Goal: Task Accomplishment & Management: Manage account settings

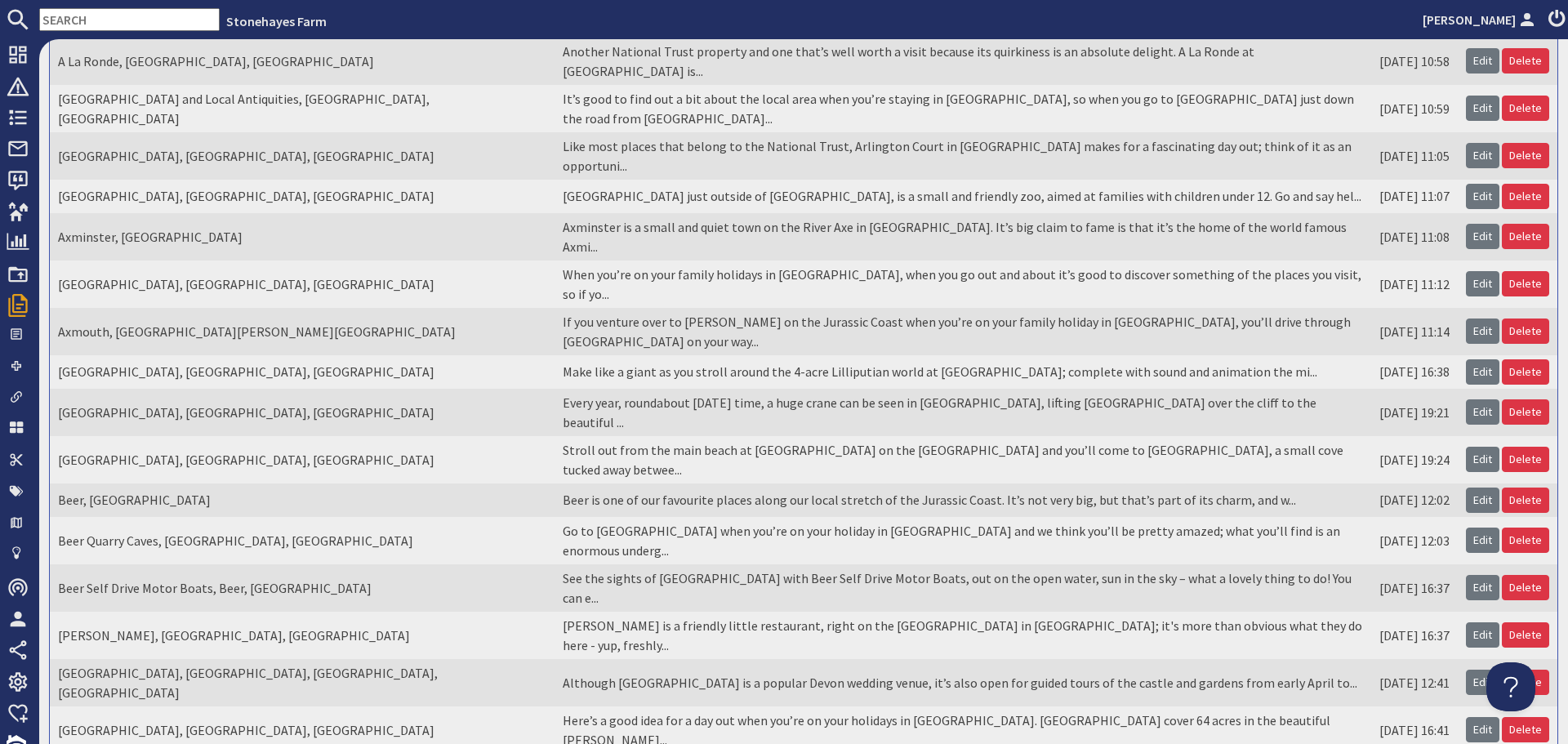
scroll to position [283, 0]
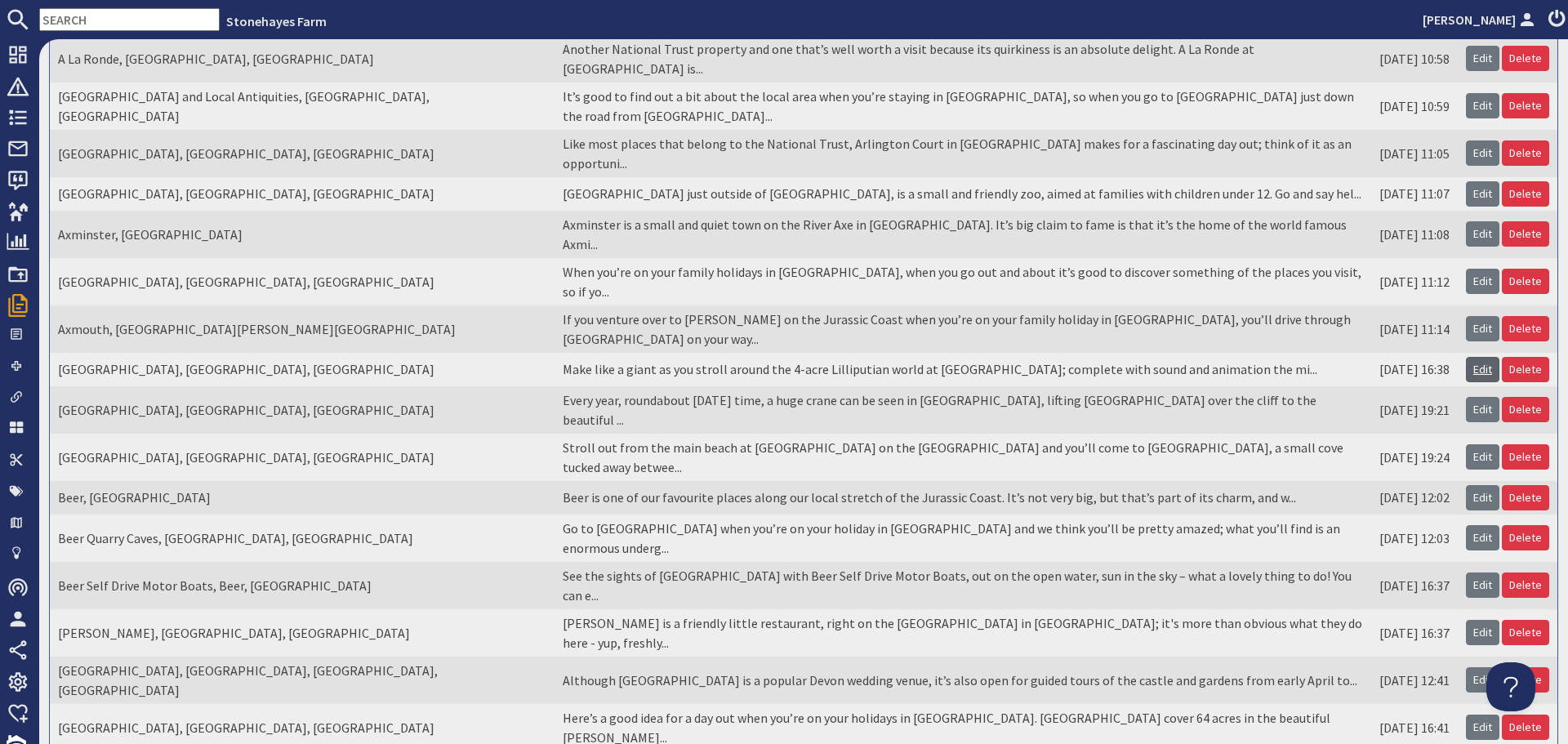
click at [1481, 357] on link "Edit" at bounding box center [1482, 369] width 33 height 25
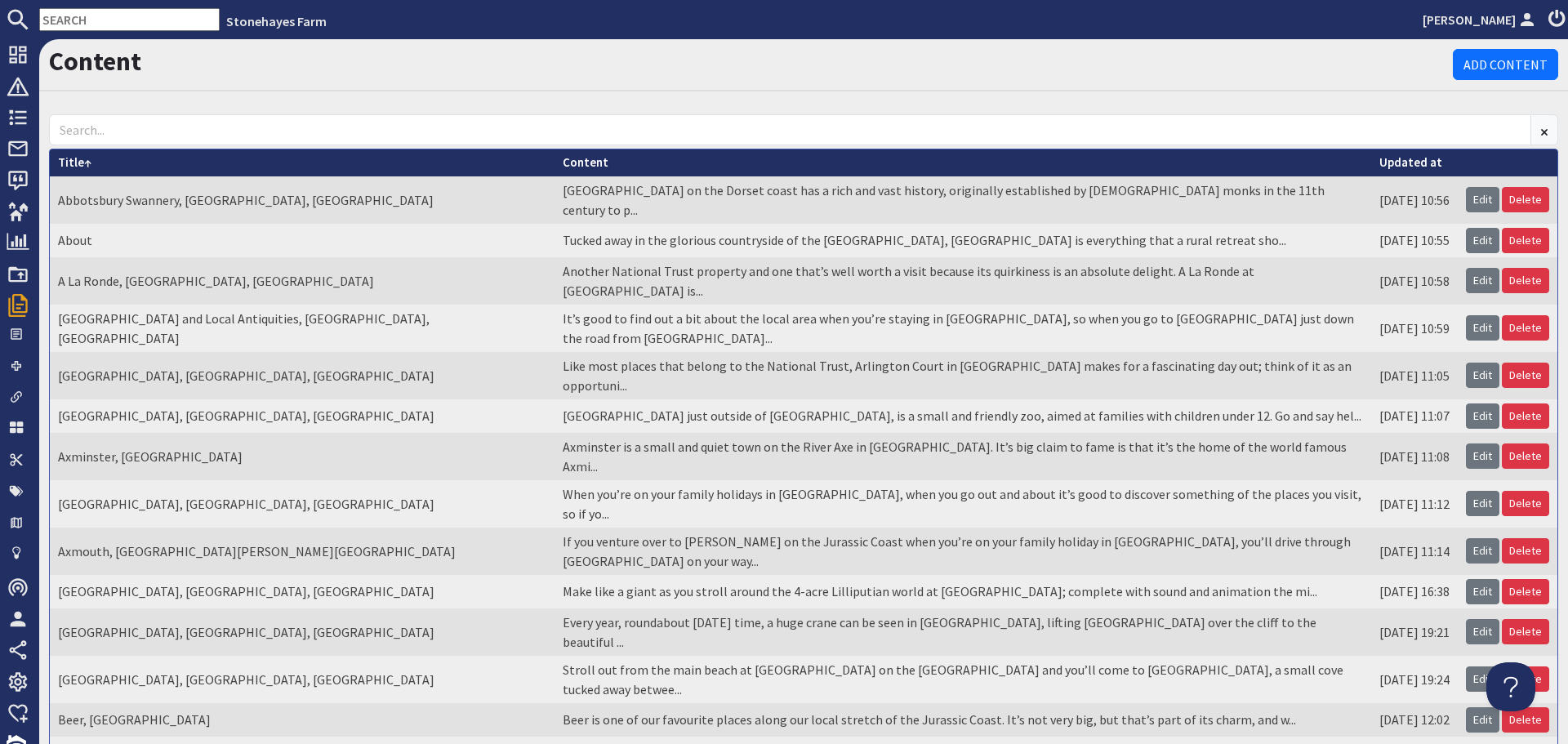
scroll to position [82, 0]
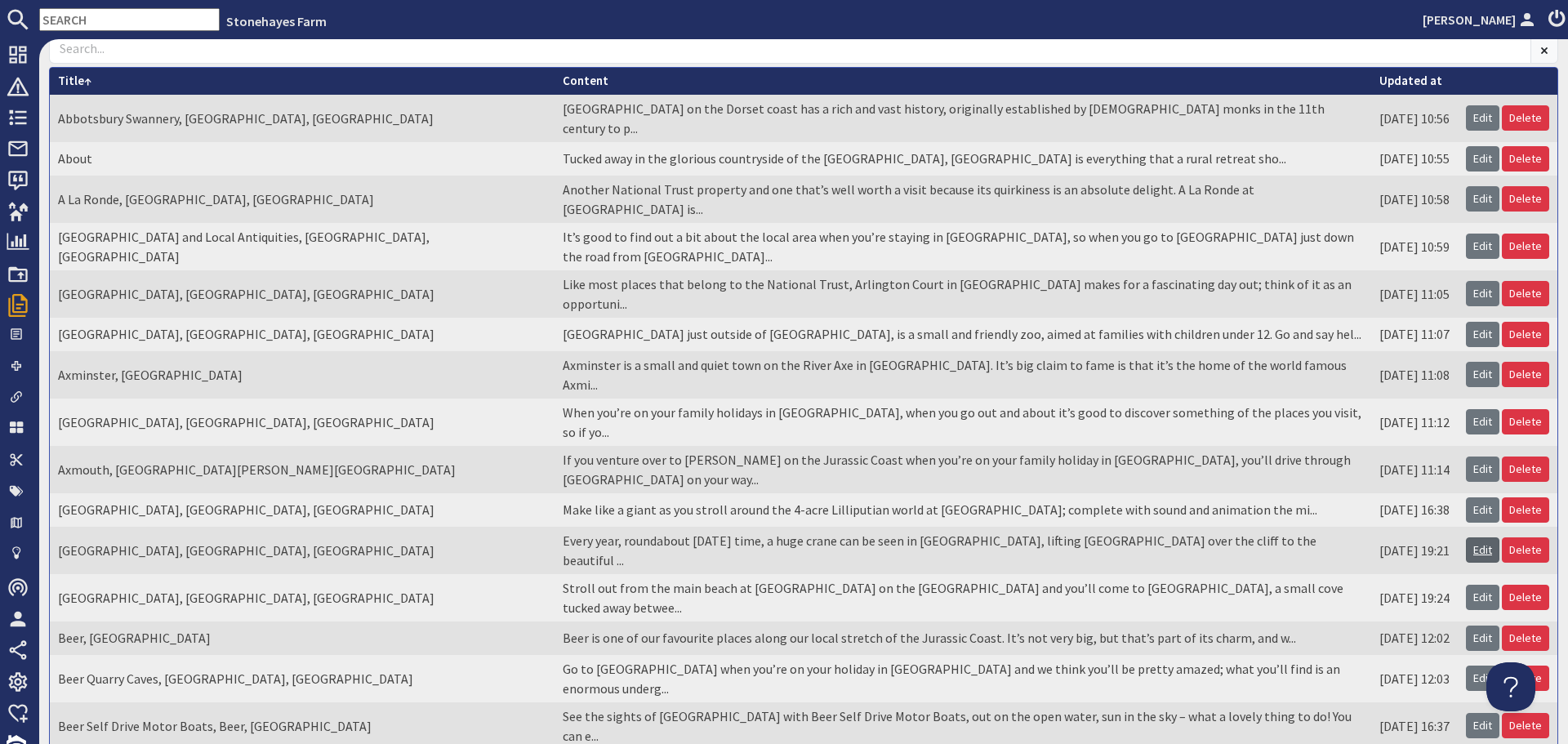
click at [1468, 537] on link "Edit" at bounding box center [1482, 549] width 33 height 25
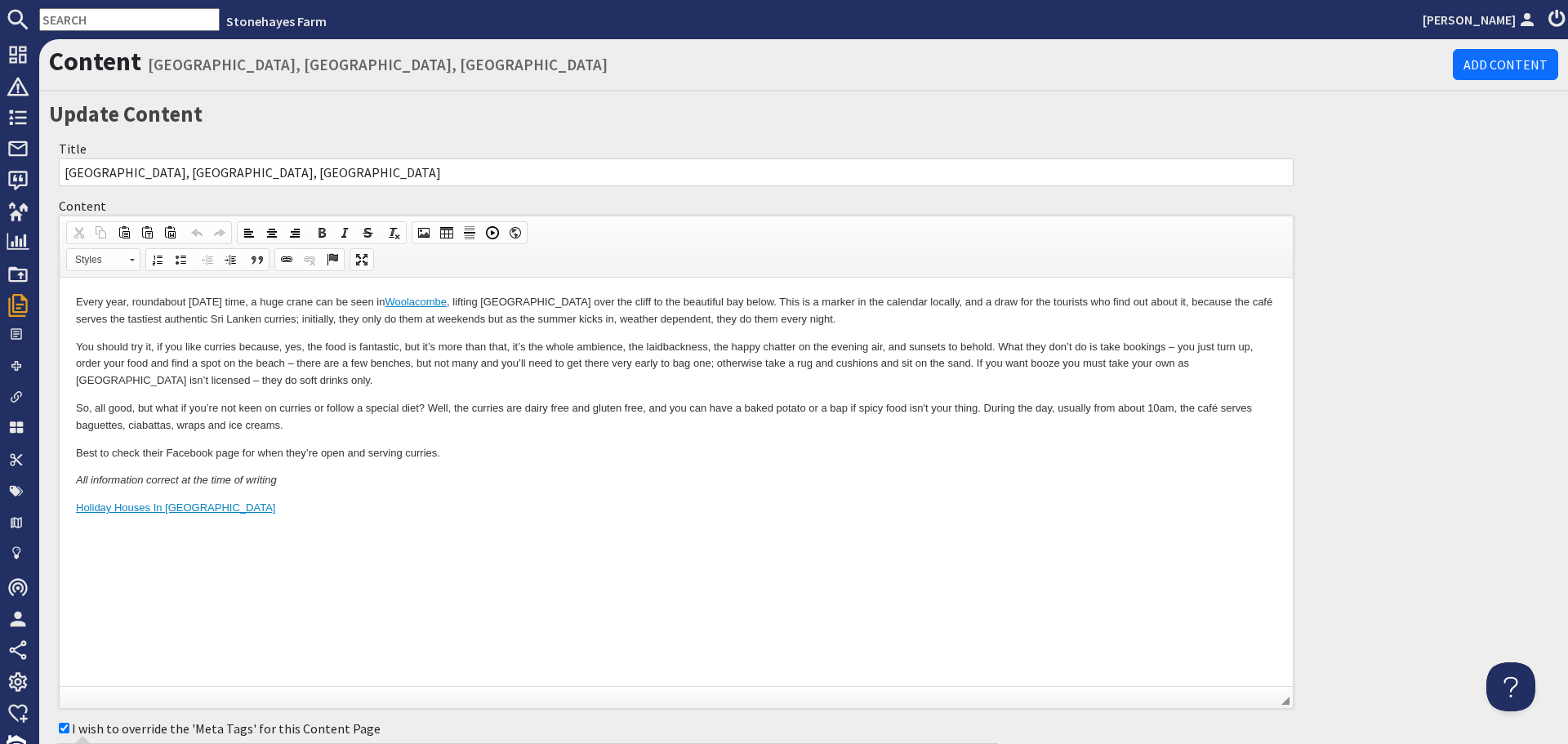
click at [253, 318] on p "Every year, roundabout [DATE] time, a huge crane can be seen in [GEOGRAPHIC_DAT…" at bounding box center [676, 311] width 1200 height 34
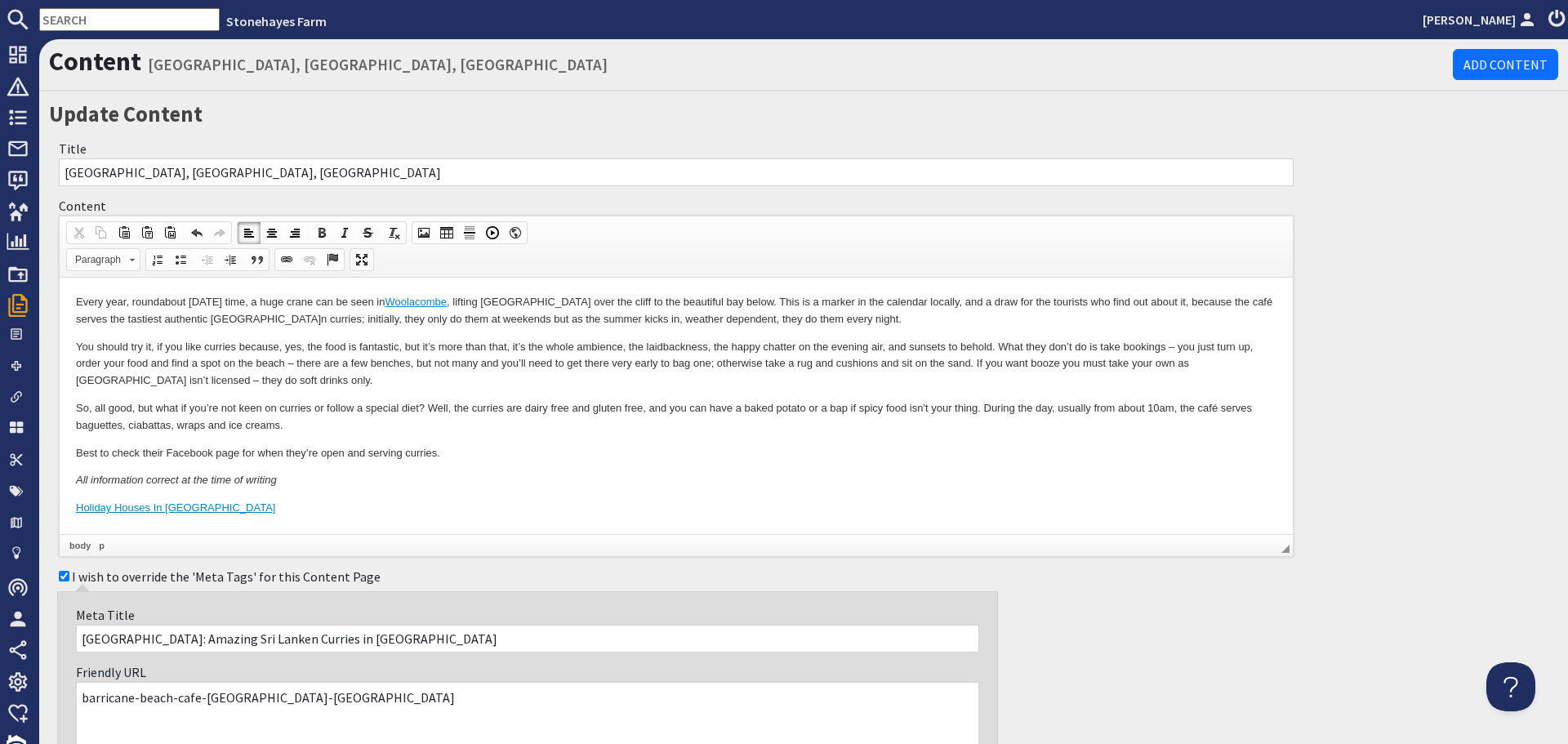
click at [156, 343] on p "You should try it, if you like curries because, yes, the food is fantastic, but…" at bounding box center [676, 364] width 1200 height 51
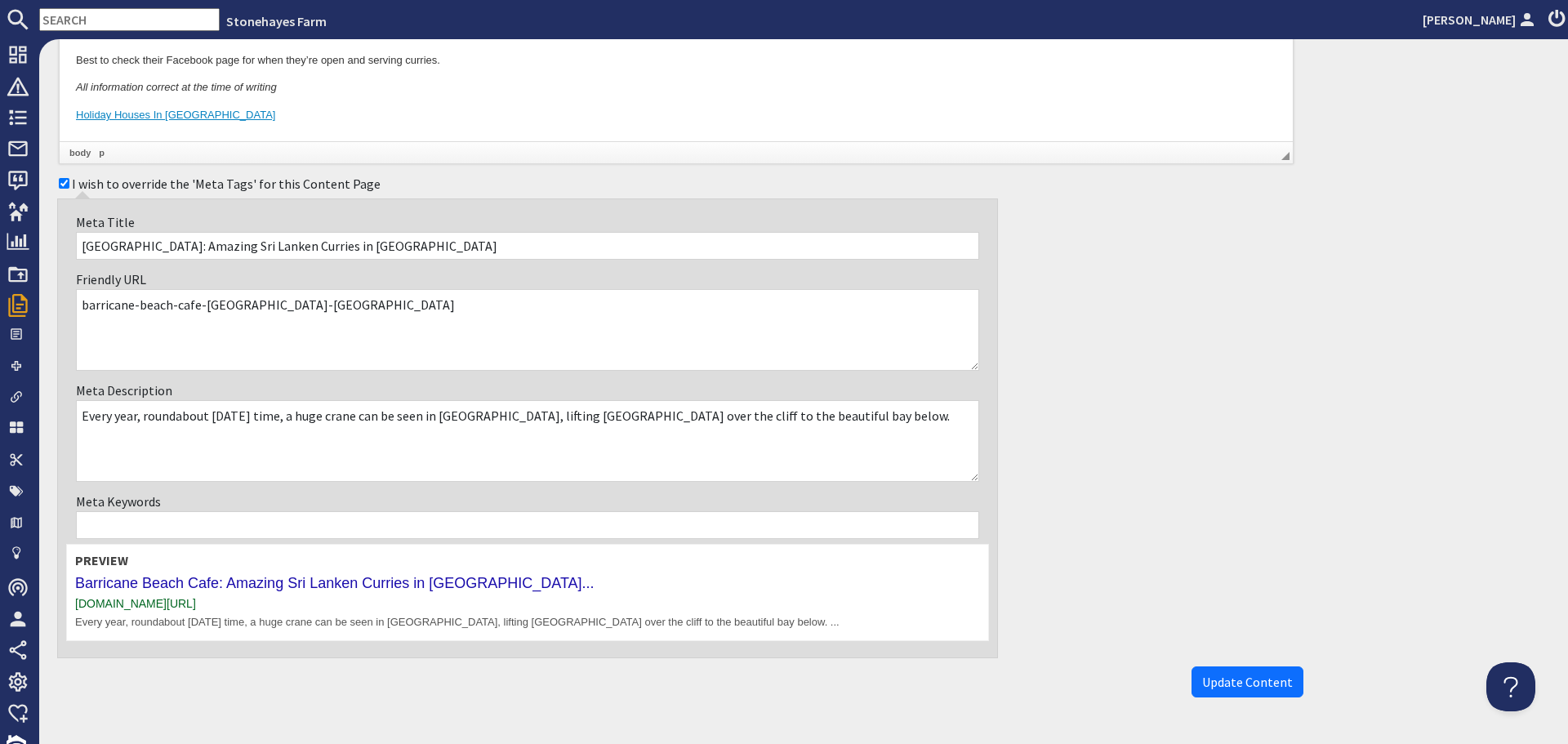
scroll to position [436, 0]
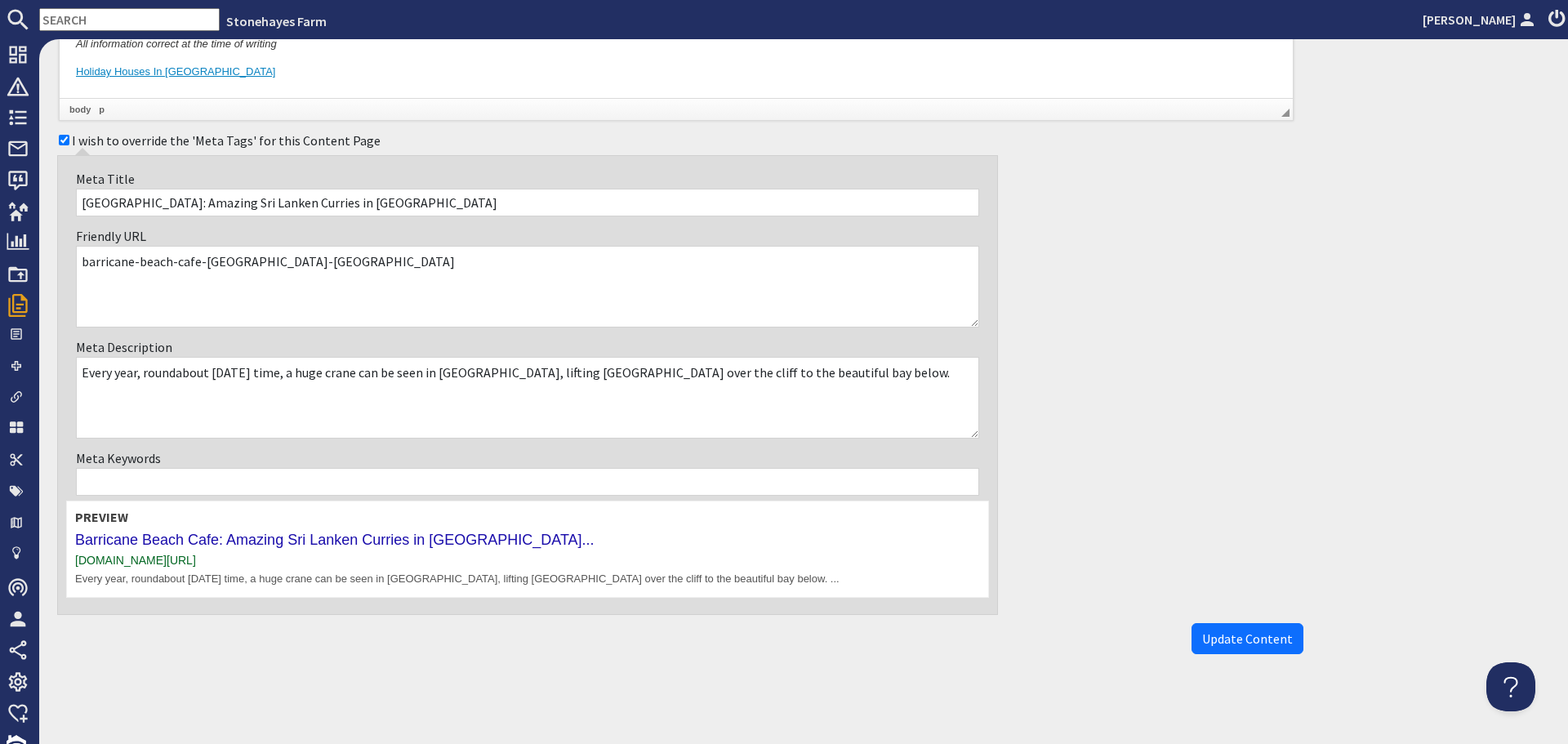
click at [301, 205] on input "[GEOGRAPHIC_DATA]: Amazing Sri Lanken Curries in [GEOGRAPHIC_DATA]" at bounding box center [527, 203] width 903 height 28
type input "[GEOGRAPHIC_DATA]: Amazing Sri Lankan Curries in [GEOGRAPHIC_DATA]"
click at [1232, 627] on button "Update Content" at bounding box center [1246, 639] width 112 height 31
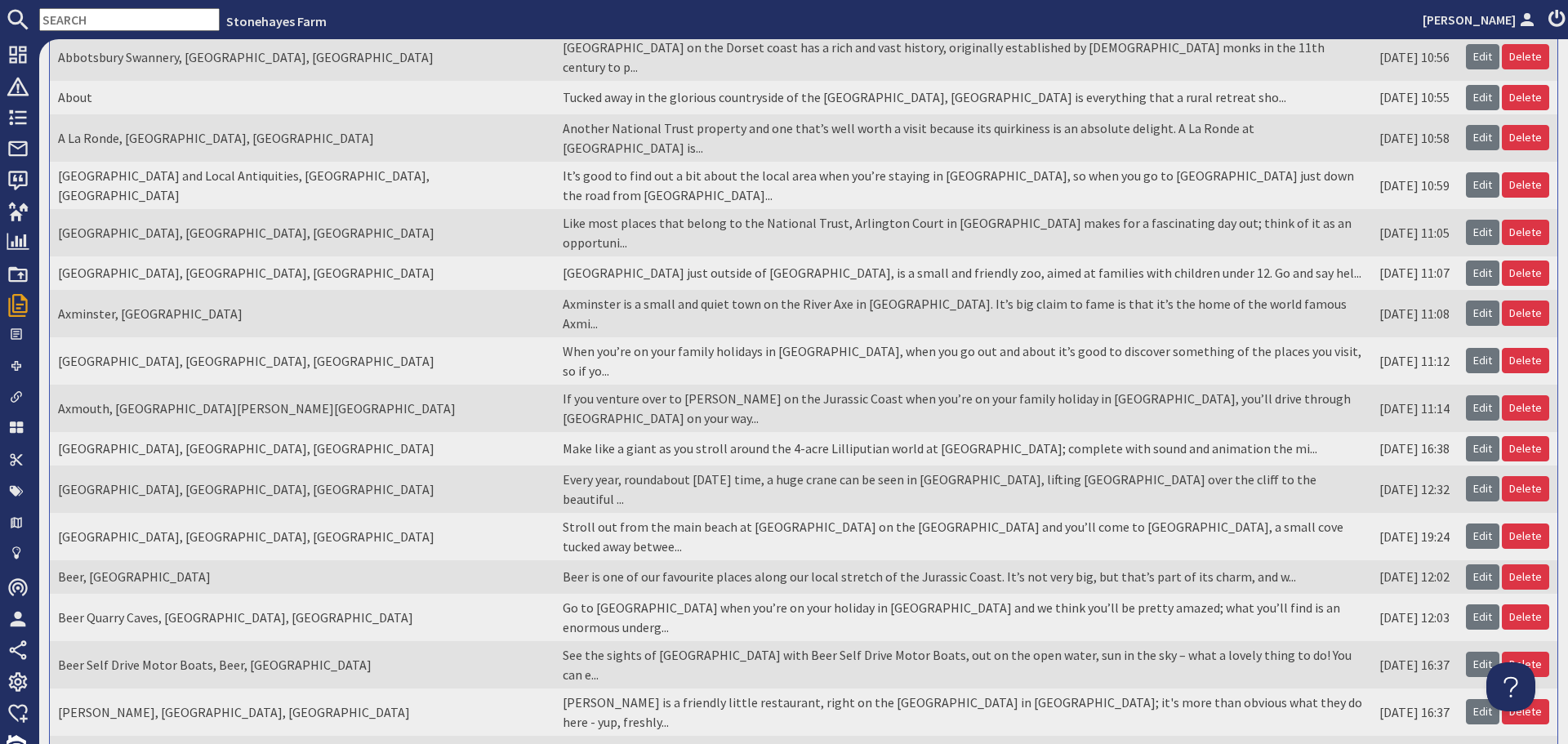
scroll to position [245, 0]
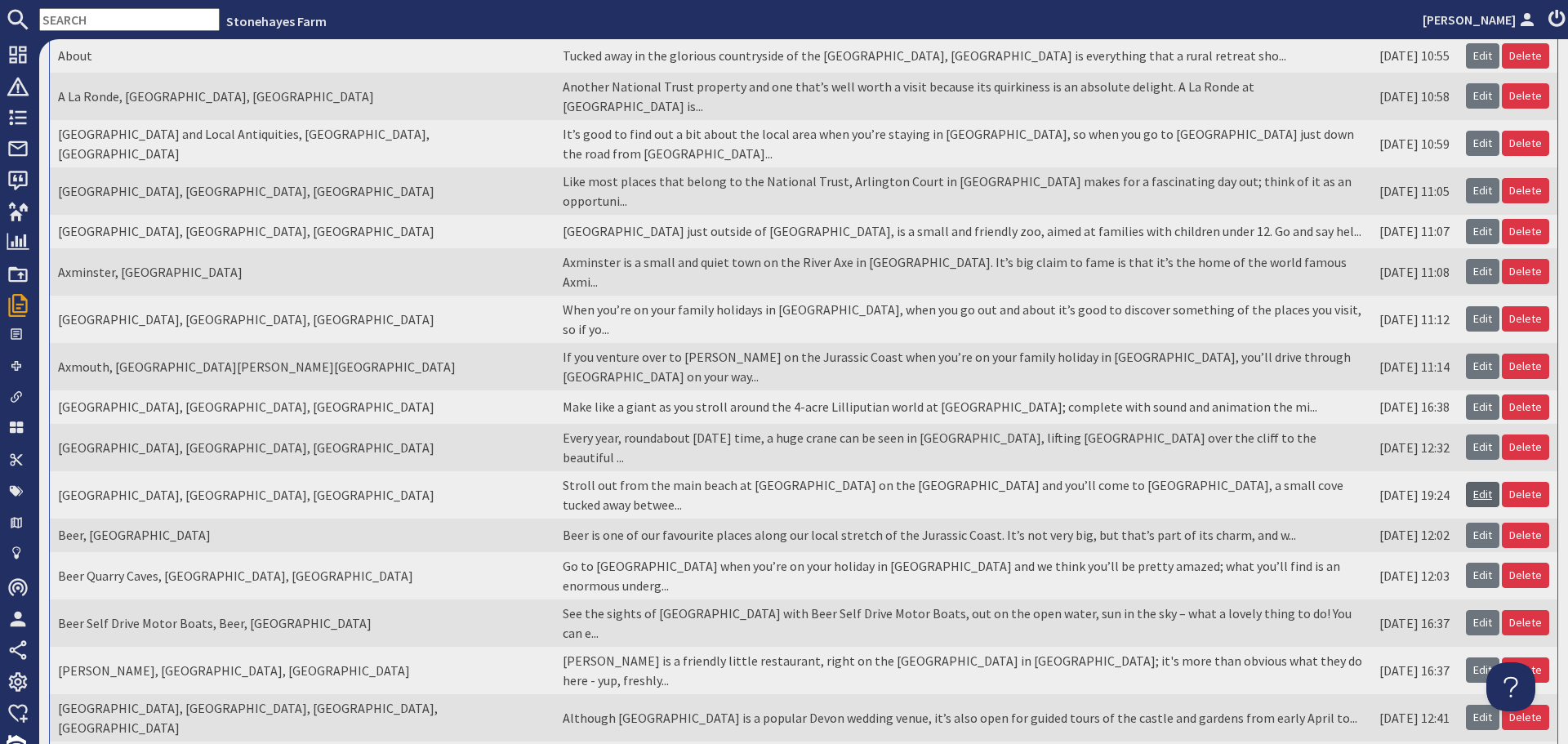
click at [1470, 482] on link "Edit" at bounding box center [1482, 494] width 33 height 25
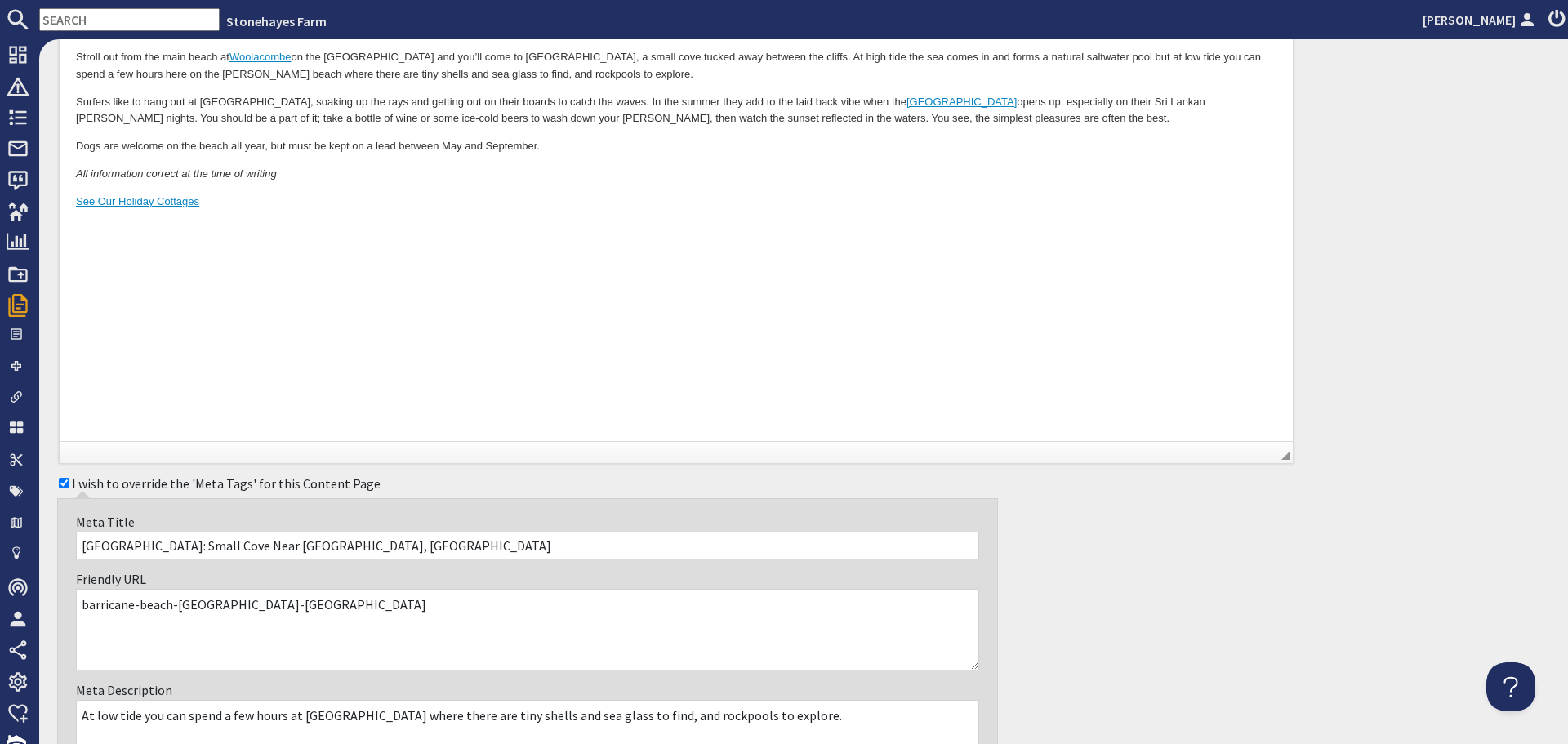
scroll to position [82, 0]
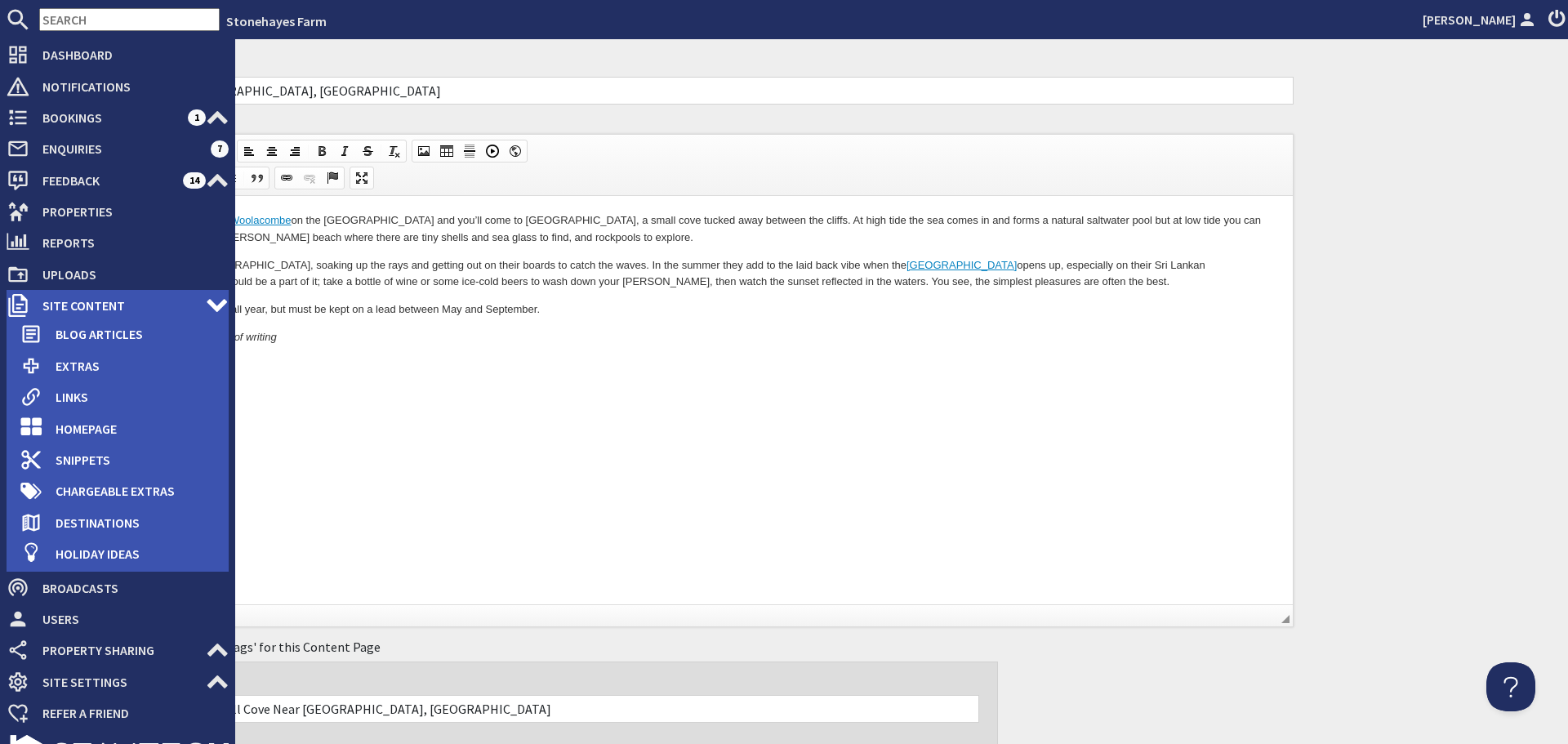
click at [29, 296] on icon at bounding box center [18, 305] width 23 height 23
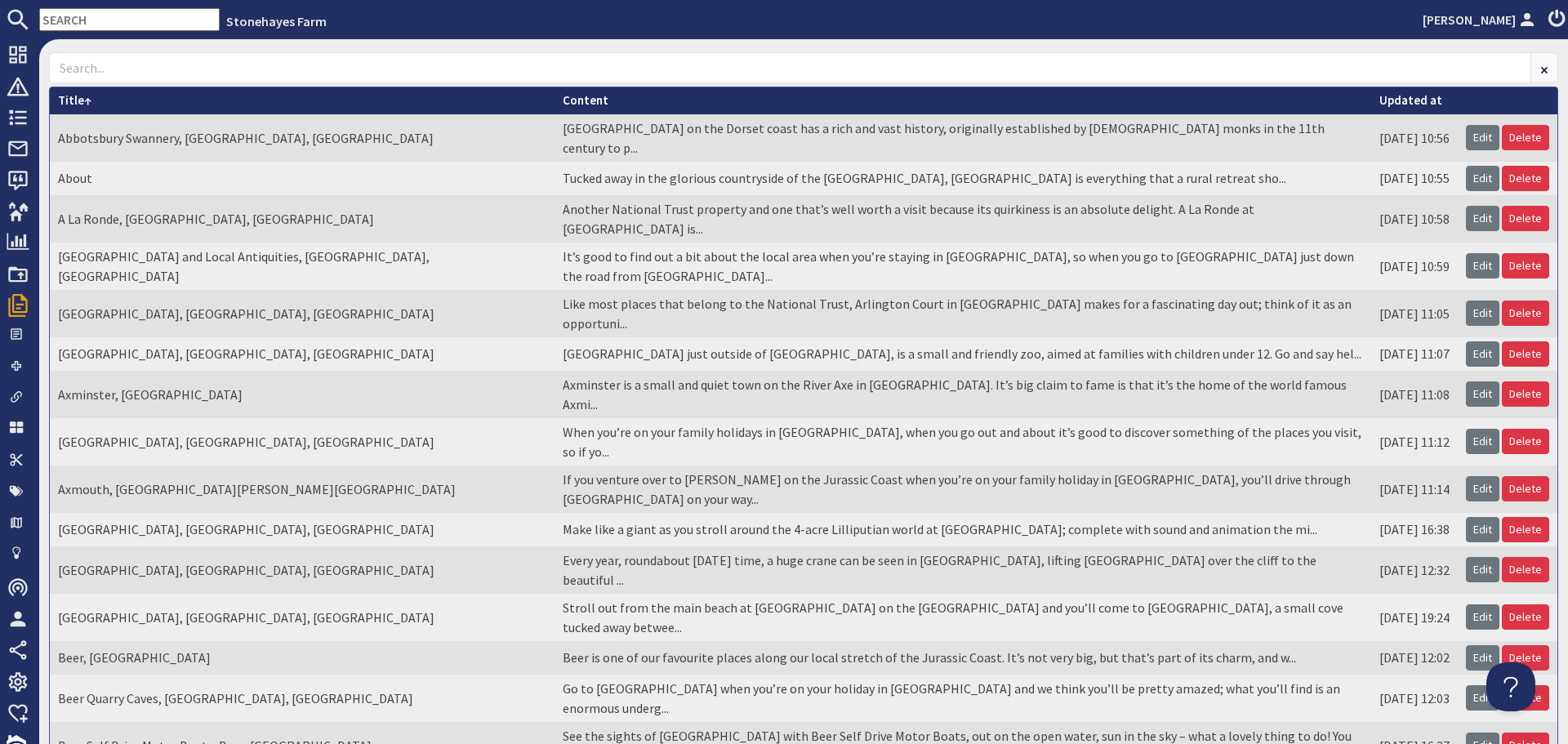
scroll to position [163, 0]
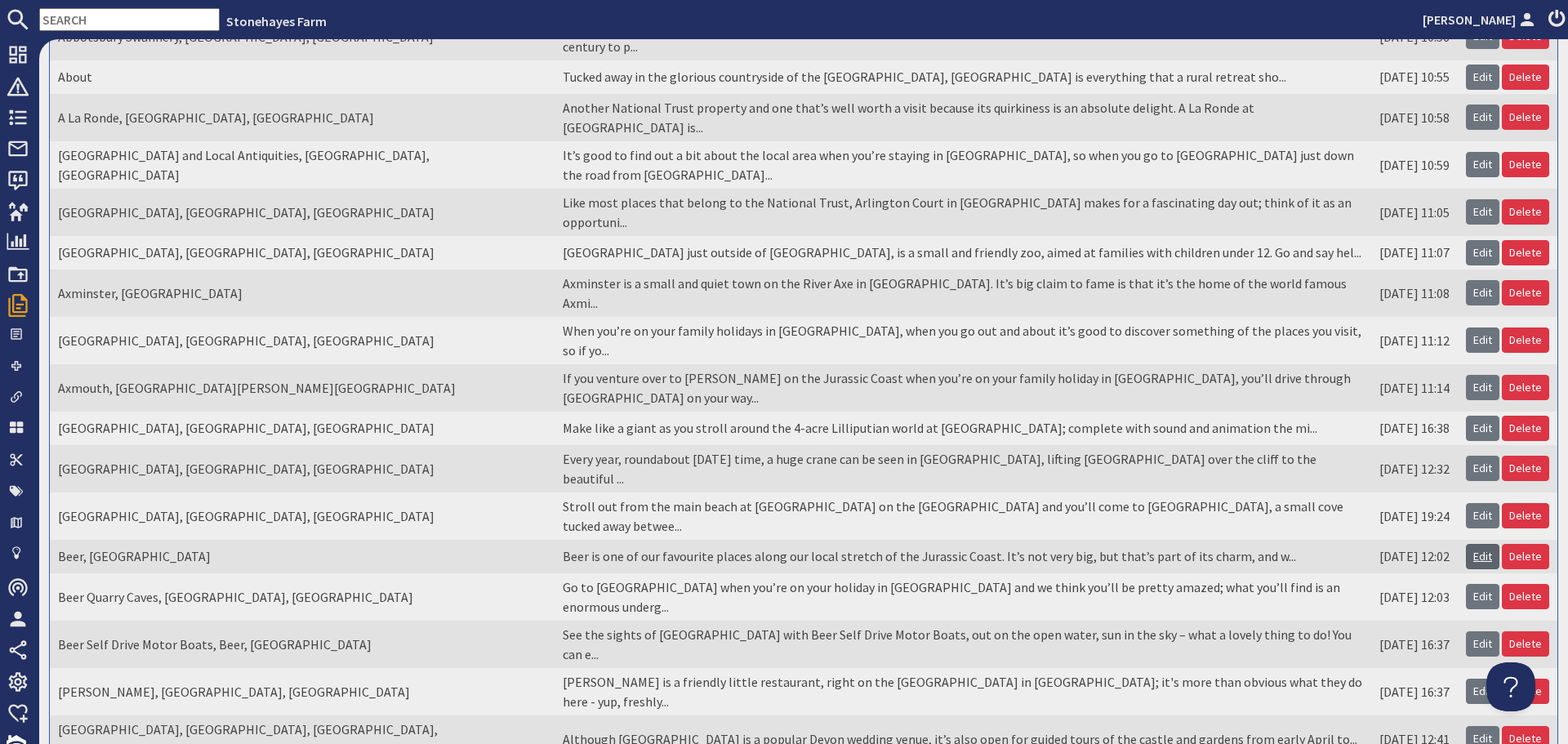
click at [1482, 544] on link "Edit" at bounding box center [1482, 556] width 33 height 25
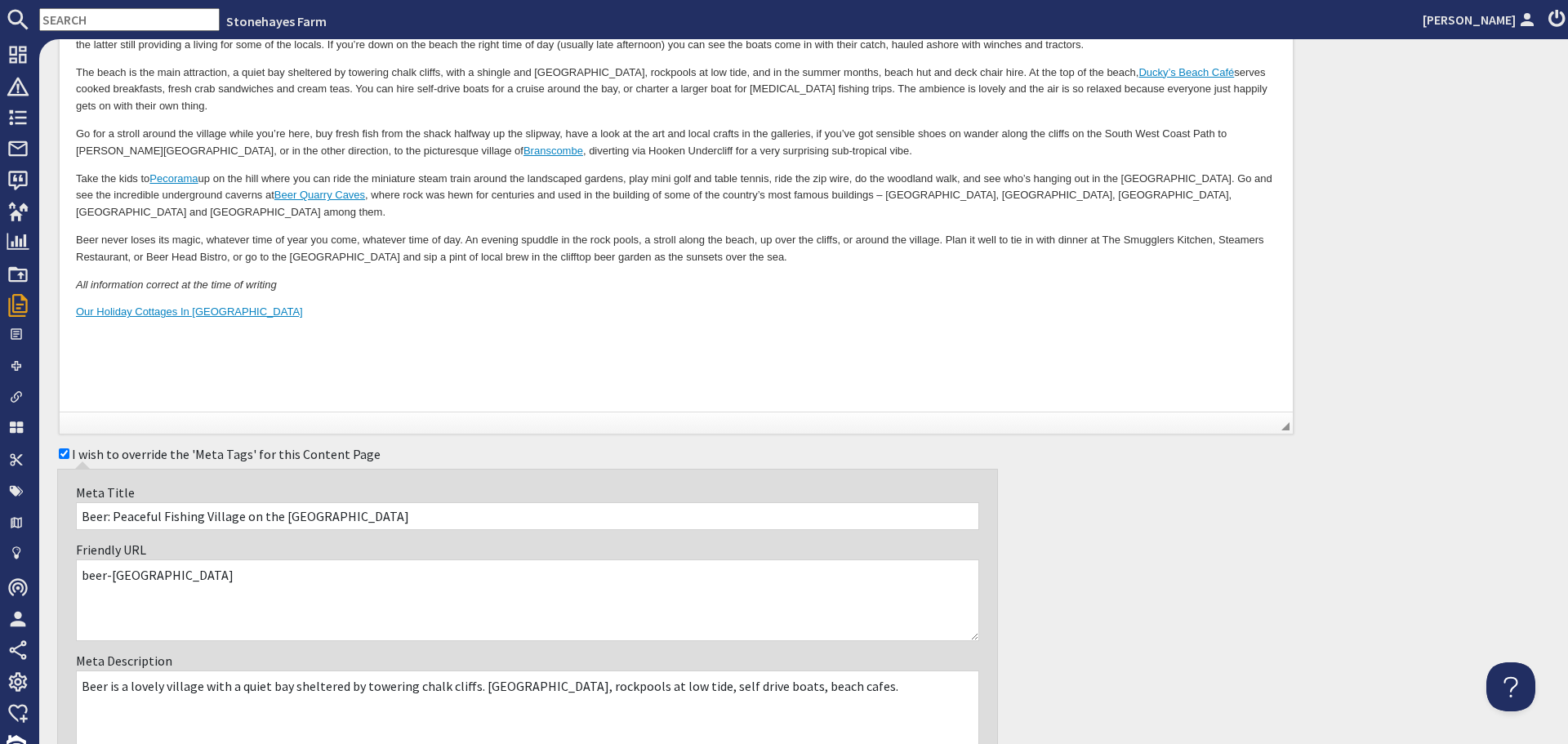
scroll to position [261, 0]
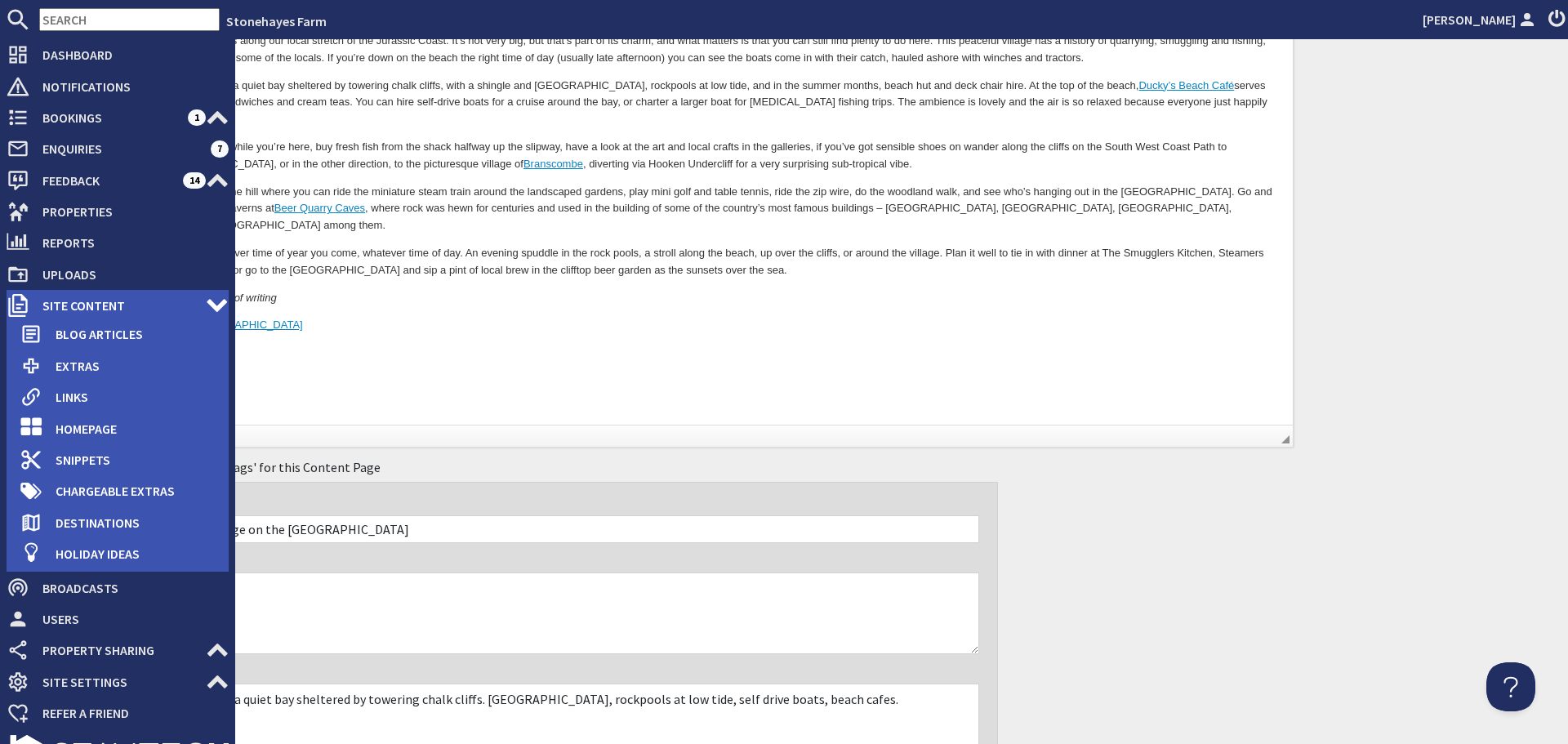
click at [80, 309] on span "Site Content" at bounding box center [117, 305] width 176 height 26
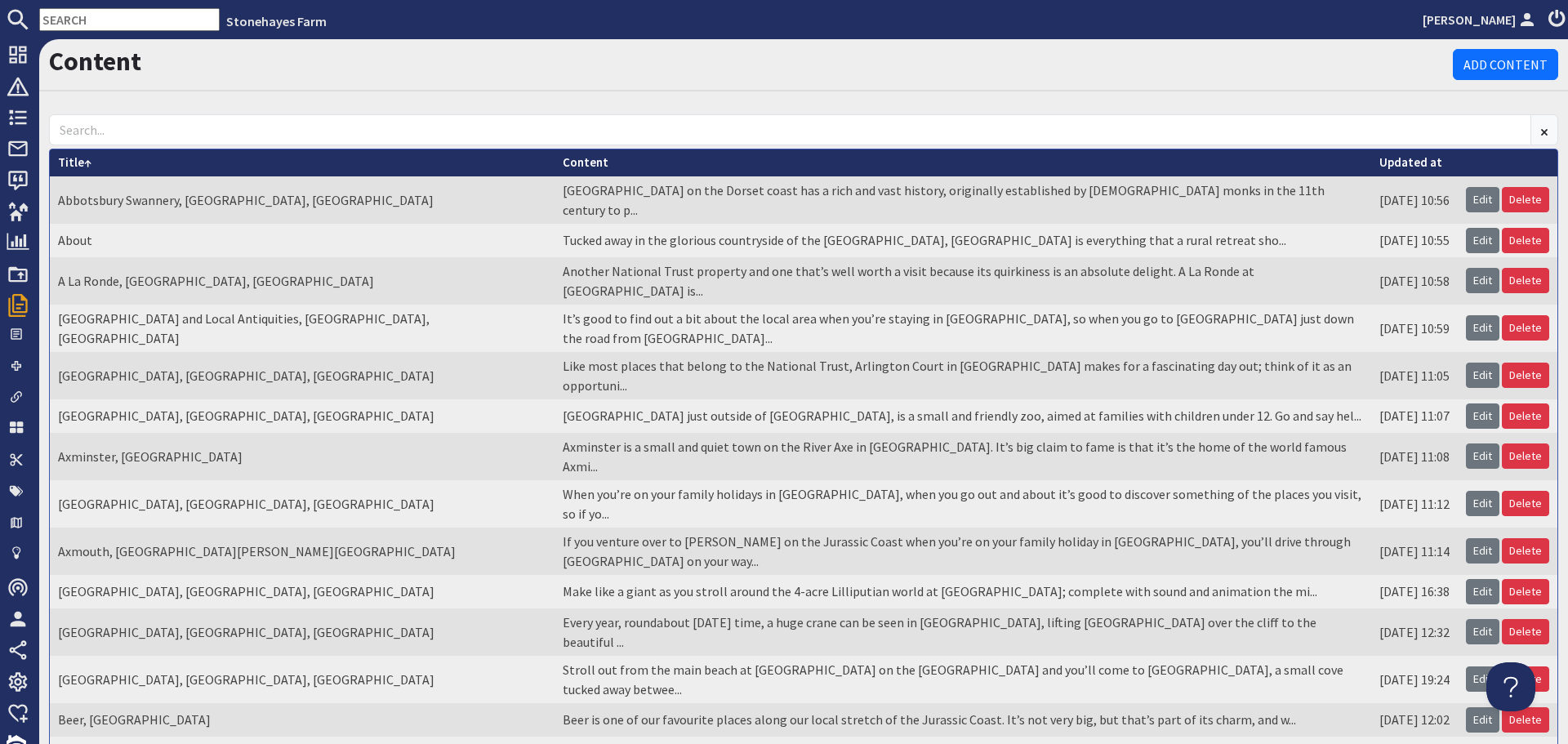
scroll to position [163, 0]
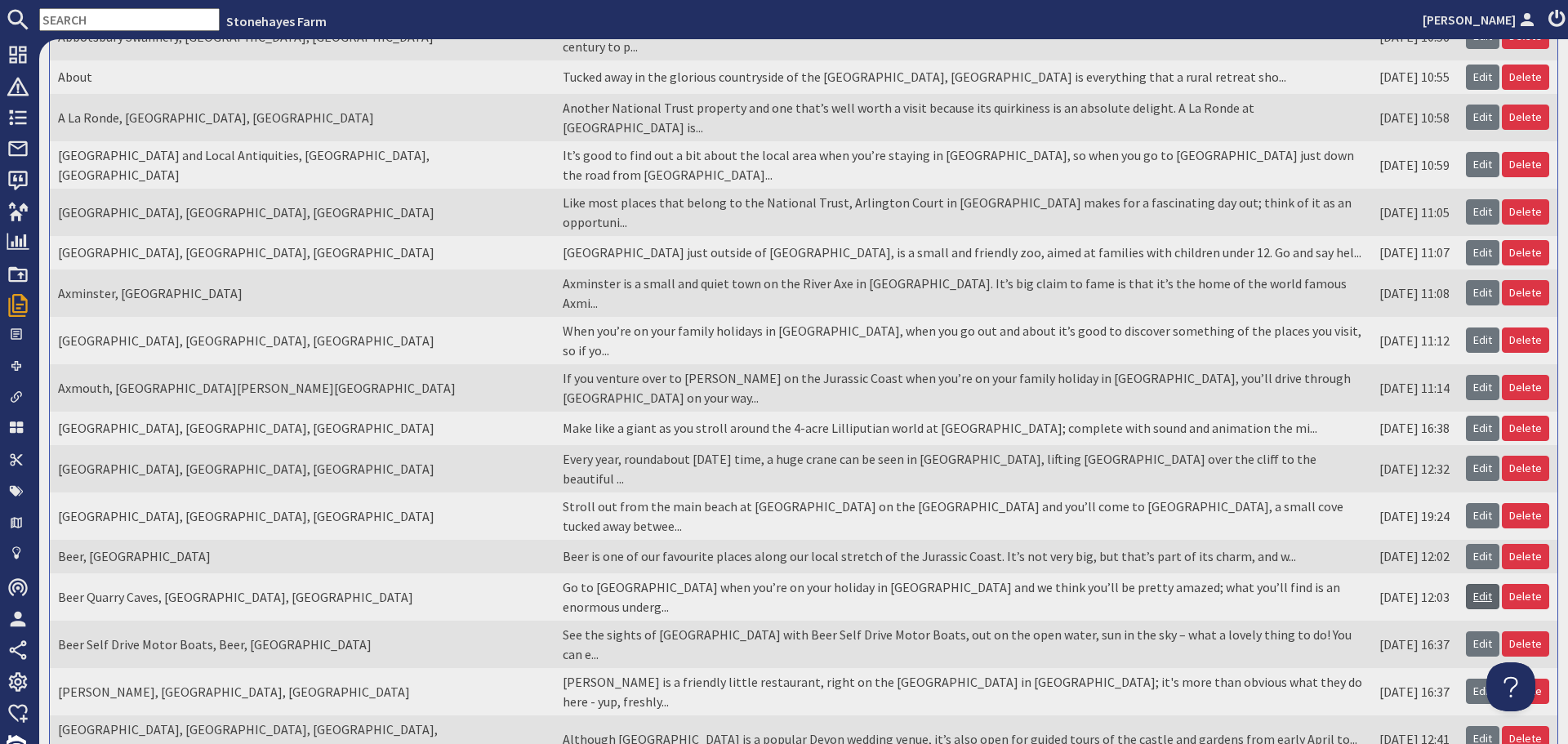
click at [1473, 584] on link "Edit" at bounding box center [1482, 596] width 33 height 25
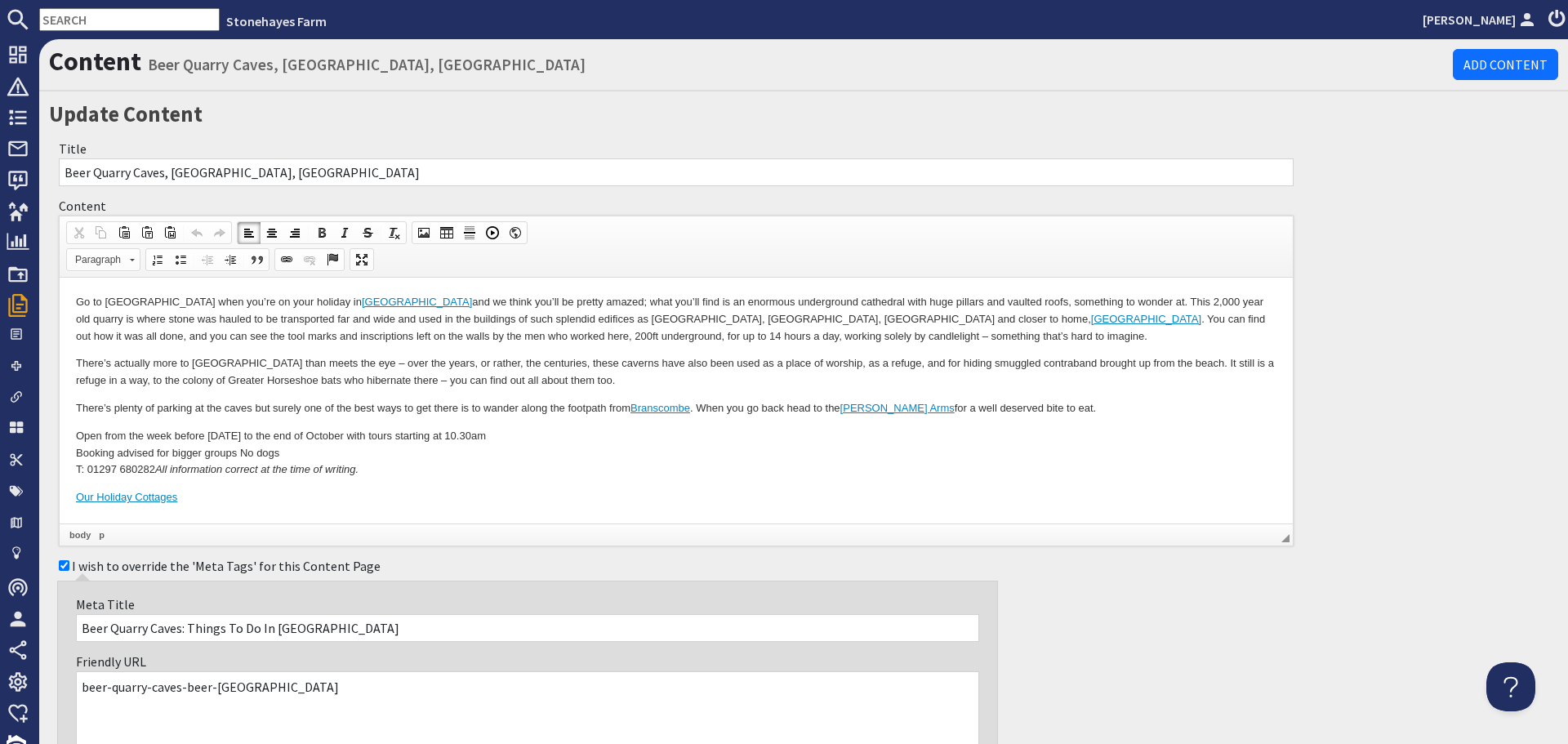
click at [822, 319] on p "Go to [GEOGRAPHIC_DATA] when you’re on your holiday in [GEOGRAPHIC_DATA] and we…" at bounding box center [676, 319] width 1200 height 51
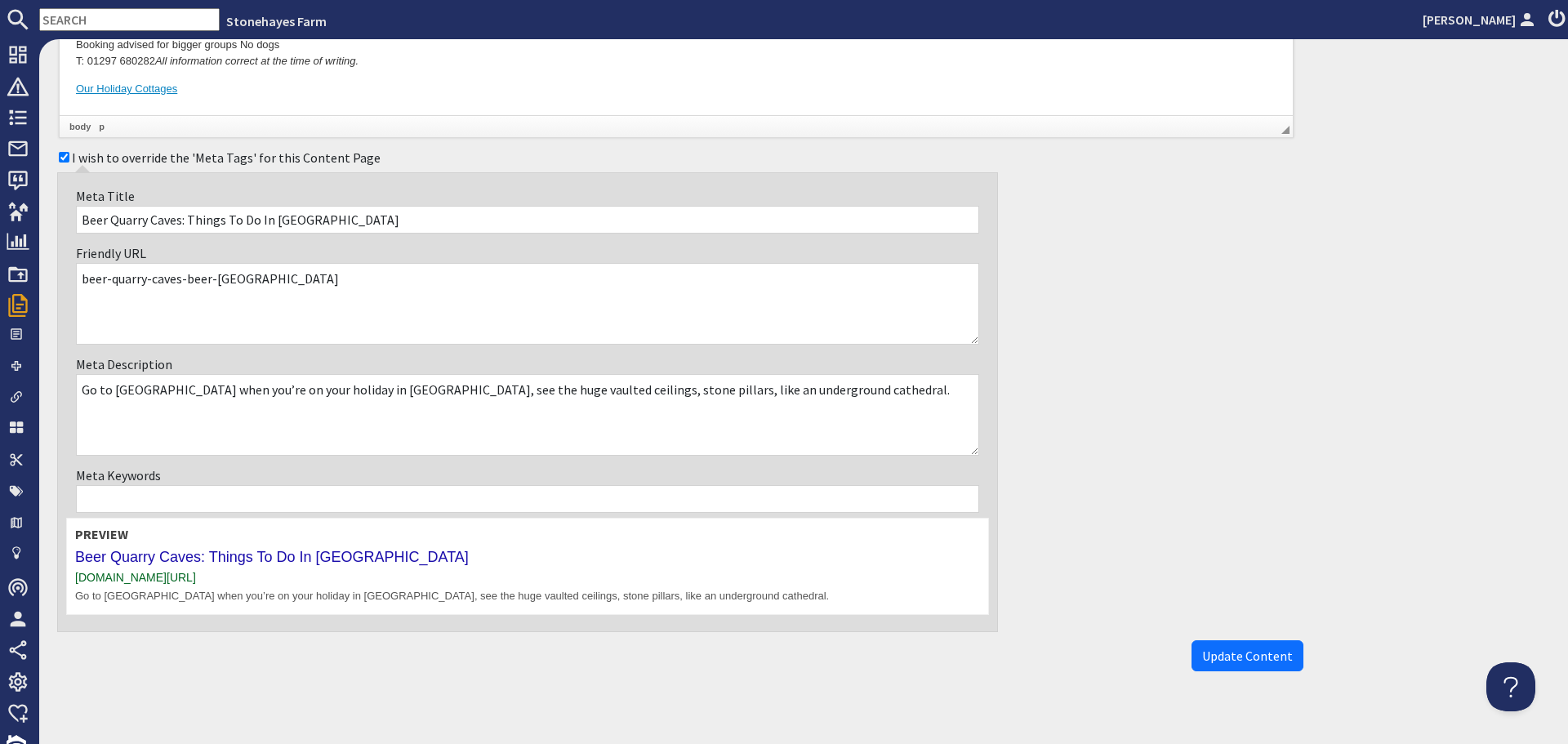
scroll to position [326, 0]
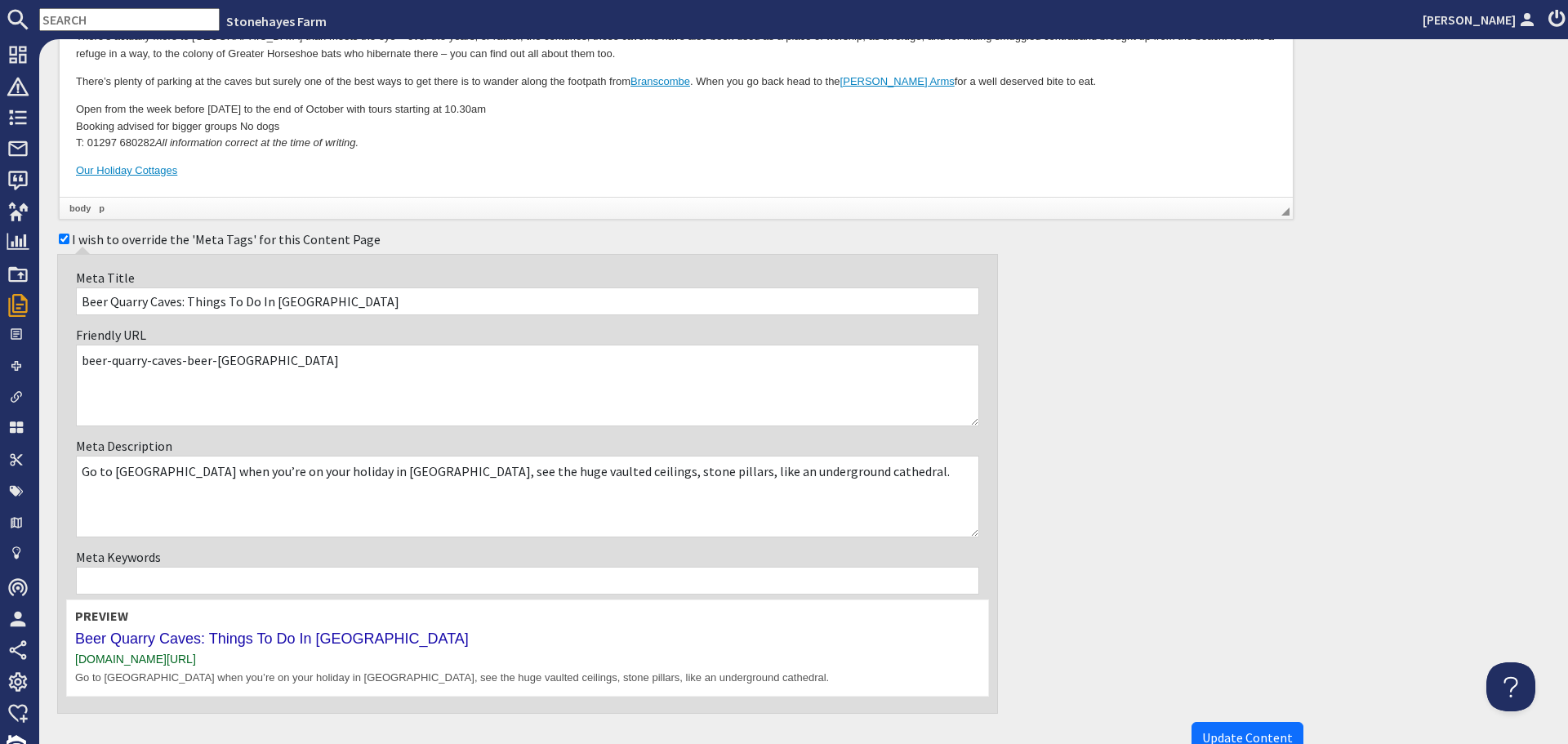
click at [236, 128] on p "Open from the week before [DATE] to the end of October with tours starting at 1…" at bounding box center [676, 127] width 1200 height 51
click at [1227, 739] on span "Update Content" at bounding box center [1247, 738] width 90 height 17
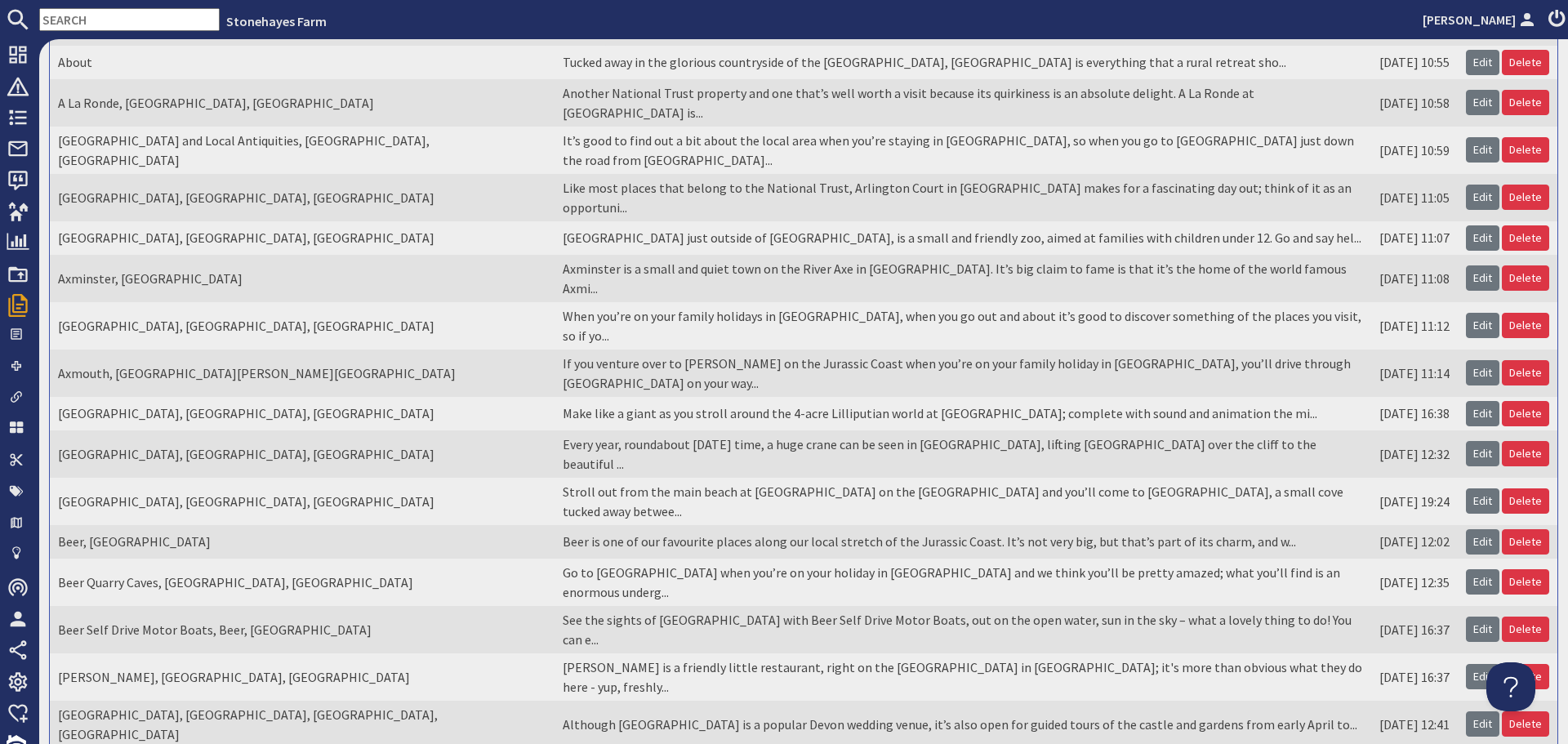
scroll to position [245, 0]
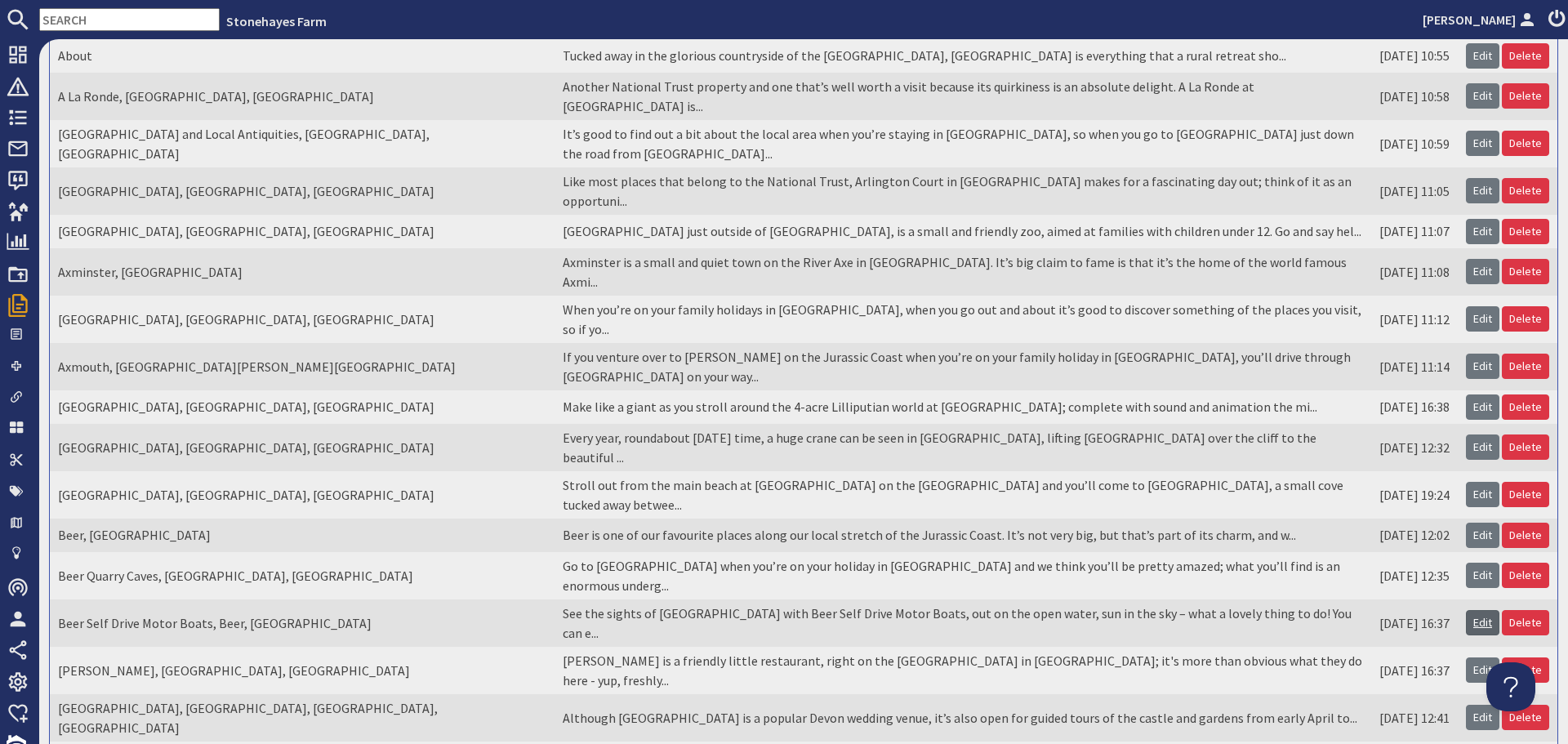
click at [1477, 610] on link "Edit" at bounding box center [1482, 622] width 33 height 25
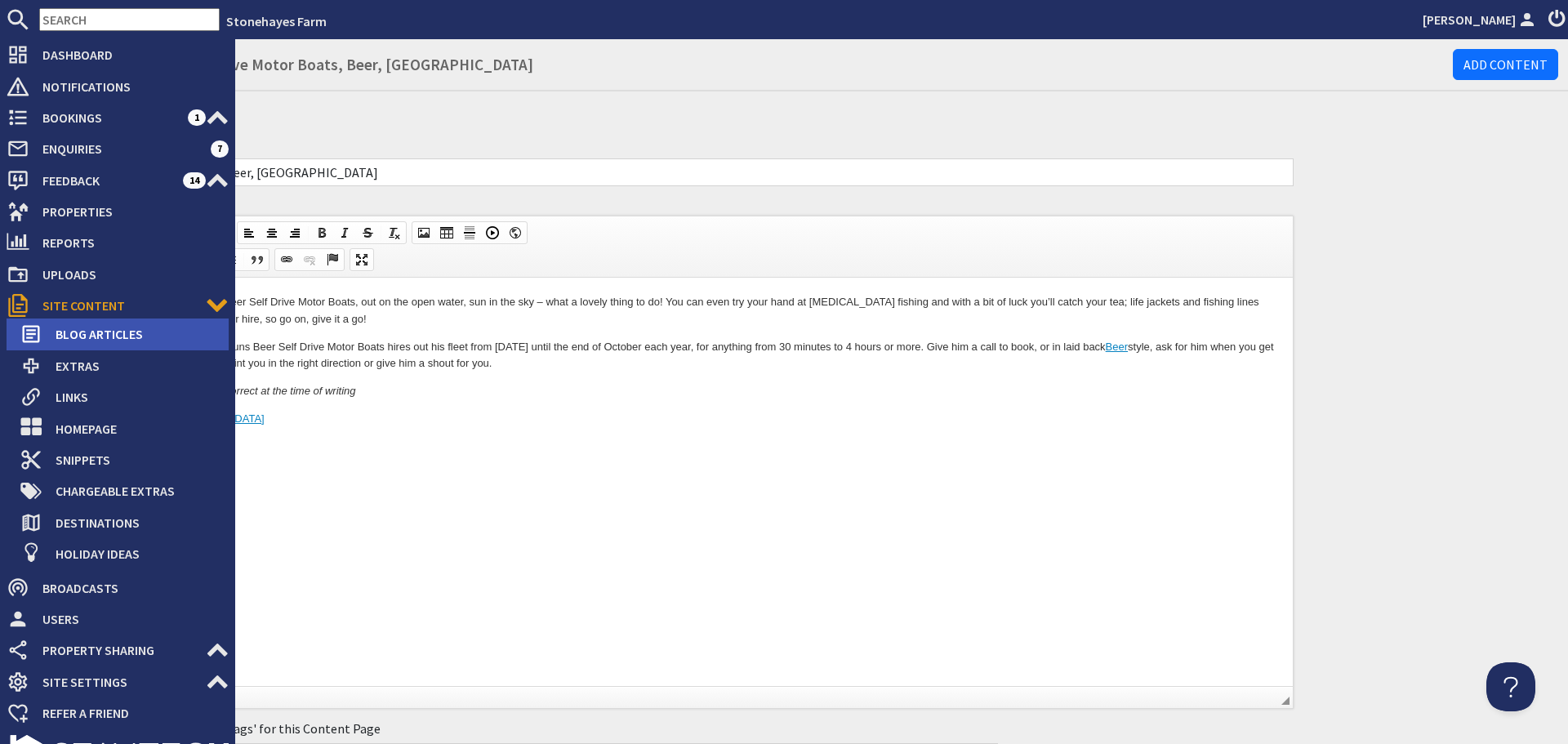
drag, startPoint x: 54, startPoint y: 307, endPoint x: 90, endPoint y: 319, distance: 37.9
click at [54, 307] on span "Site Content" at bounding box center [117, 305] width 176 height 26
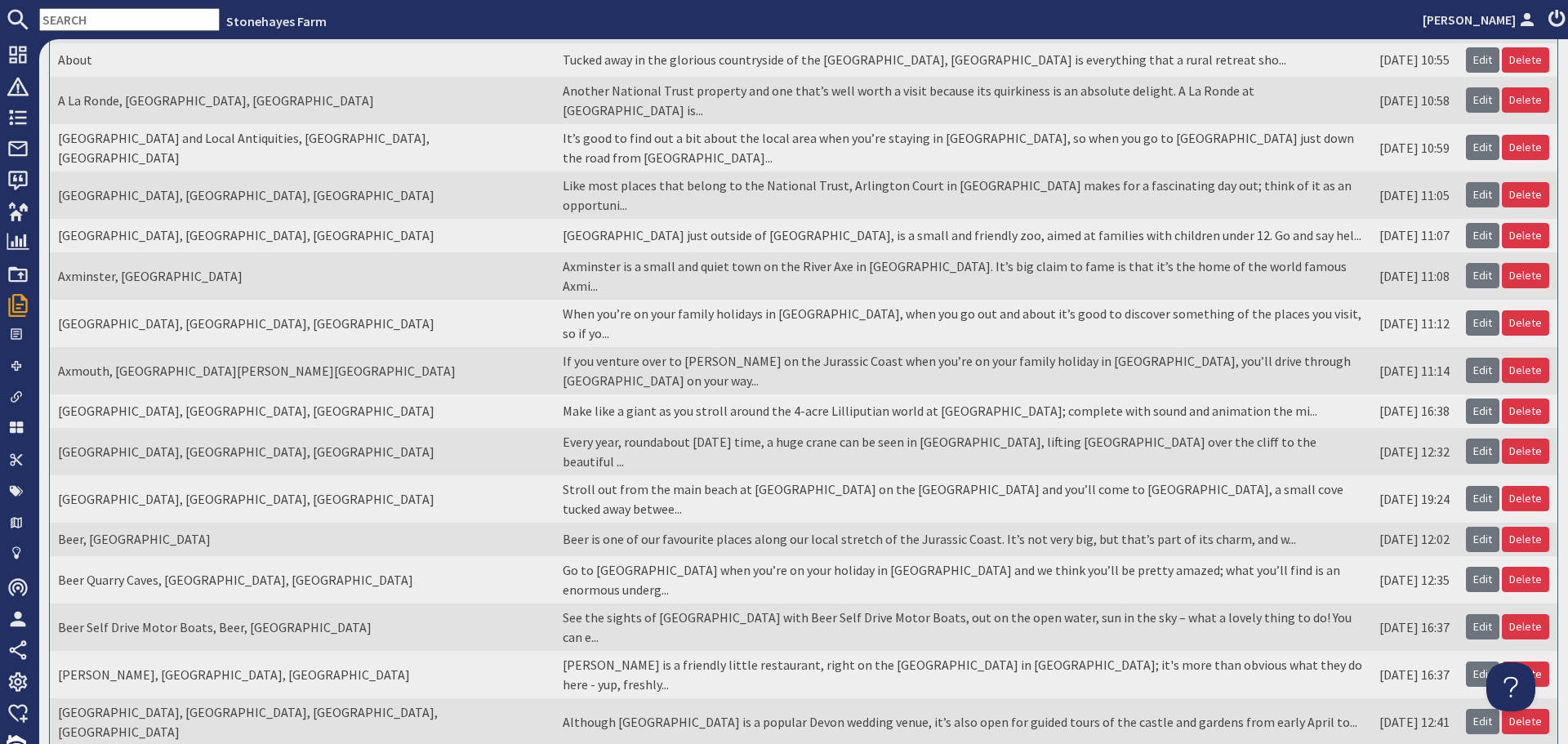
scroll to position [222, 0]
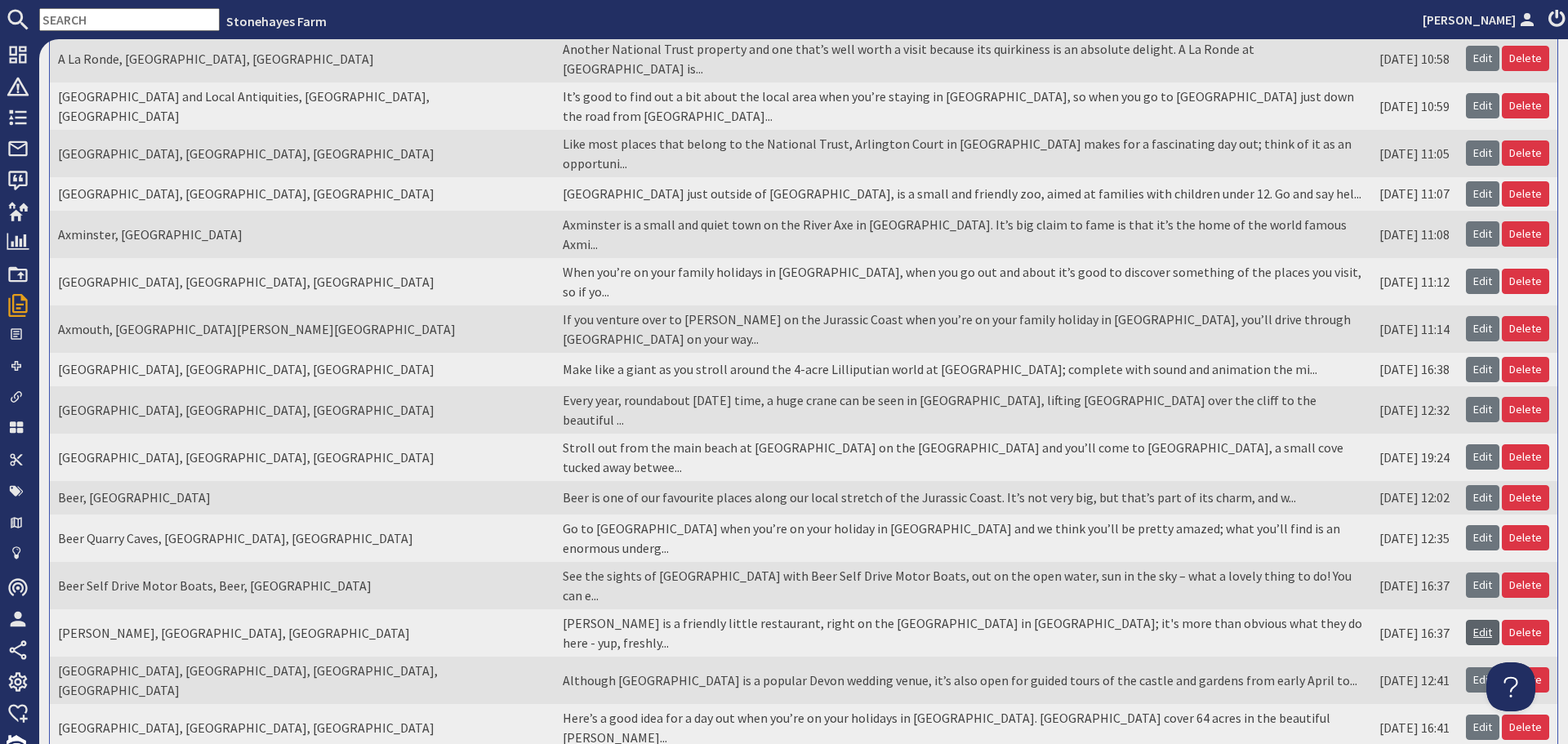
click at [1466, 620] on link "Edit" at bounding box center [1482, 632] width 33 height 25
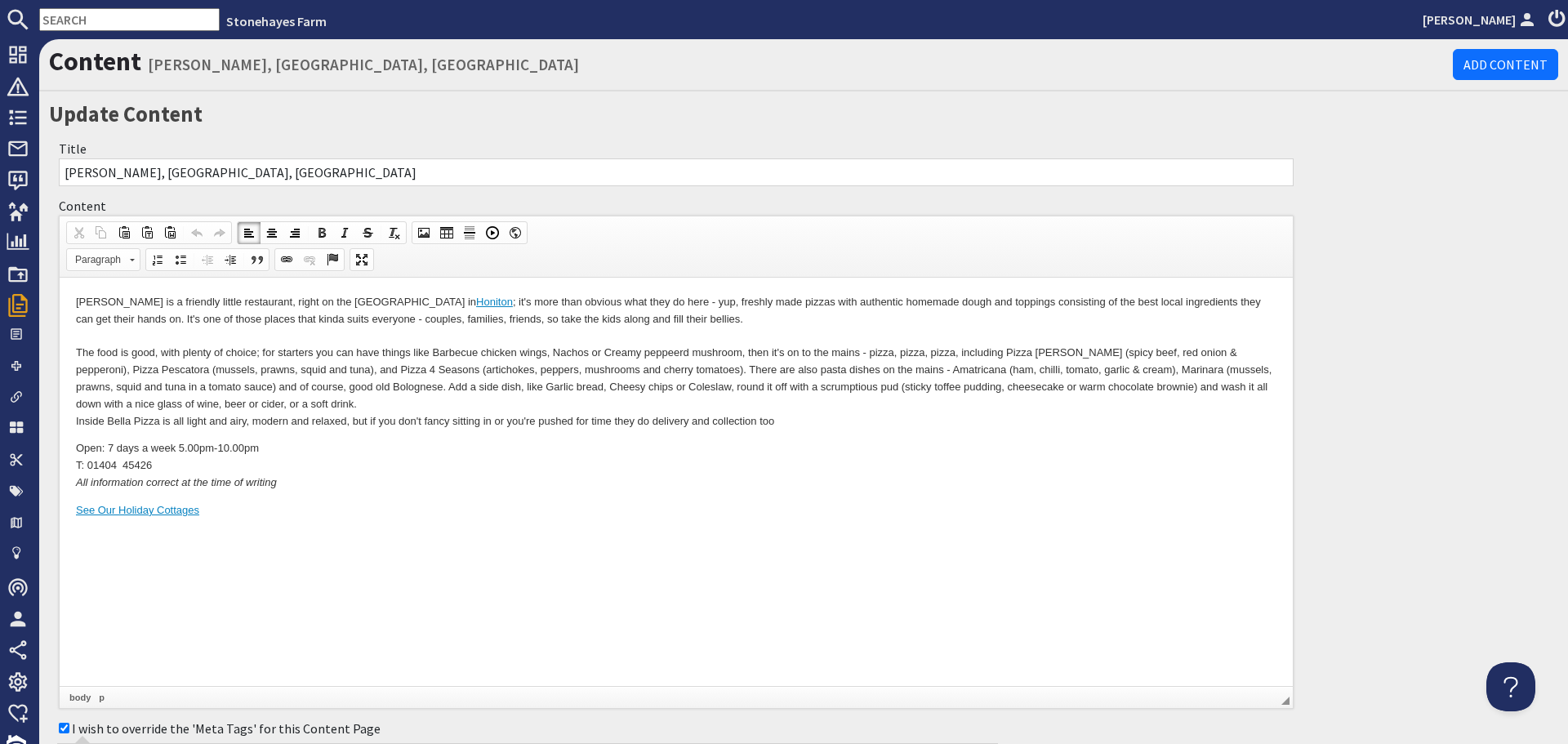
click at [814, 301] on p "Bella Pizza is a friendly little restaurant, right on the high street in [GEOGR…" at bounding box center [676, 361] width 1200 height 136
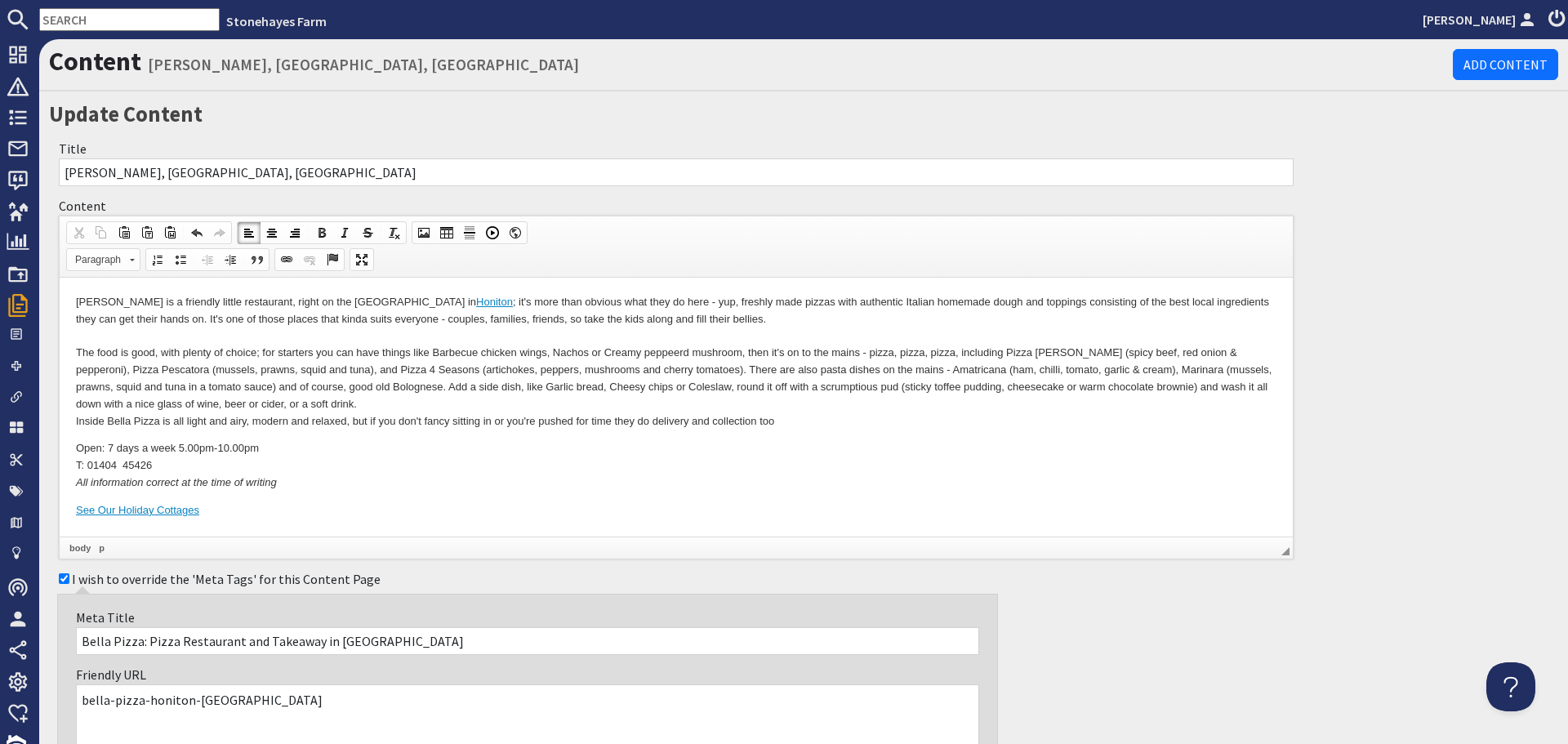
click at [673, 353] on p "Bella Pizza is a friendly little restaurant, right on the high street in [GEOGR…" at bounding box center [676, 361] width 1200 height 136
click at [678, 353] on p "Bella Pizza is a friendly little restaurant, right on the high street in [GEOGR…" at bounding box center [676, 361] width 1200 height 136
click at [374, 402] on p "Bella Pizza is a friendly little restaurant, right on the high street in [GEOGR…" at bounding box center [676, 361] width 1200 height 136
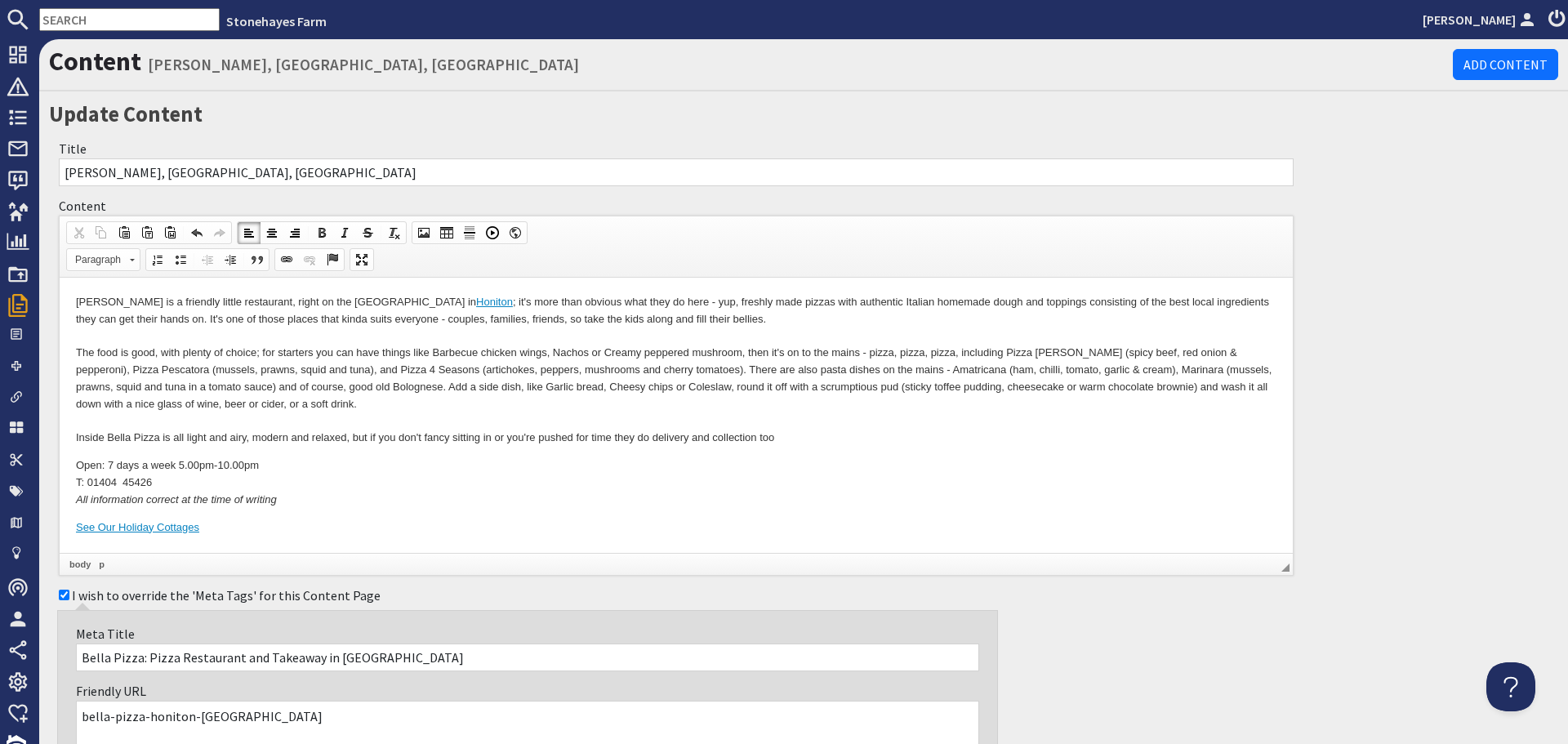
click at [801, 438] on p "Bella Pizza is a friendly little restaurant, right on the high street in [GEOGR…" at bounding box center [676, 371] width 1200 height 153
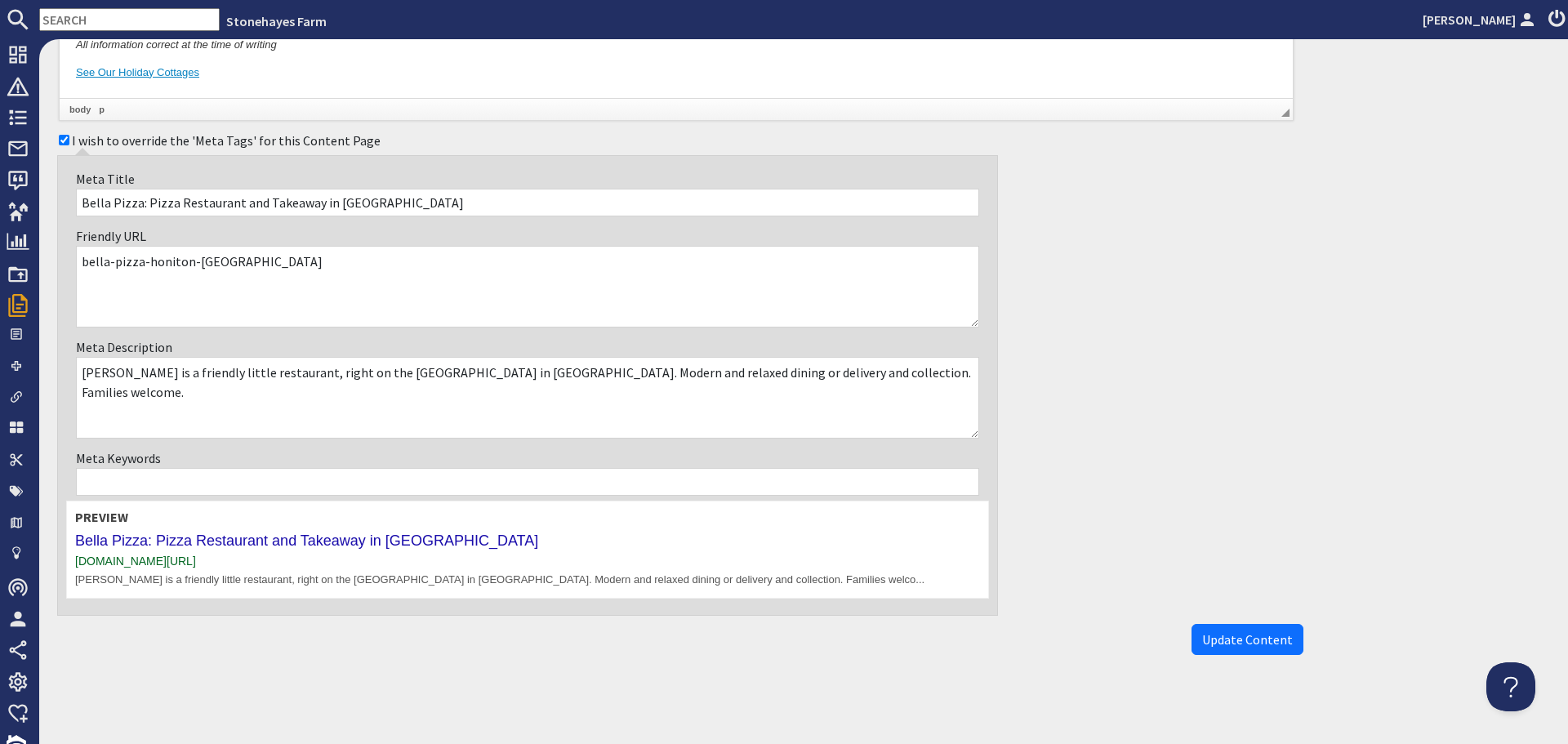
scroll to position [455, 0]
click at [1214, 644] on span "Update Content" at bounding box center [1247, 639] width 90 height 17
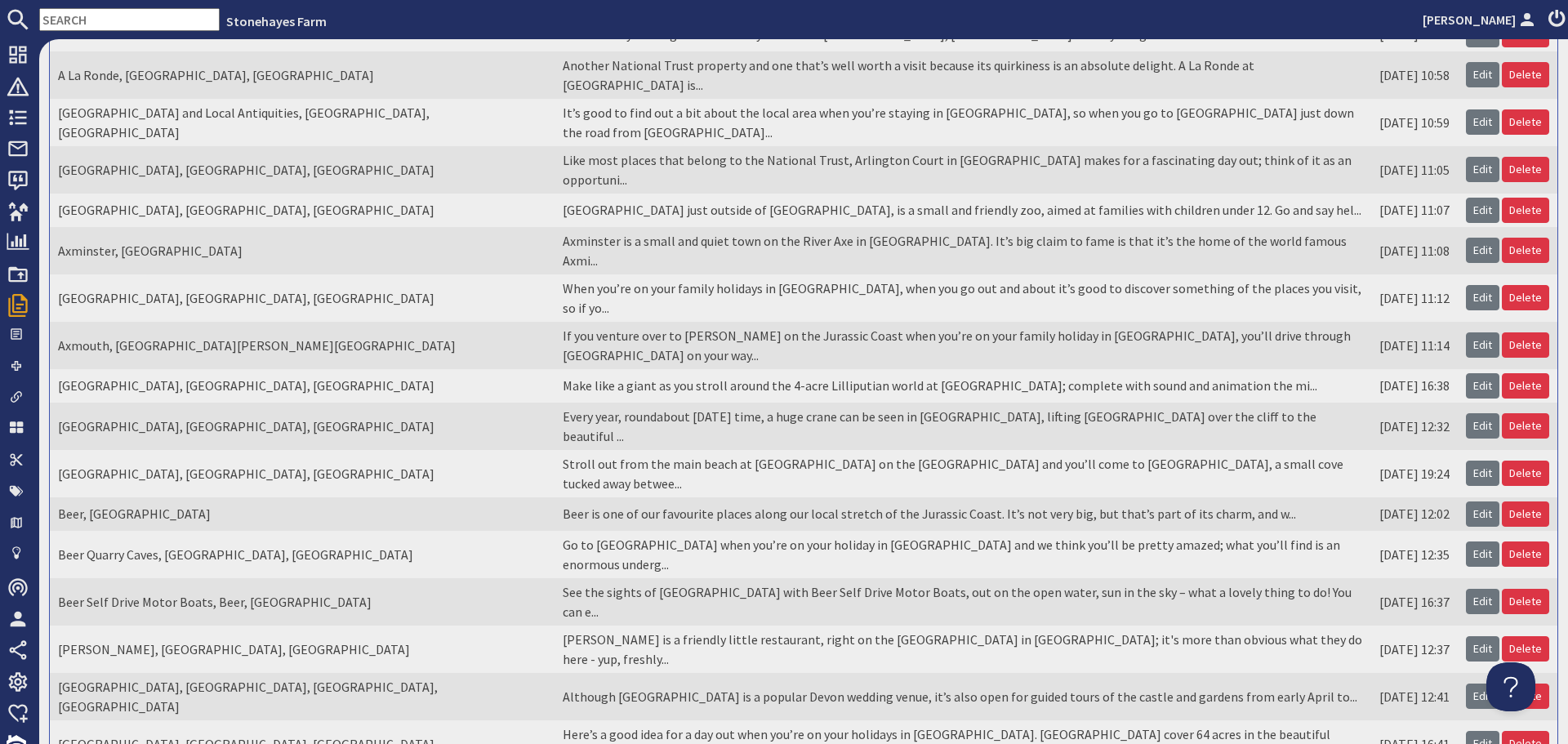
scroll to position [283, 0]
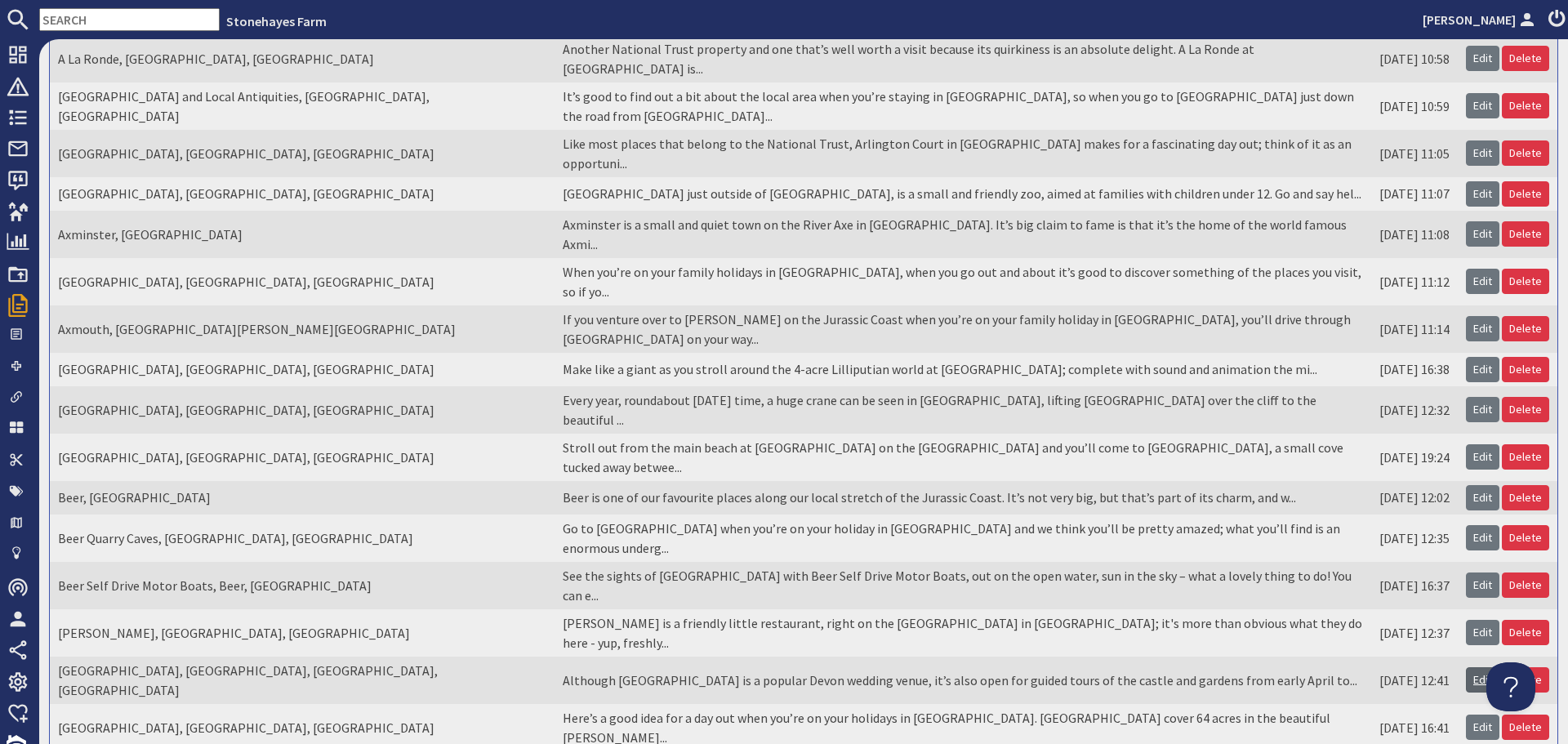
click at [1473, 667] on link "Edit" at bounding box center [1482, 679] width 33 height 25
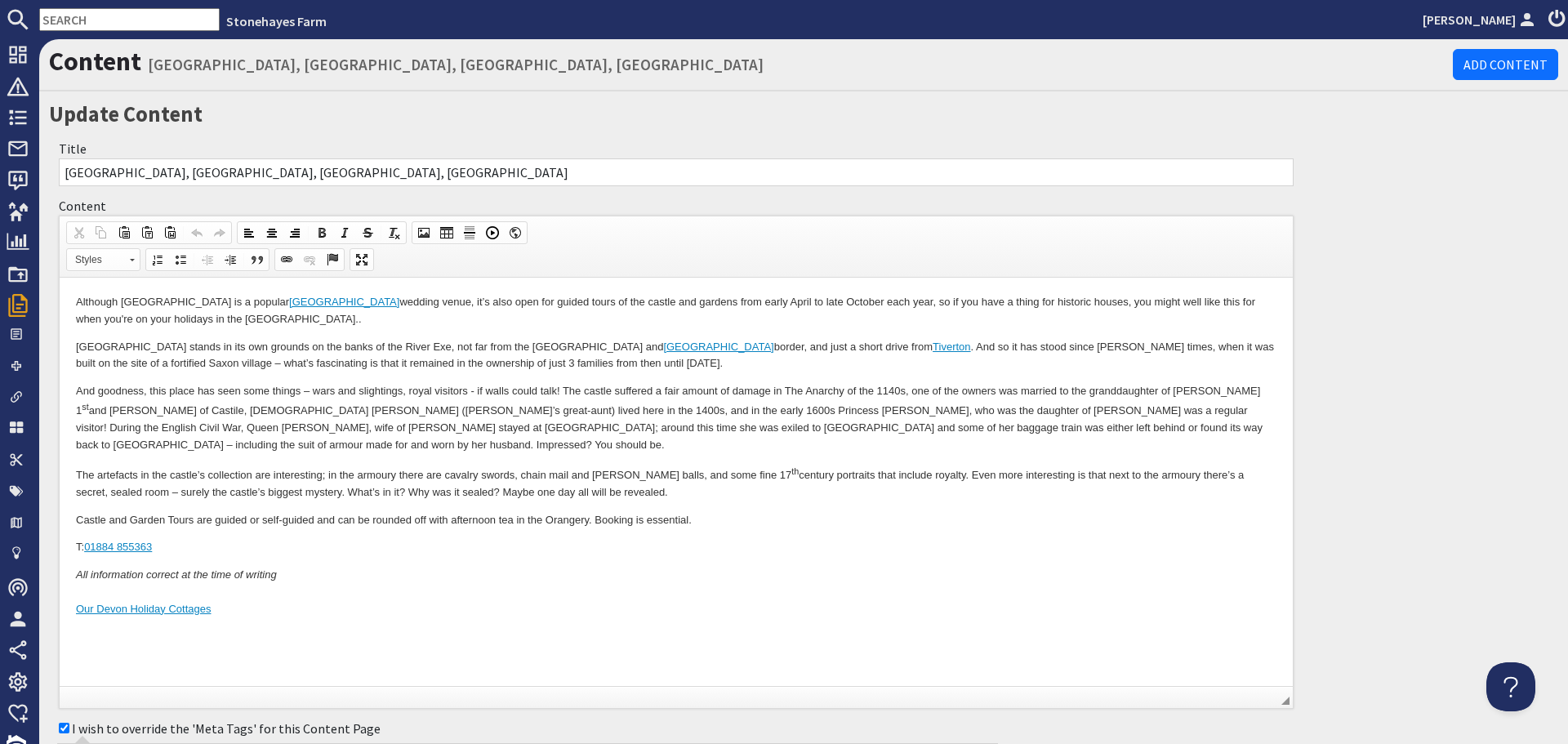
click at [1003, 430] on p "And goodness, this place has seen some things – wars and slightings, royal visi…" at bounding box center [676, 418] width 1200 height 71
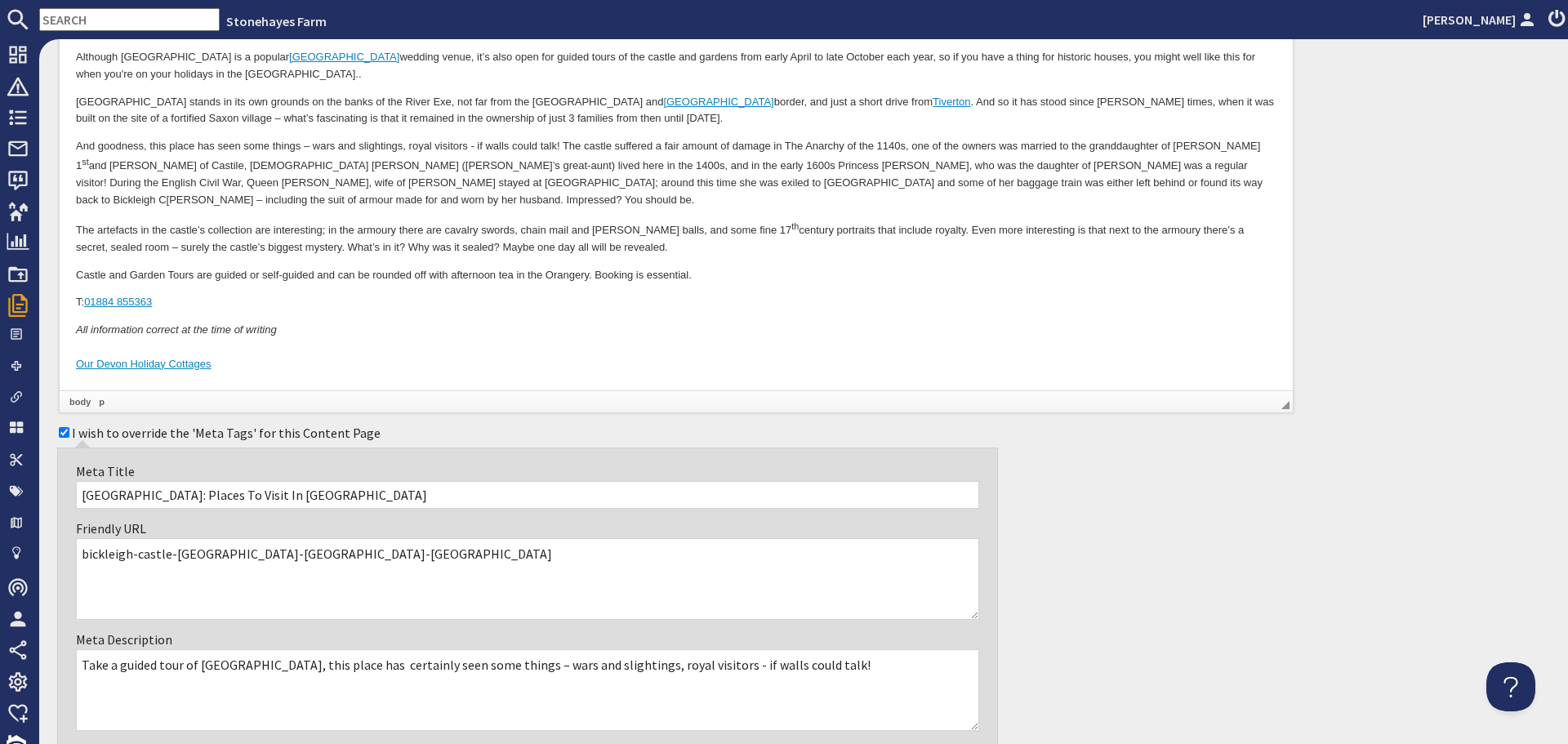
scroll to position [490, 0]
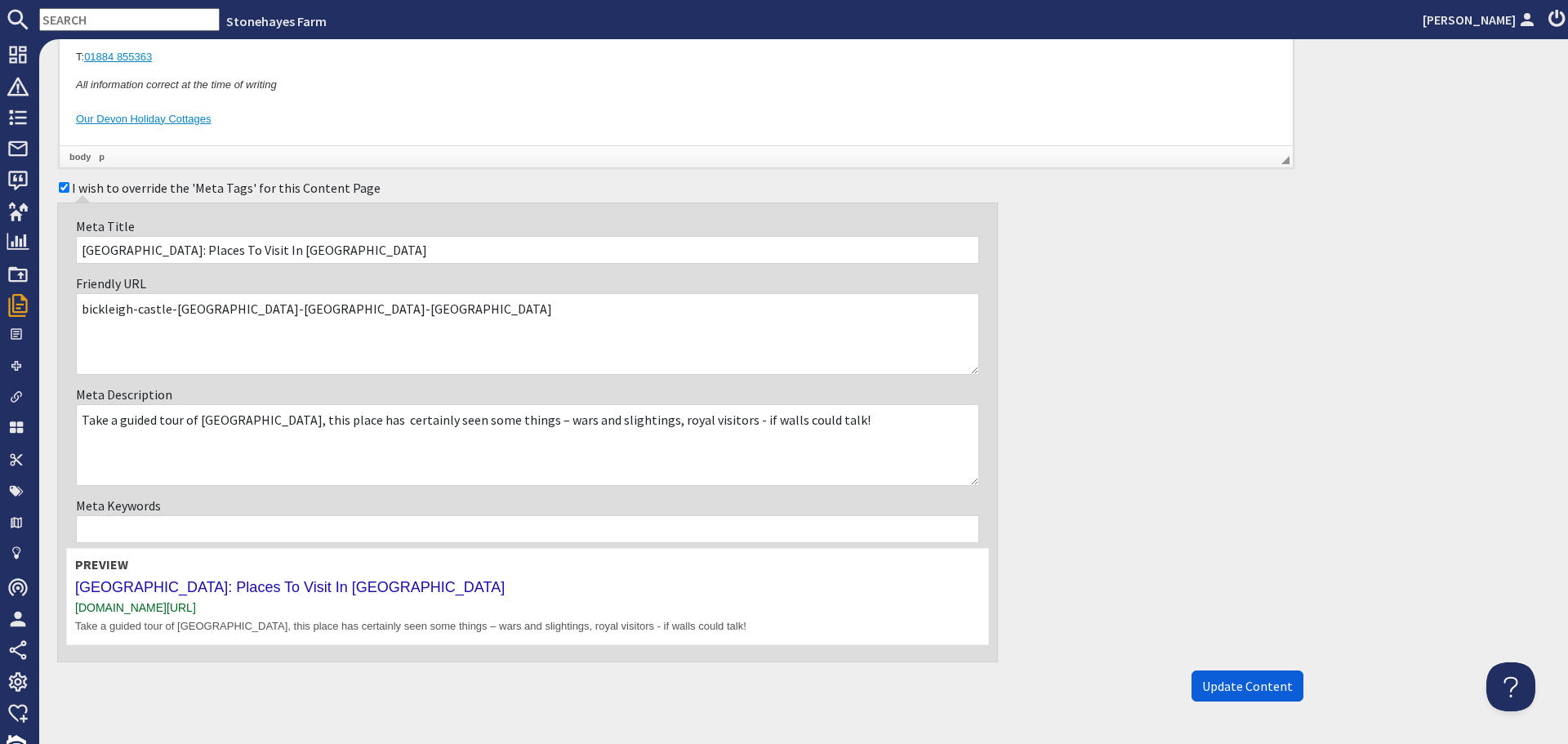
click at [1229, 692] on span "Update Content" at bounding box center [1247, 686] width 90 height 17
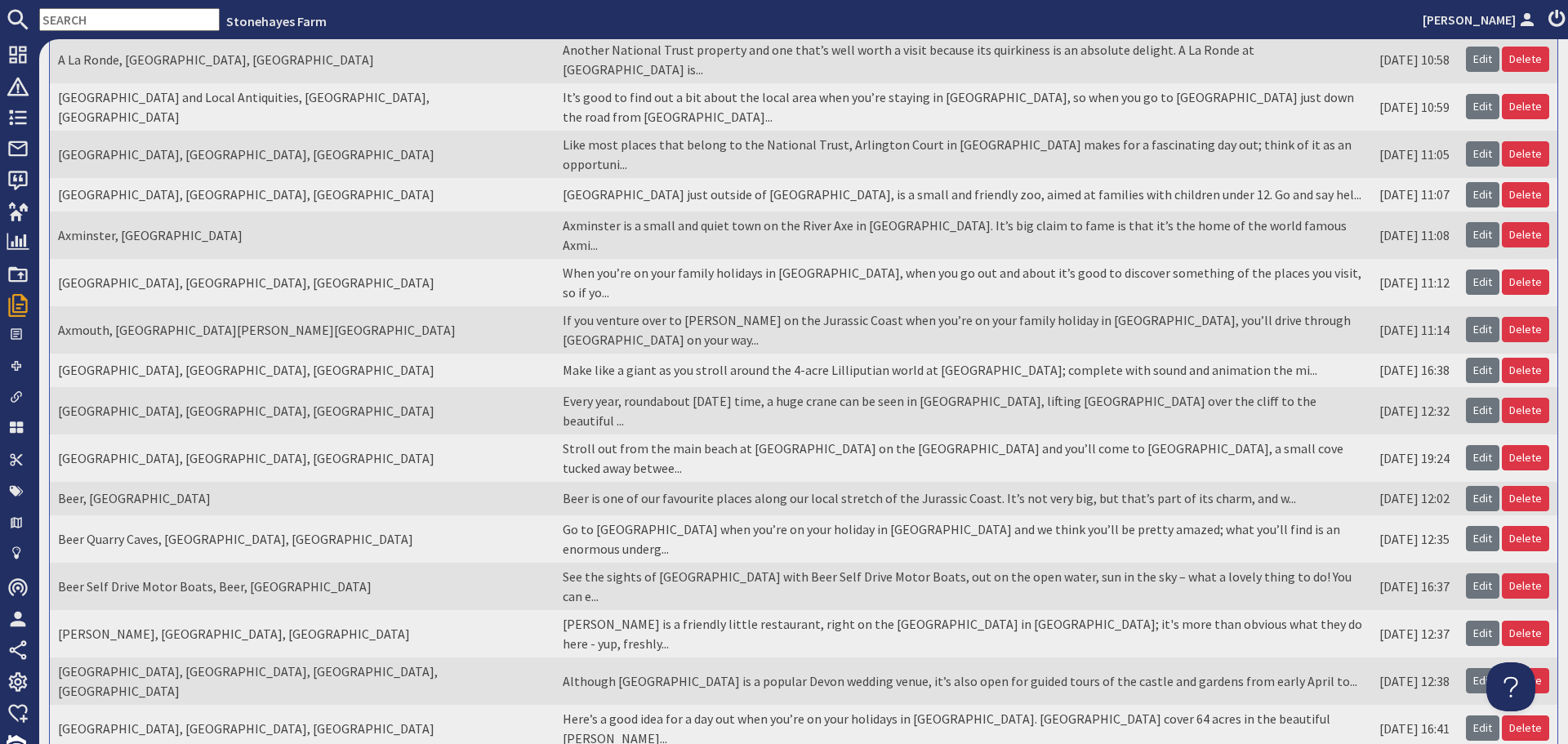
scroll to position [283, 0]
click at [1471, 714] on link "Edit" at bounding box center [1482, 726] width 33 height 25
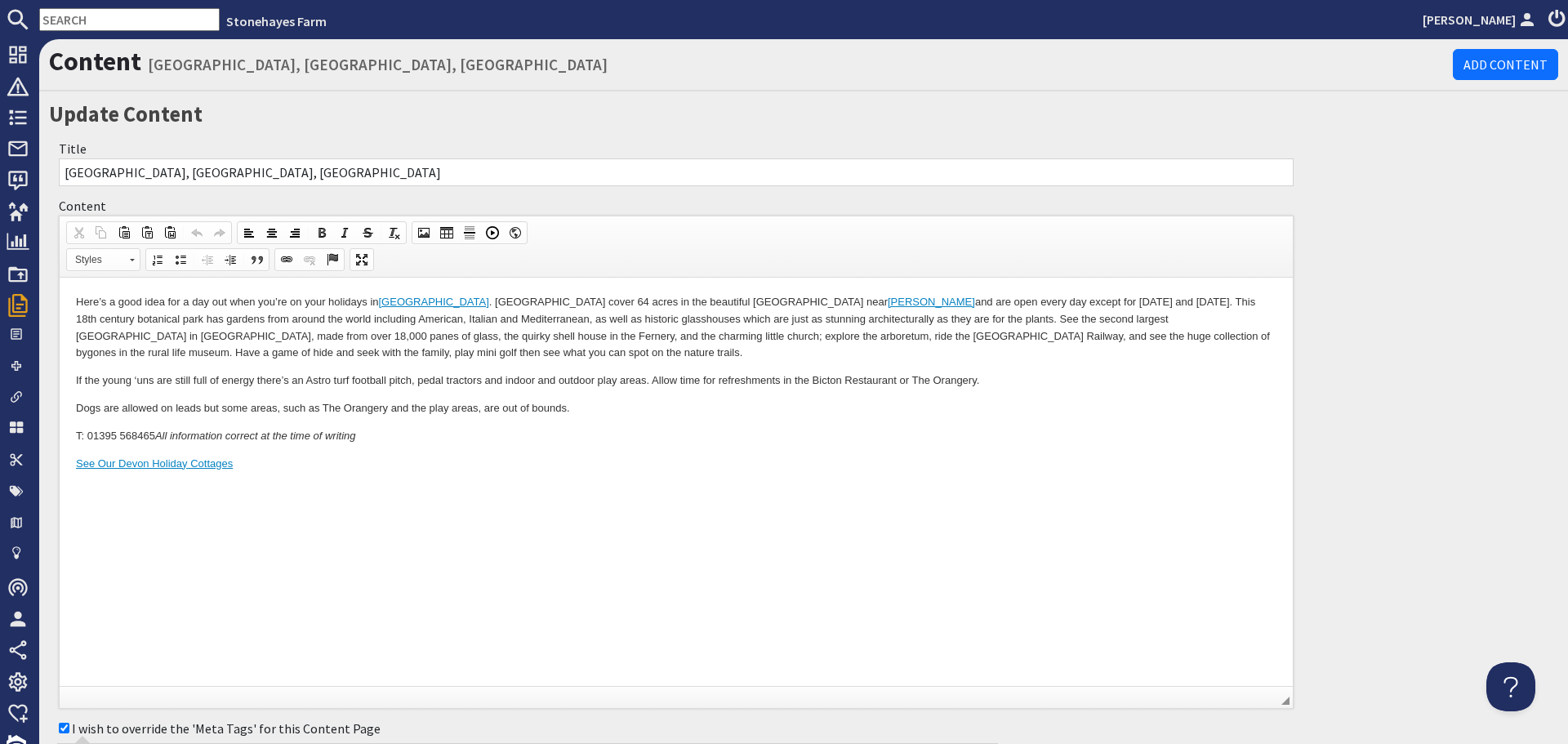
click at [255, 355] on p "Here’s a good idea for a day out when you’re on your holidays in [GEOGRAPHIC_DA…" at bounding box center [676, 328] width 1200 height 68
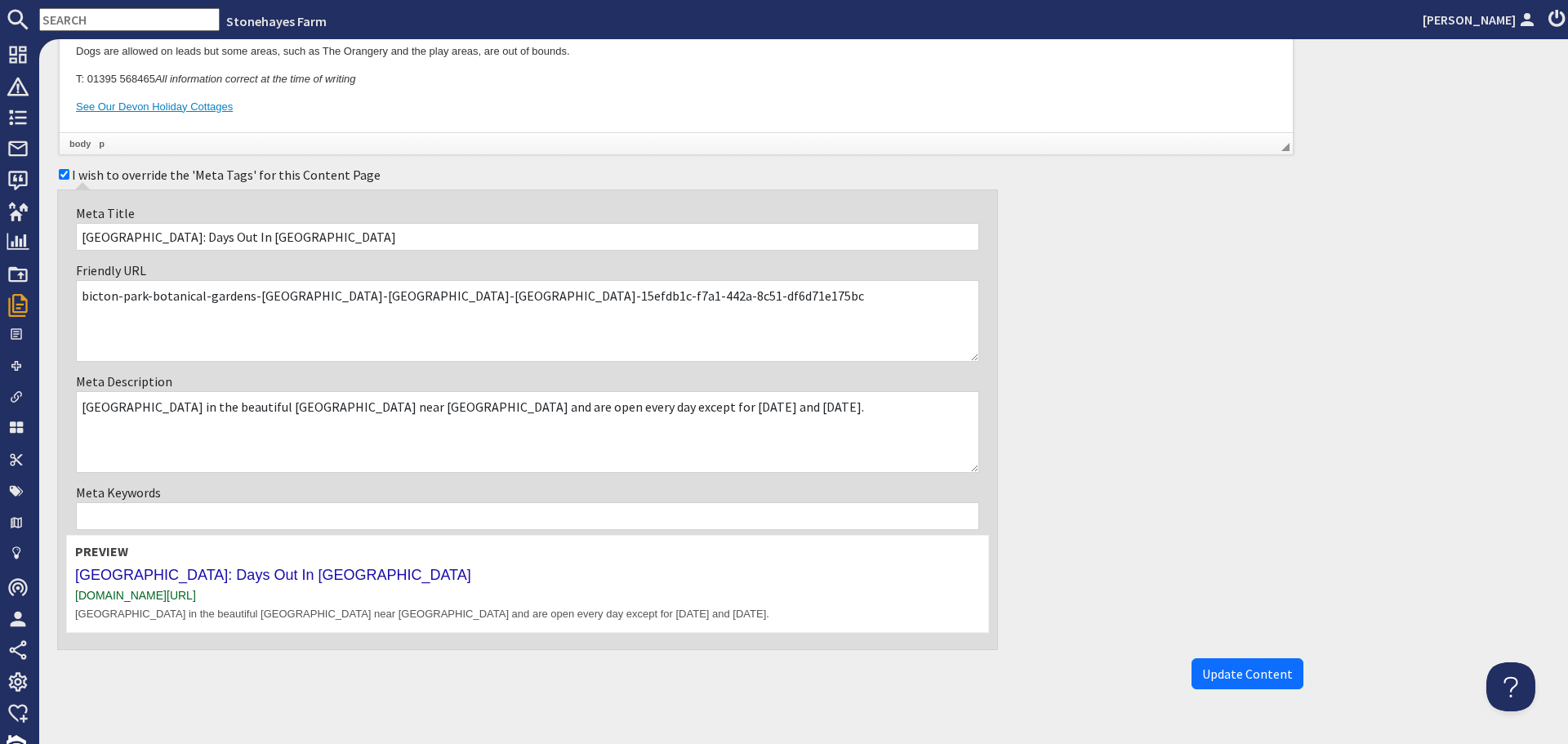
scroll to position [392, 0]
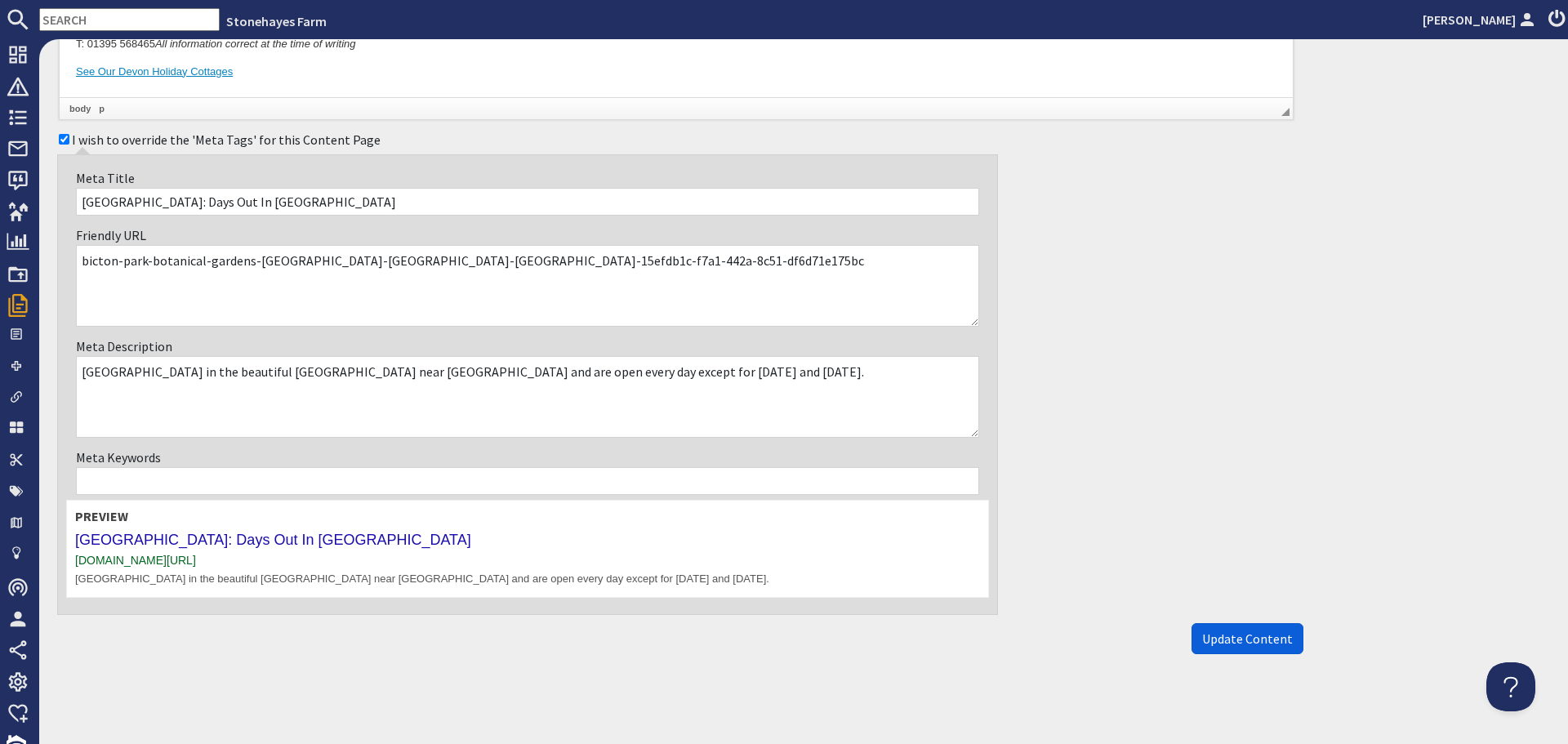
click at [1233, 626] on button "Update Content" at bounding box center [1246, 639] width 112 height 31
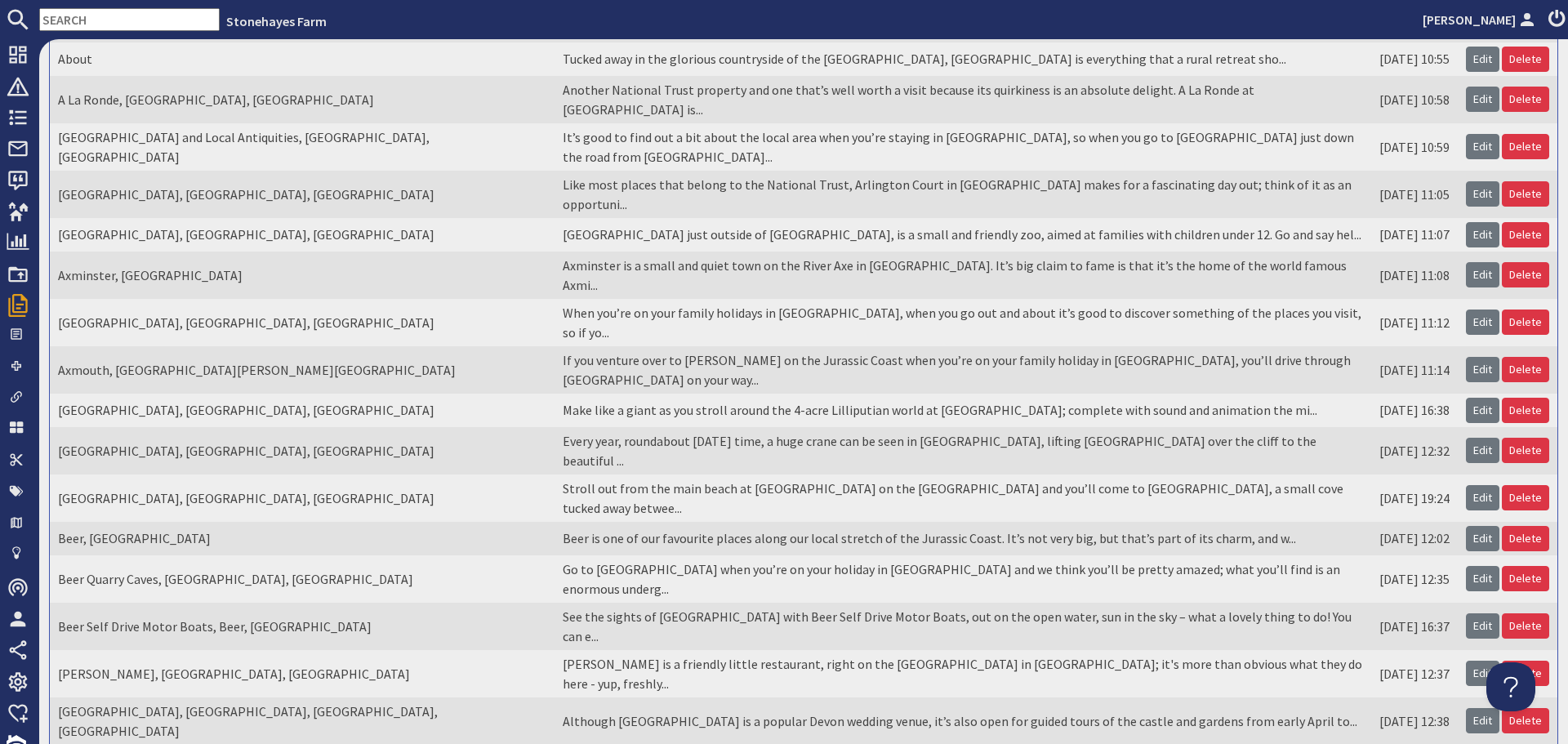
scroll to position [245, 0]
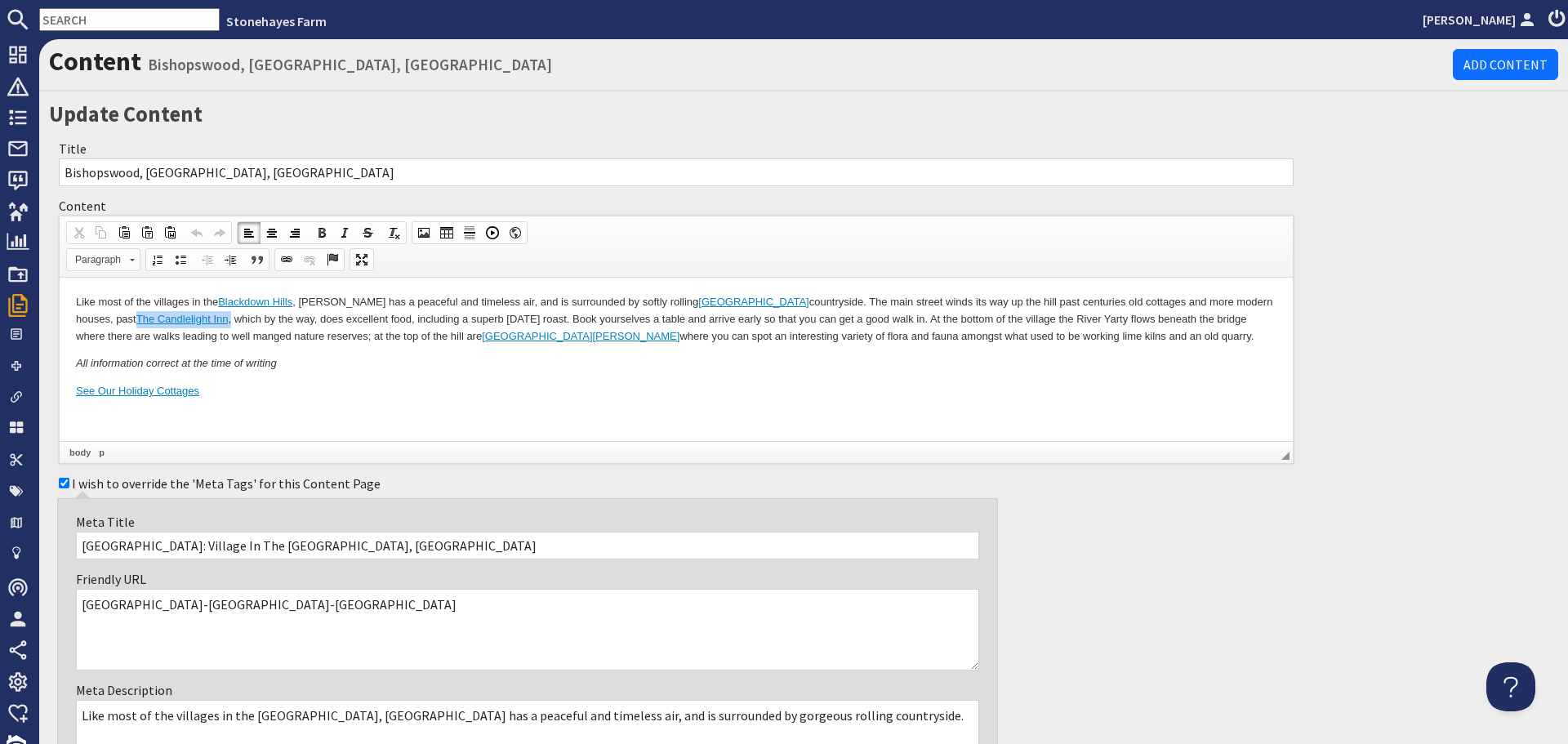
drag, startPoint x: 75, startPoint y: 319, endPoint x: 171, endPoint y: 321, distance: 96.0
click at [171, 321] on html "Like most of the villages in the [GEOGRAPHIC_DATA] , [GEOGRAPHIC_DATA] has a pe…" at bounding box center [677, 347] width 1233 height 139
click at [312, 254] on span at bounding box center [310, 260] width 13 height 13
click at [367, 390] on p "See Our Holiday Cottages" at bounding box center [676, 391] width 1200 height 18
click at [82, 317] on p "Like most of the villages in the [GEOGRAPHIC_DATA] , [GEOGRAPHIC_DATA] has a pe…" at bounding box center [676, 319] width 1200 height 51
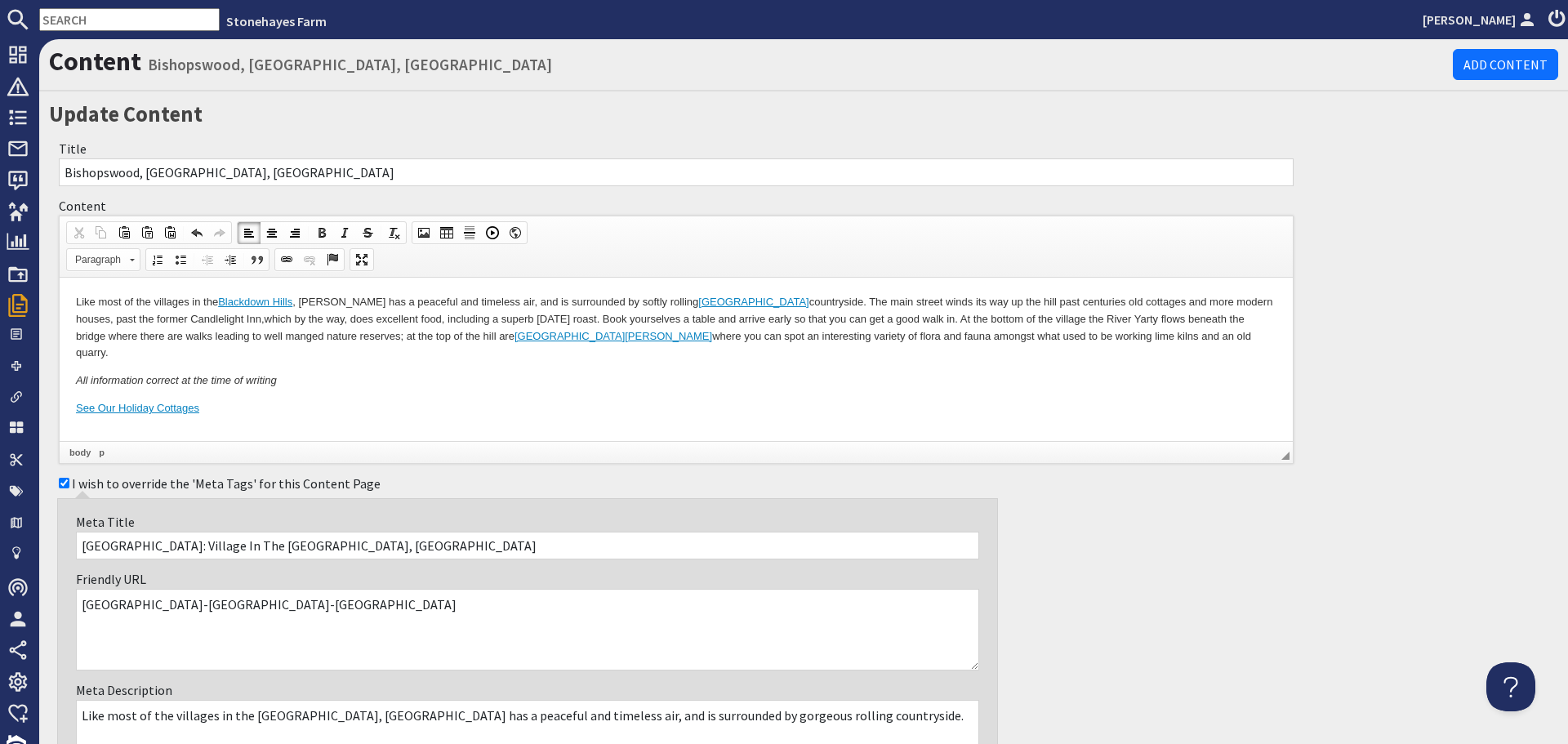
click at [541, 318] on p "Like most of the villages in the [GEOGRAPHIC_DATA] , [GEOGRAPHIC_DATA] has a pe…" at bounding box center [676, 328] width 1200 height 68
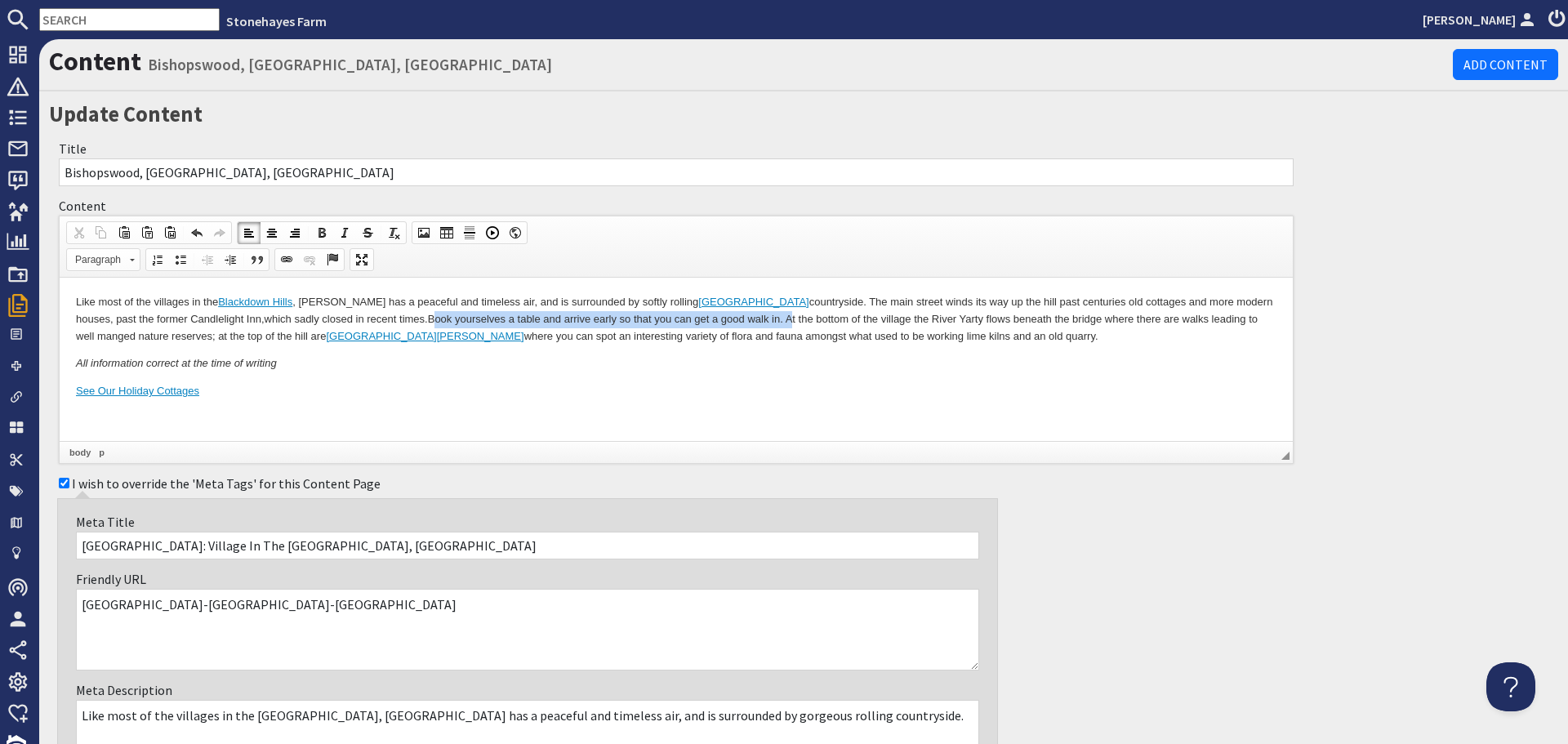
drag, startPoint x: 731, startPoint y: 318, endPoint x: 373, endPoint y: 316, distance: 358.0
click at [373, 316] on p "Like most of the villages in the [GEOGRAPHIC_DATA] , [GEOGRAPHIC_DATA] has a pe…" at bounding box center [676, 319] width 1200 height 51
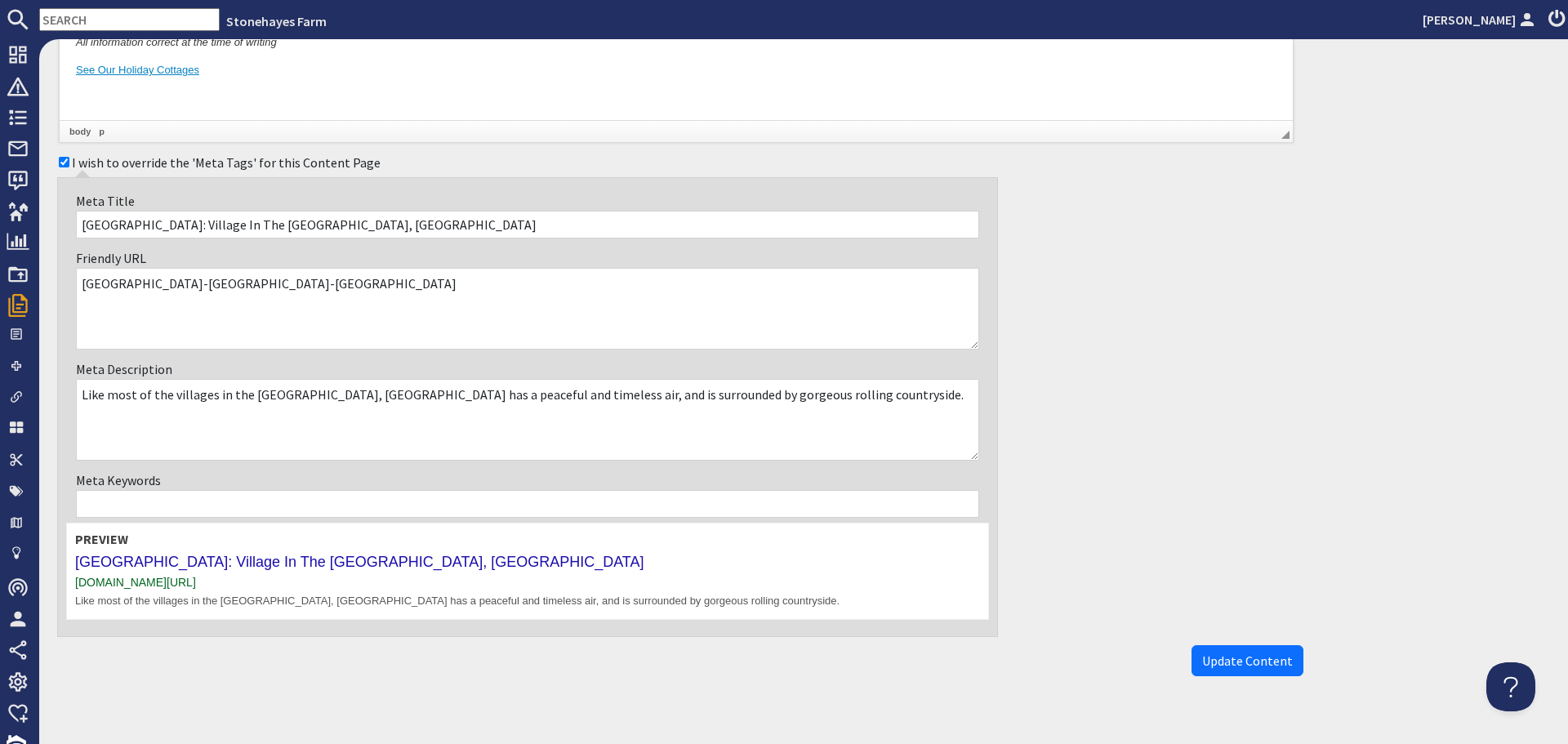
scroll to position [343, 0]
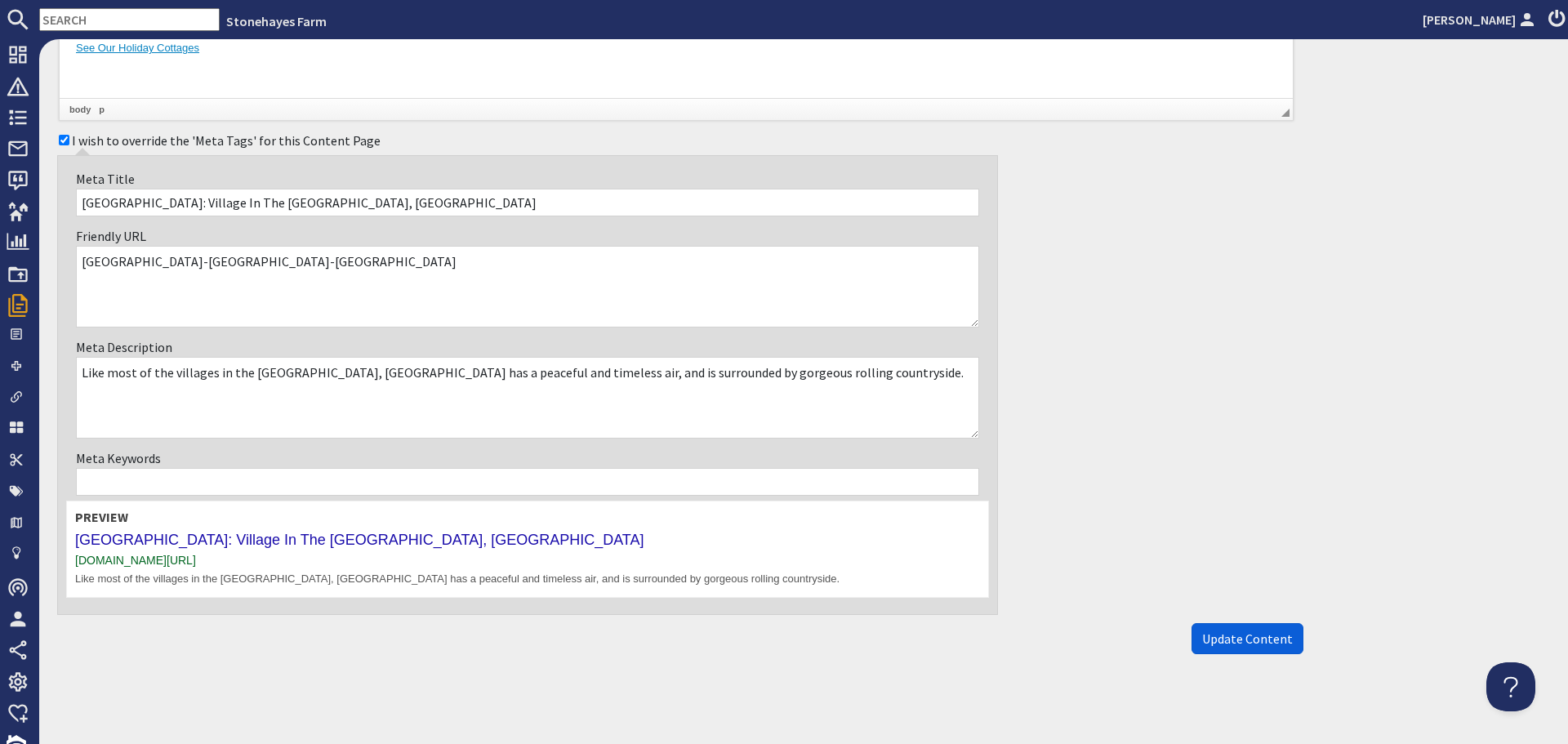
click at [1219, 642] on span "Update Content" at bounding box center [1247, 639] width 90 height 17
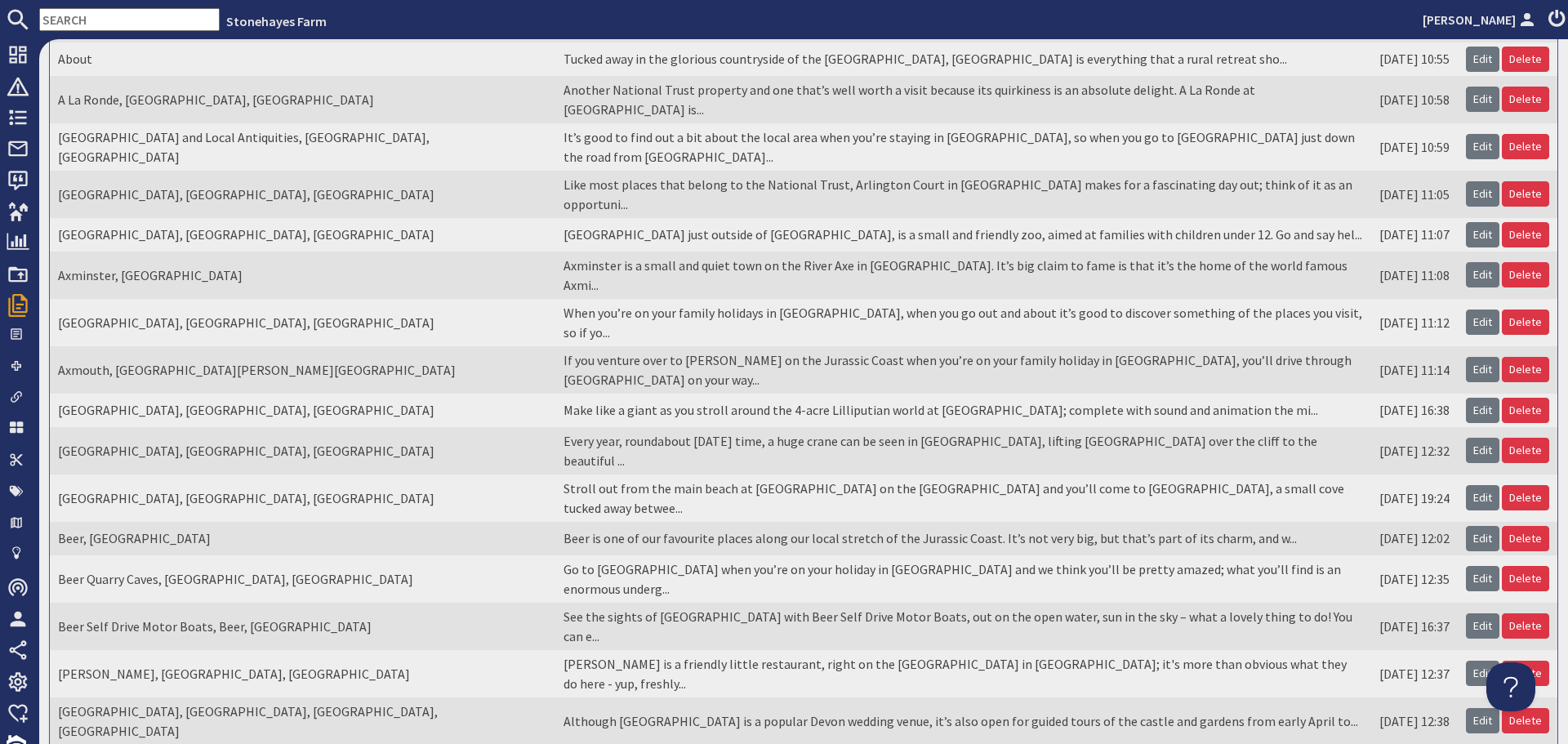
scroll to position [245, 0]
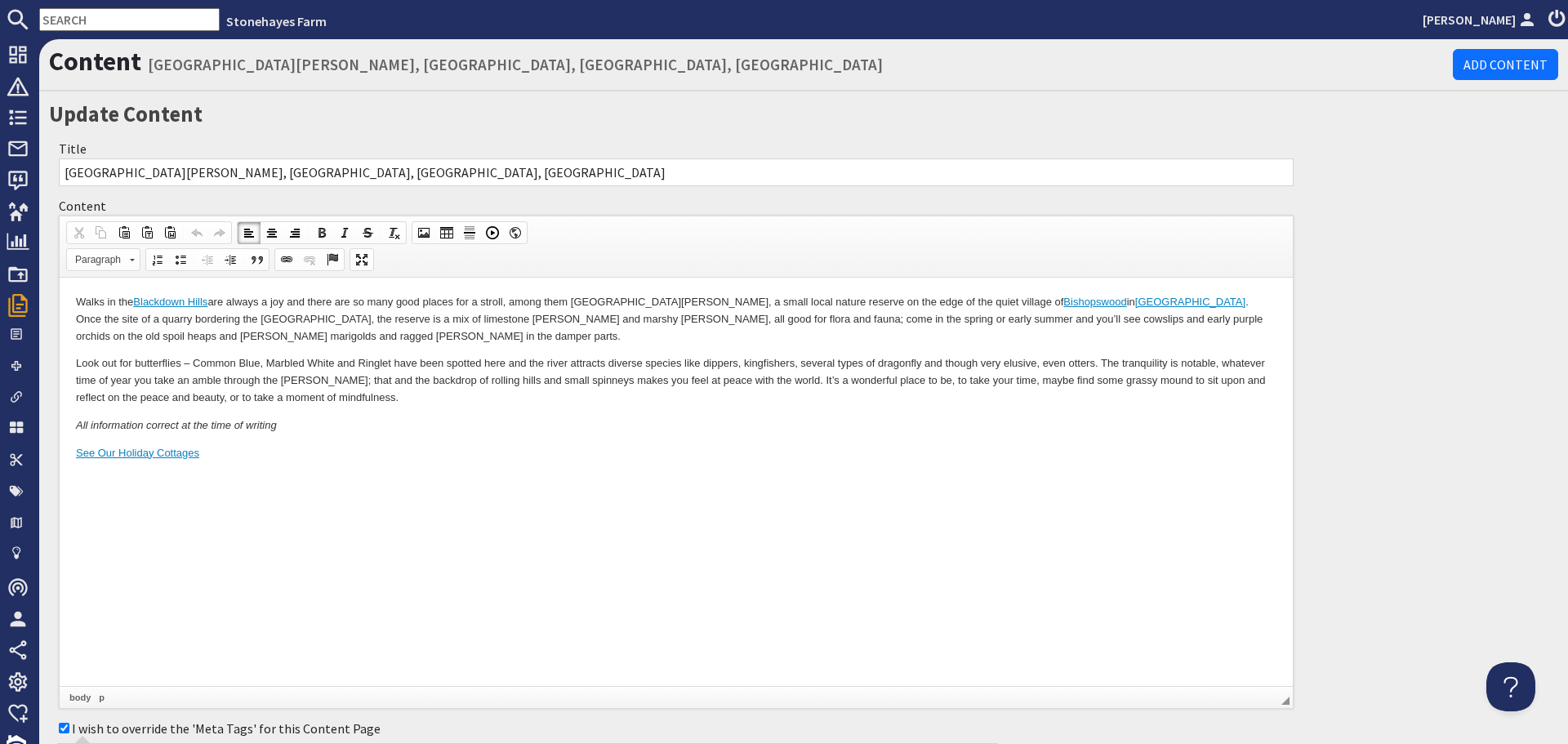
click at [647, 318] on p "Walks in the [GEOGRAPHIC_DATA] are always a joy and there are so many good plac…" at bounding box center [676, 319] width 1200 height 51
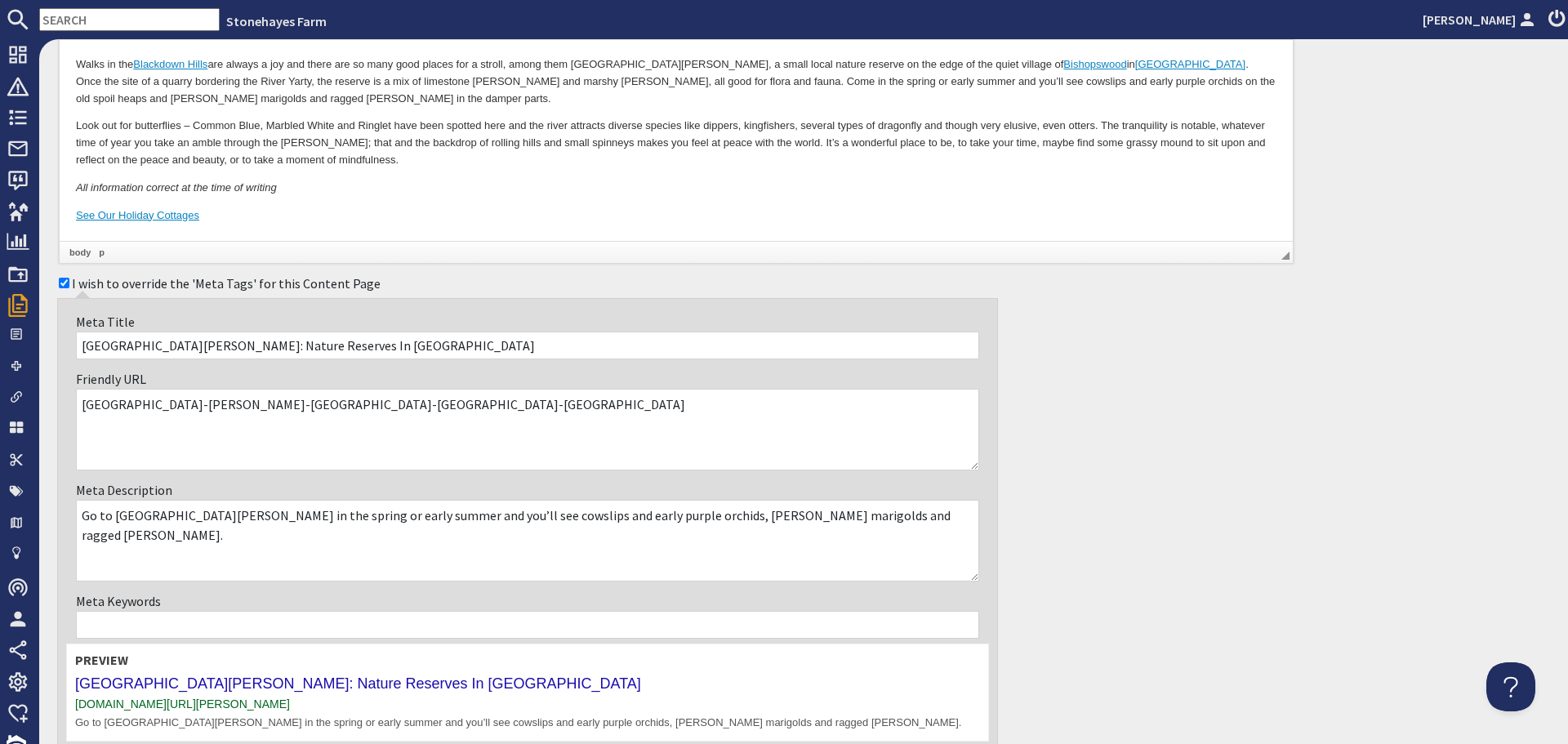
scroll to position [326, 0]
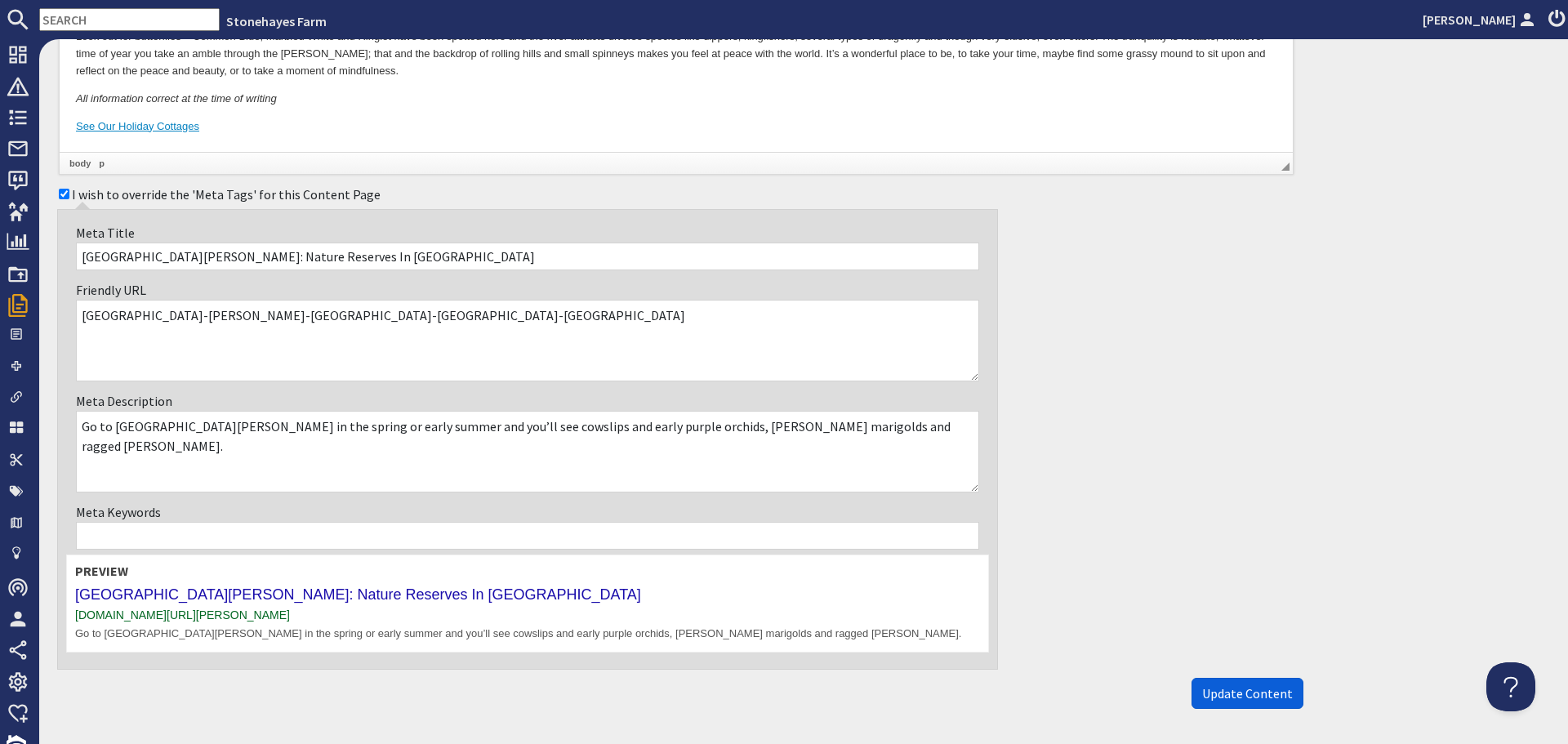
click at [1212, 690] on span "Update Content" at bounding box center [1247, 693] width 90 height 17
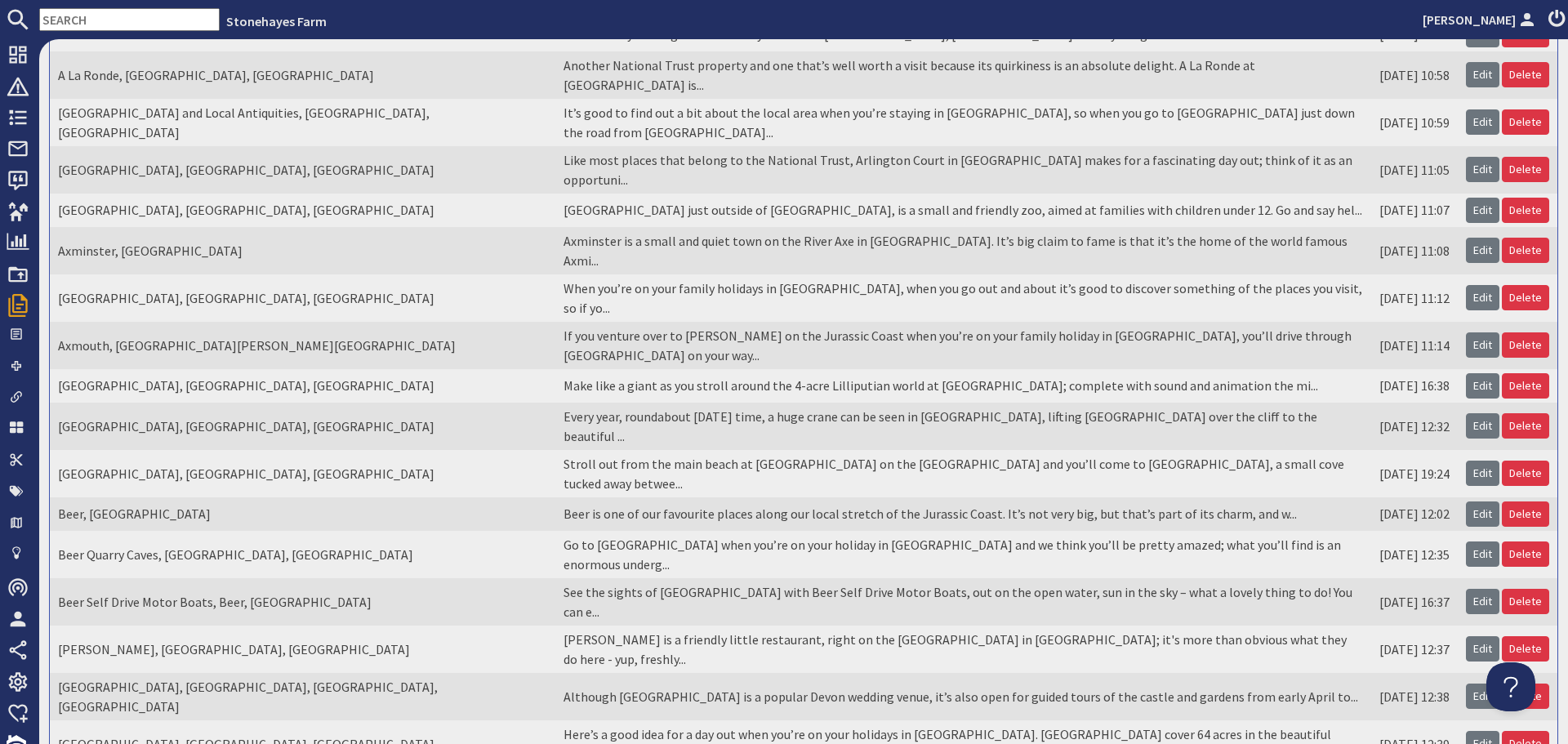
scroll to position [283, 0]
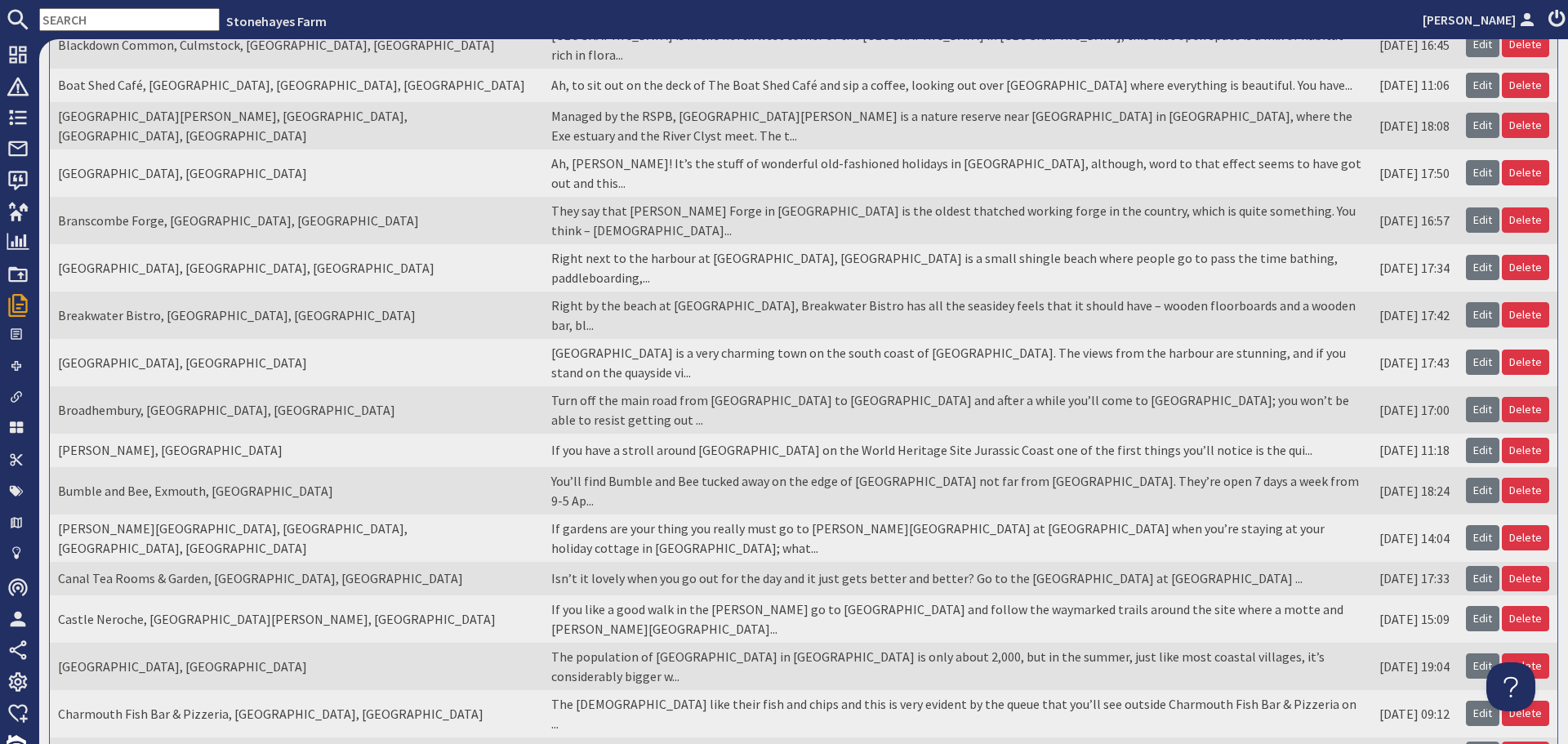
scroll to position [0, 0]
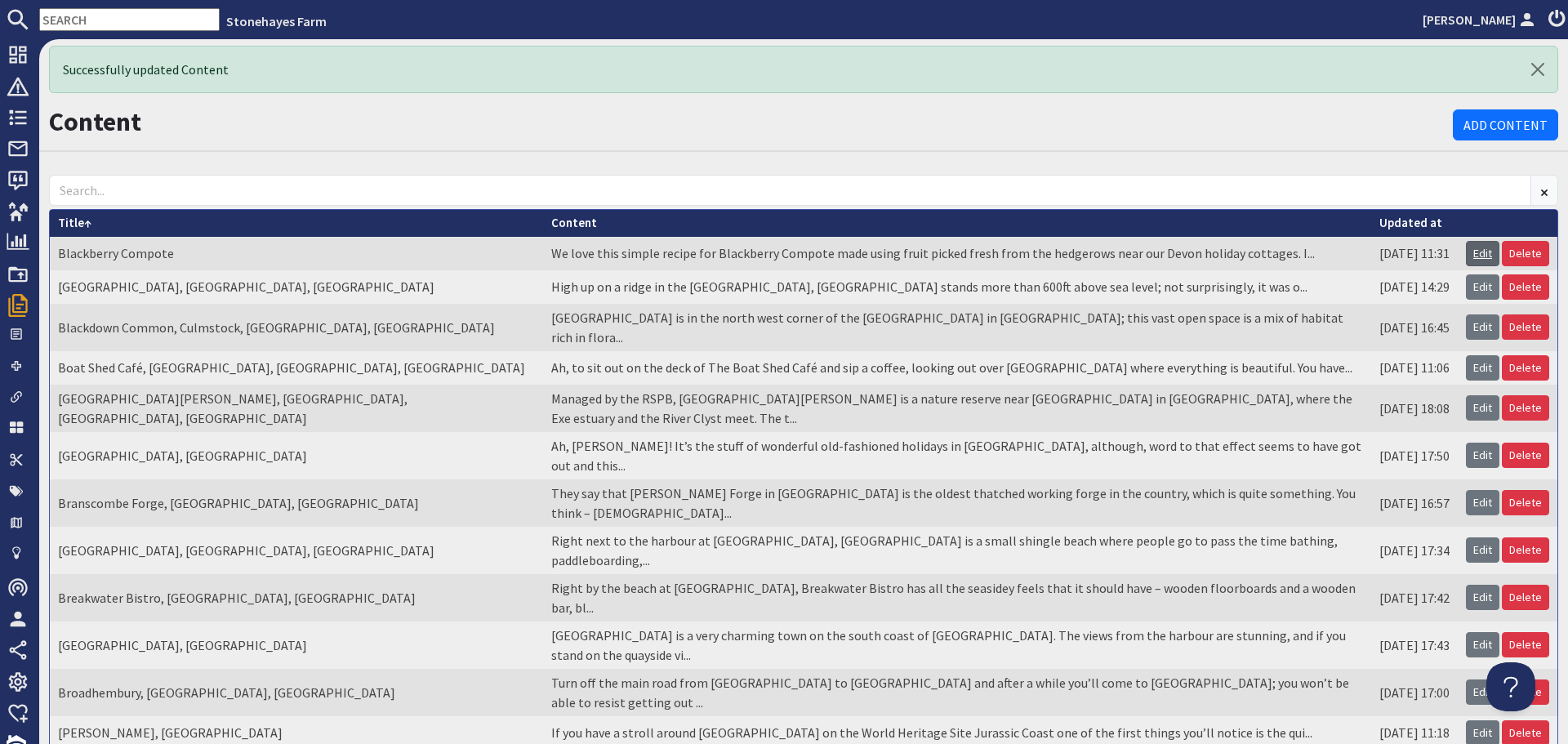
click at [1466, 245] on link "Edit" at bounding box center [1482, 253] width 33 height 25
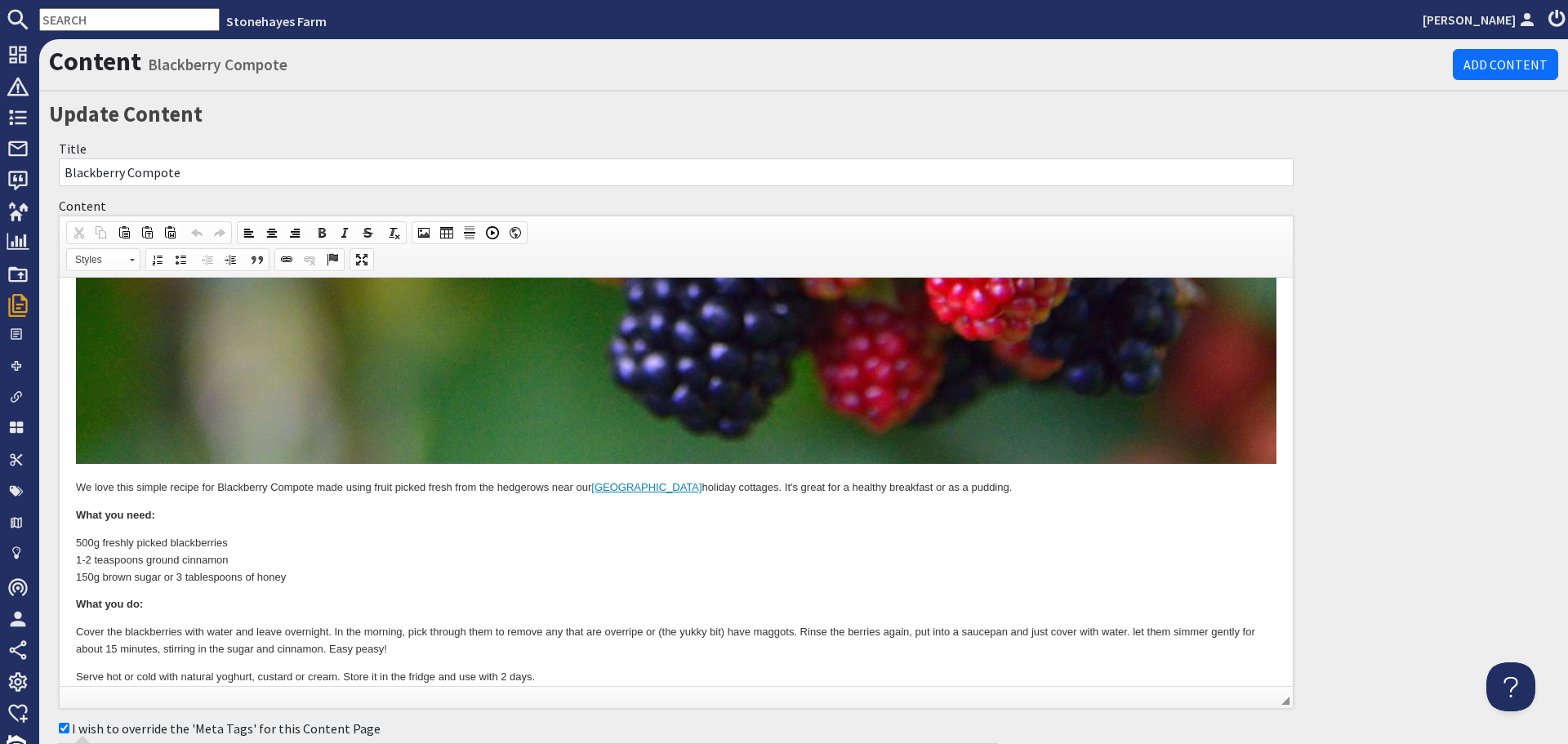
scroll to position [631, 0]
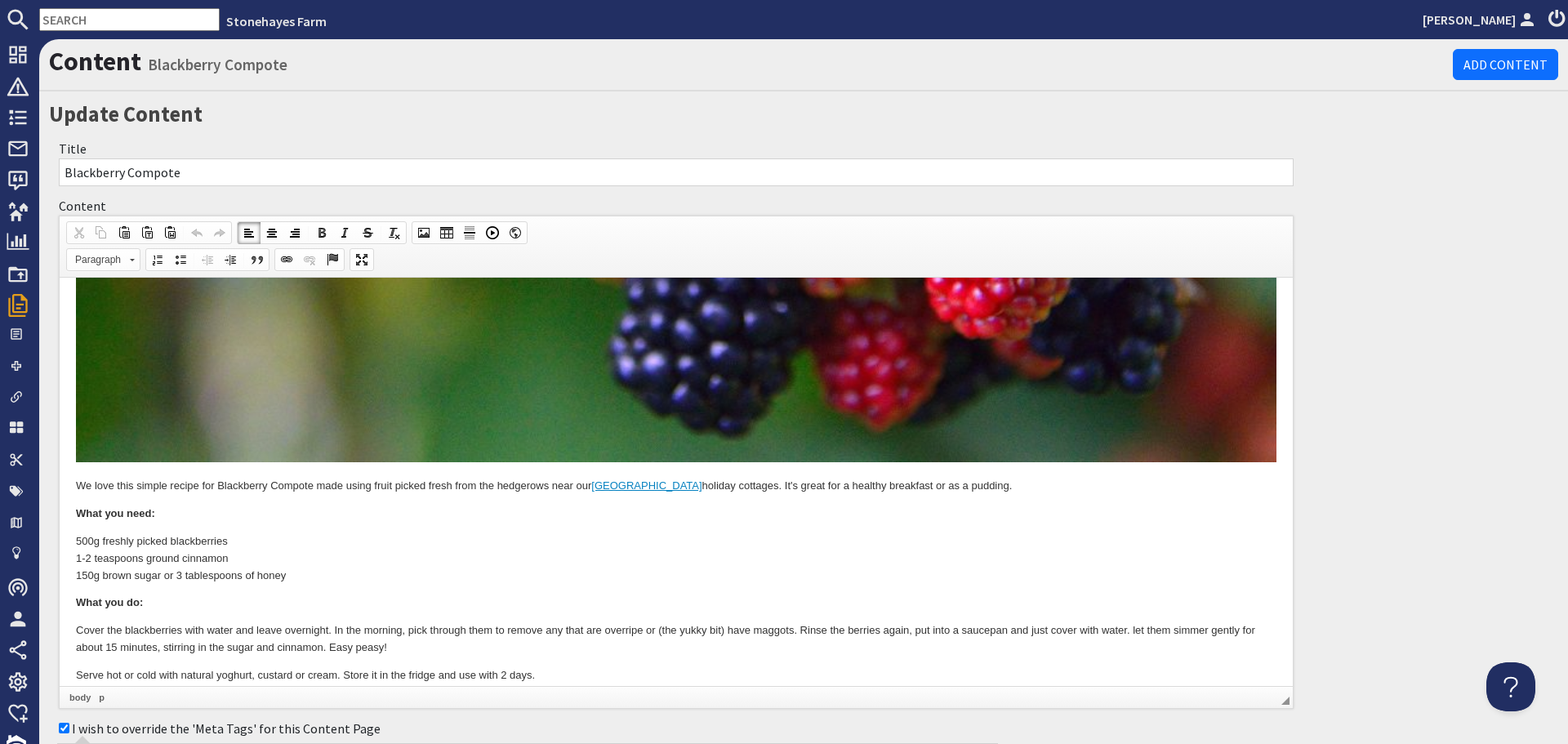
click at [848, 542] on body "We love this simple recipe for Blackberry Compote made using fruit picked fresh…" at bounding box center [676, 173] width 1200 height 1021
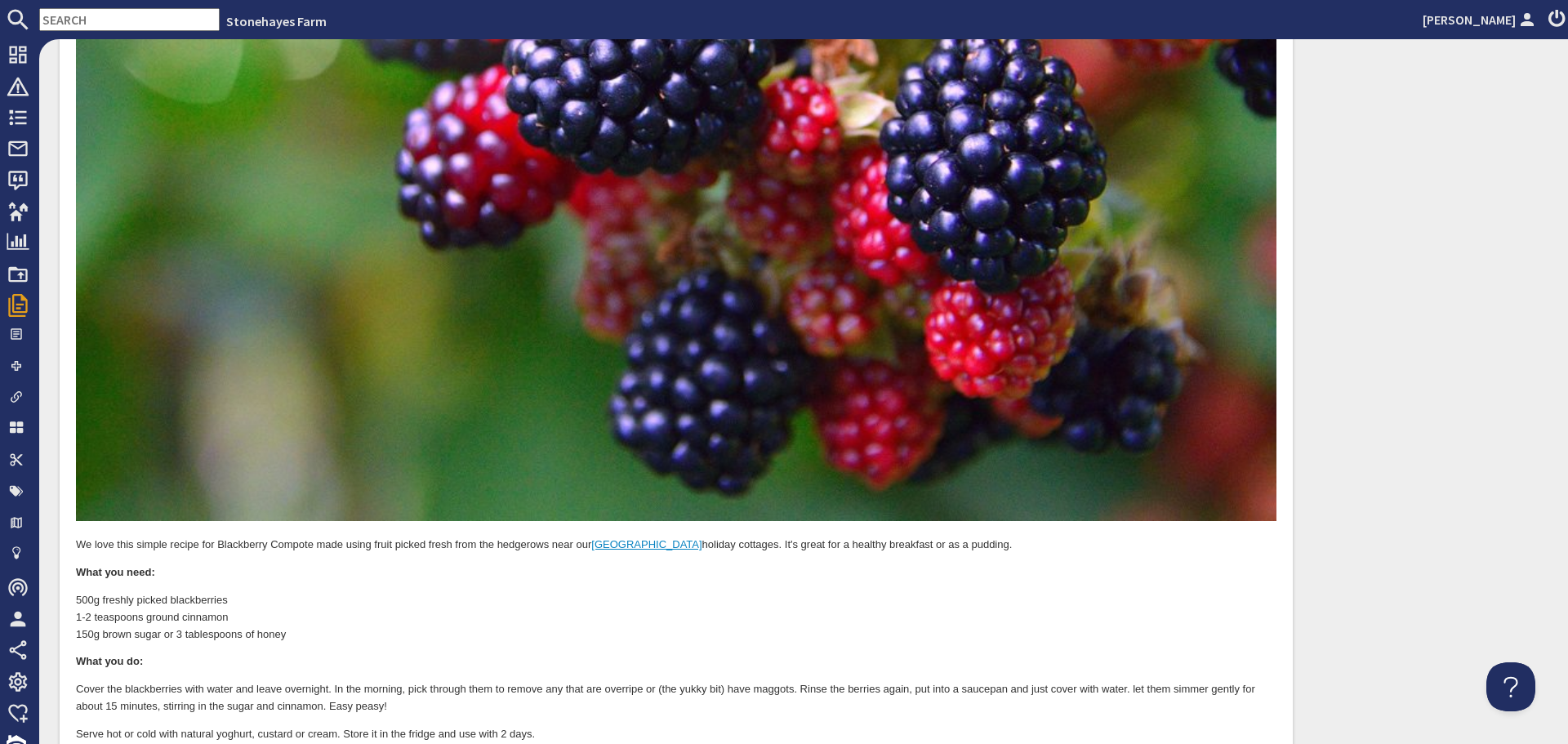
scroll to position [654, 0]
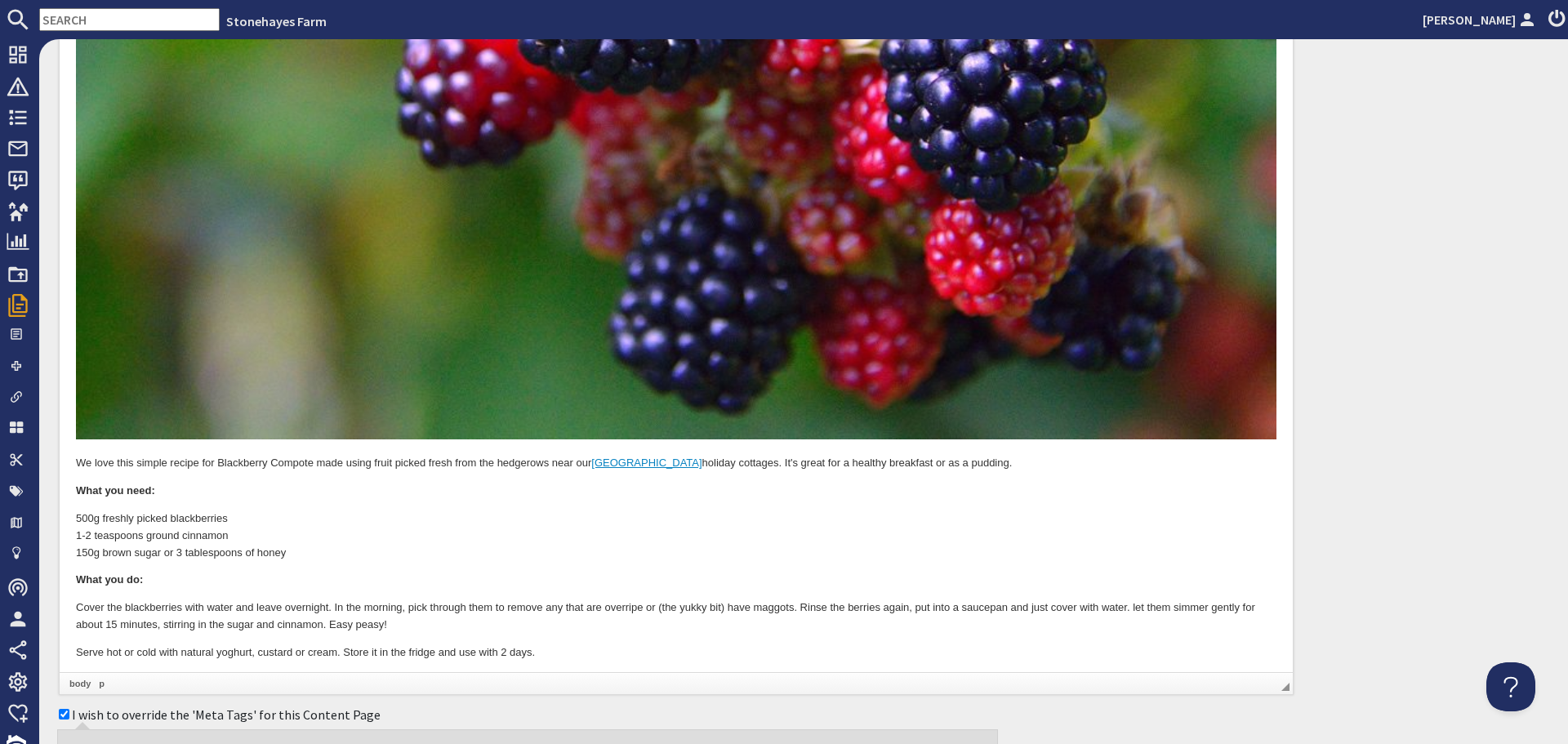
click at [1138, 600] on p "Cover the blackberries with water and leave overnight. In the morning, pick thr…" at bounding box center [676, 617] width 1200 height 34
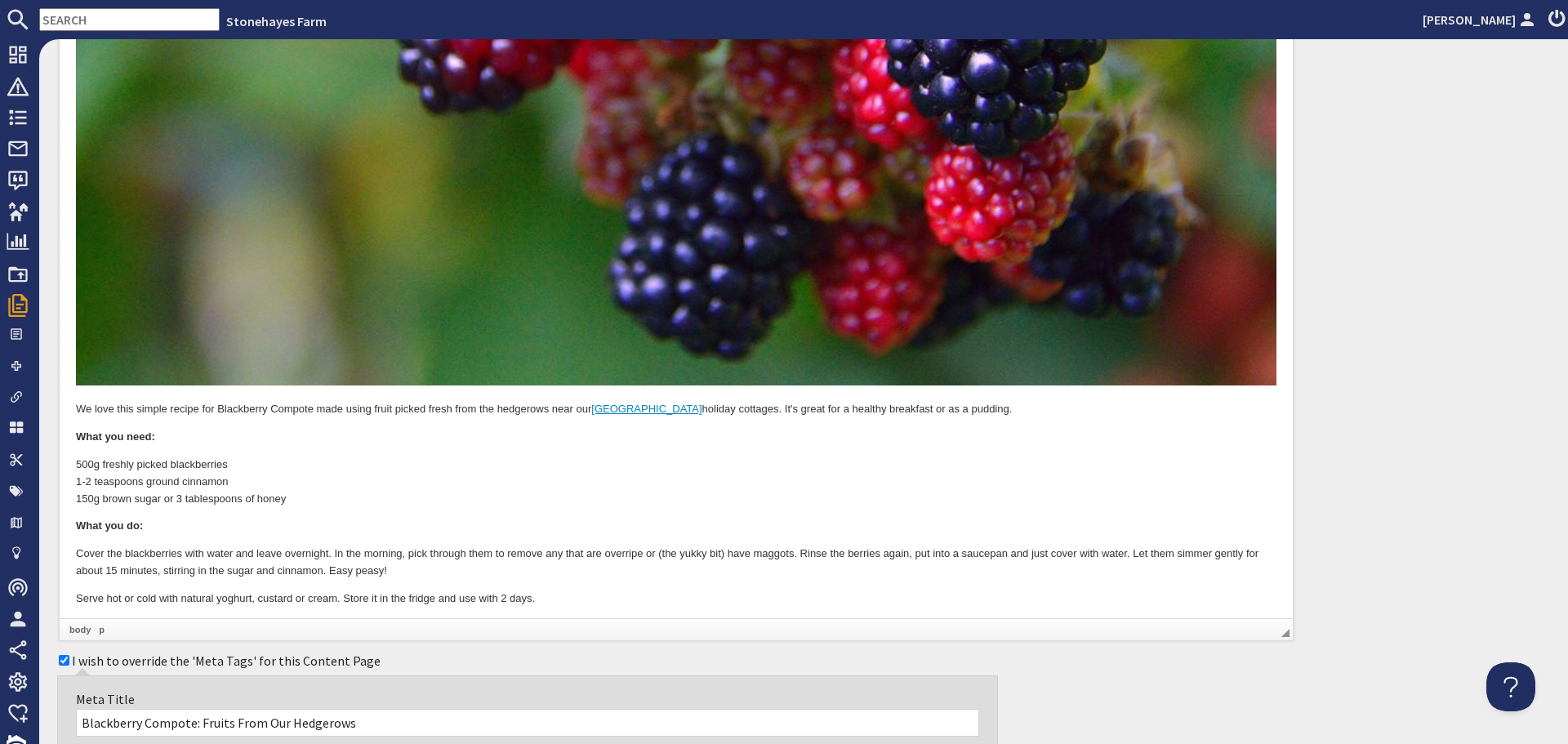
scroll to position [735, 0]
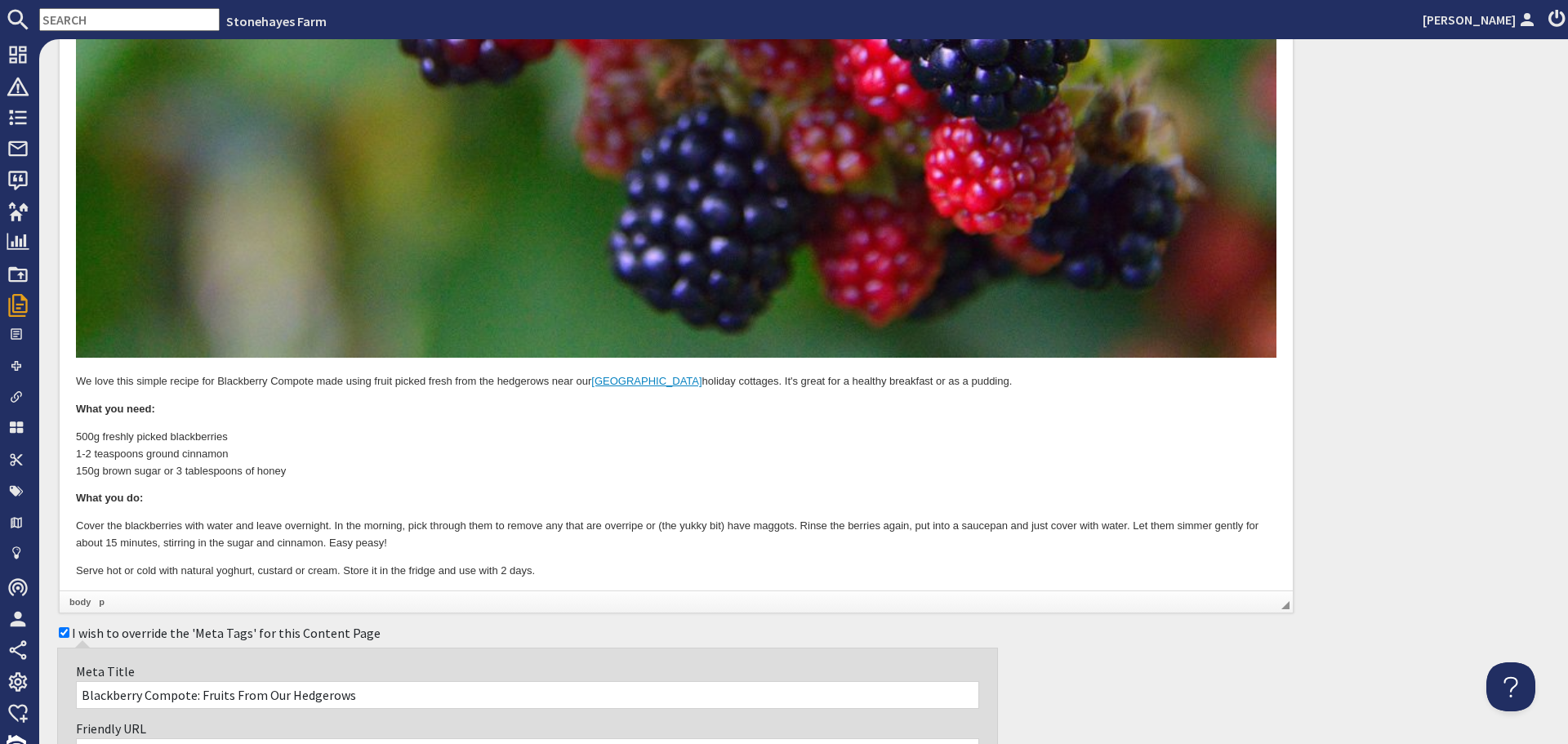
click at [548, 564] on p "Serve hot or cold with natural yoghurt, custard or cream. Store it in the fridg…" at bounding box center [676, 572] width 1200 height 18
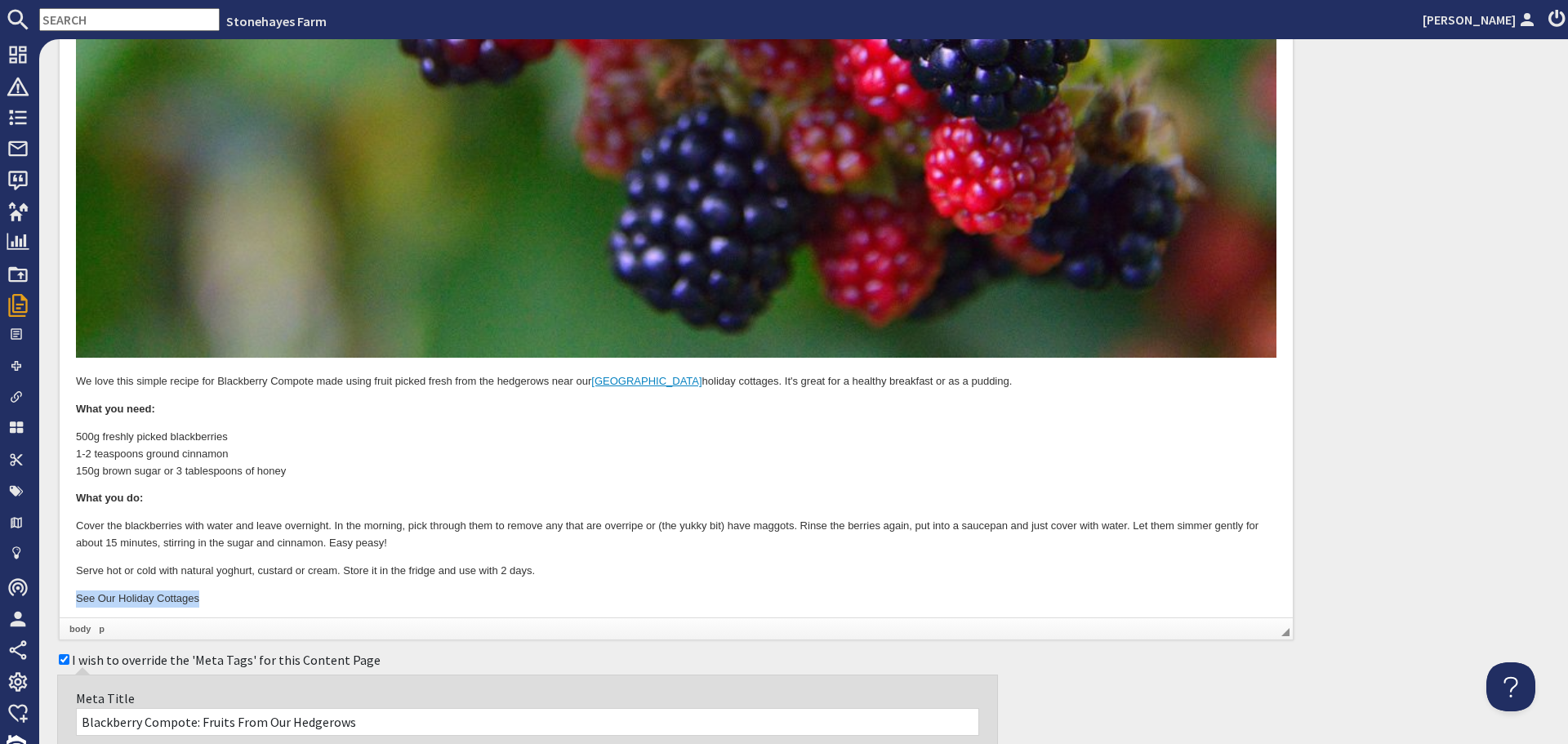
drag, startPoint x: 70, startPoint y: 593, endPoint x: 206, endPoint y: 601, distance: 136.2
click at [200, 605] on html "We love this simple recipe for Blackberry Compote made using fruit picked fresh…" at bounding box center [677, 84] width 1233 height 1081
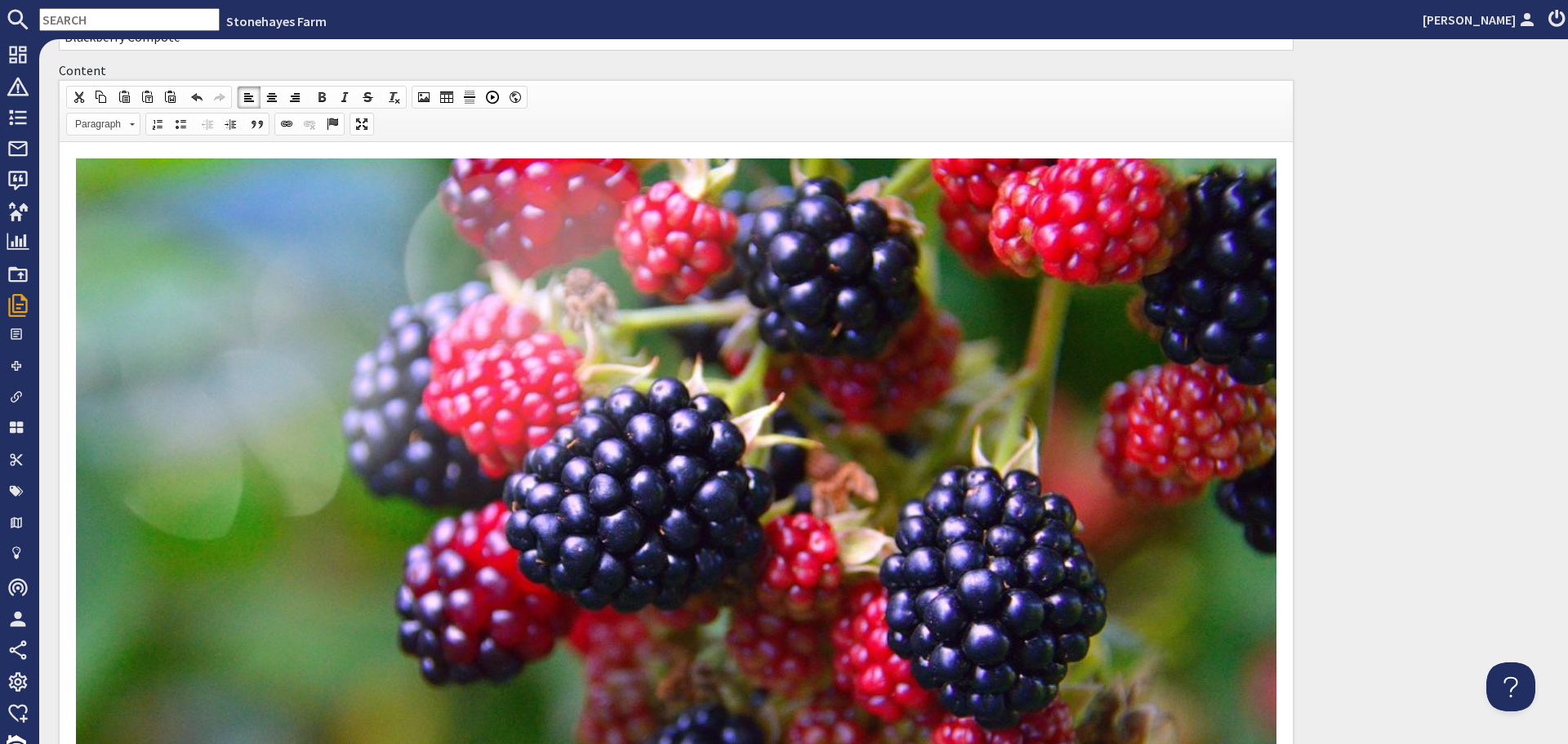
scroll to position [82, 0]
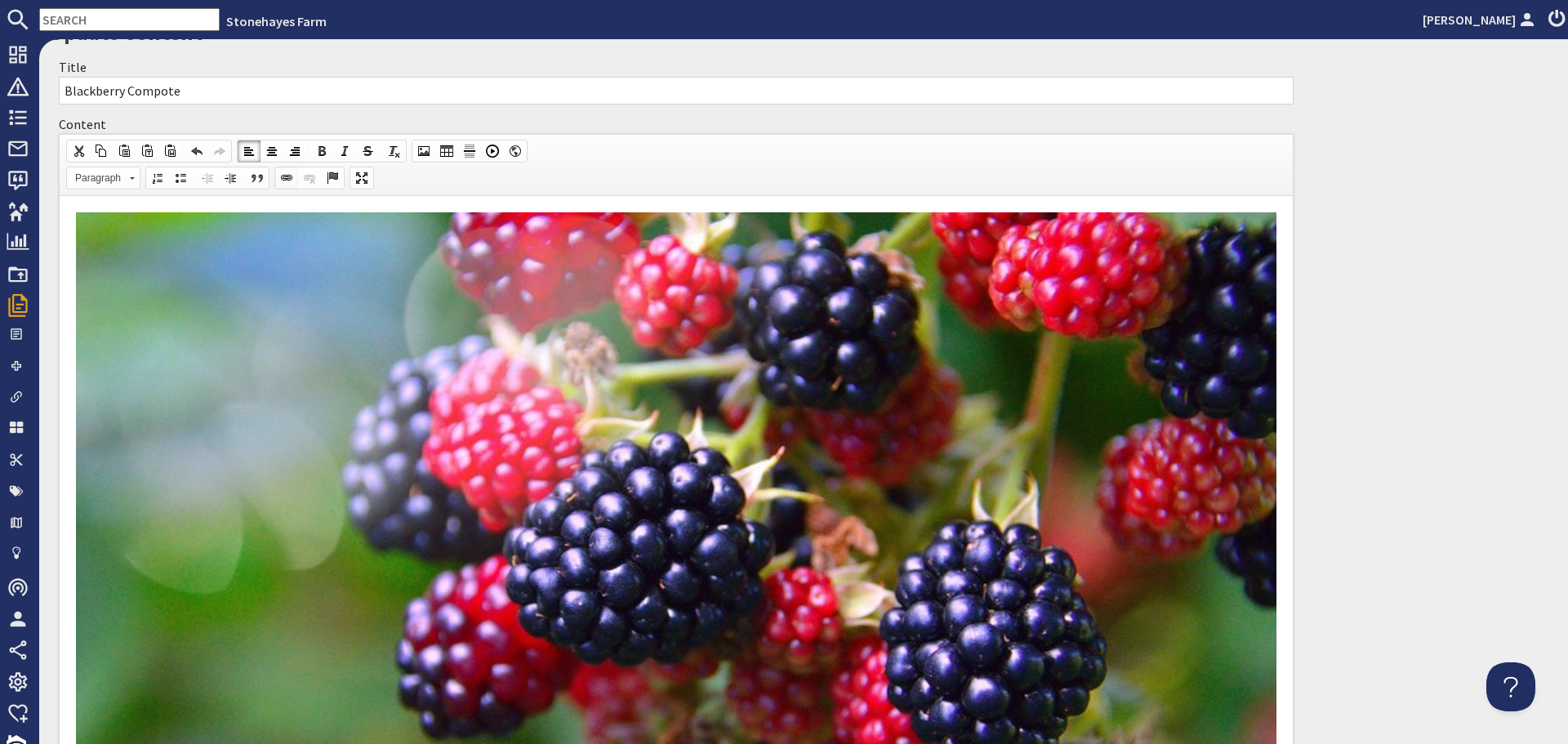
click at [289, 178] on span at bounding box center [287, 178] width 13 height 13
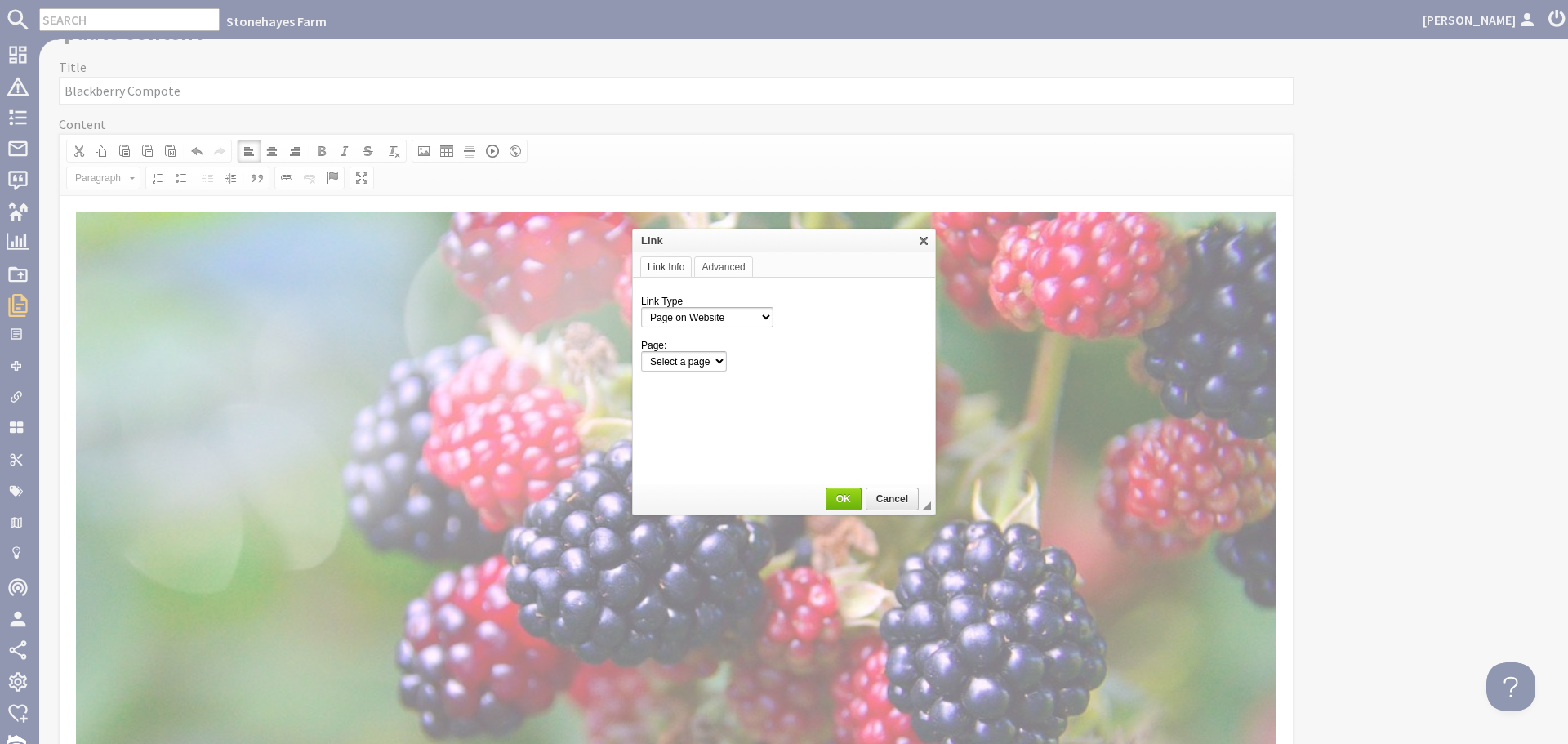
scroll to position [0, 0]
click at [726, 369] on select "Select a page Homepage Content Page · [GEOGRAPHIC_DATA], [GEOGRAPHIC_DATA], [GE…" at bounding box center [784, 361] width 286 height 20
select select "properties"
click at [641, 351] on select "Select a page Homepage Content Page · [GEOGRAPHIC_DATA], [GEOGRAPHIC_DATA], [GE…" at bounding box center [784, 361] width 286 height 20
click at [845, 498] on span "OK" at bounding box center [843, 499] width 32 height 11
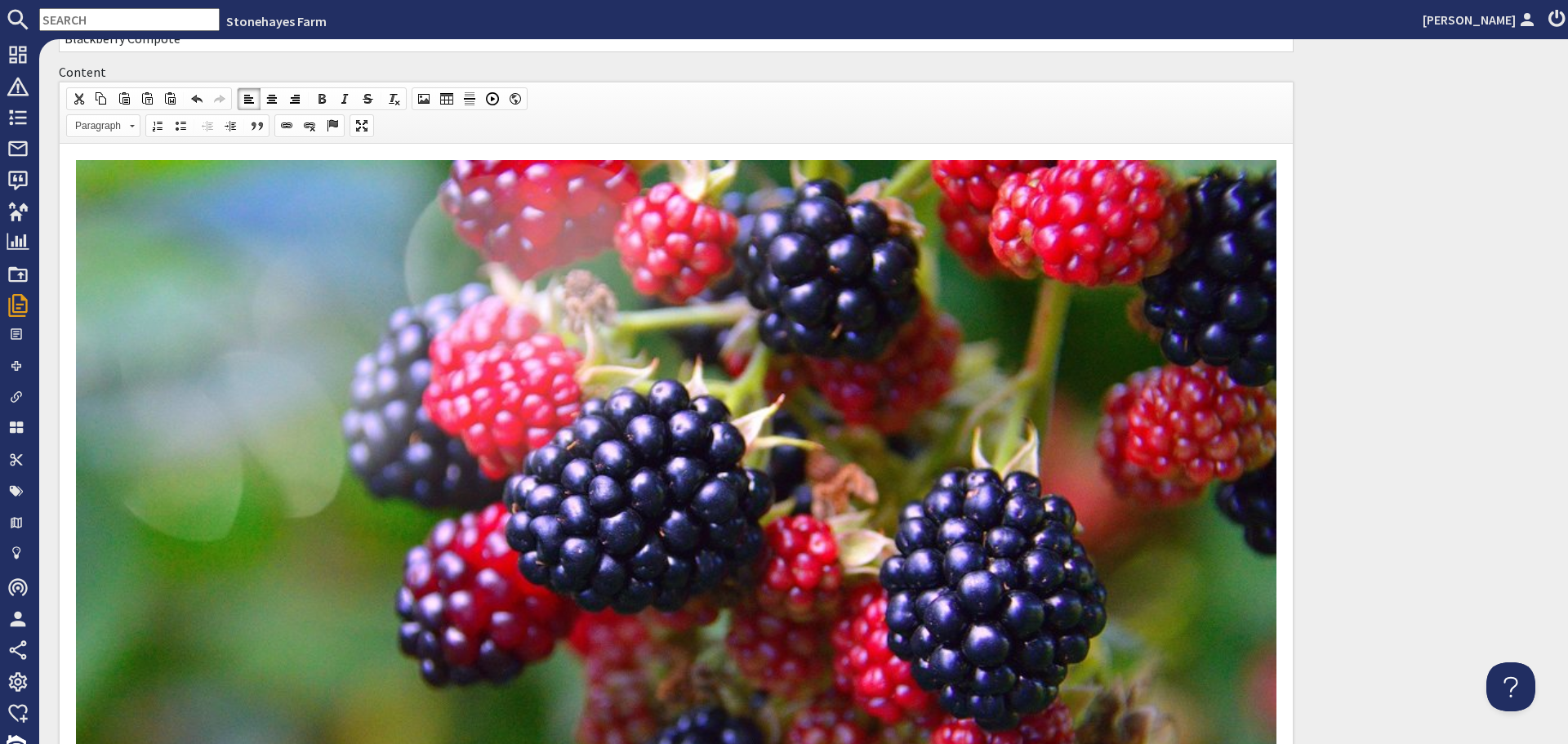
scroll to position [38, 0]
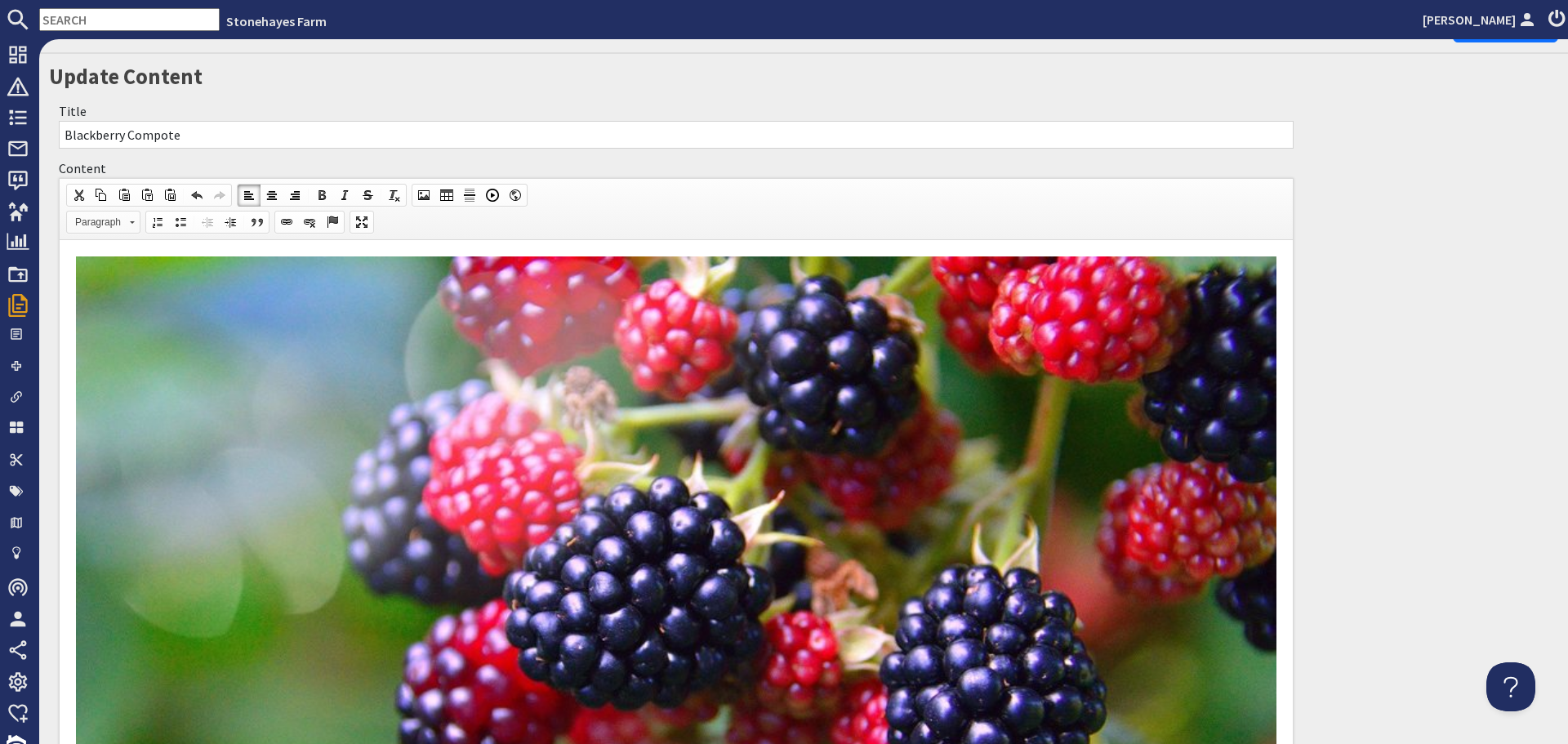
click at [128, 222] on link "Paragraph" at bounding box center [103, 222] width 75 height 23
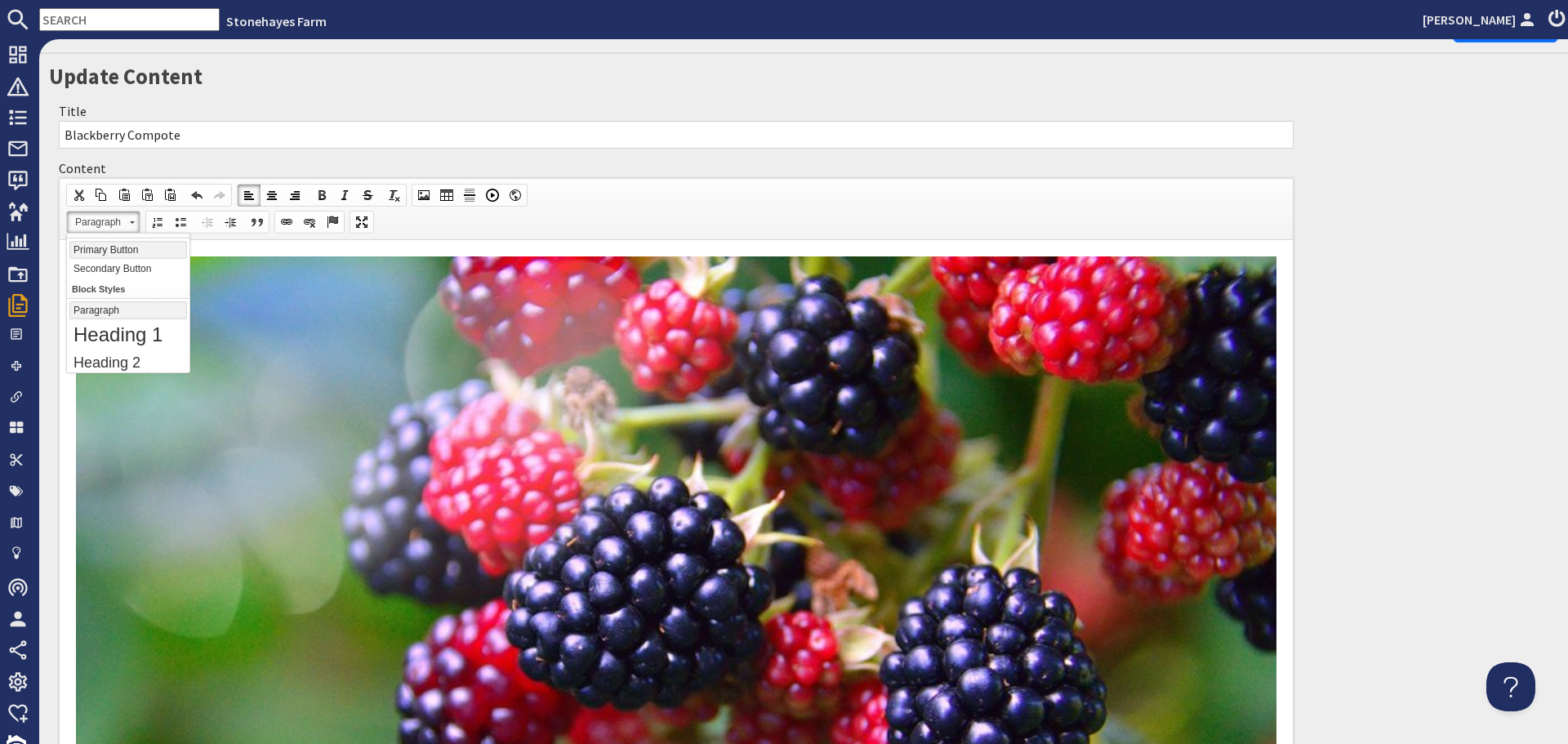
click at [111, 254] on link "Primary Button" at bounding box center [128, 249] width 118 height 18
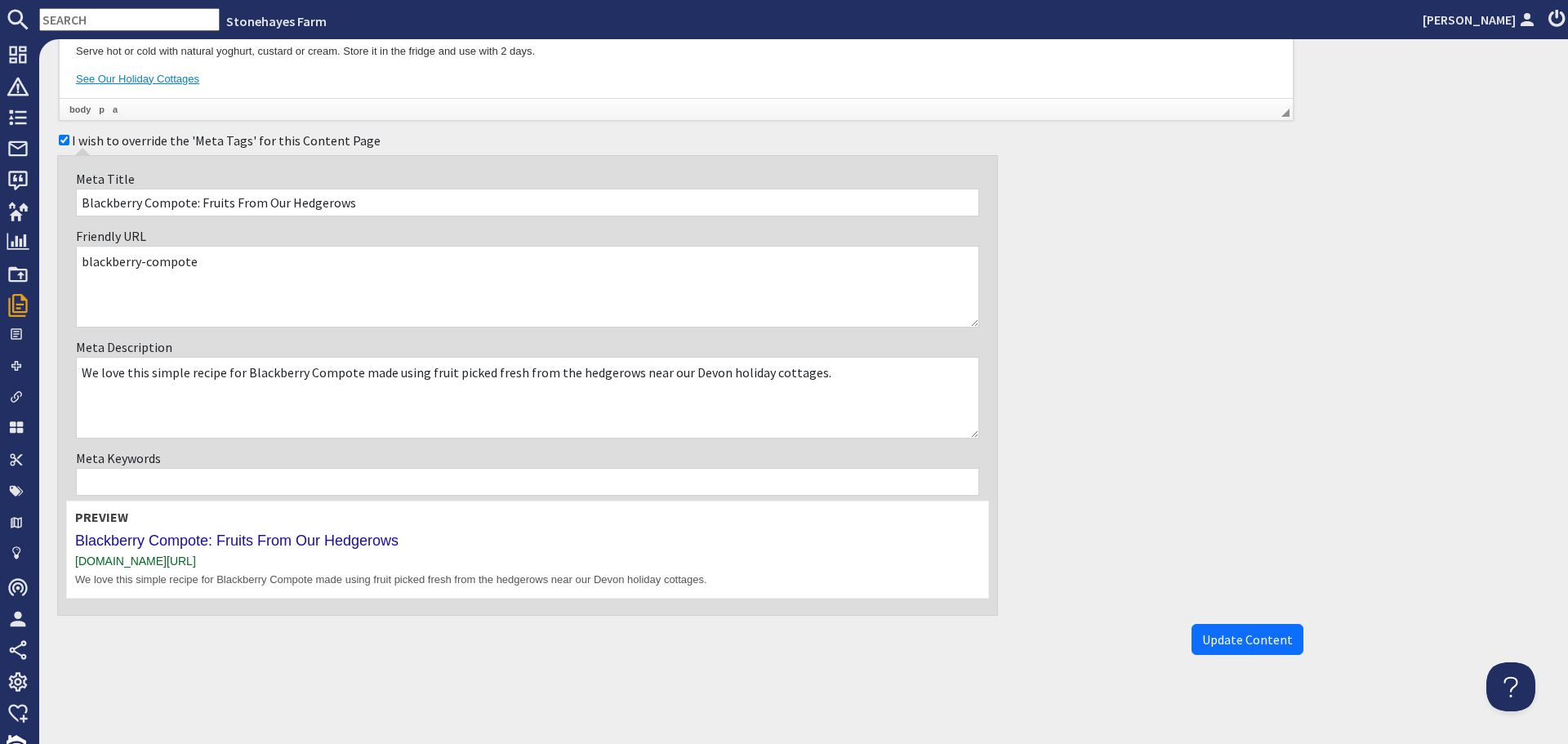
scroll to position [1256, 0]
click at [1243, 646] on span "Update Content" at bounding box center [1247, 639] width 90 height 17
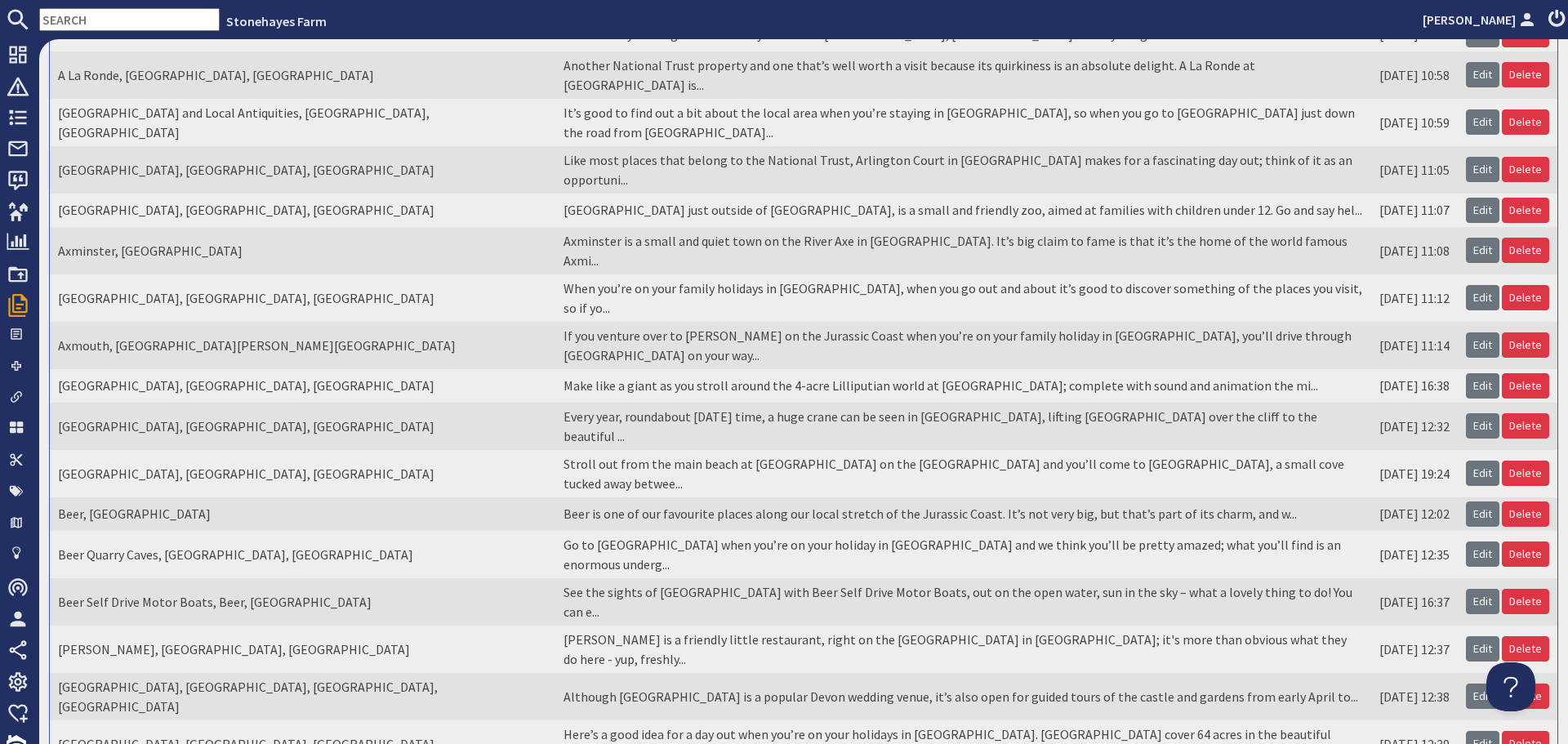
scroll to position [283, 0]
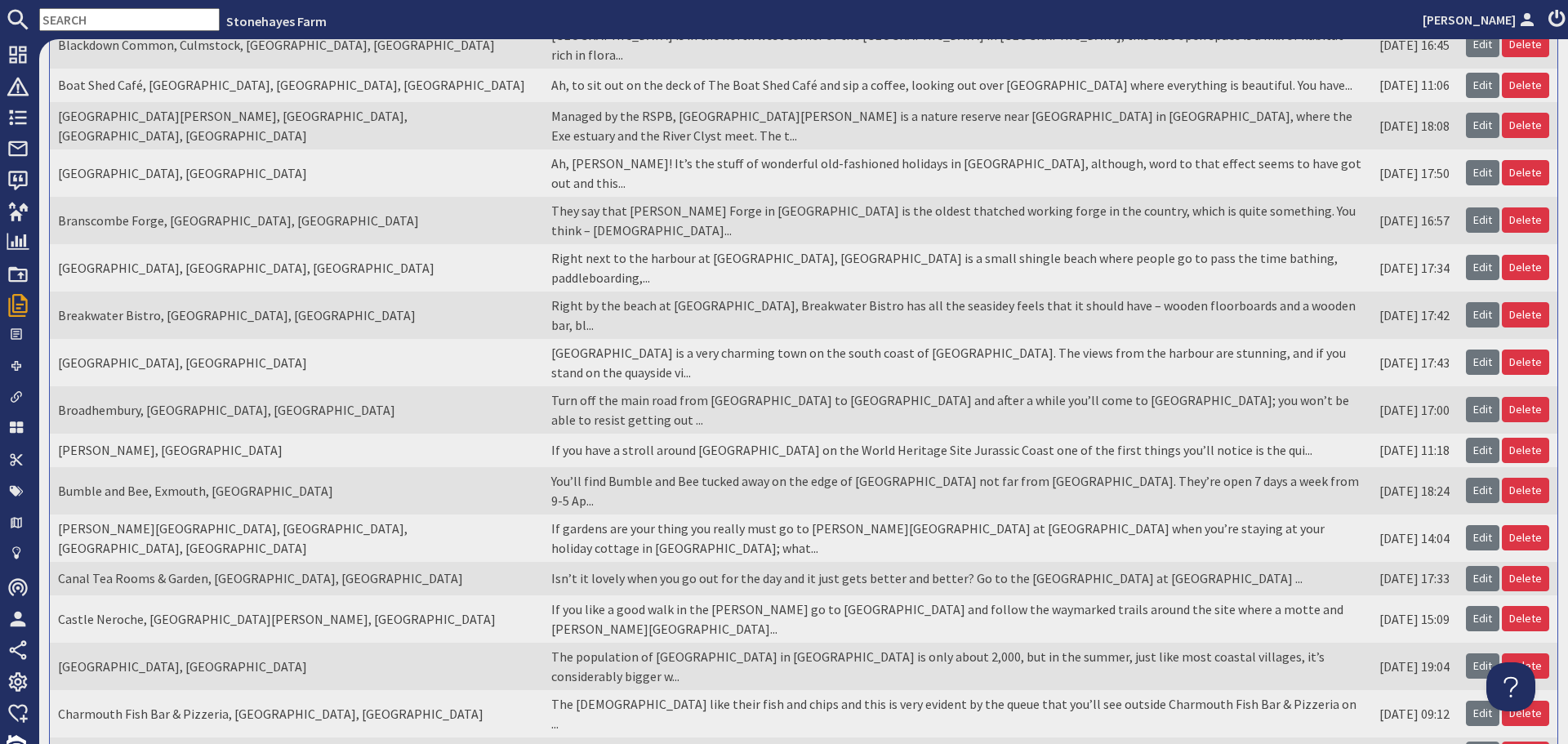
scroll to position [0, 0]
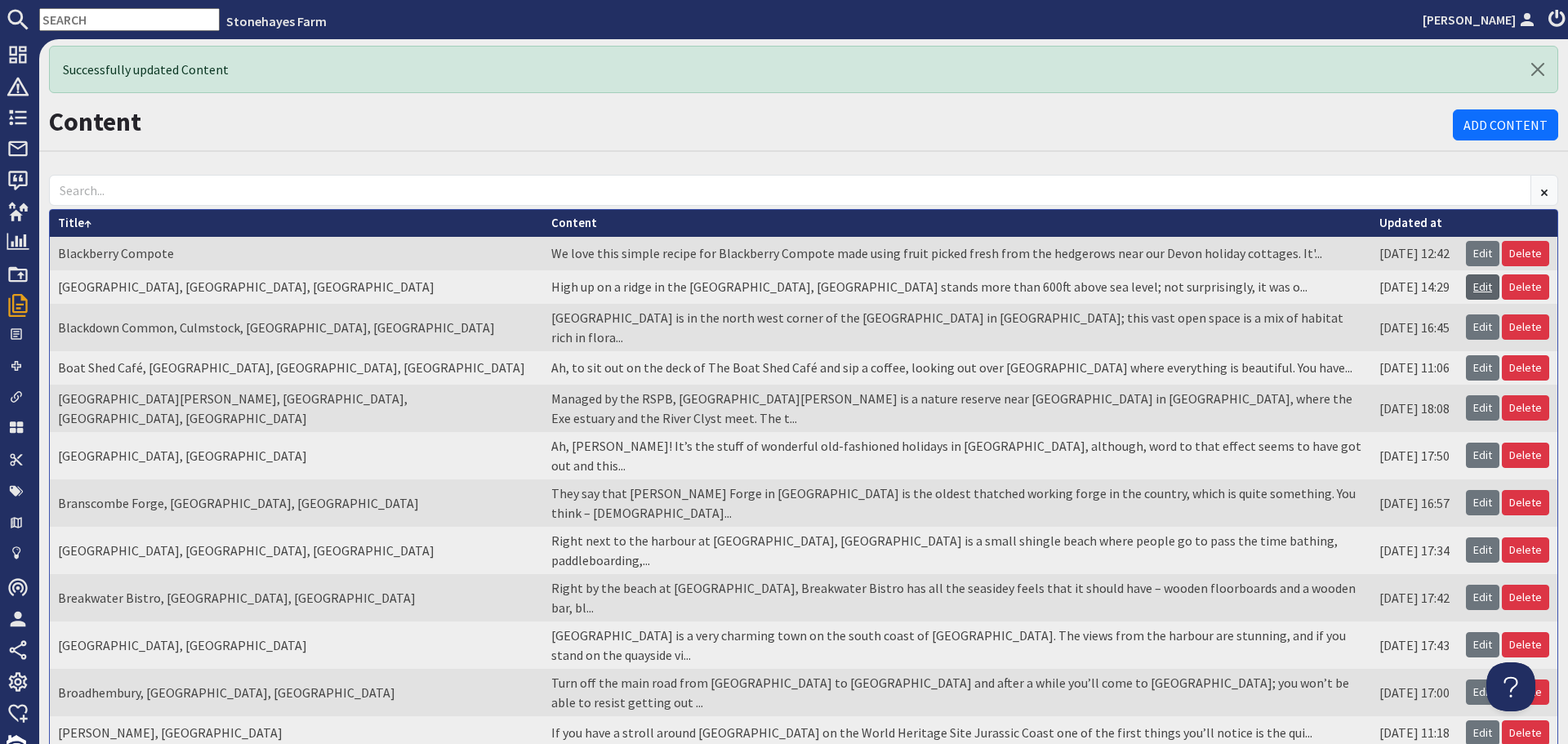
click at [1471, 289] on link "Edit" at bounding box center [1482, 287] width 33 height 25
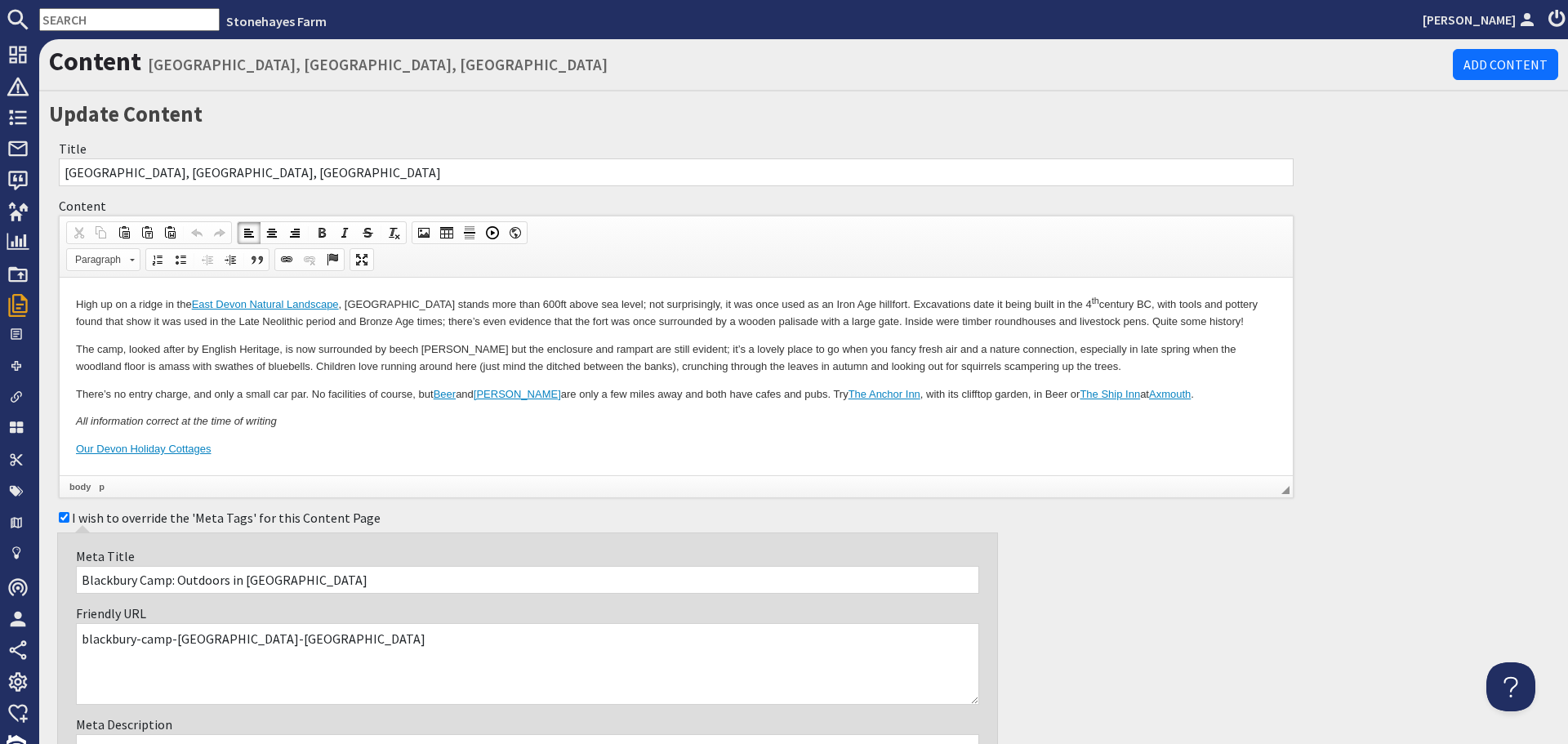
click at [500, 364] on p "The camp, looked after by English Heritage, is now surrounded by beech [PERSON_…" at bounding box center [676, 358] width 1200 height 34
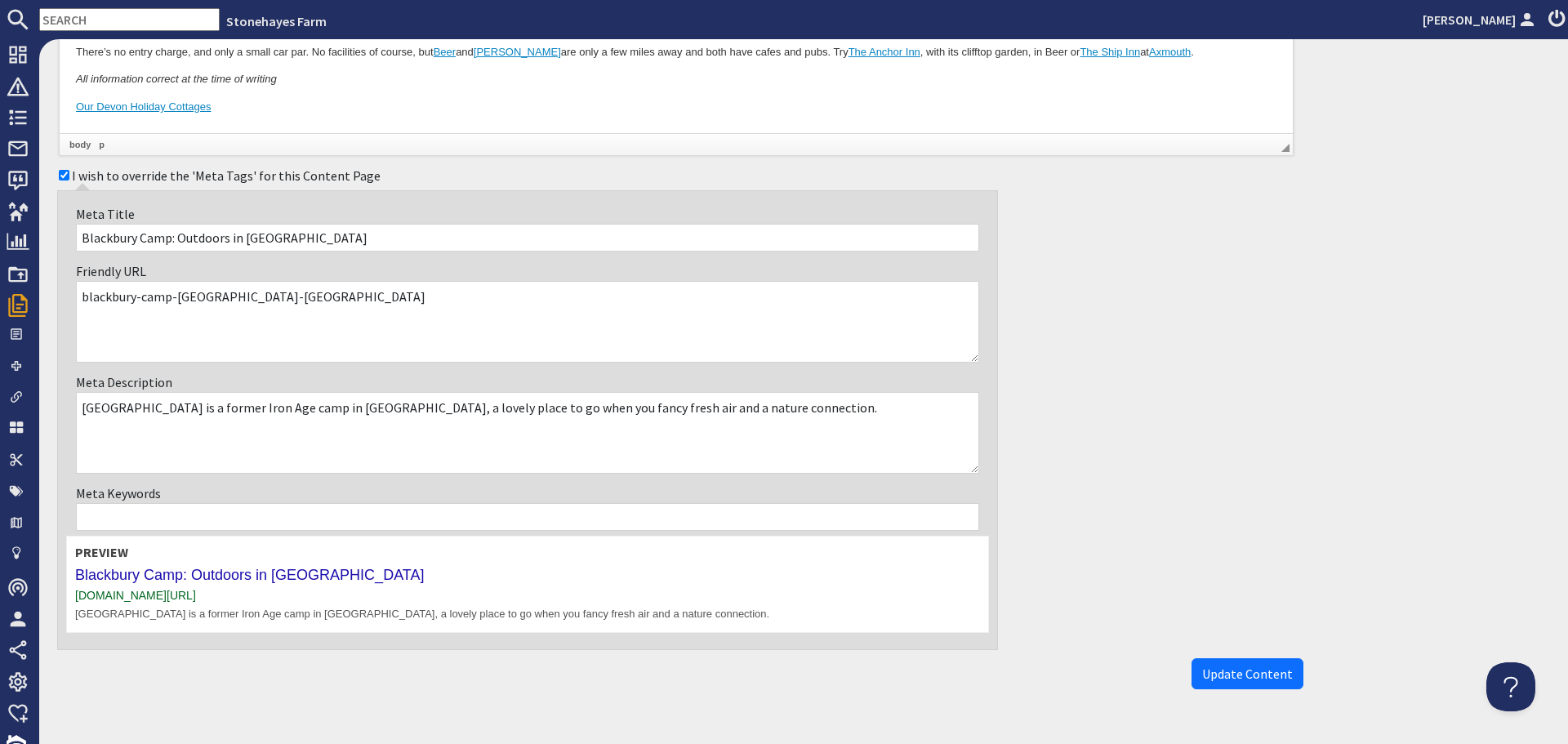
scroll to position [377, 0]
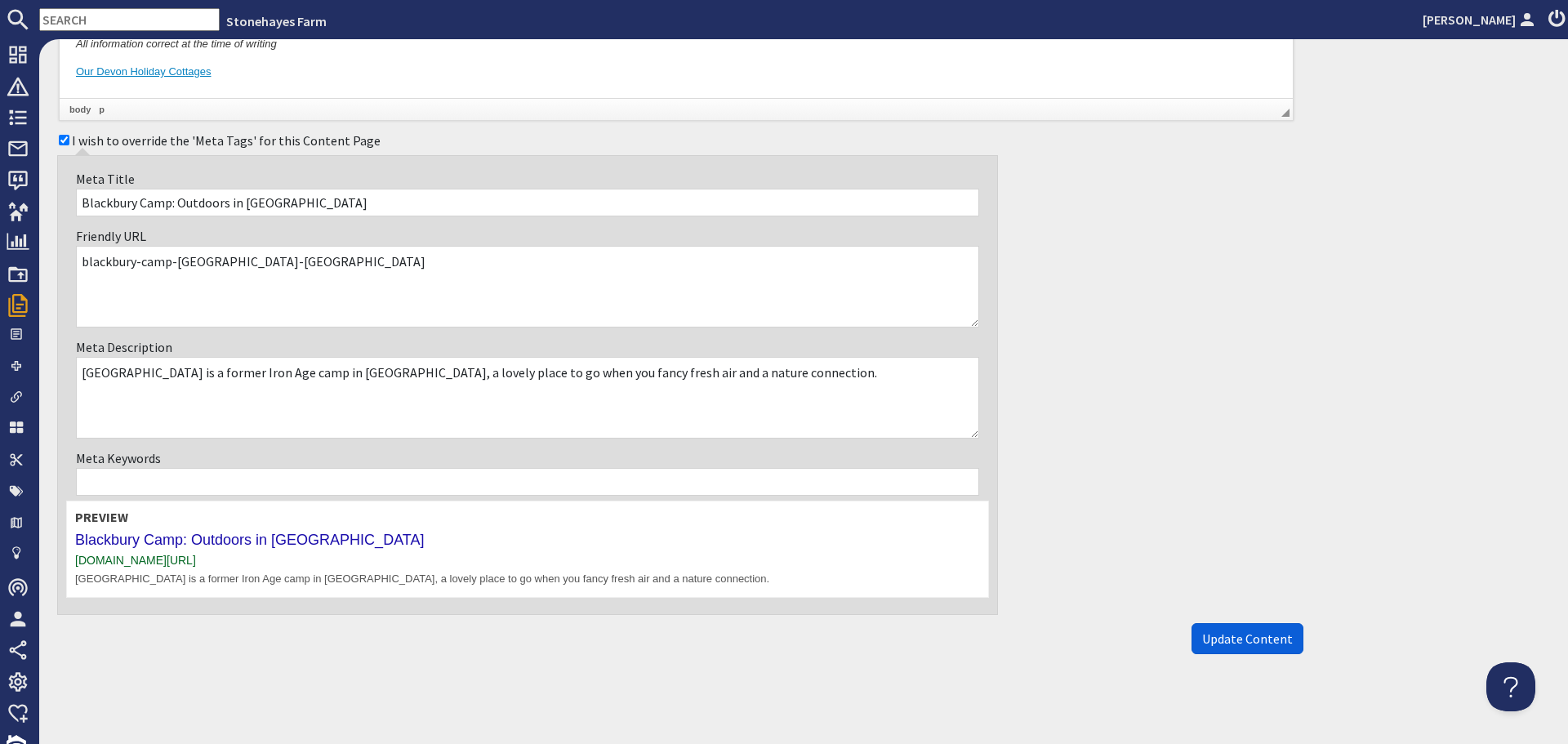
click at [1220, 635] on span "Update Content" at bounding box center [1247, 639] width 90 height 17
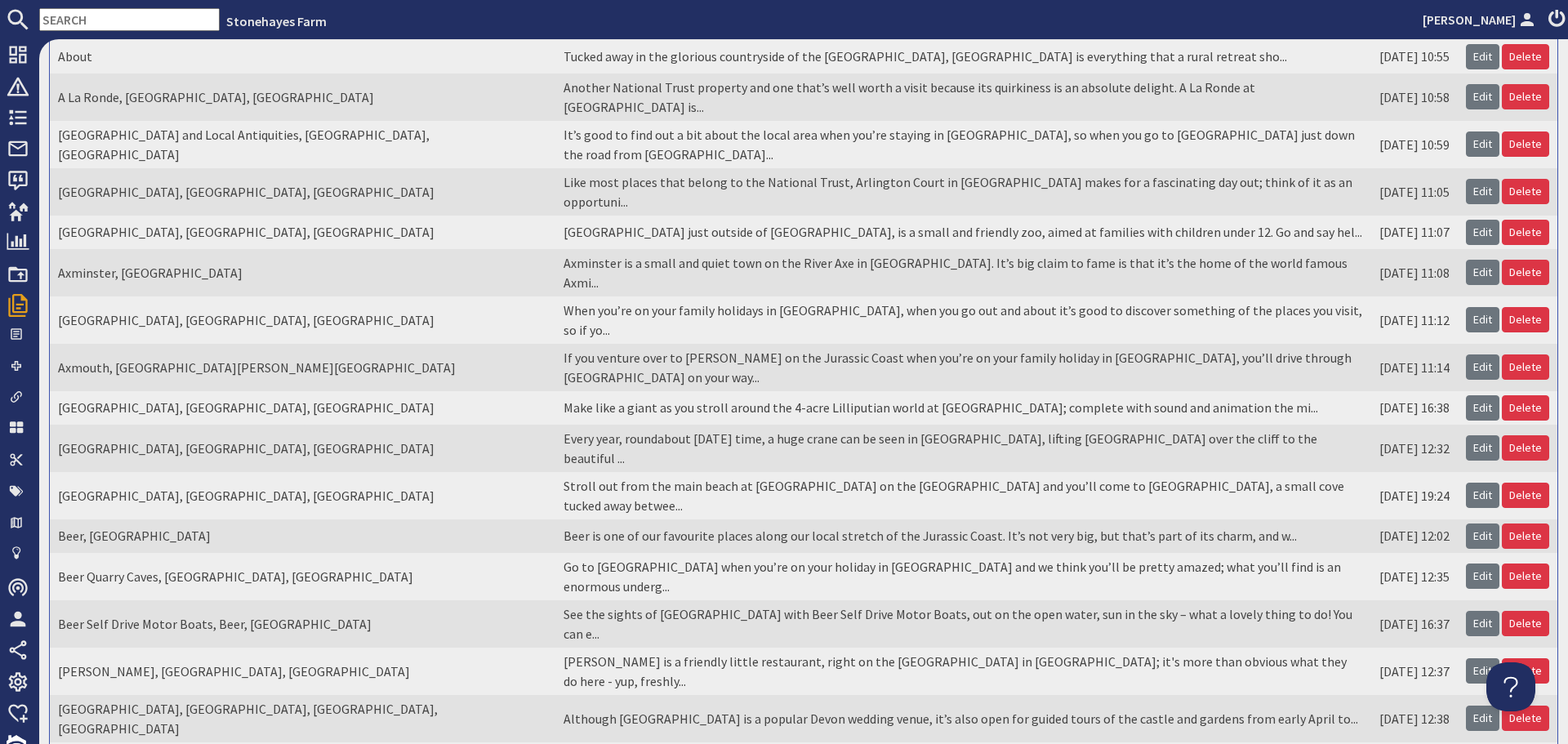
scroll to position [245, 0]
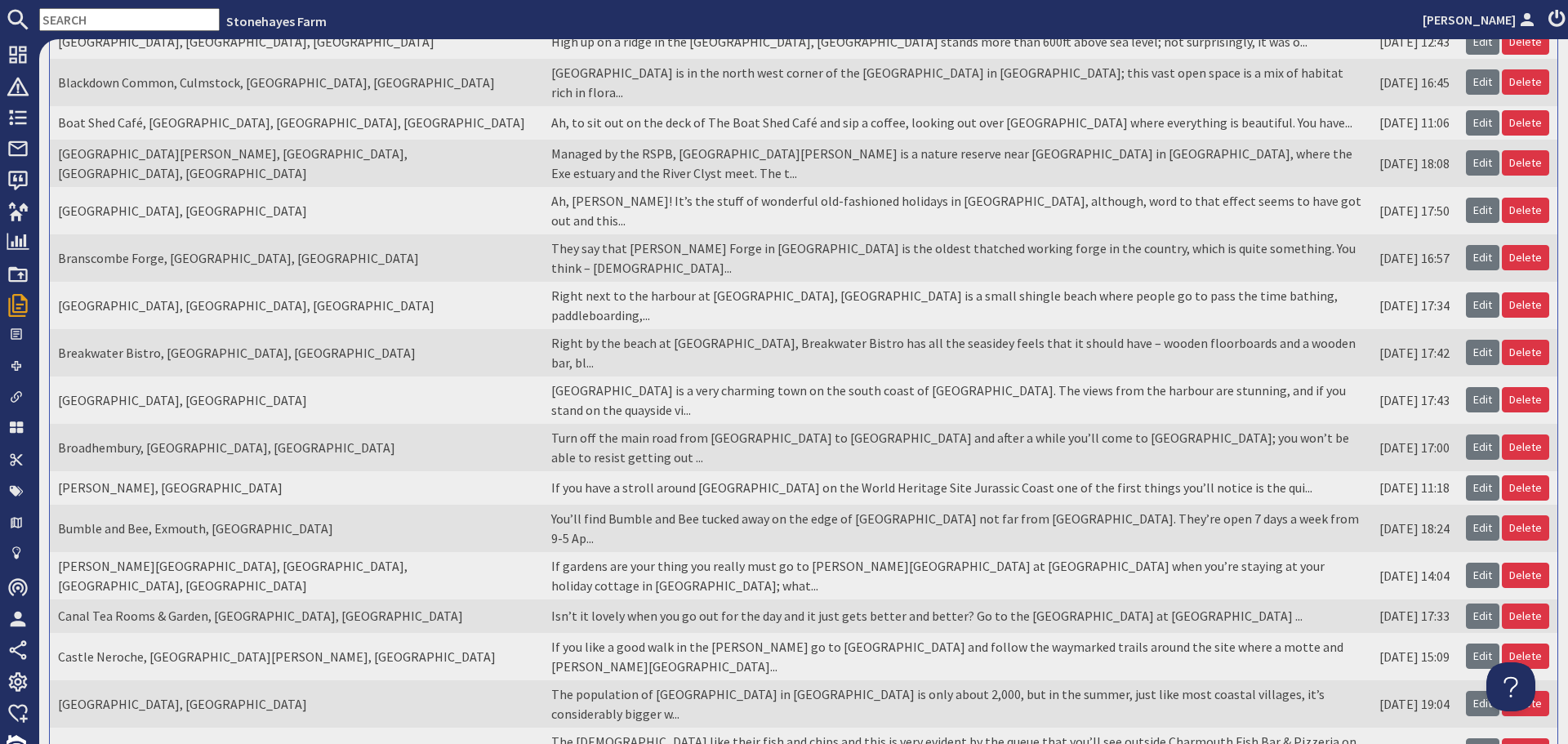
scroll to position [0, 0]
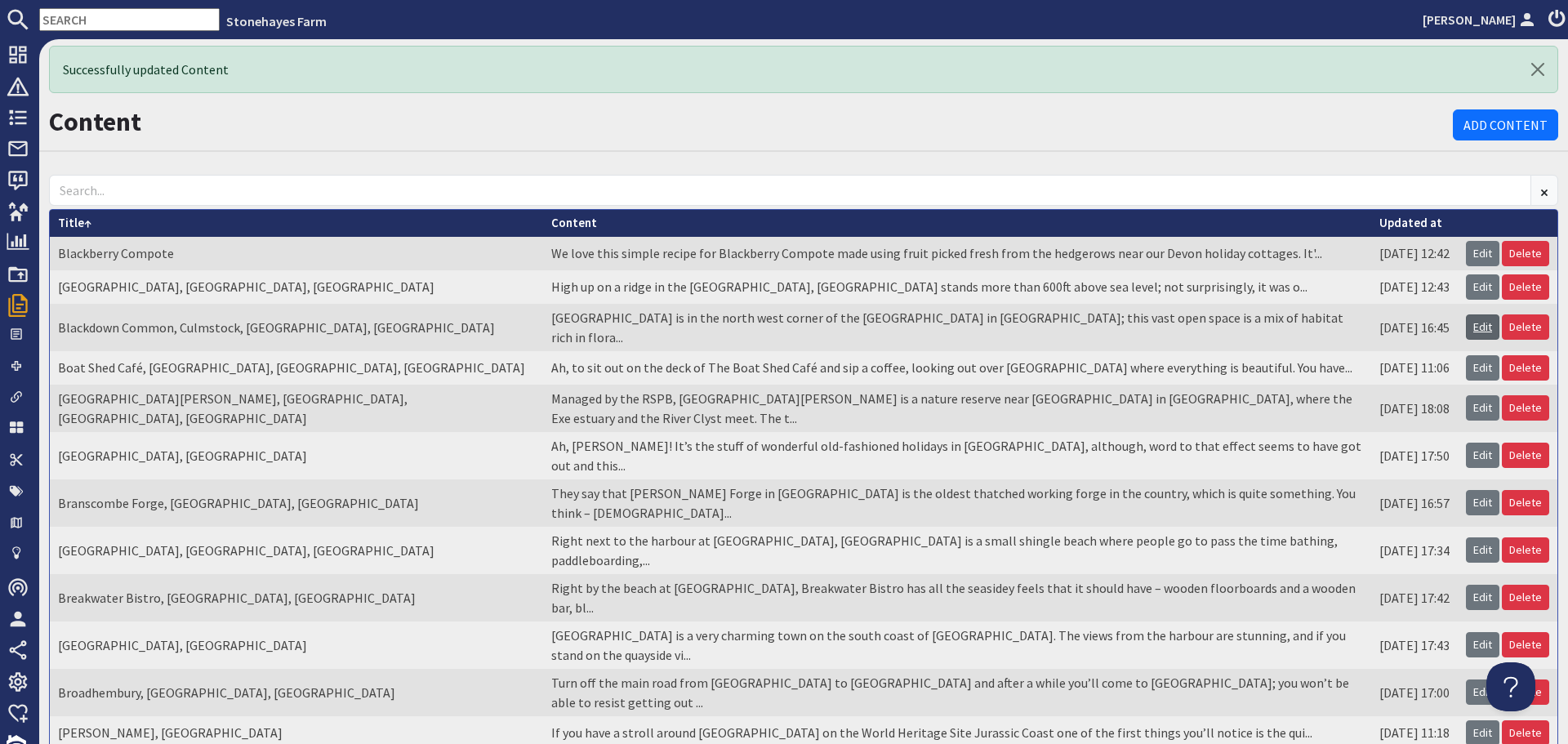
click at [1466, 322] on link "Edit" at bounding box center [1482, 326] width 33 height 25
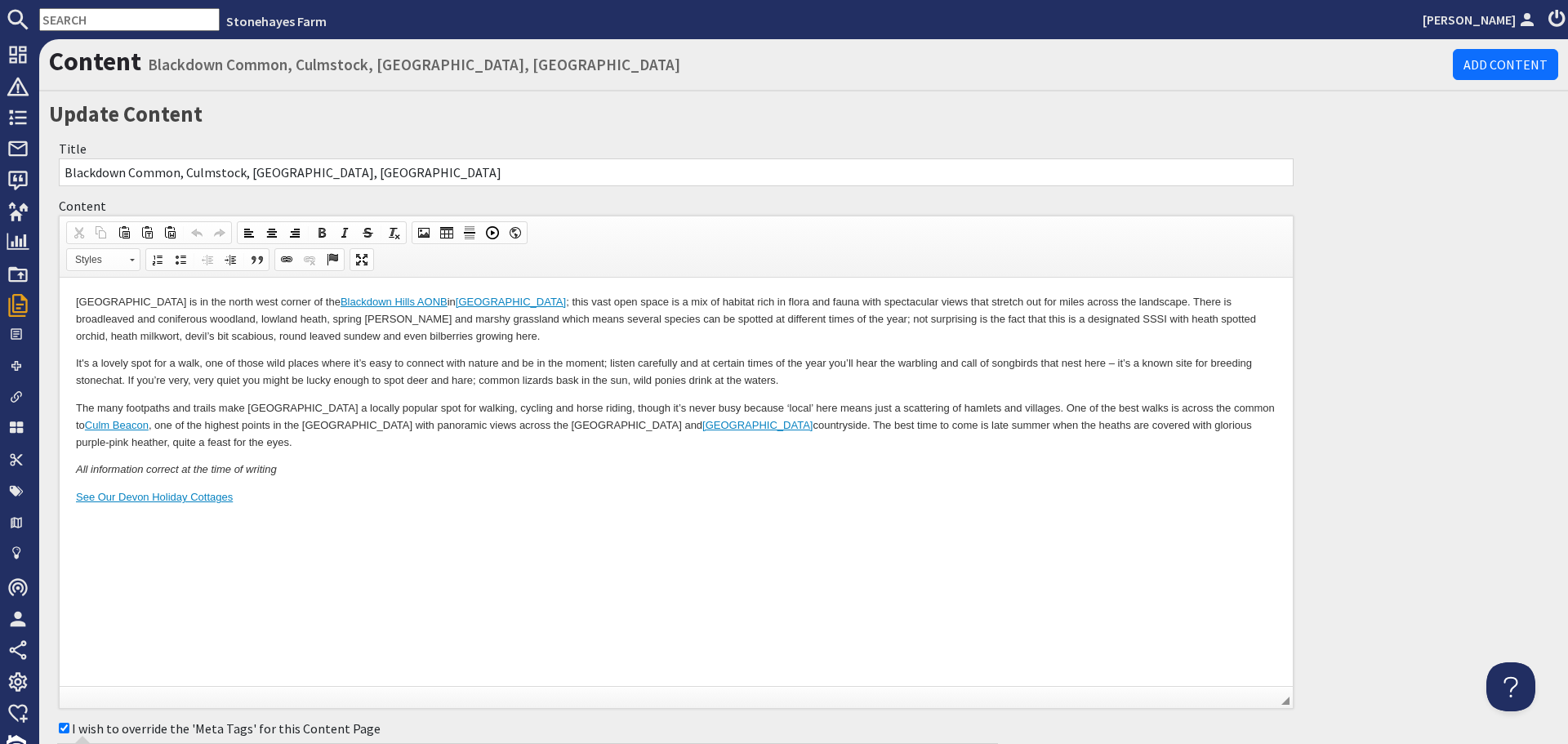
click at [771, 315] on p "[GEOGRAPHIC_DATA] is in the north west corner of the [GEOGRAPHIC_DATA] in [GEOG…" at bounding box center [676, 319] width 1200 height 51
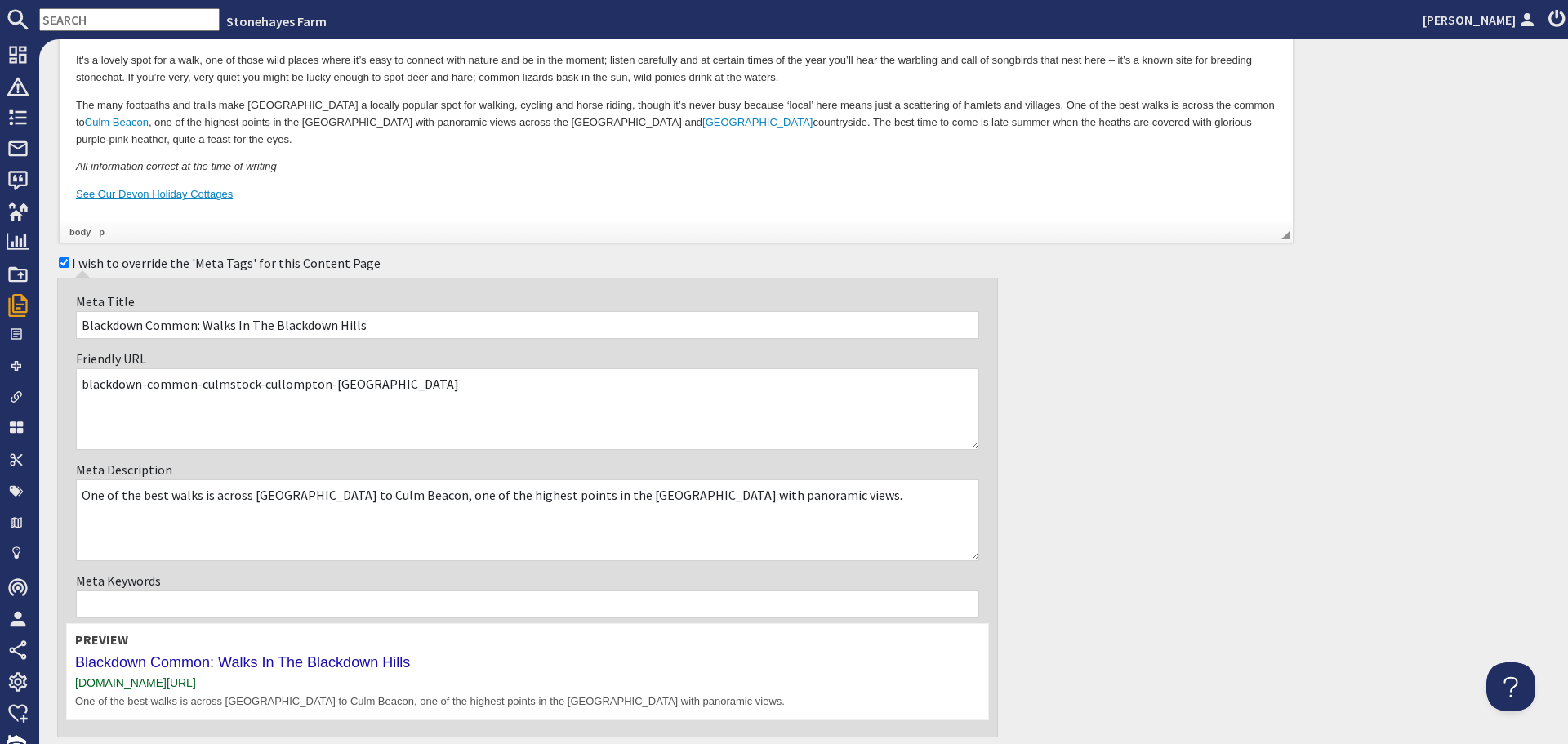
scroll to position [408, 0]
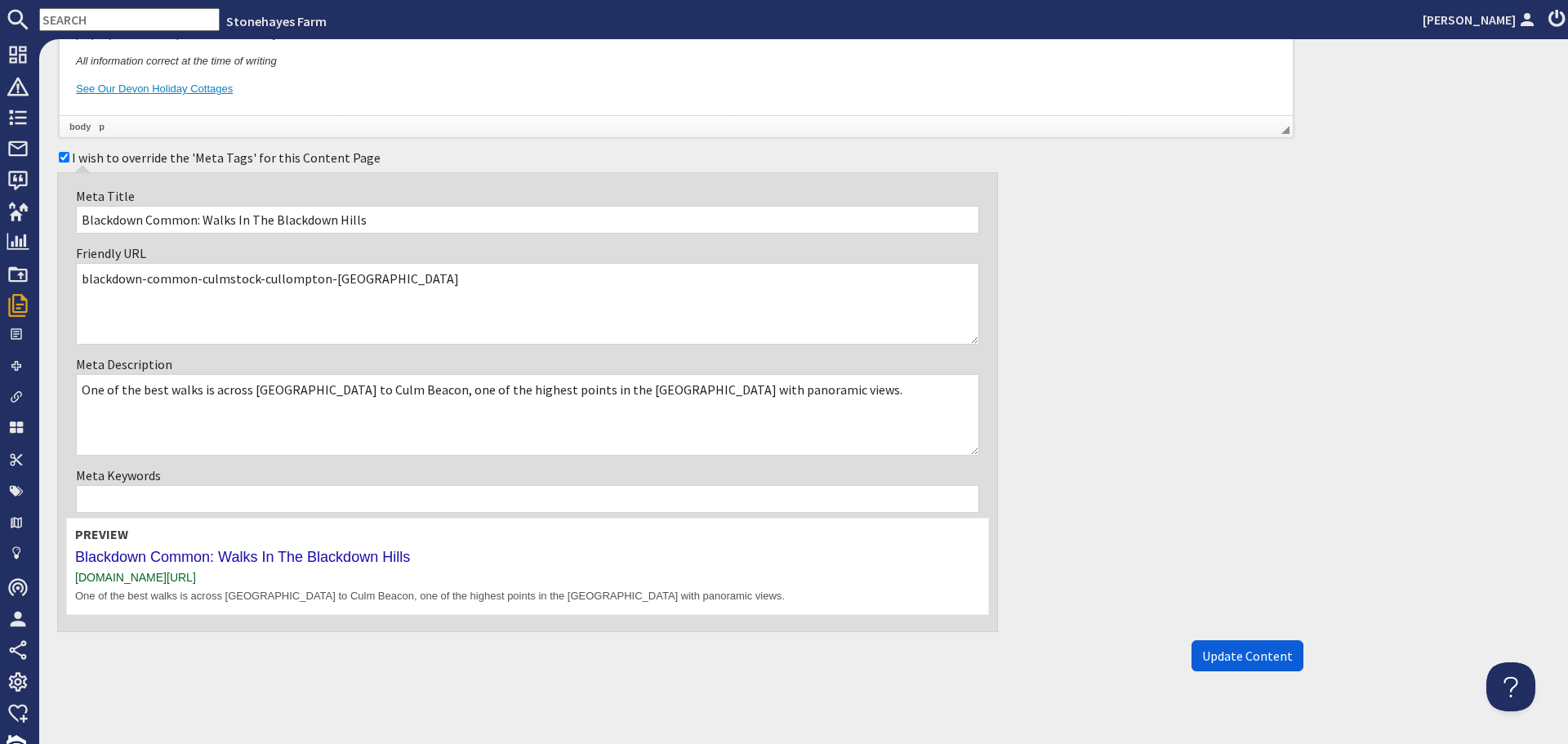
click at [1210, 666] on button "Update Content" at bounding box center [1246, 656] width 112 height 31
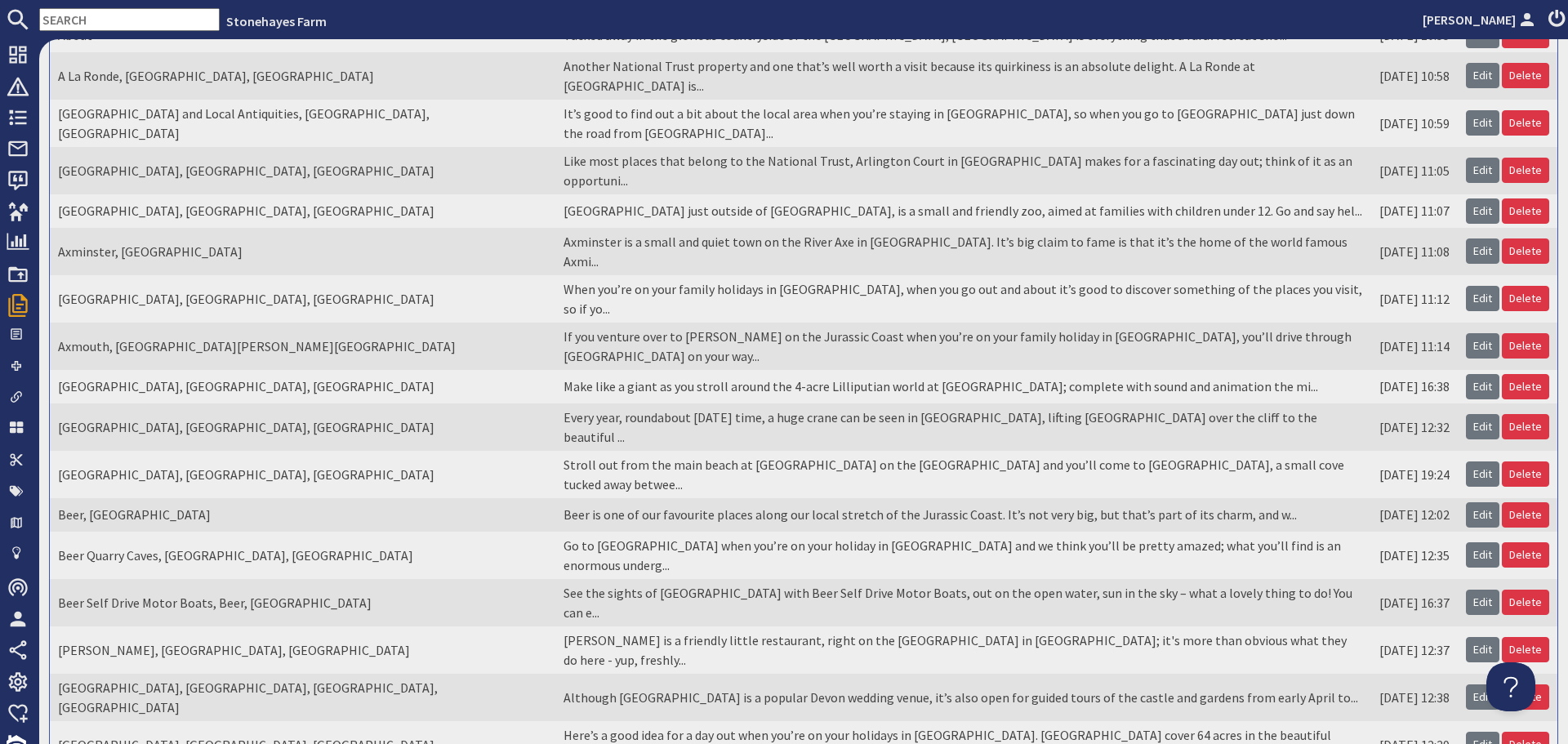
scroll to position [283, 0]
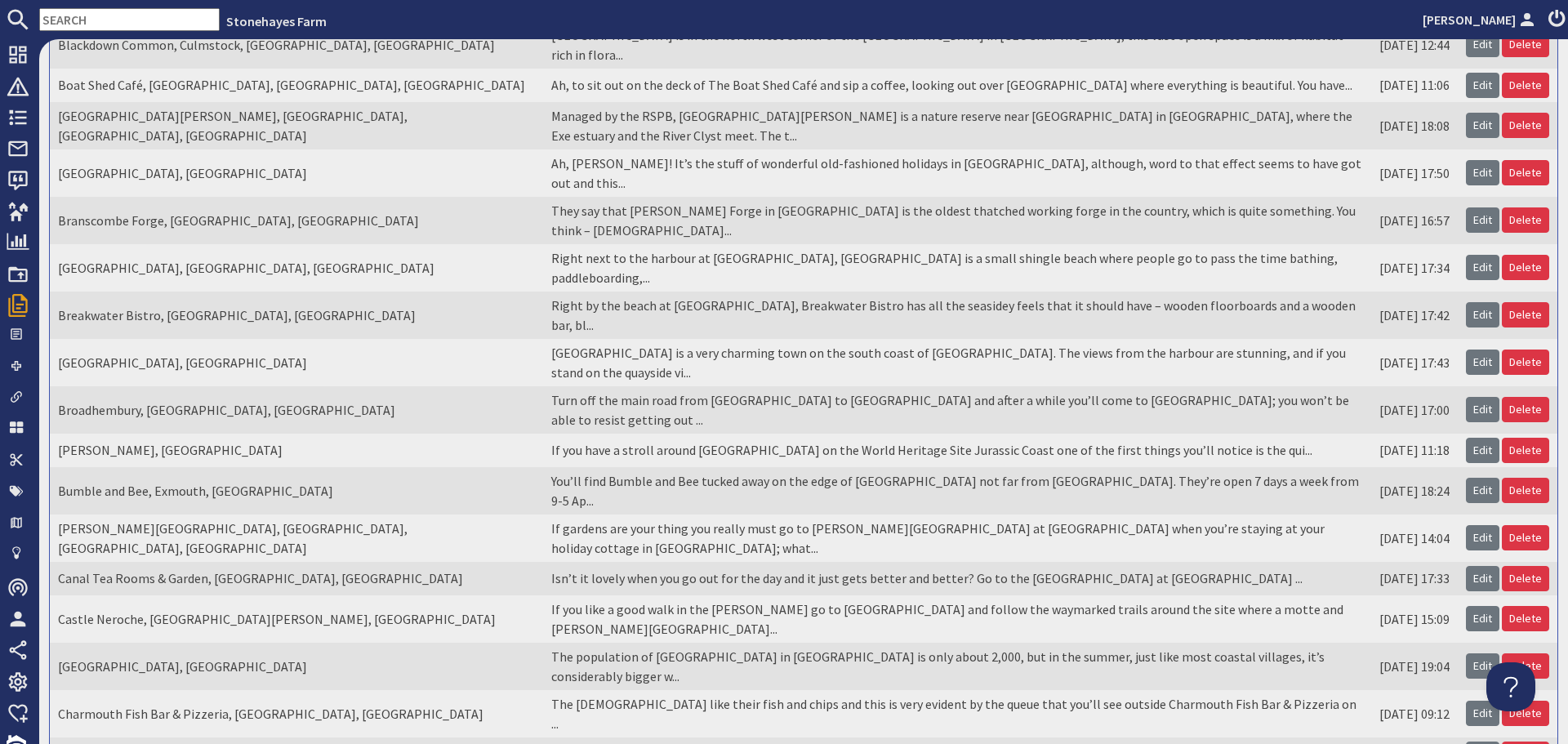
scroll to position [0, 0]
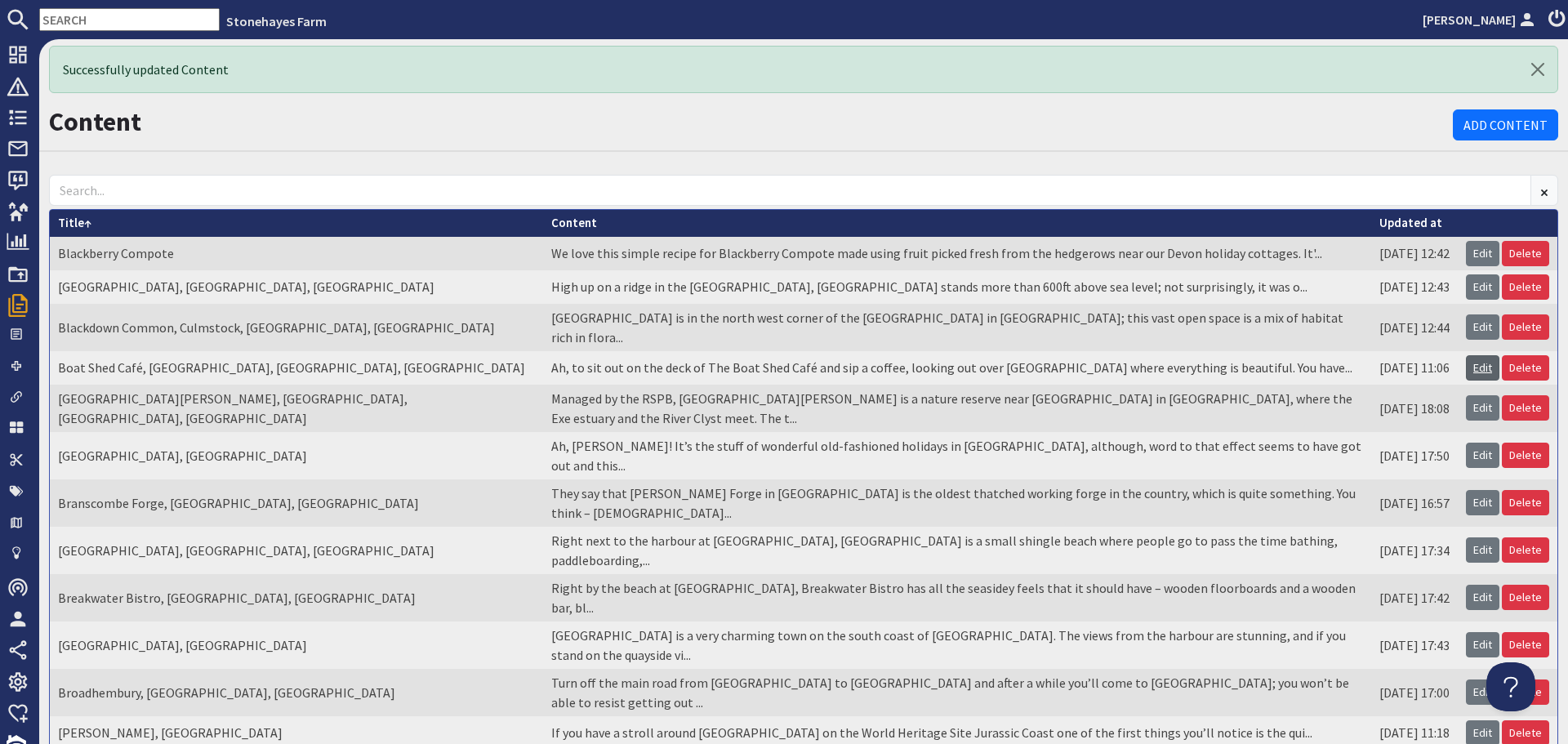
click at [1472, 355] on link "Edit" at bounding box center [1482, 367] width 33 height 25
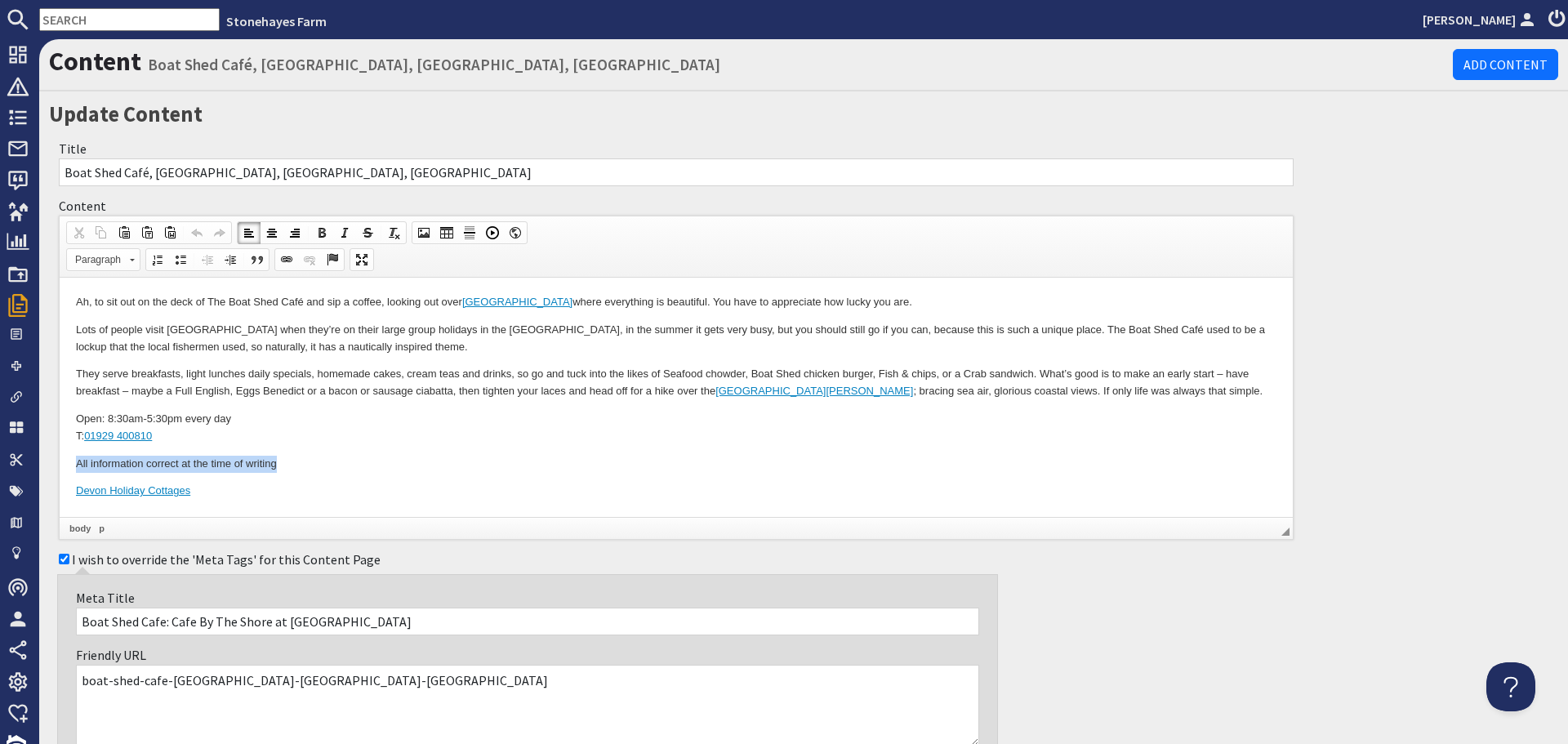
drag, startPoint x: 73, startPoint y: 462, endPoint x: 289, endPoint y: 468, distance: 216.1
click at [289, 468] on html "Ah, to sit out on the deck of The Boat Shed Café and sip a coffee, looking out …" at bounding box center [677, 396] width 1233 height 239
drag, startPoint x: 346, startPoint y: 232, endPoint x: 361, endPoint y: 257, distance: 29.2
click at [346, 232] on span at bounding box center [345, 232] width 13 height 13
click at [902, 475] on body "Ah, to sit out on the deck of The Boat Shed Café and sip a coffee, looking out …" at bounding box center [676, 396] width 1200 height 206
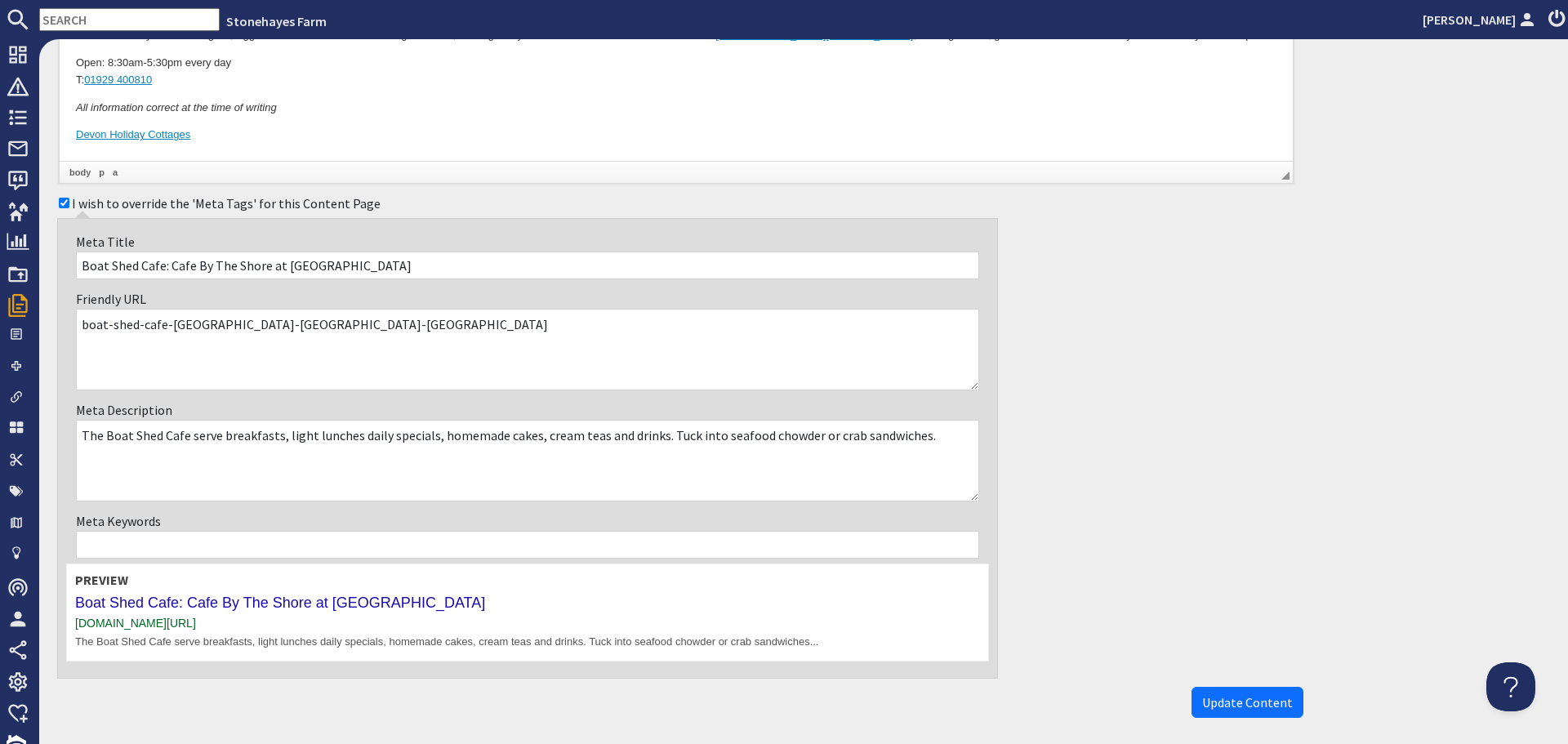
scroll to position [408, 0]
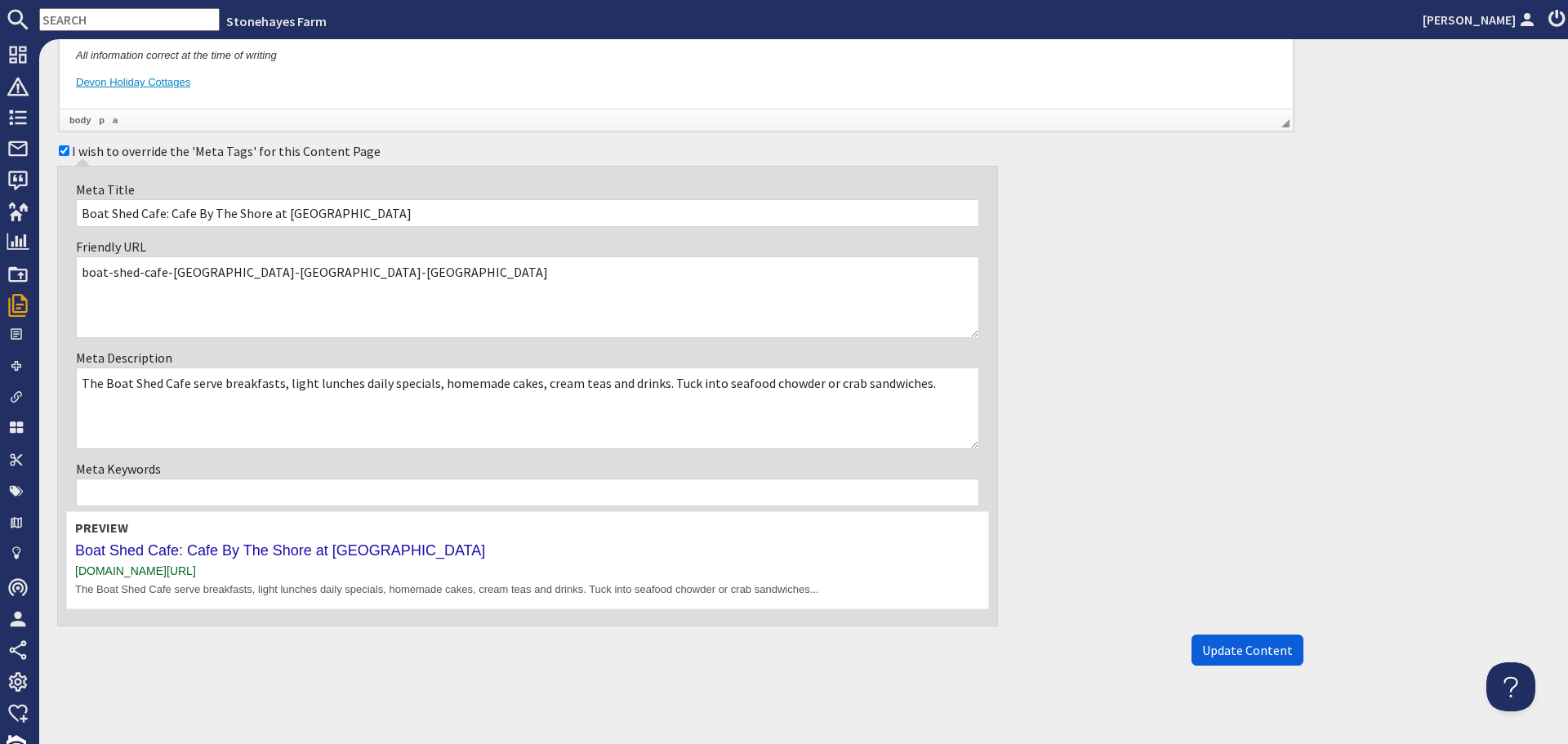
click at [1248, 658] on button "Update Content" at bounding box center [1246, 650] width 112 height 31
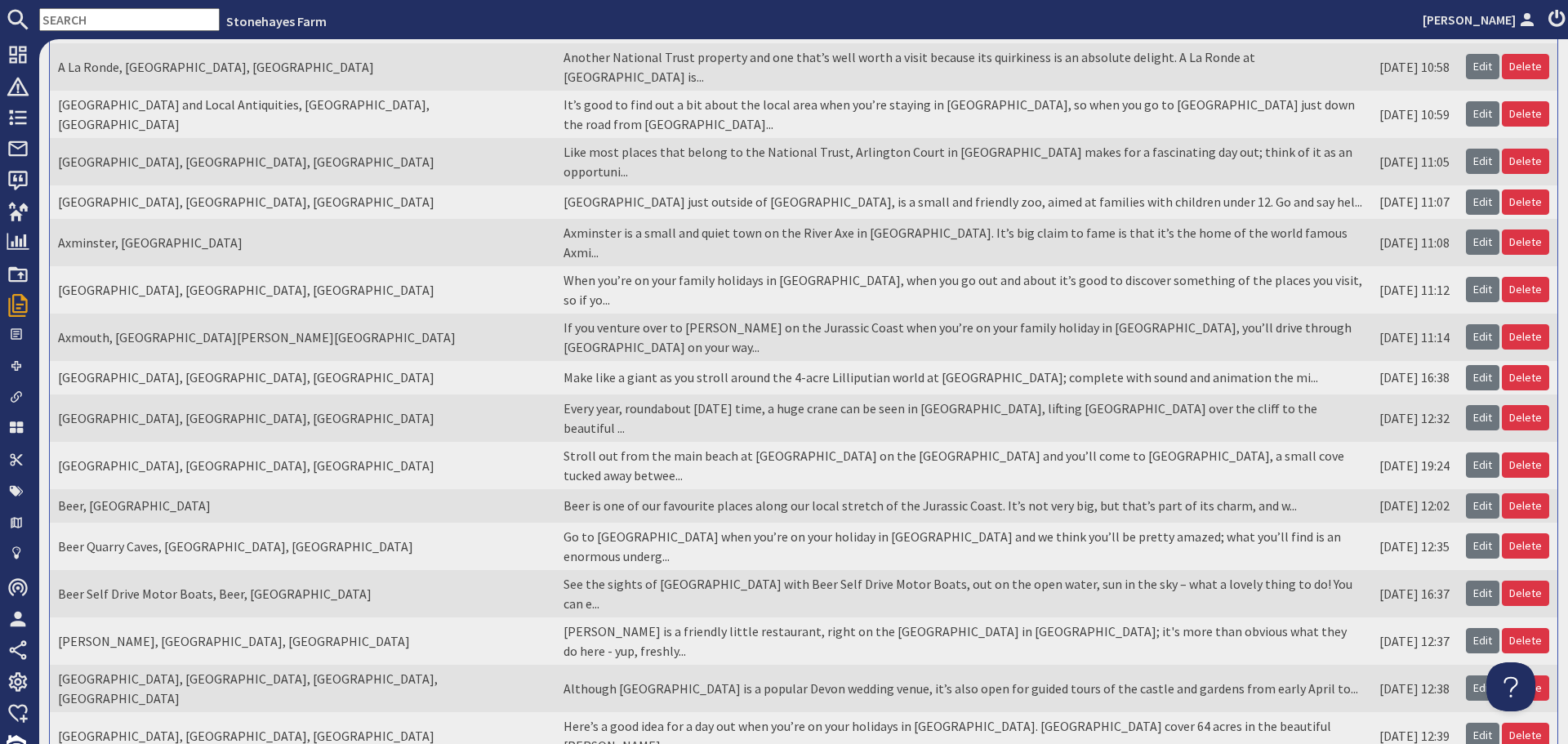
scroll to position [283, 0]
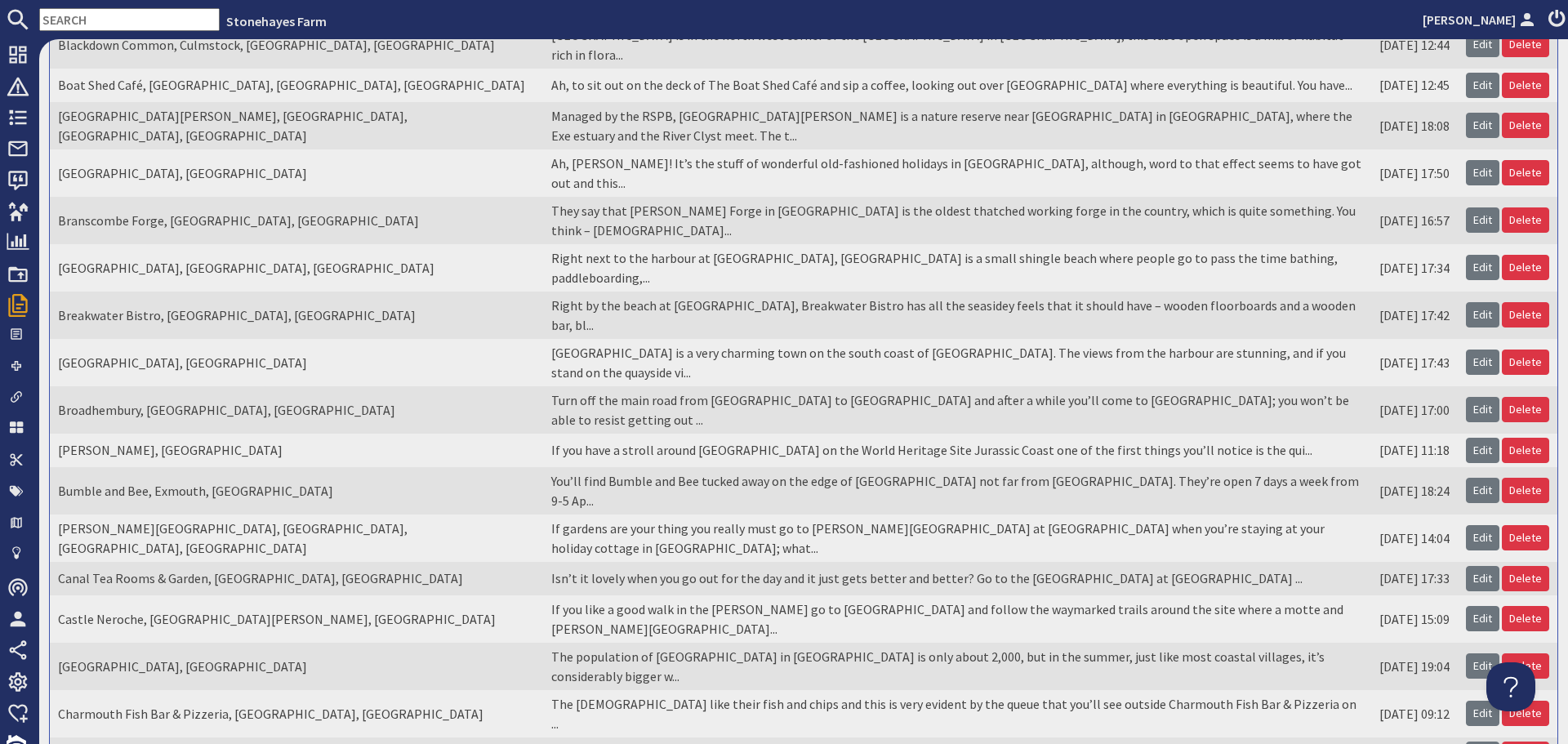
scroll to position [0, 0]
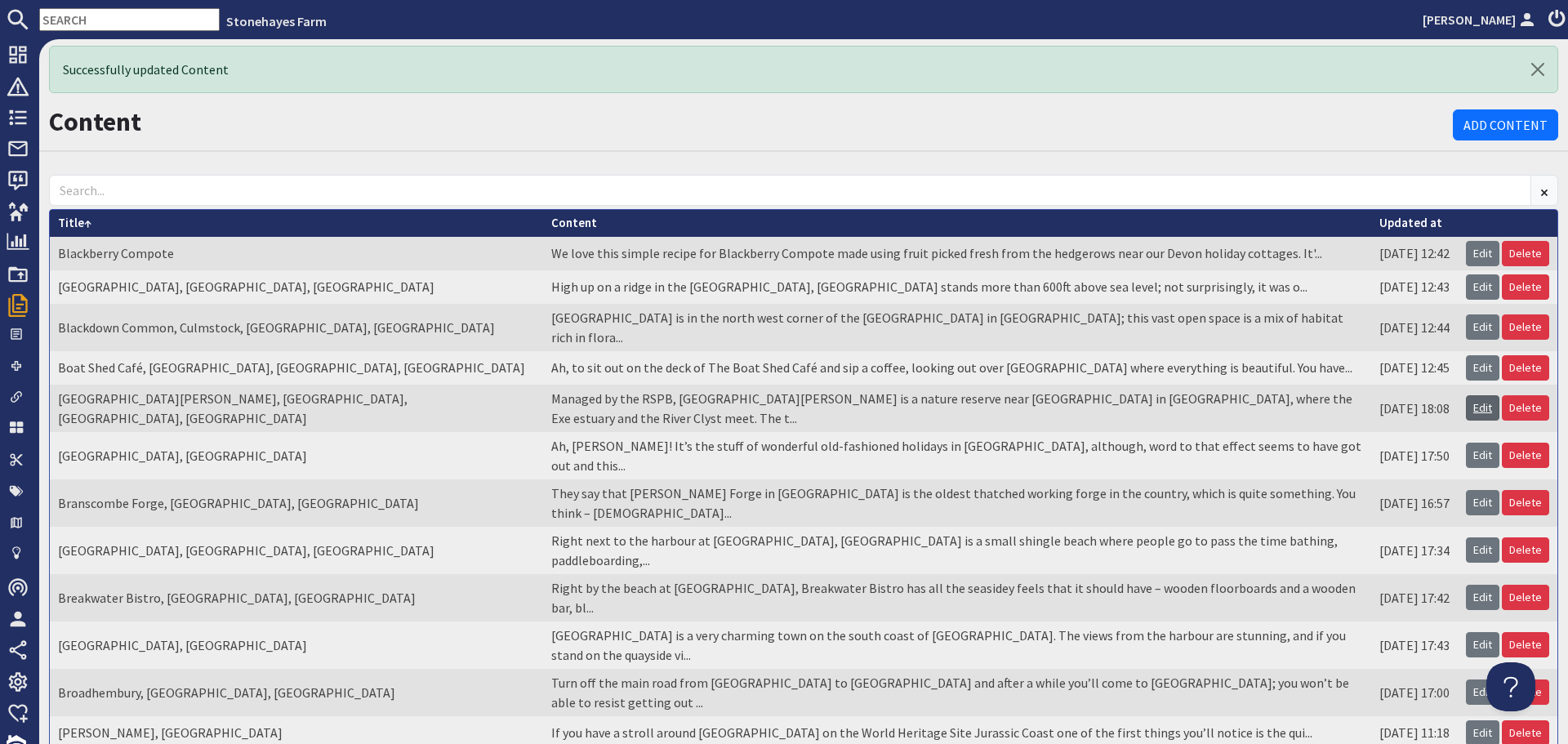
click at [1468, 396] on link "Edit" at bounding box center [1482, 407] width 33 height 25
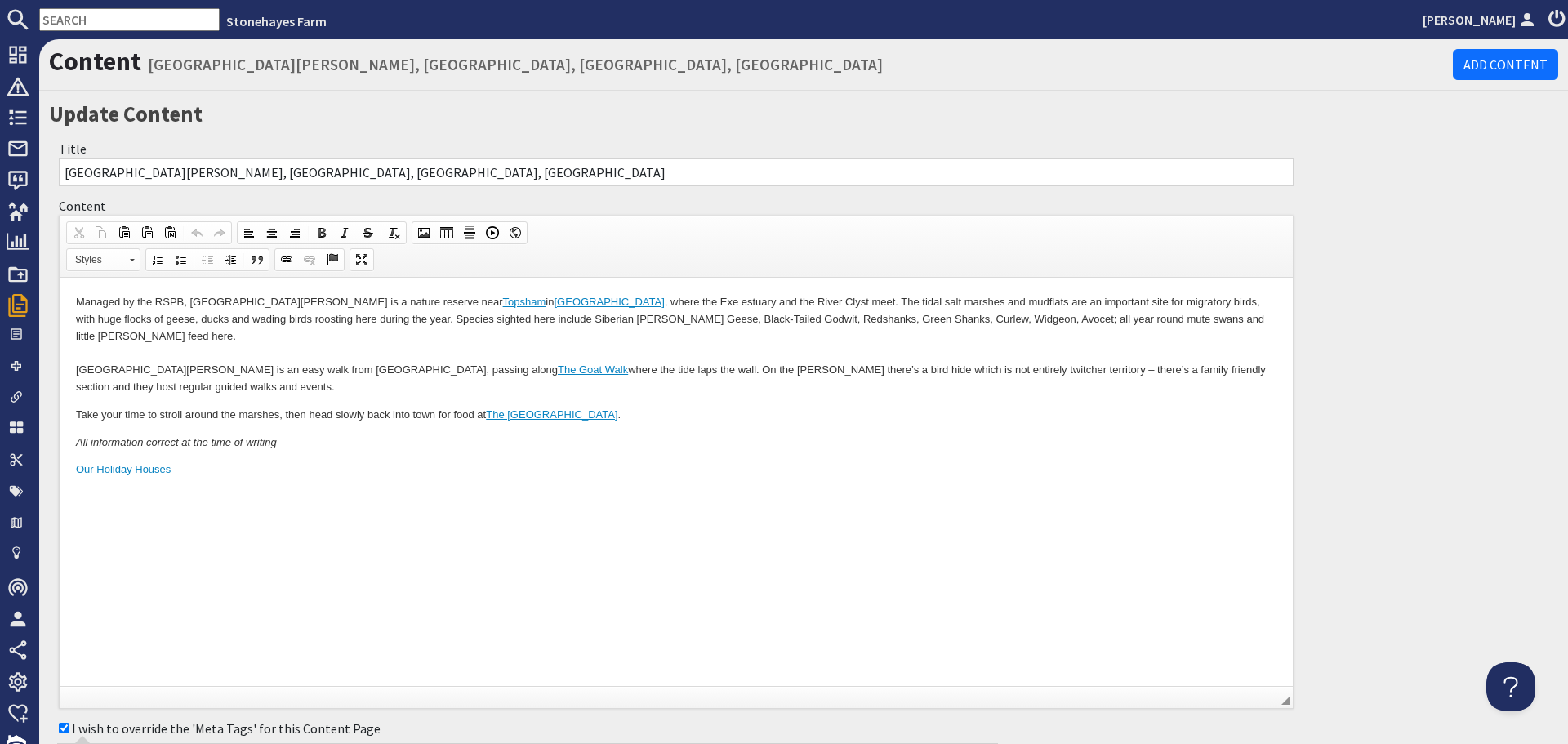
click at [863, 317] on p "Managed by the RSPB, [GEOGRAPHIC_DATA][PERSON_NAME] is a nature reserve near [G…" at bounding box center [676, 345] width 1200 height 102
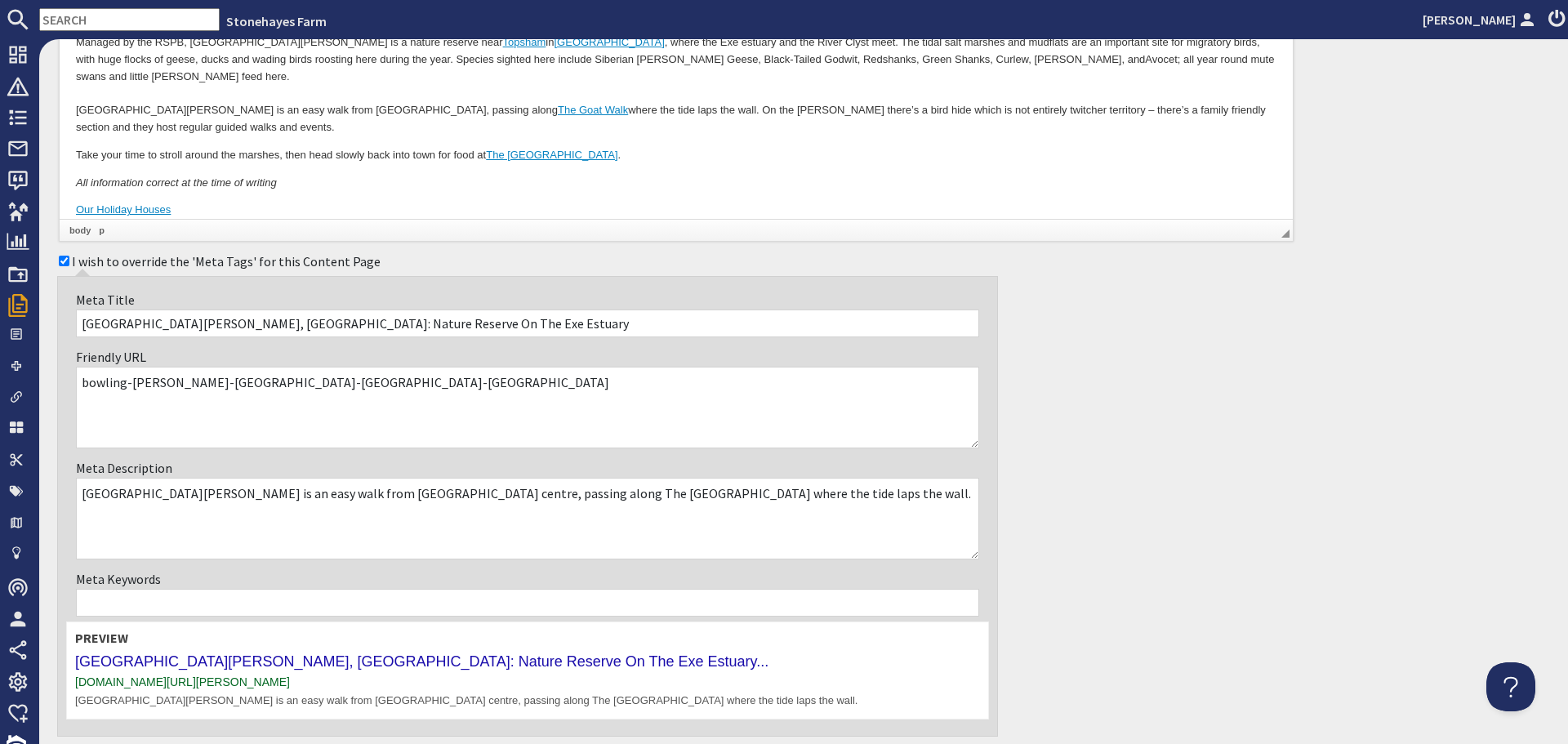
scroll to position [326, 0]
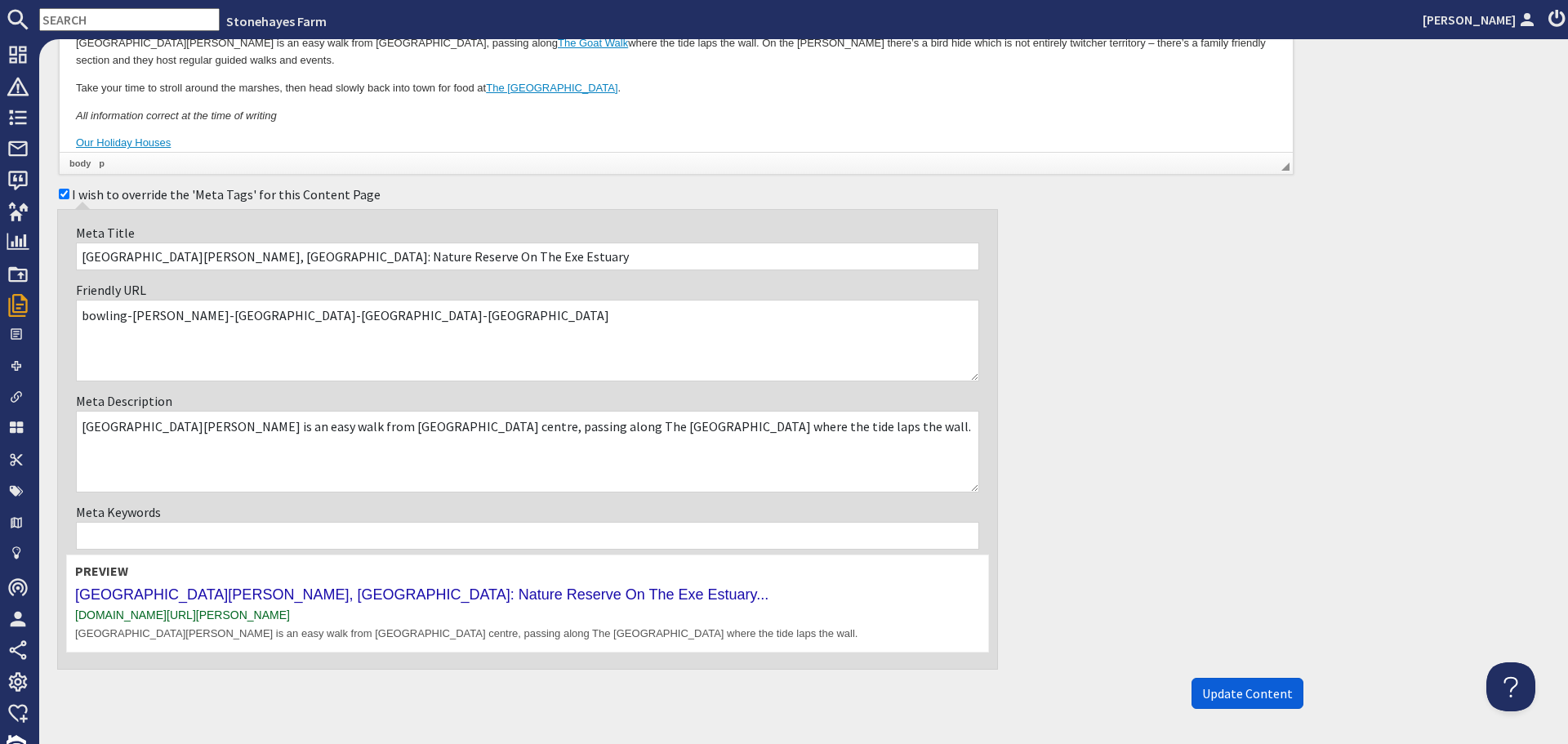
click at [1202, 688] on span "Update Content" at bounding box center [1247, 693] width 90 height 17
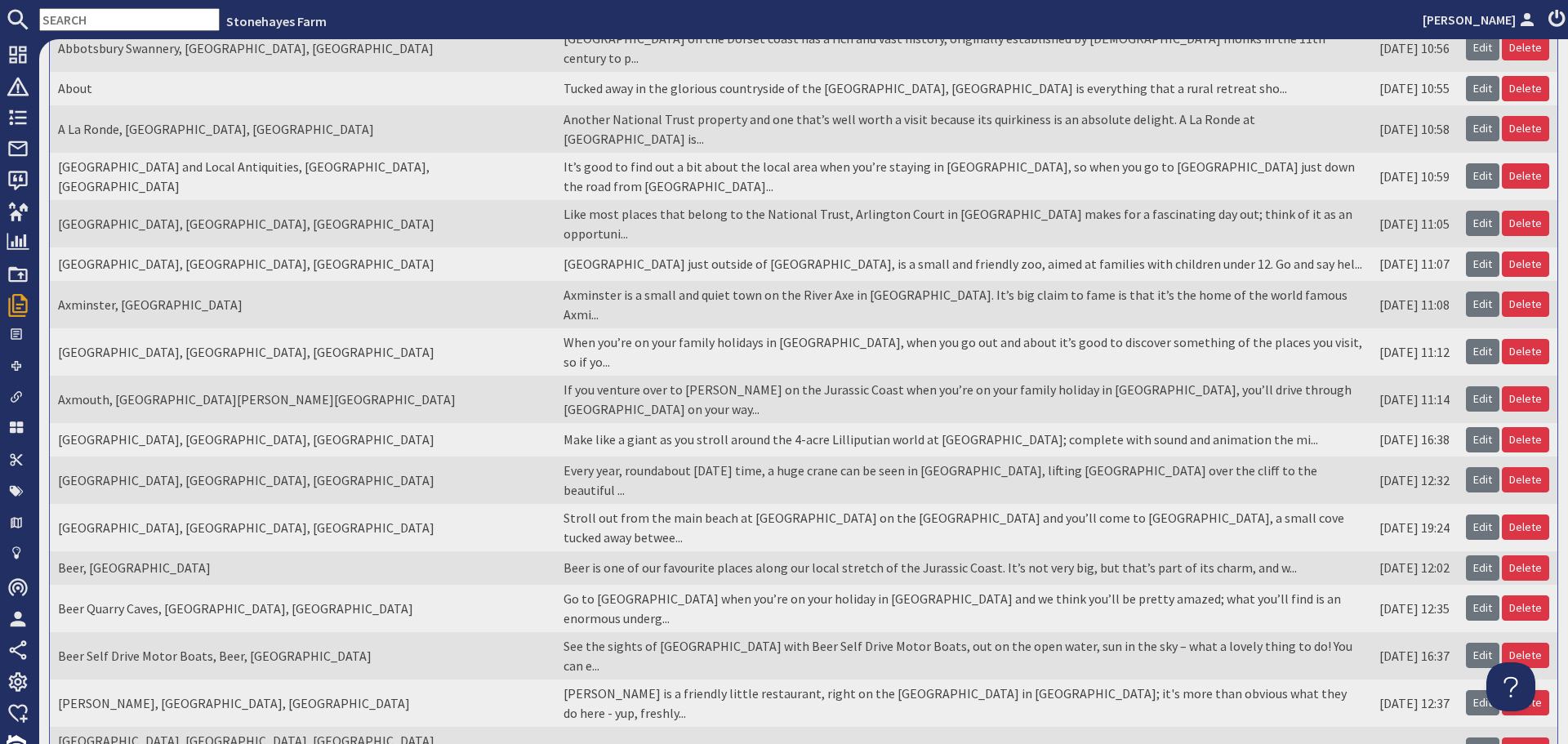
scroll to position [245, 0]
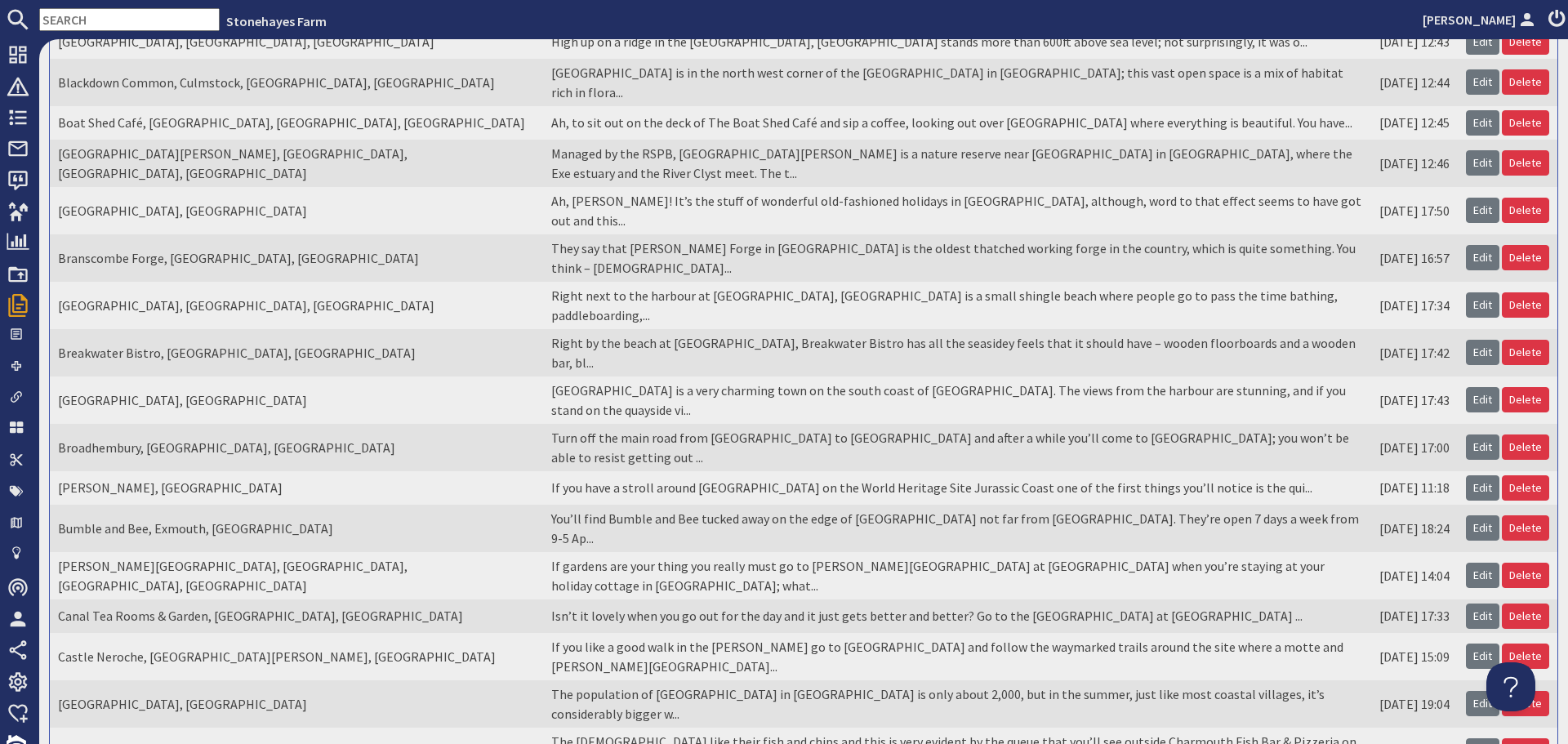
scroll to position [0, 0]
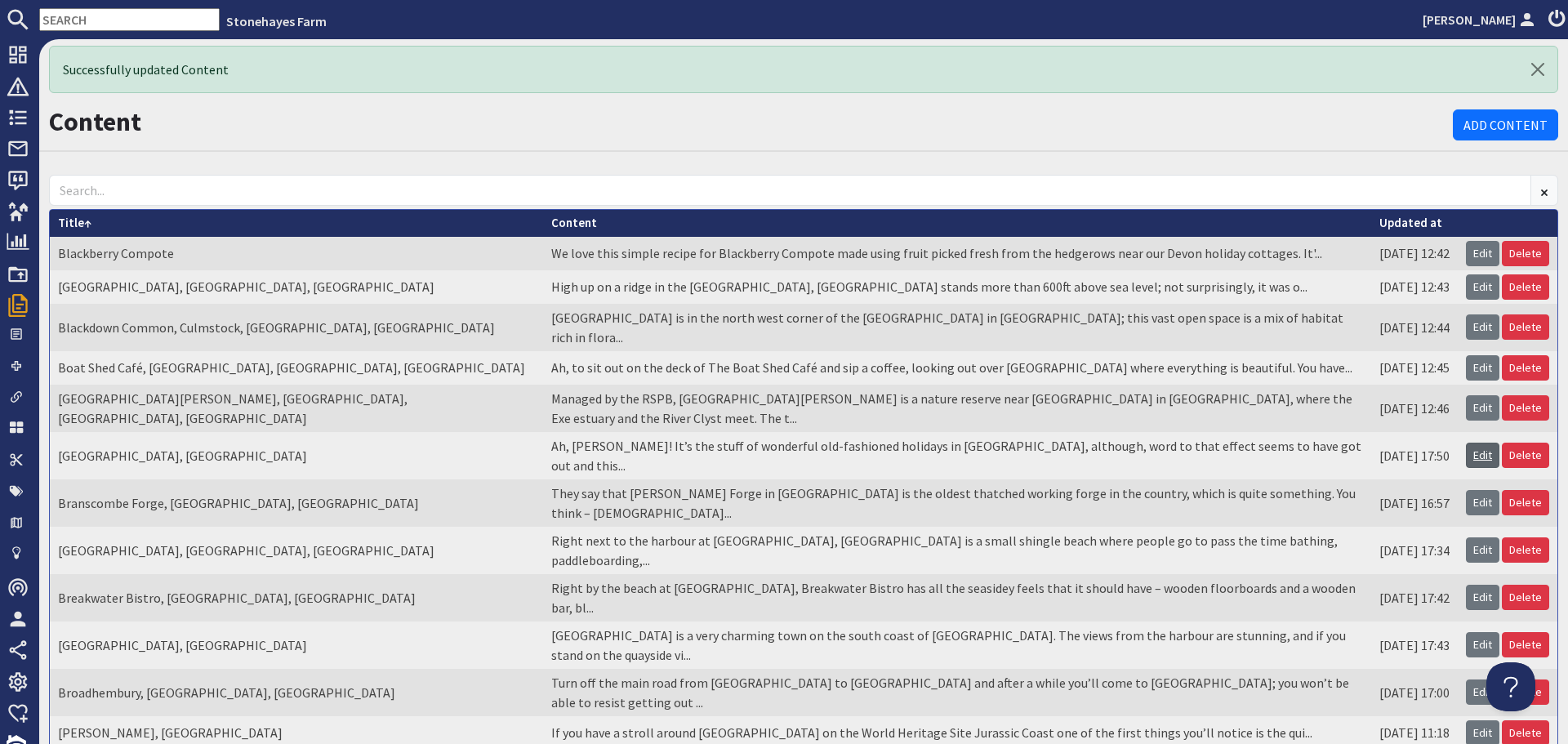
click at [1477, 443] on link "Edit" at bounding box center [1482, 455] width 33 height 25
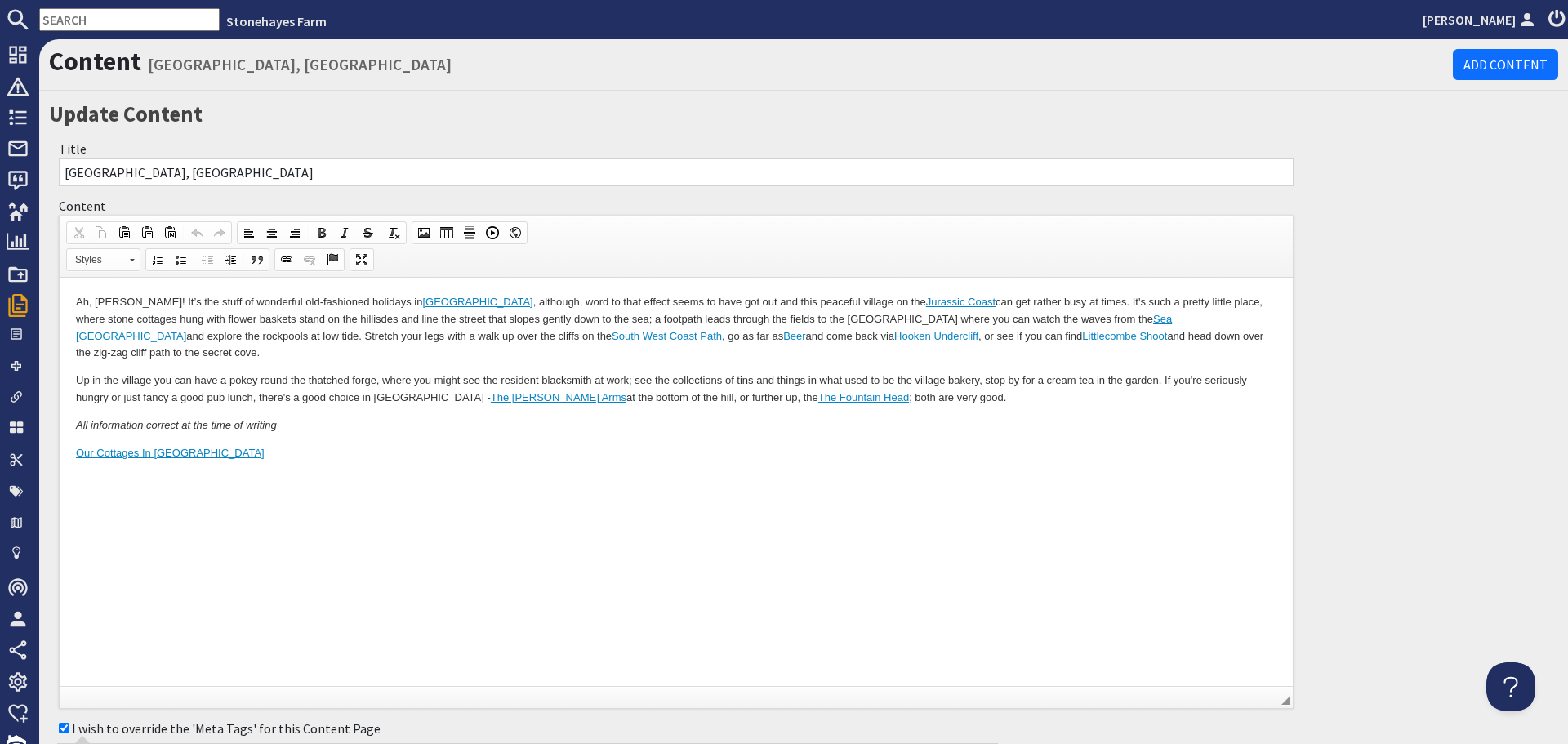
click at [316, 321] on p "Ah, [PERSON_NAME]! It’s the stuff of wonderful old-fashioned holidays in [GEOGR…" at bounding box center [676, 328] width 1200 height 68
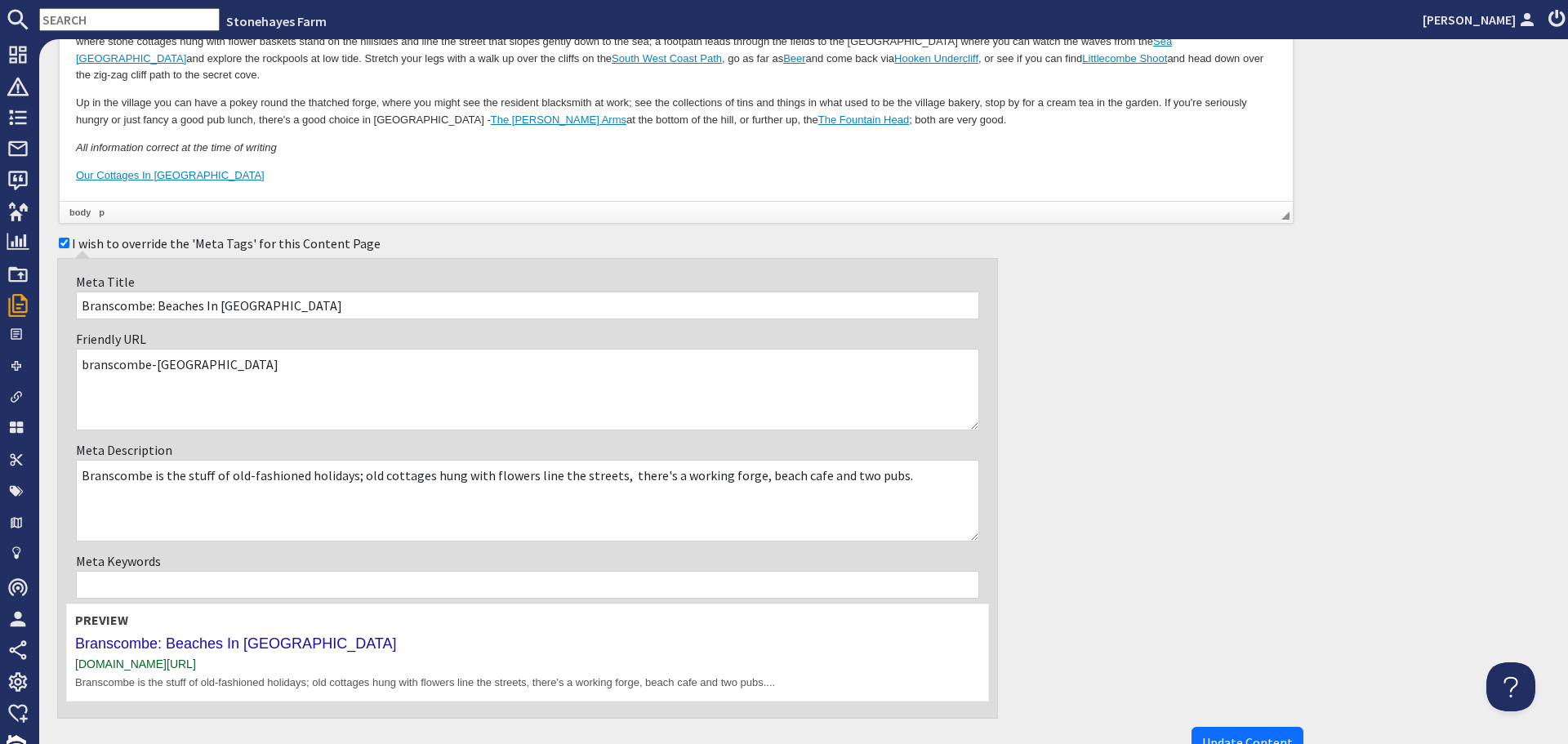
scroll to position [326, 0]
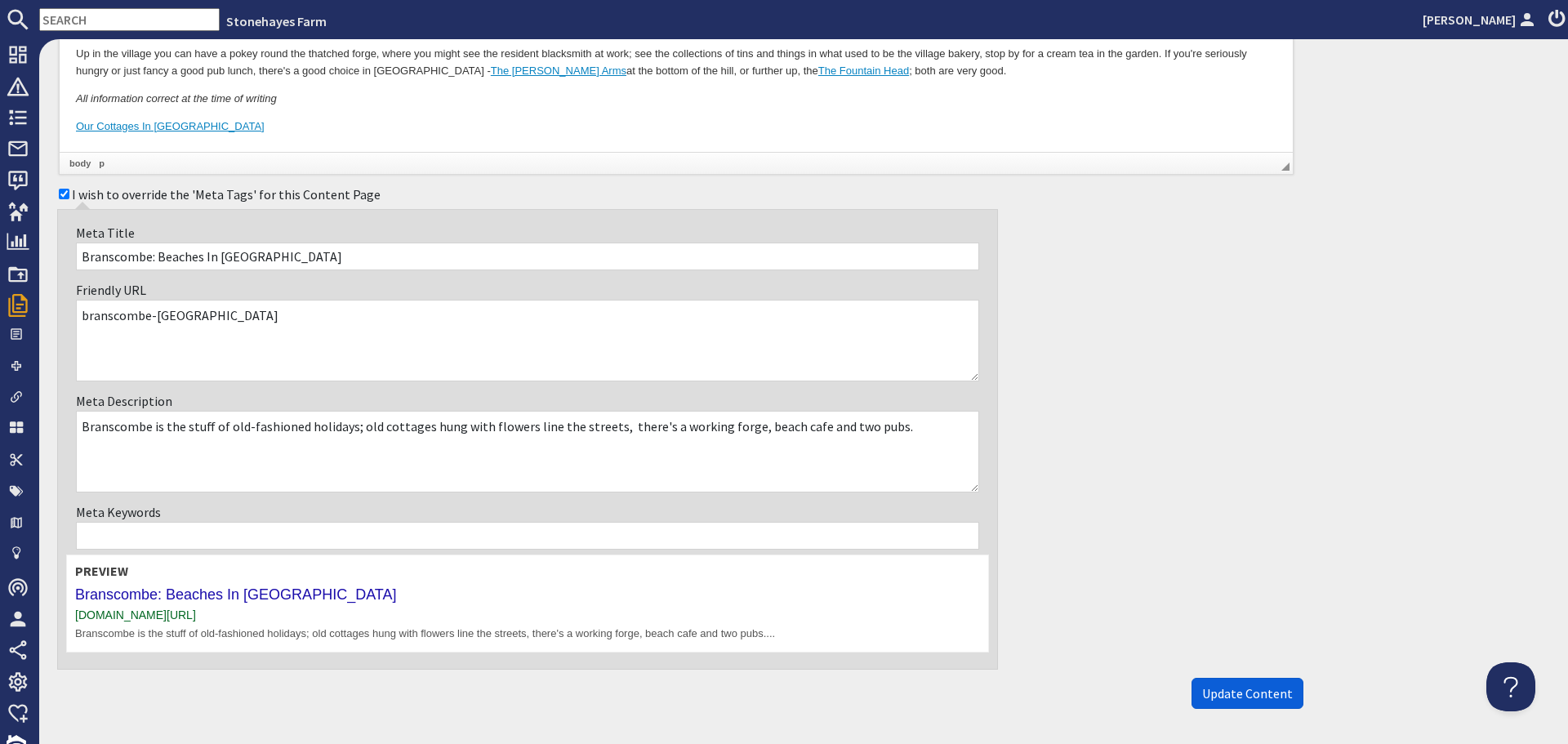
click at [1245, 695] on span "Update Content" at bounding box center [1247, 693] width 90 height 17
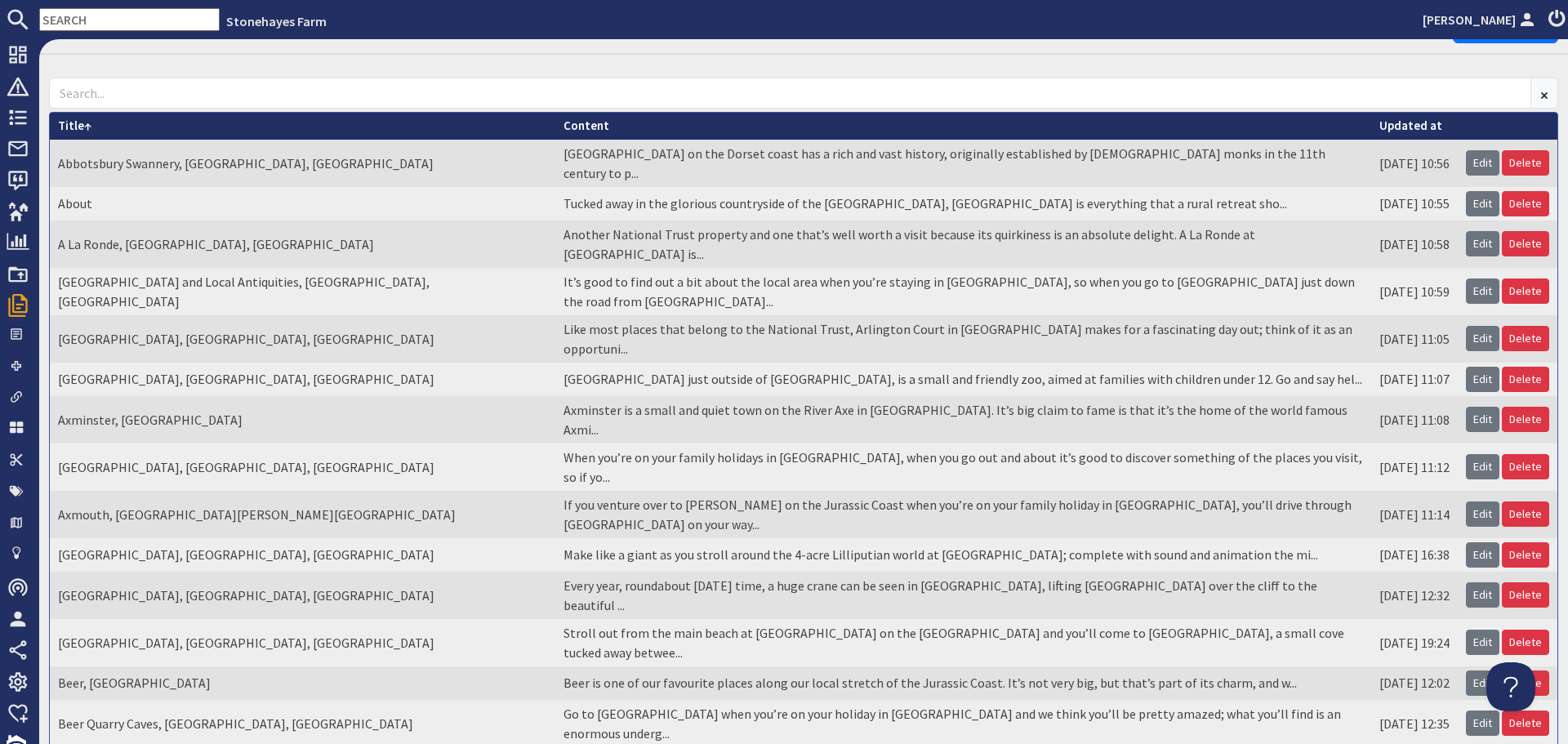
scroll to position [283, 0]
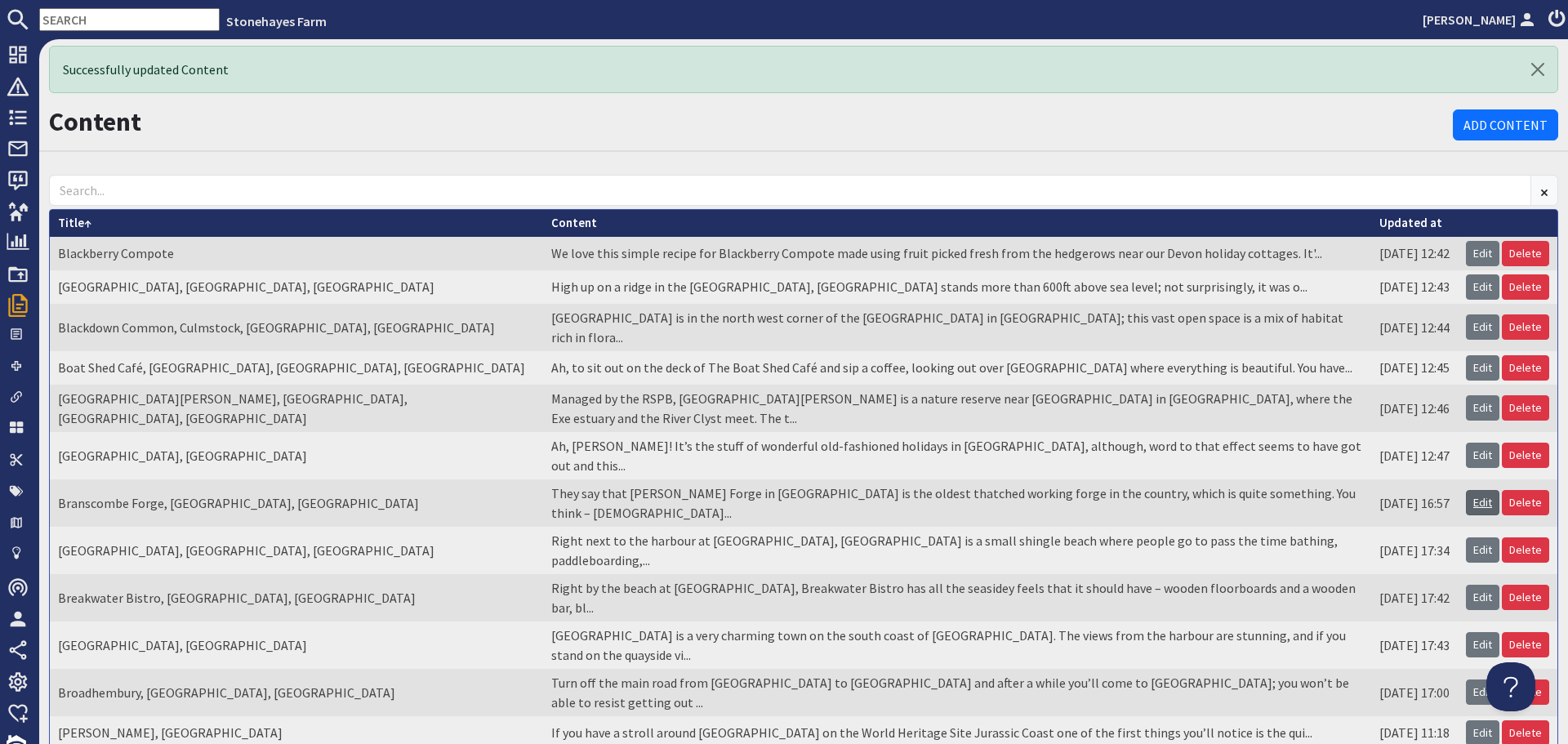
click at [1468, 490] on link "Edit" at bounding box center [1482, 502] width 33 height 25
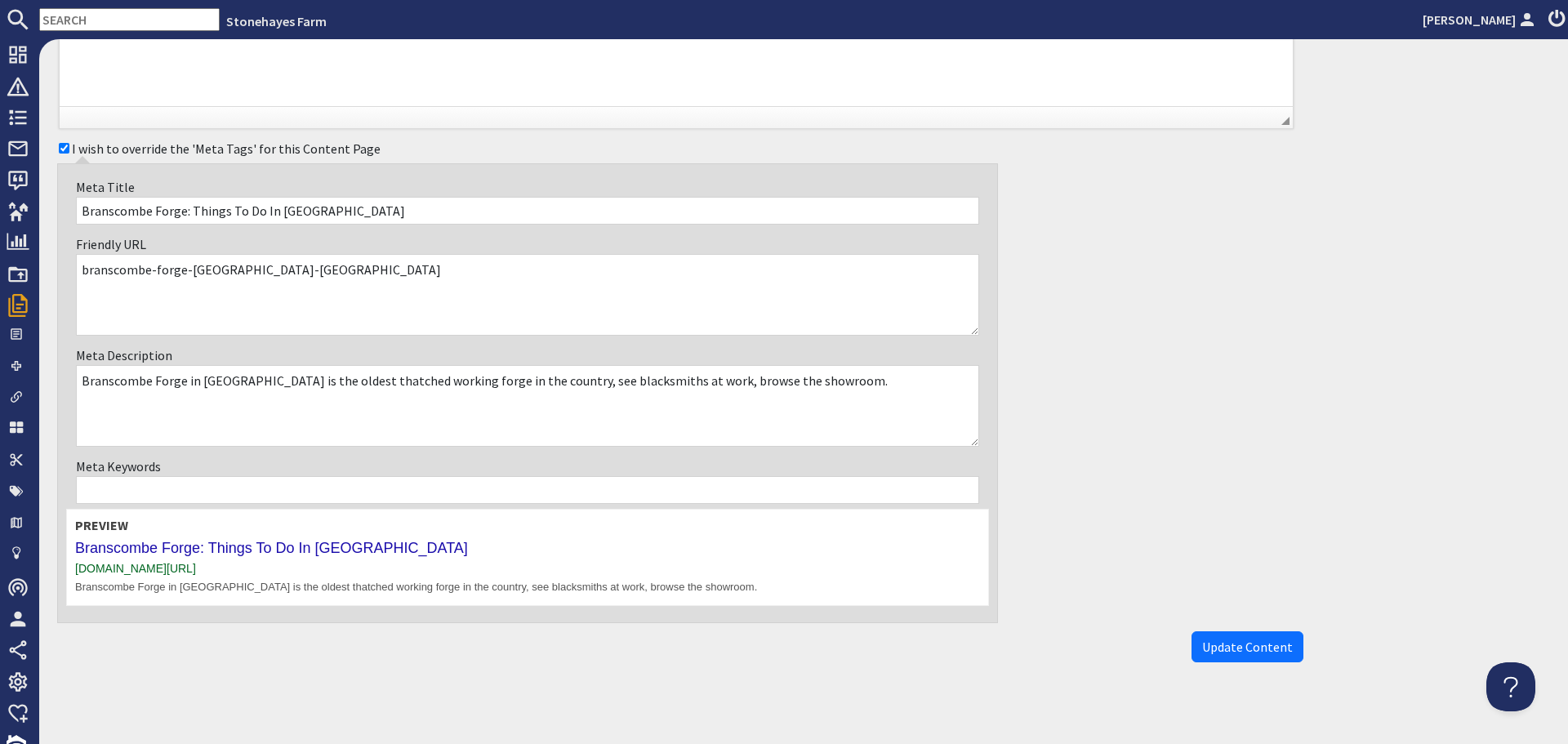
scroll to position [588, 0]
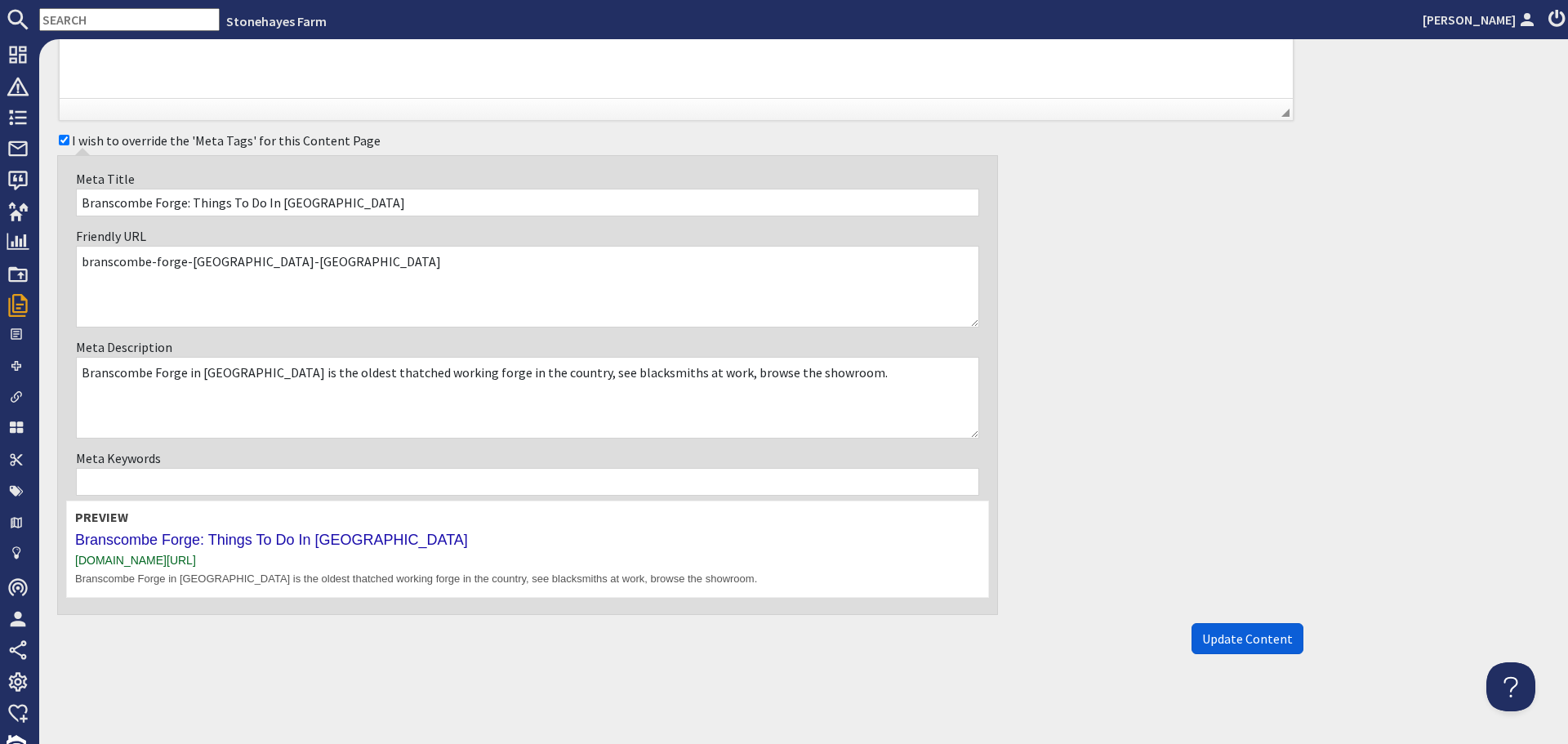
click at [1226, 645] on span "Update Content" at bounding box center [1247, 639] width 90 height 17
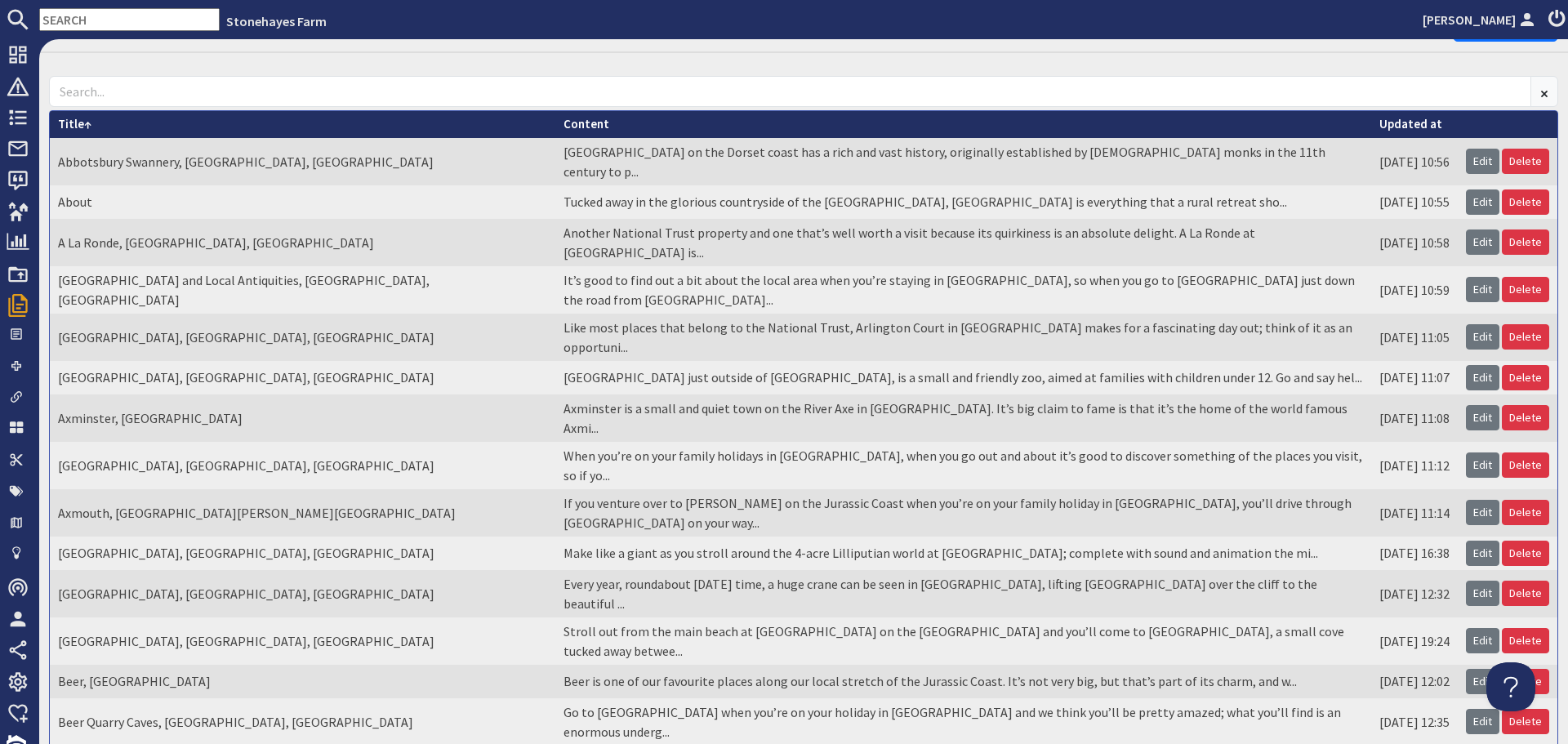
scroll to position [283, 0]
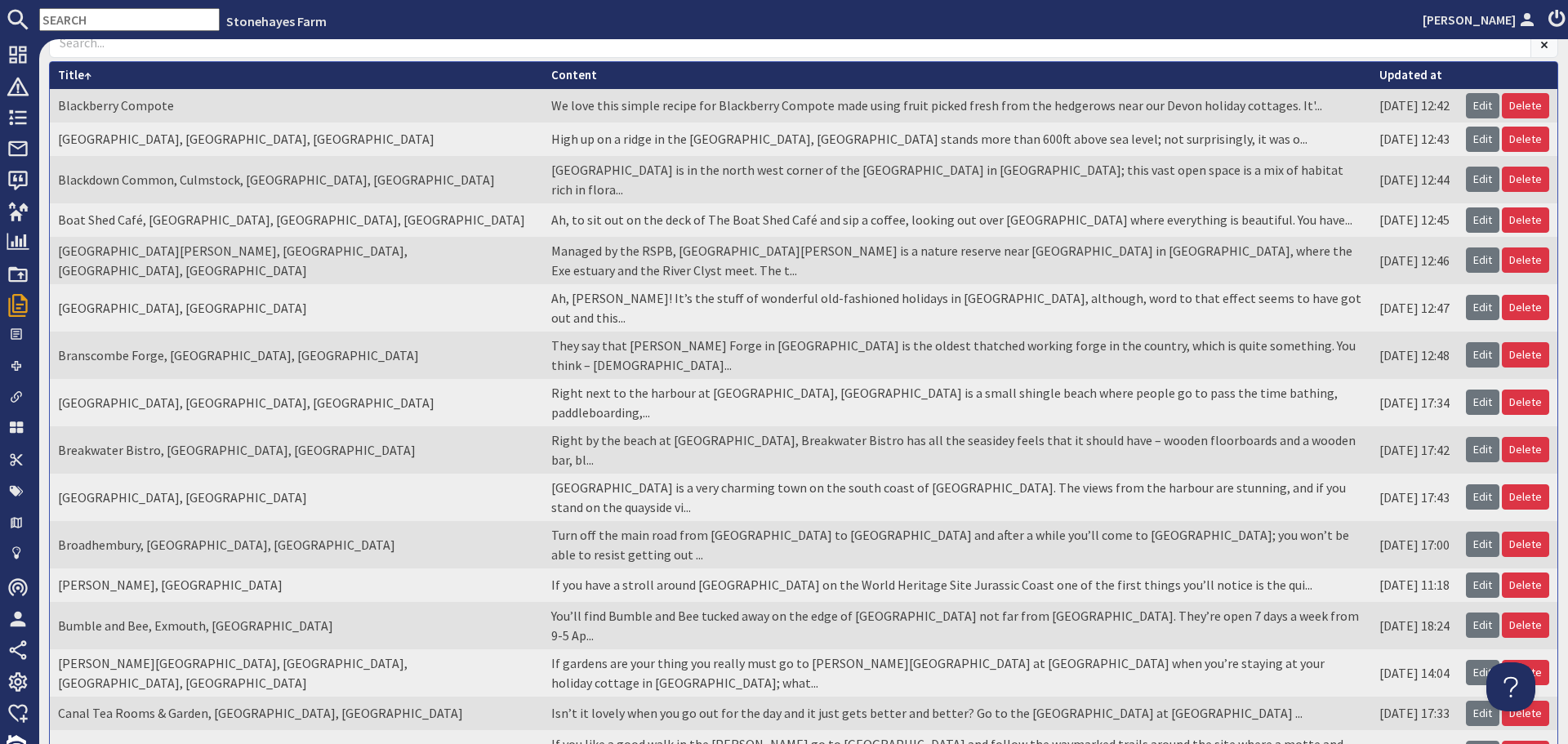
scroll to position [163, 0]
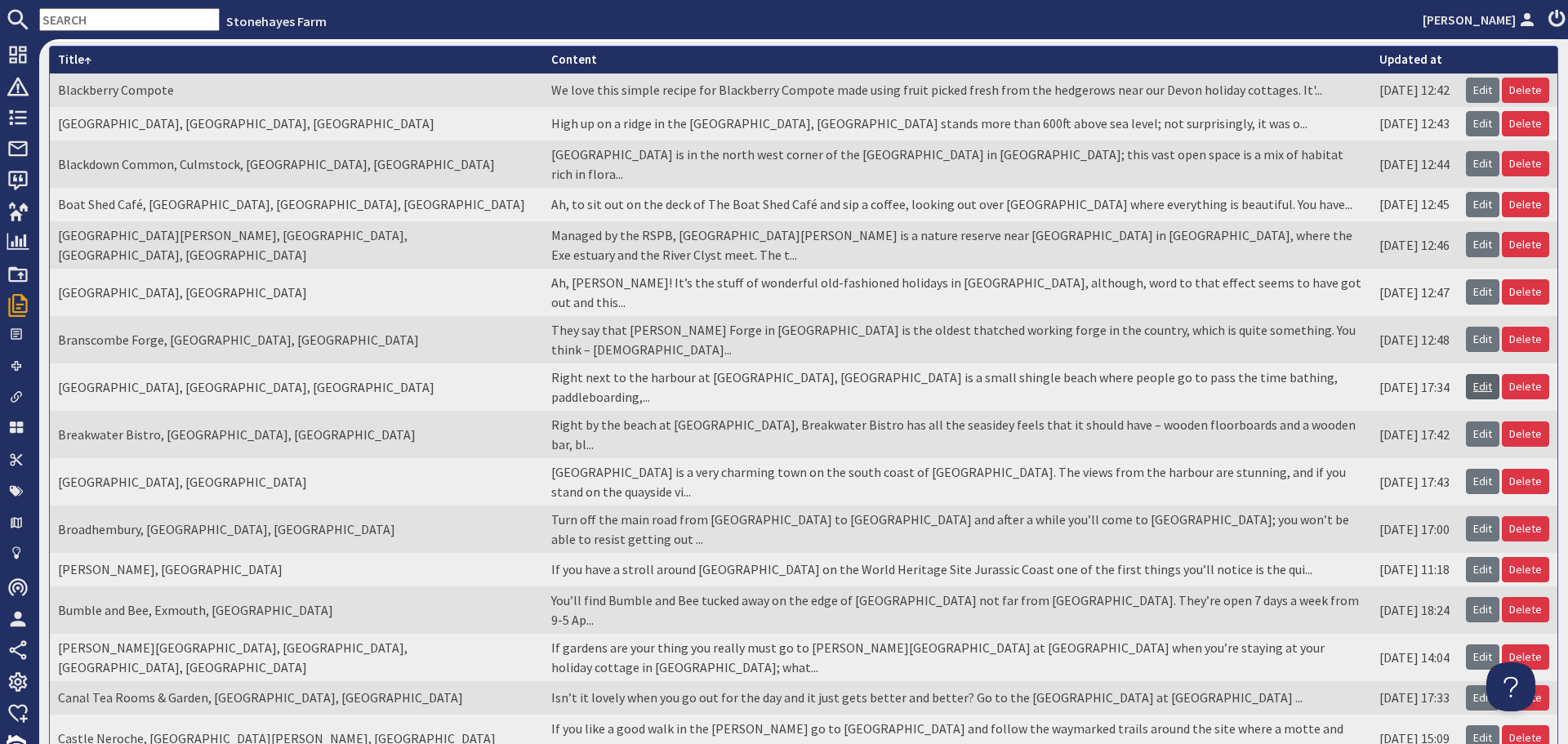
click at [1470, 374] on link "Edit" at bounding box center [1482, 386] width 33 height 25
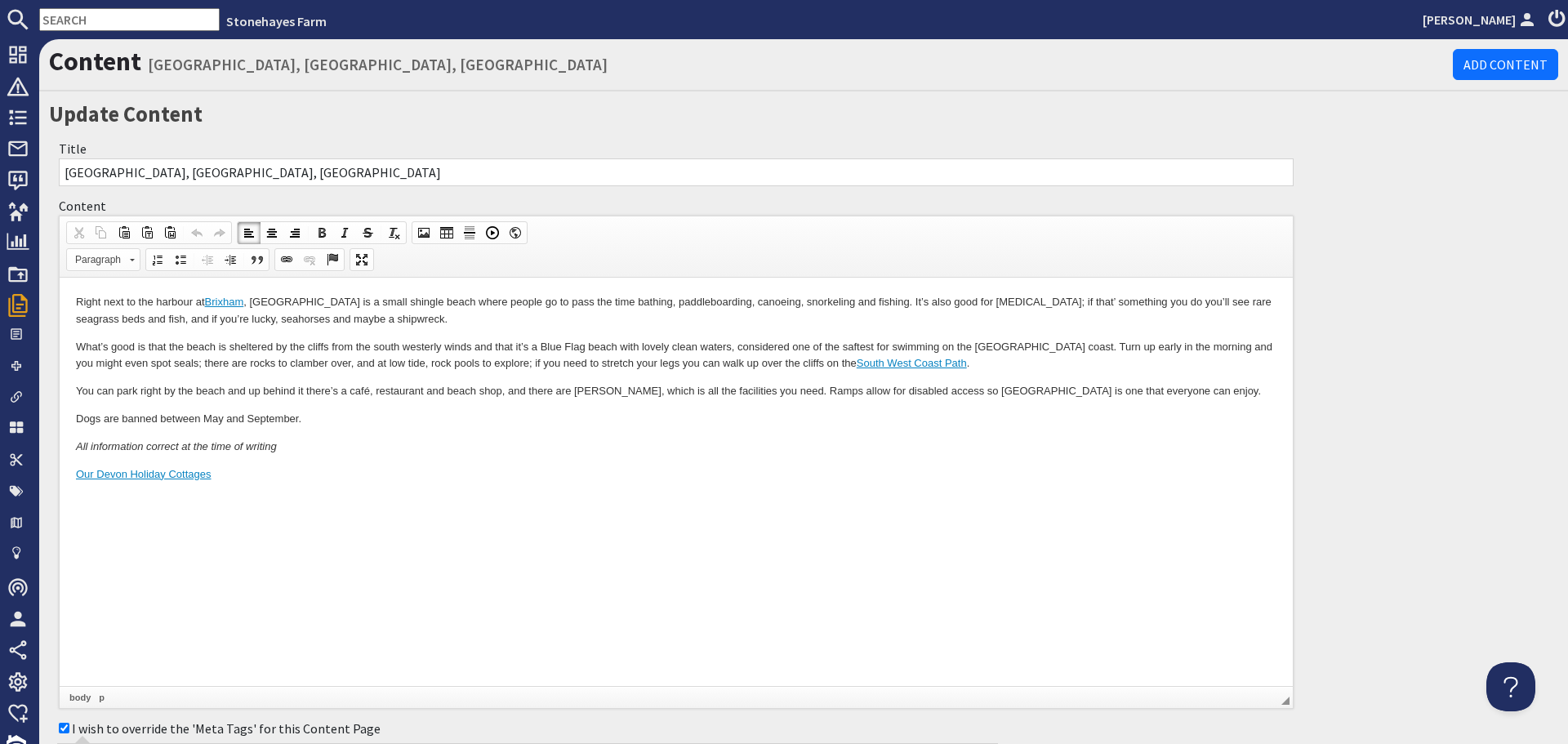
click at [860, 340] on p "What’s good is that the beach is sheltered by the cliffs from the south westerl…" at bounding box center [676, 356] width 1200 height 34
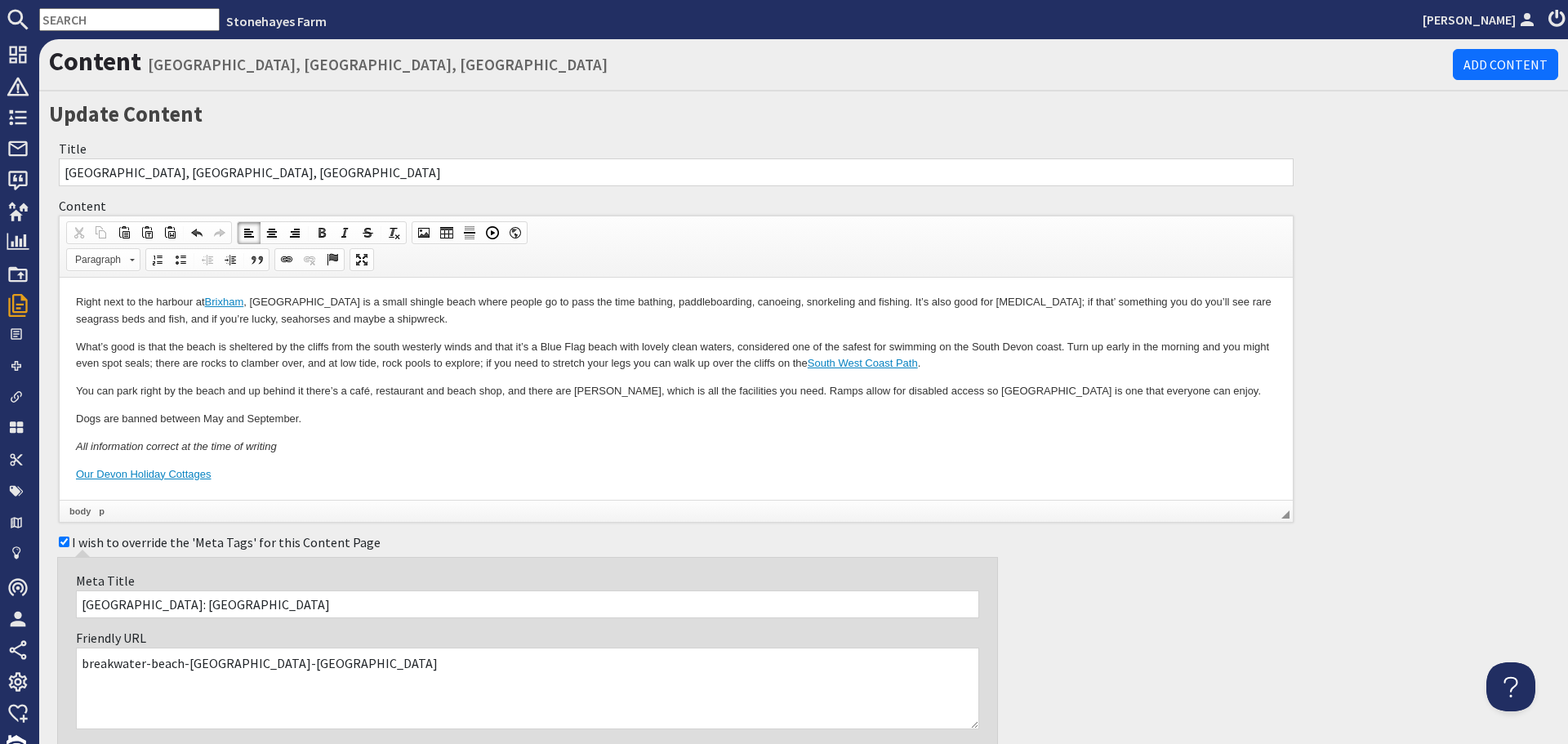
click at [635, 389] on p "You can park right by the beach and up behind it there’s a café, restaurant and…" at bounding box center [676, 391] width 1200 height 18
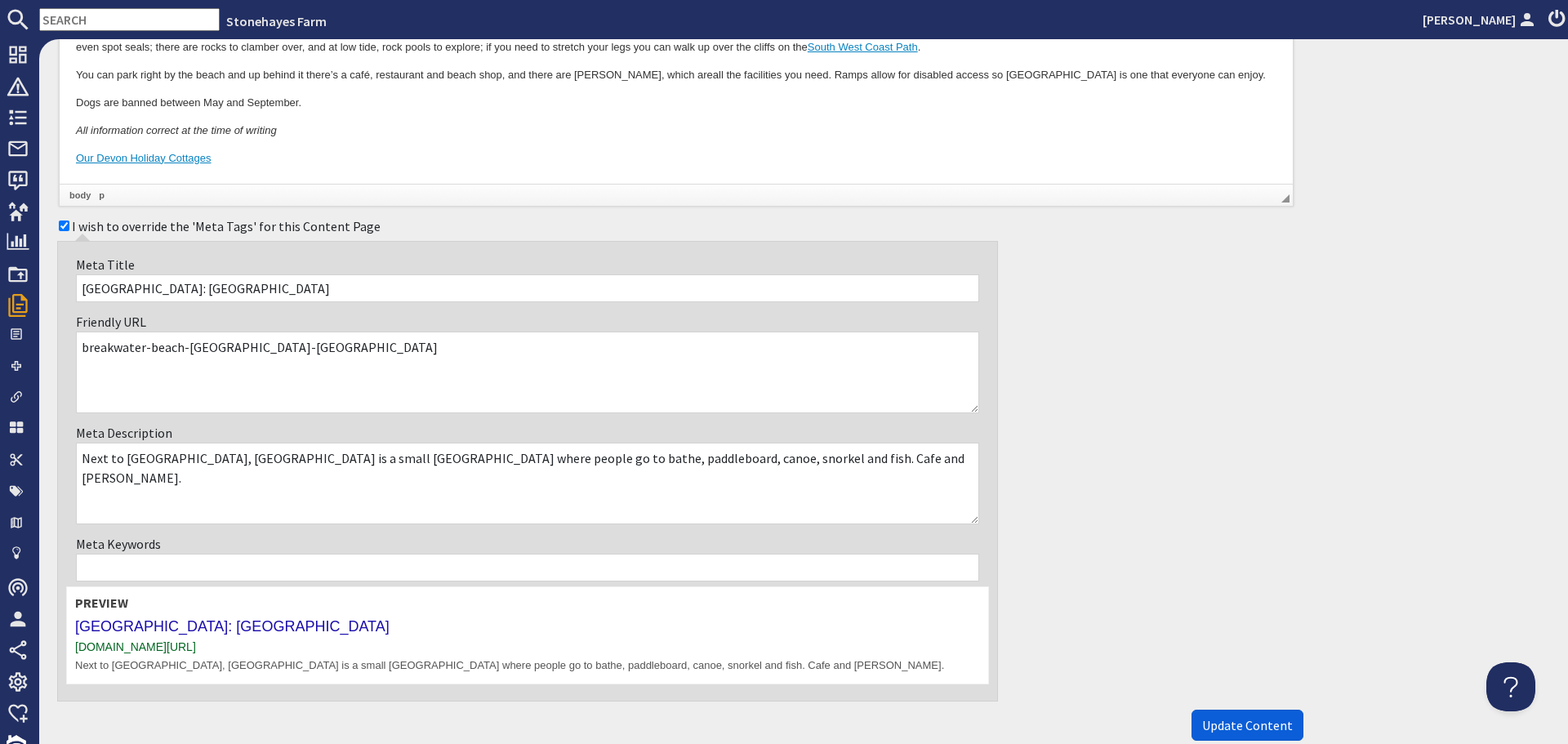
scroll to position [403, 0]
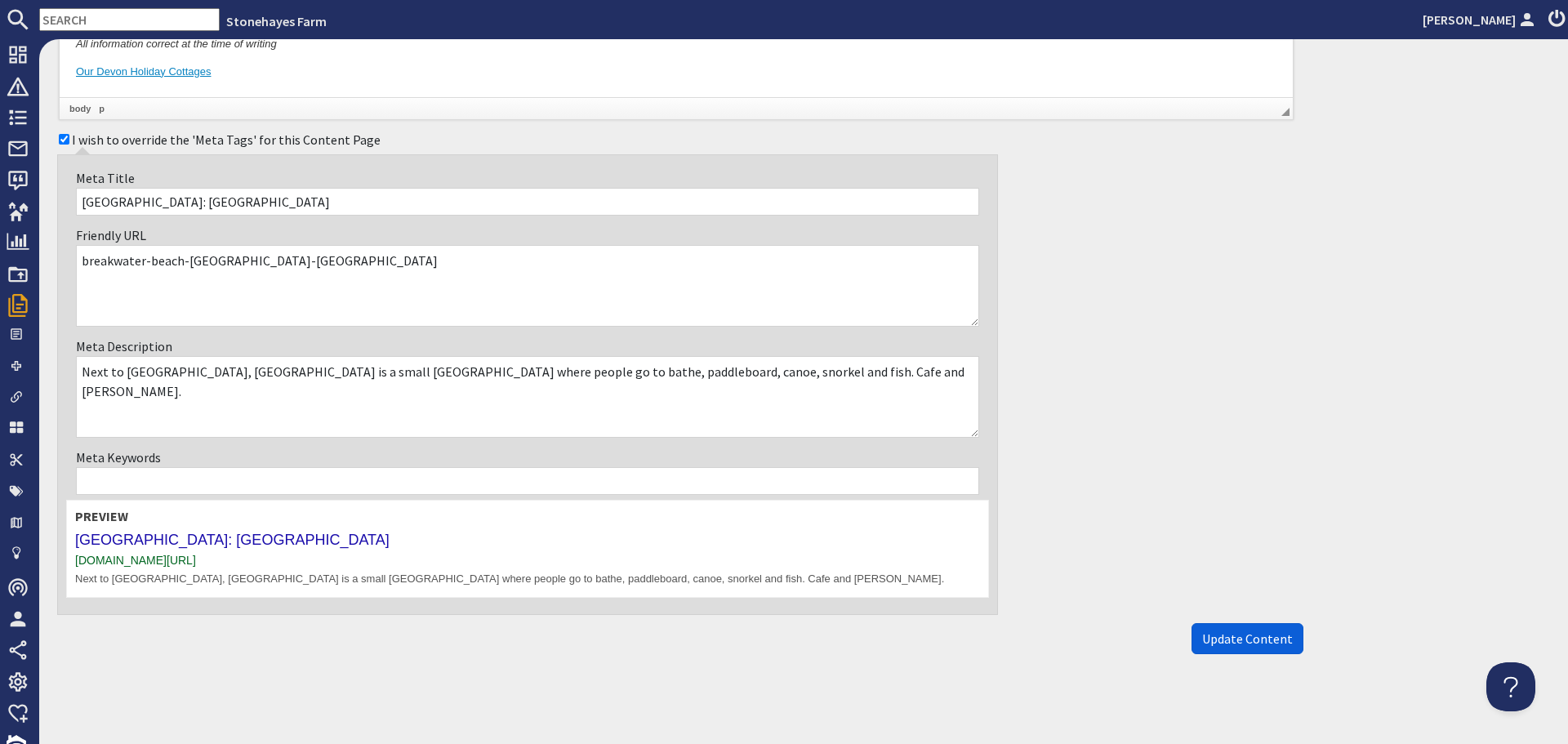
click at [1244, 644] on span "Update Content" at bounding box center [1247, 639] width 90 height 17
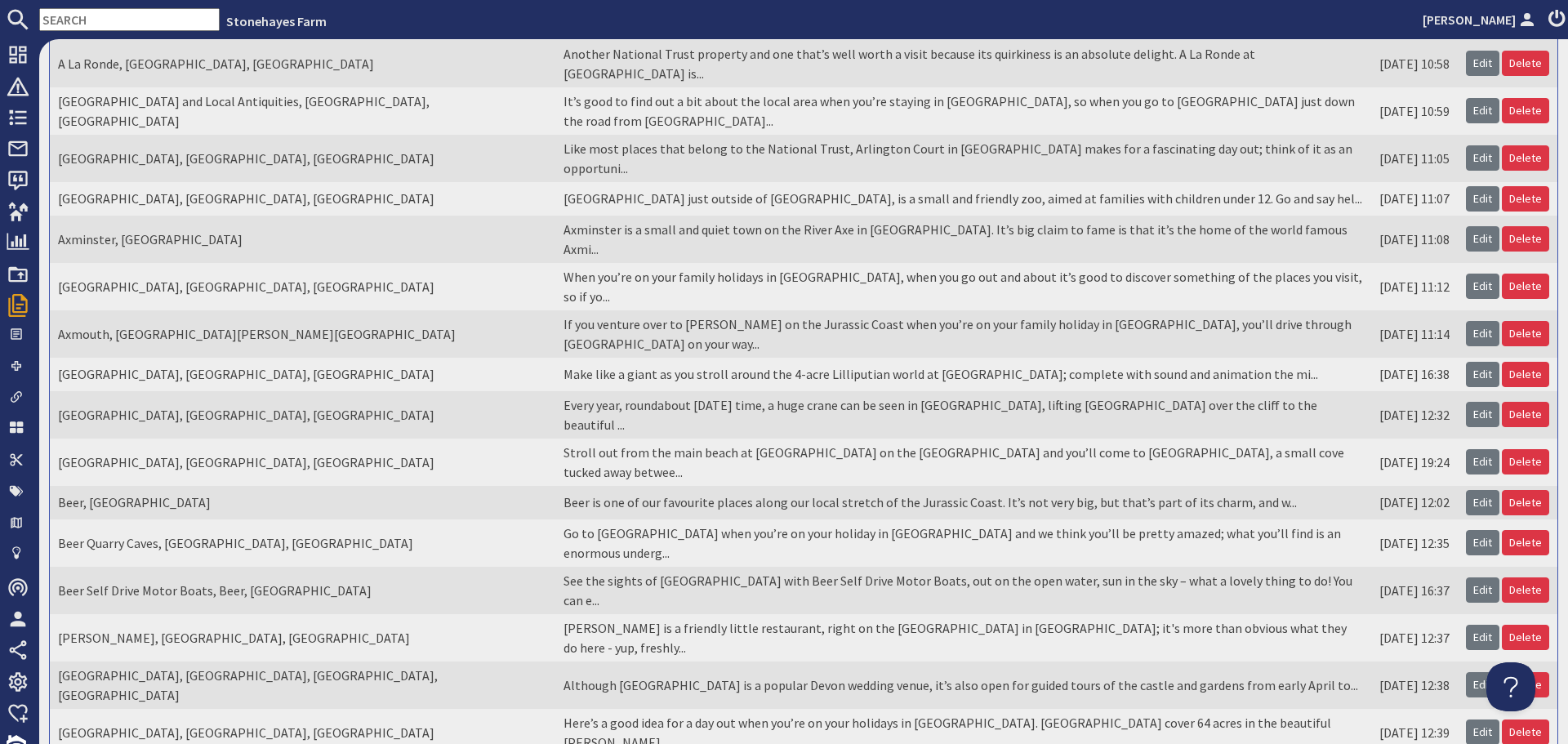
scroll to position [283, 0]
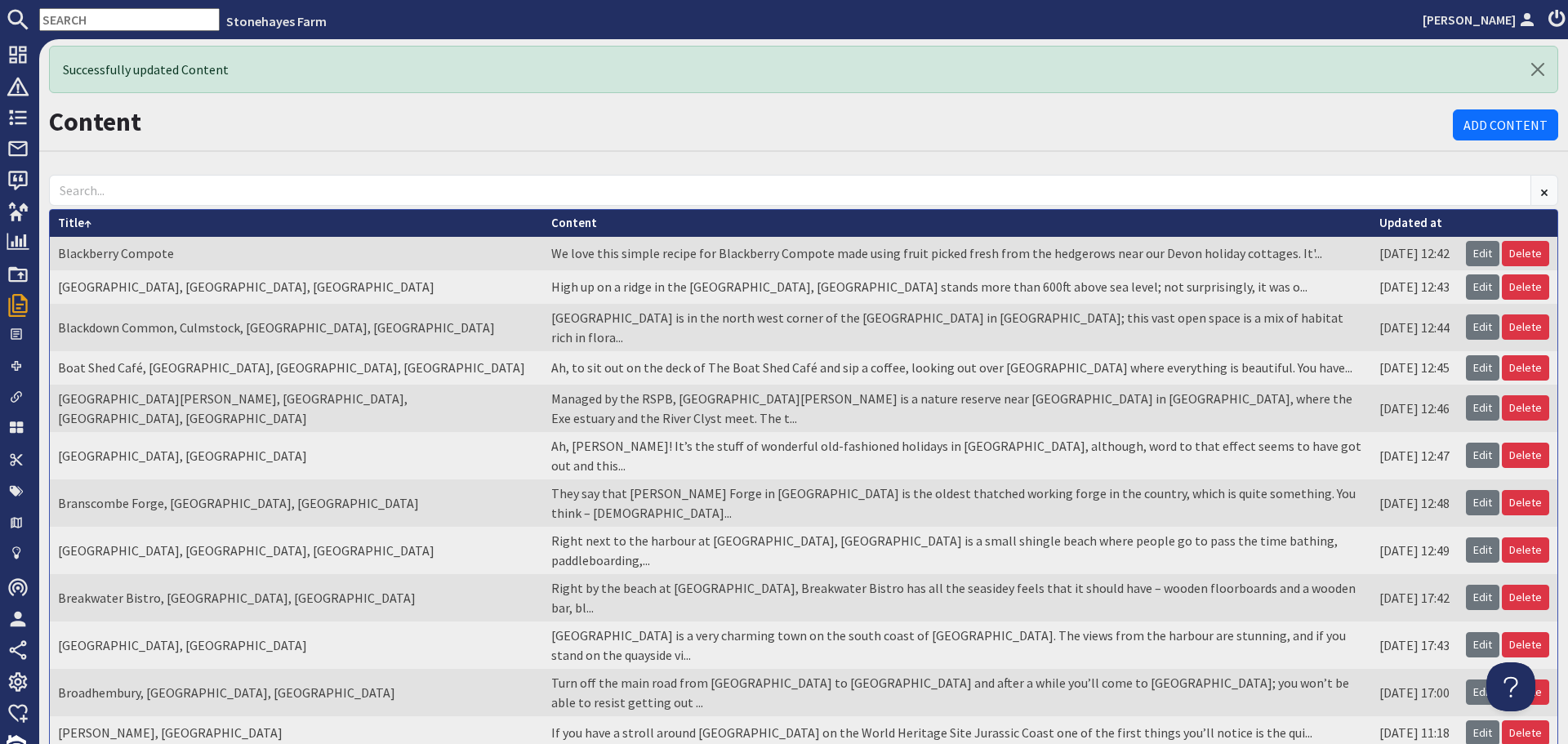
scroll to position [82, 0]
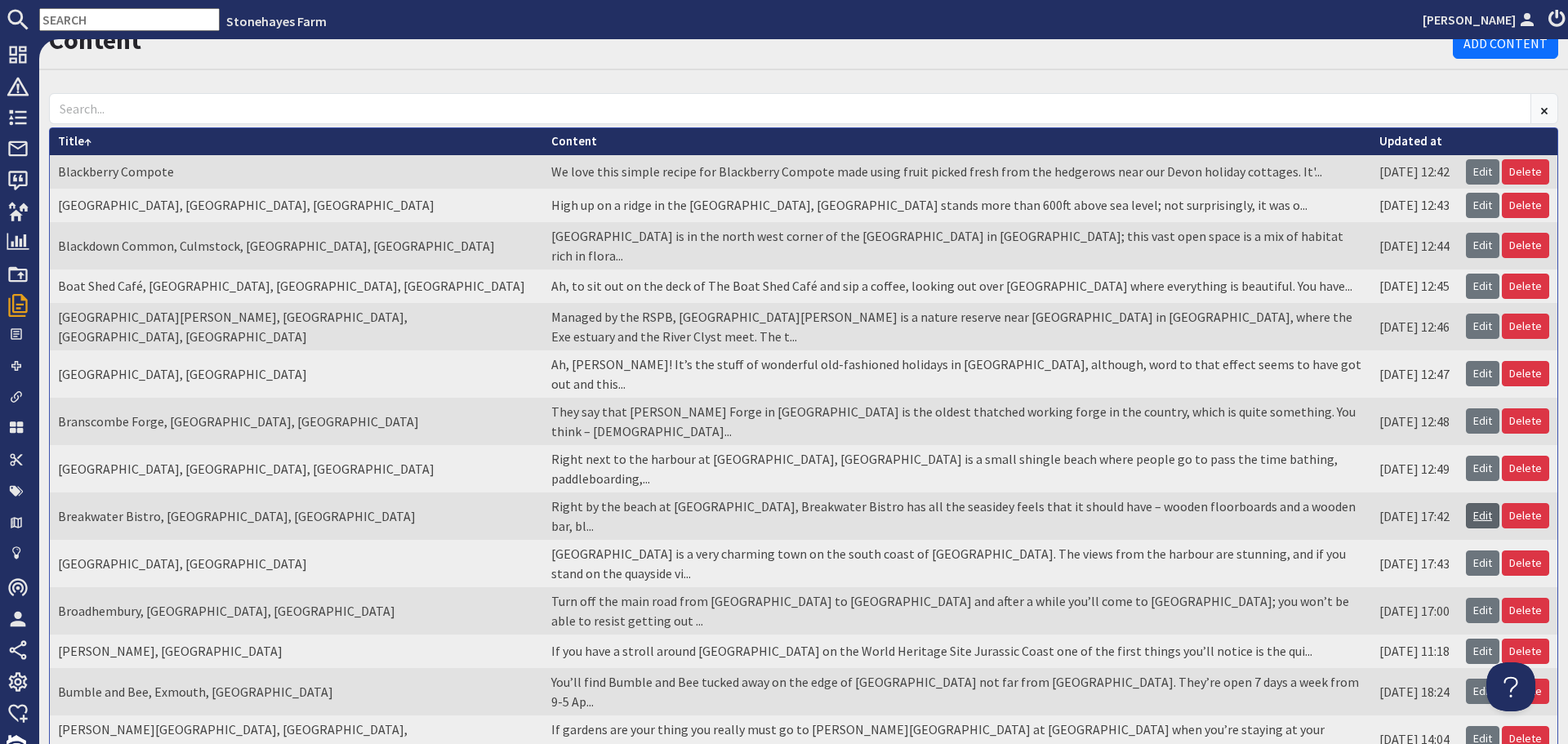
click at [1476, 503] on link "Edit" at bounding box center [1482, 515] width 33 height 25
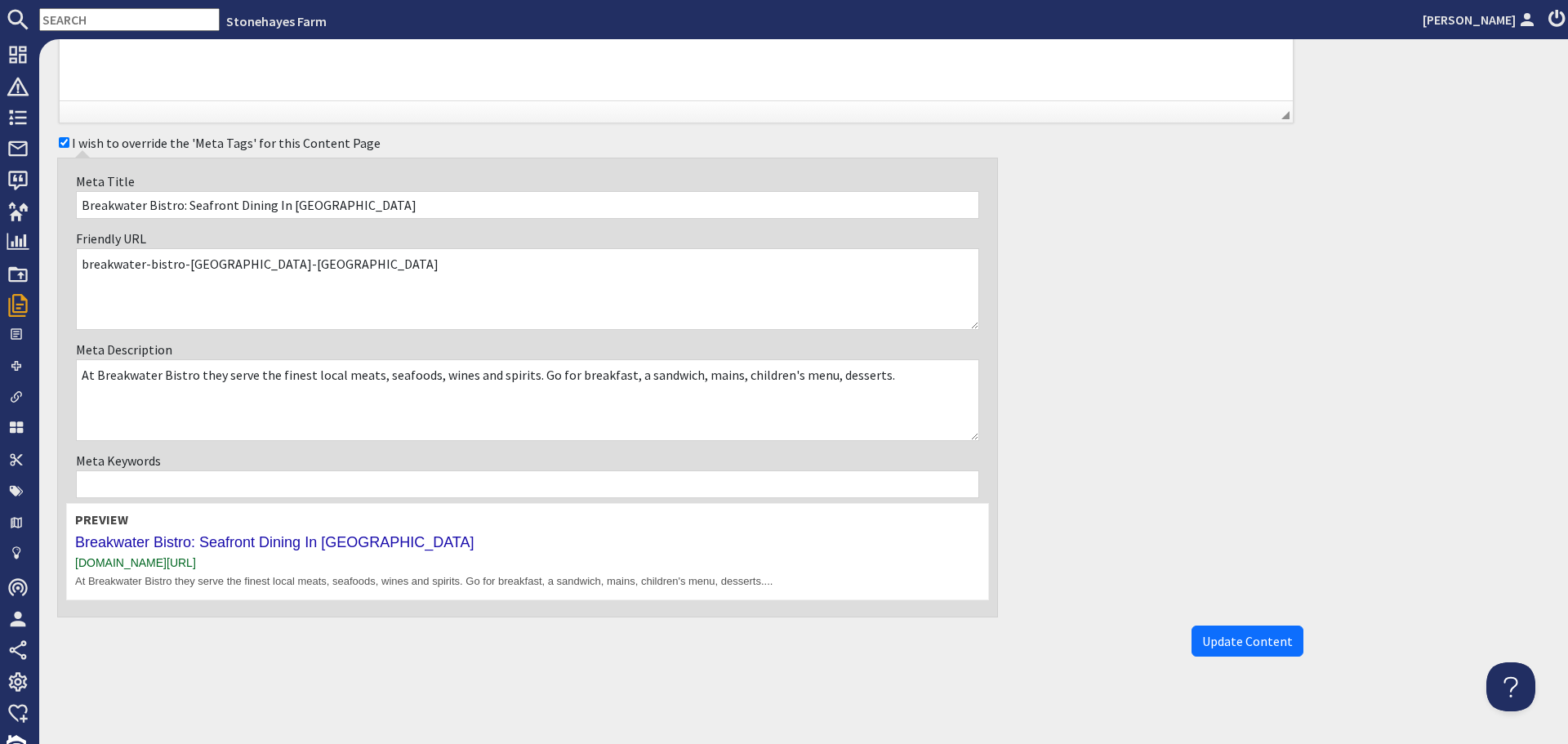
scroll to position [588, 0]
click at [1247, 634] on span "Update Content" at bounding box center [1247, 639] width 90 height 17
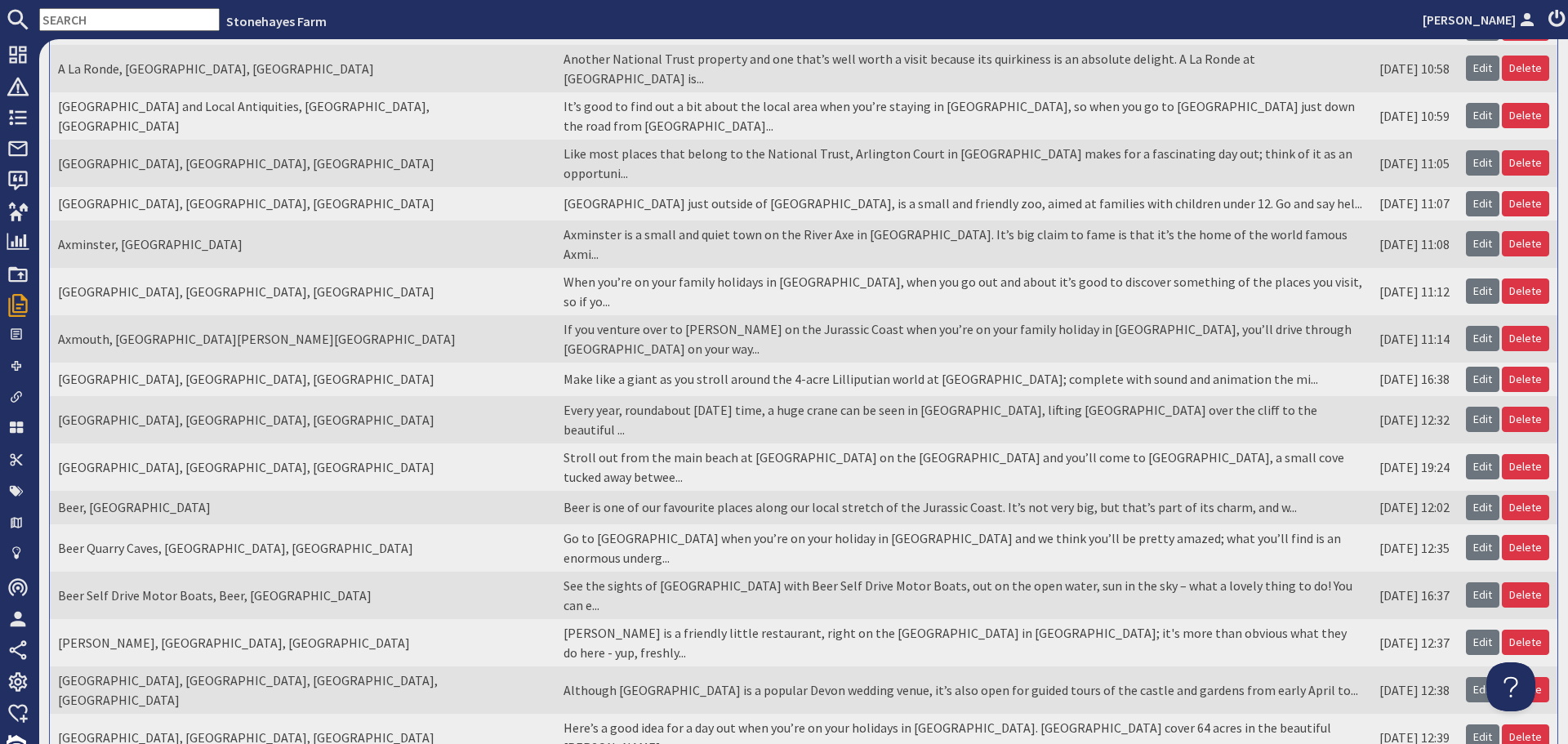
scroll to position [283, 0]
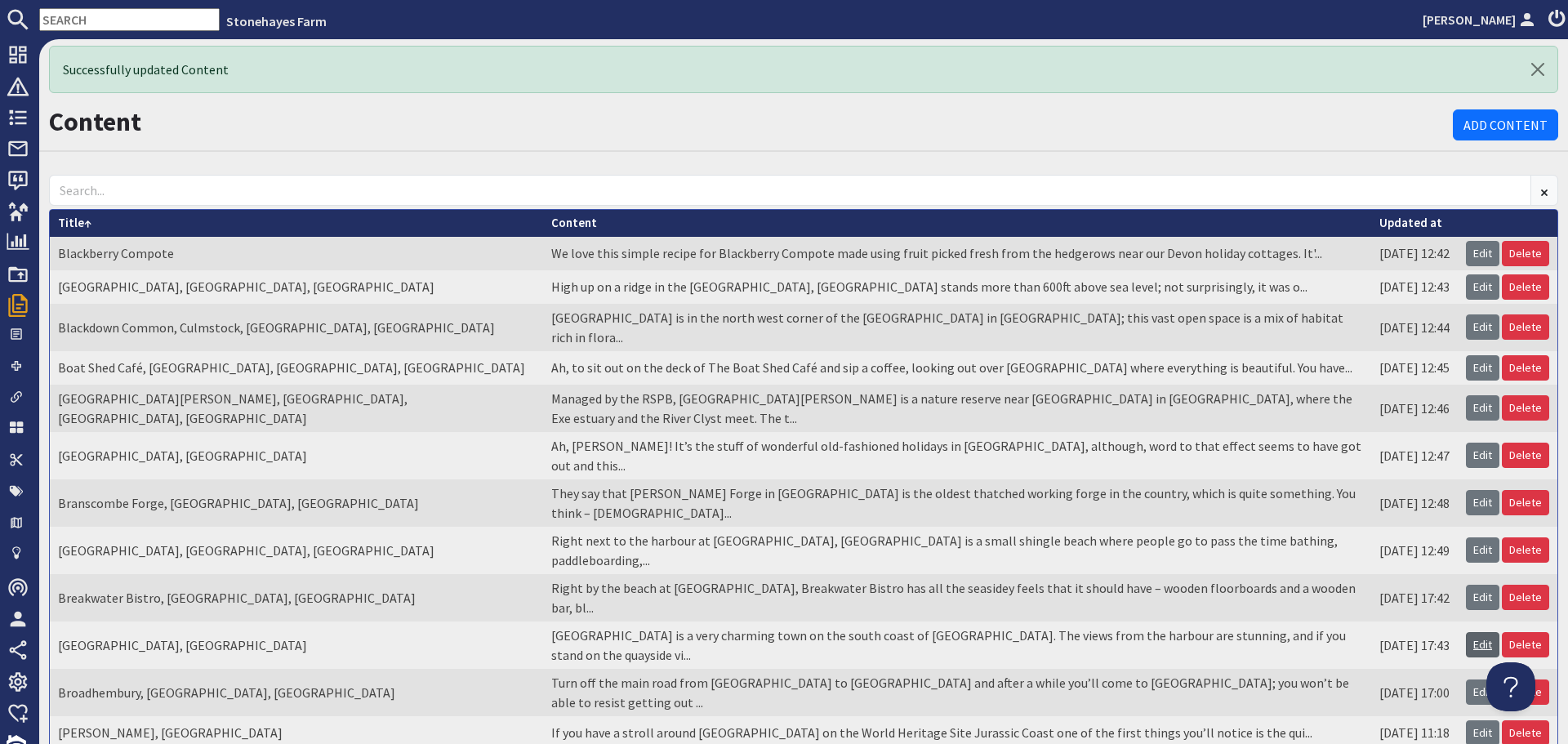
click at [1467, 632] on link "Edit" at bounding box center [1482, 644] width 33 height 25
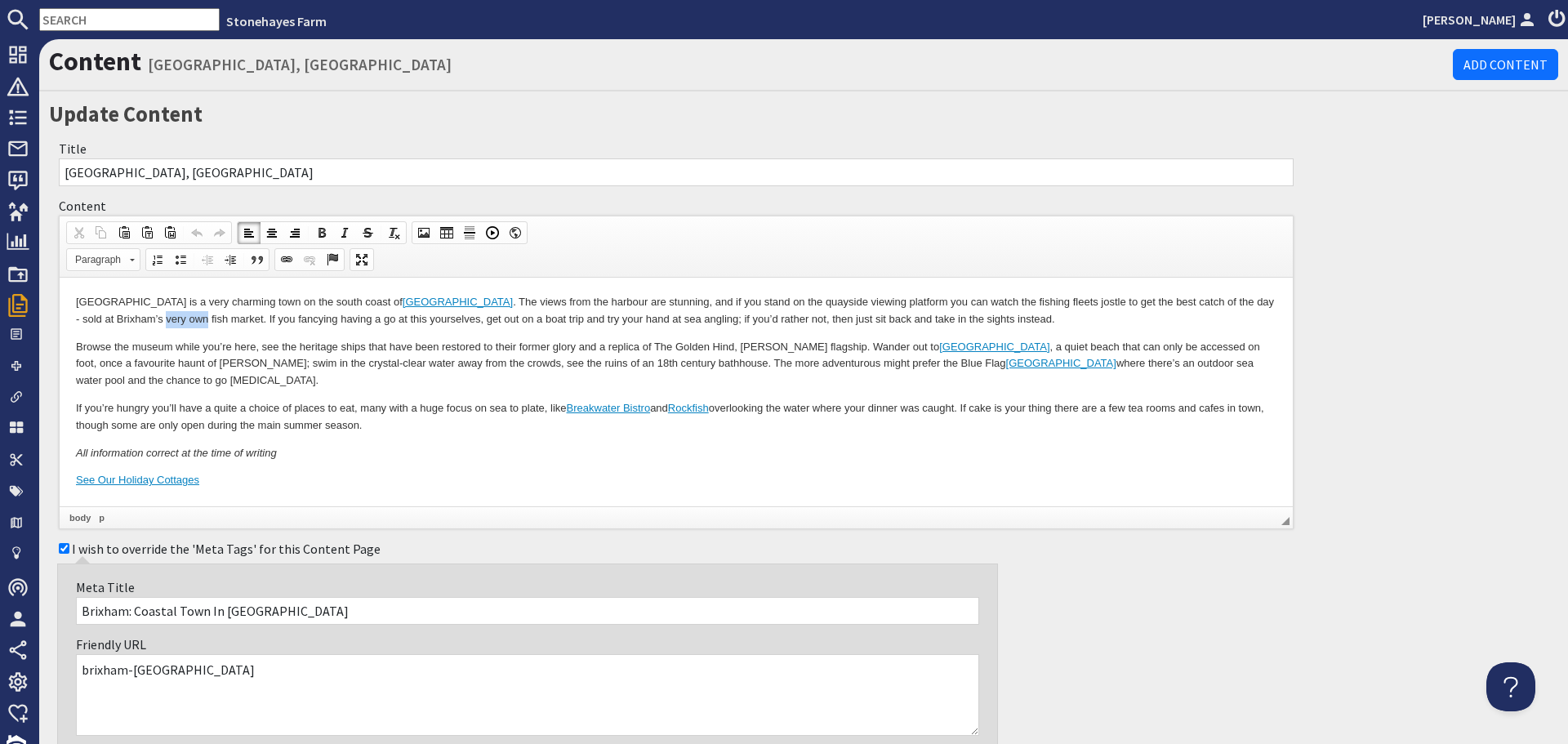
drag, startPoint x: 1261, startPoint y: 300, endPoint x: 1220, endPoint y: 301, distance: 41.0
click at [1220, 301] on p "[GEOGRAPHIC_DATA] is a very charming town on the south coast of [GEOGRAPHIC_DAT…" at bounding box center [676, 311] width 1200 height 34
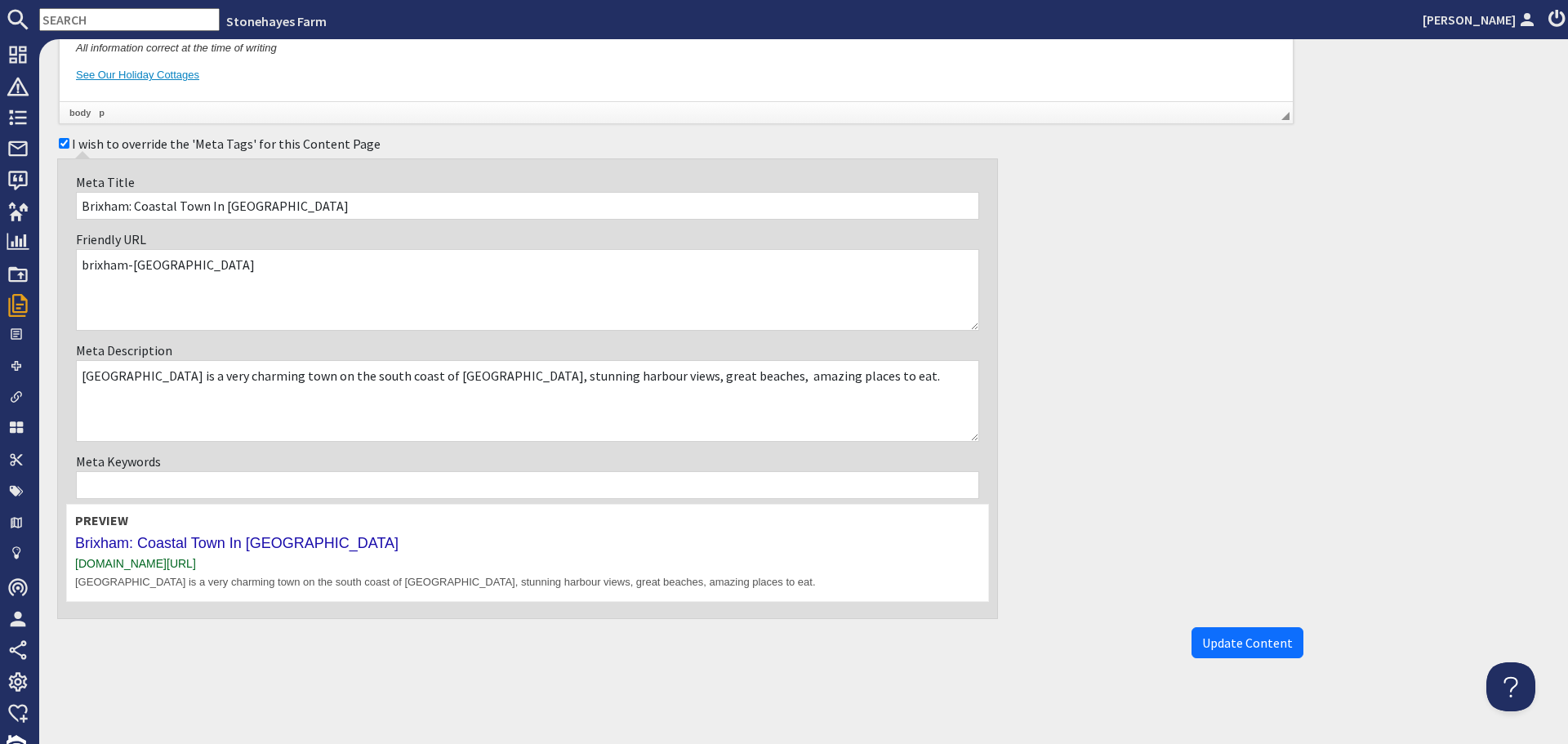
scroll to position [409, 0]
click at [1224, 644] on span "Update Content" at bounding box center [1247, 639] width 90 height 17
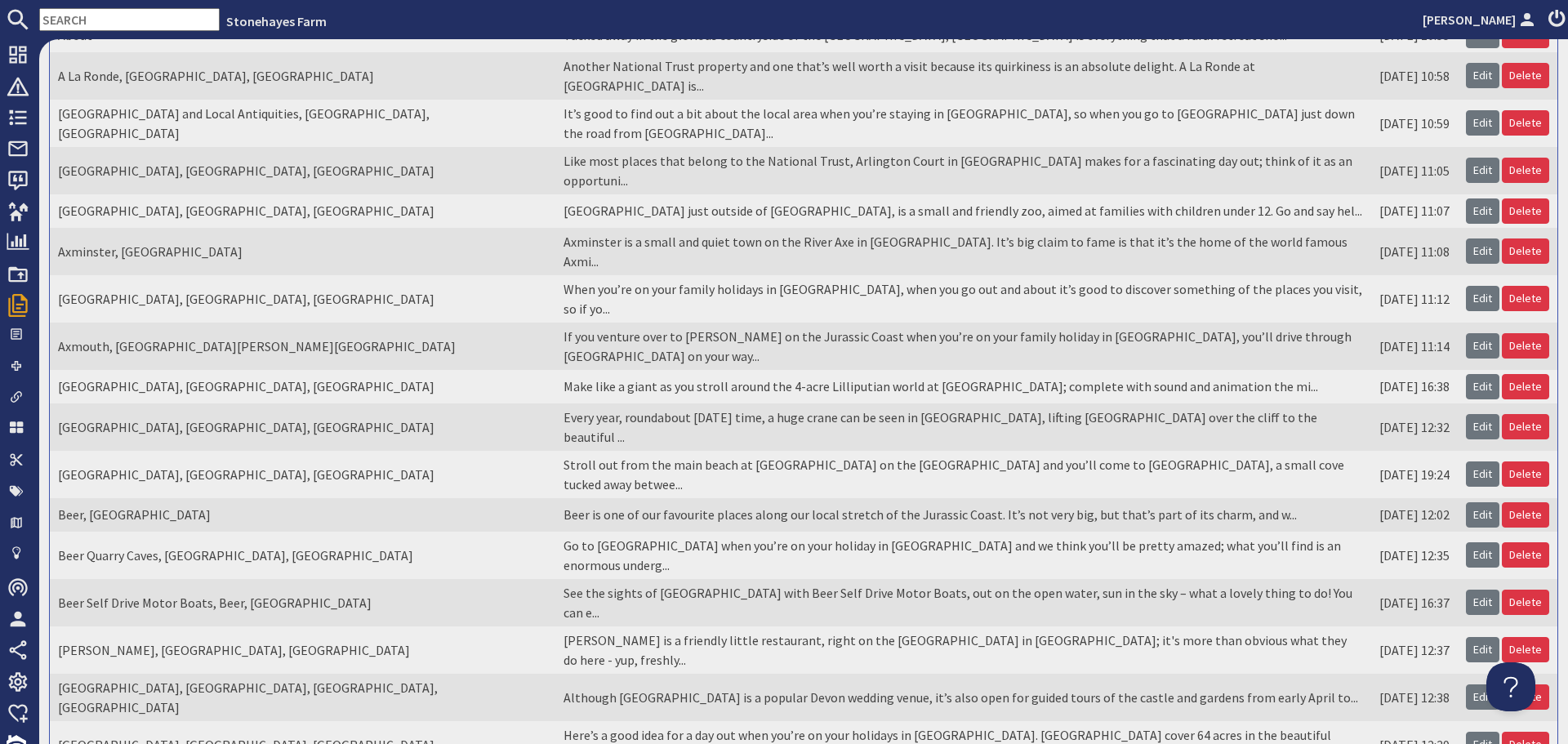
scroll to position [283, 0]
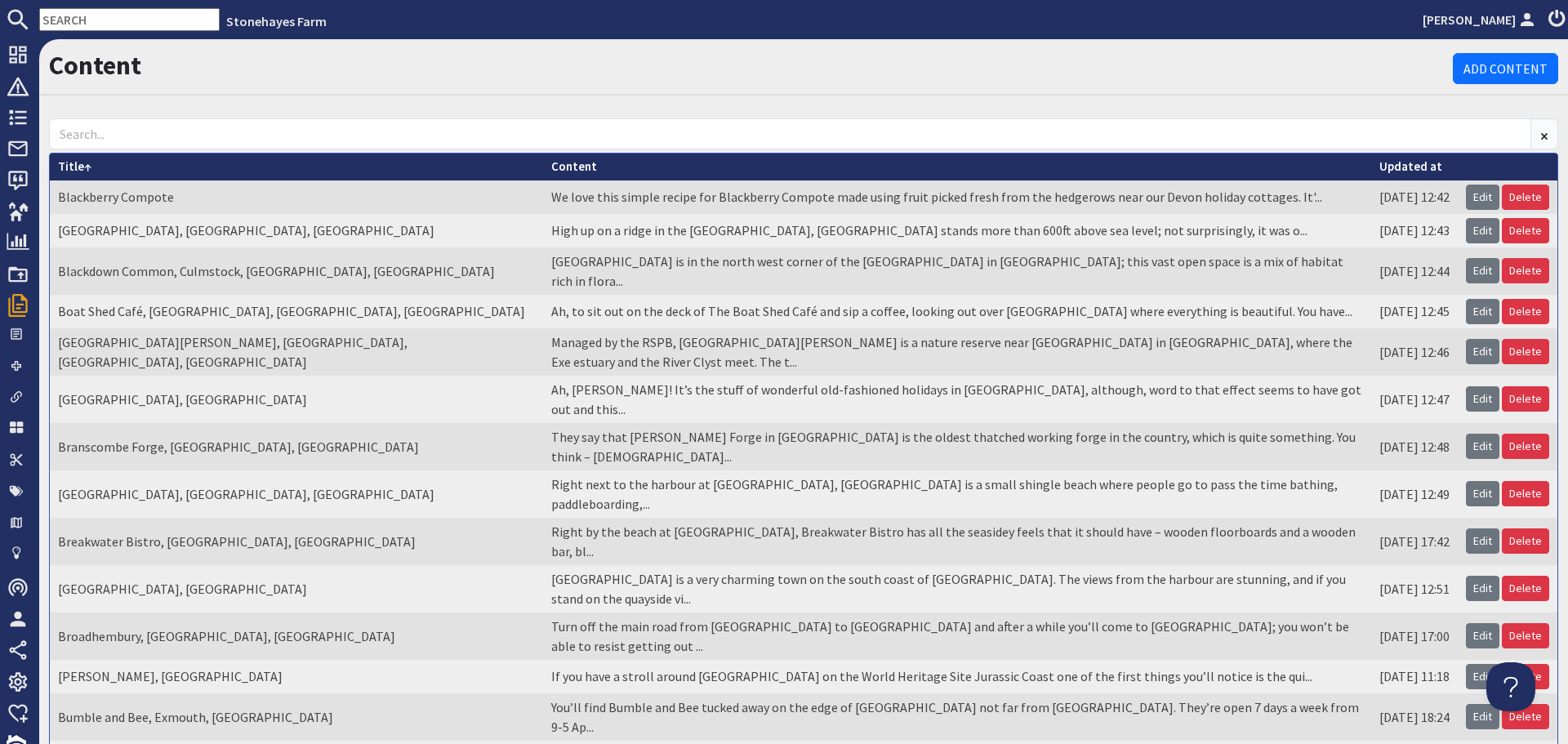
scroll to position [82, 0]
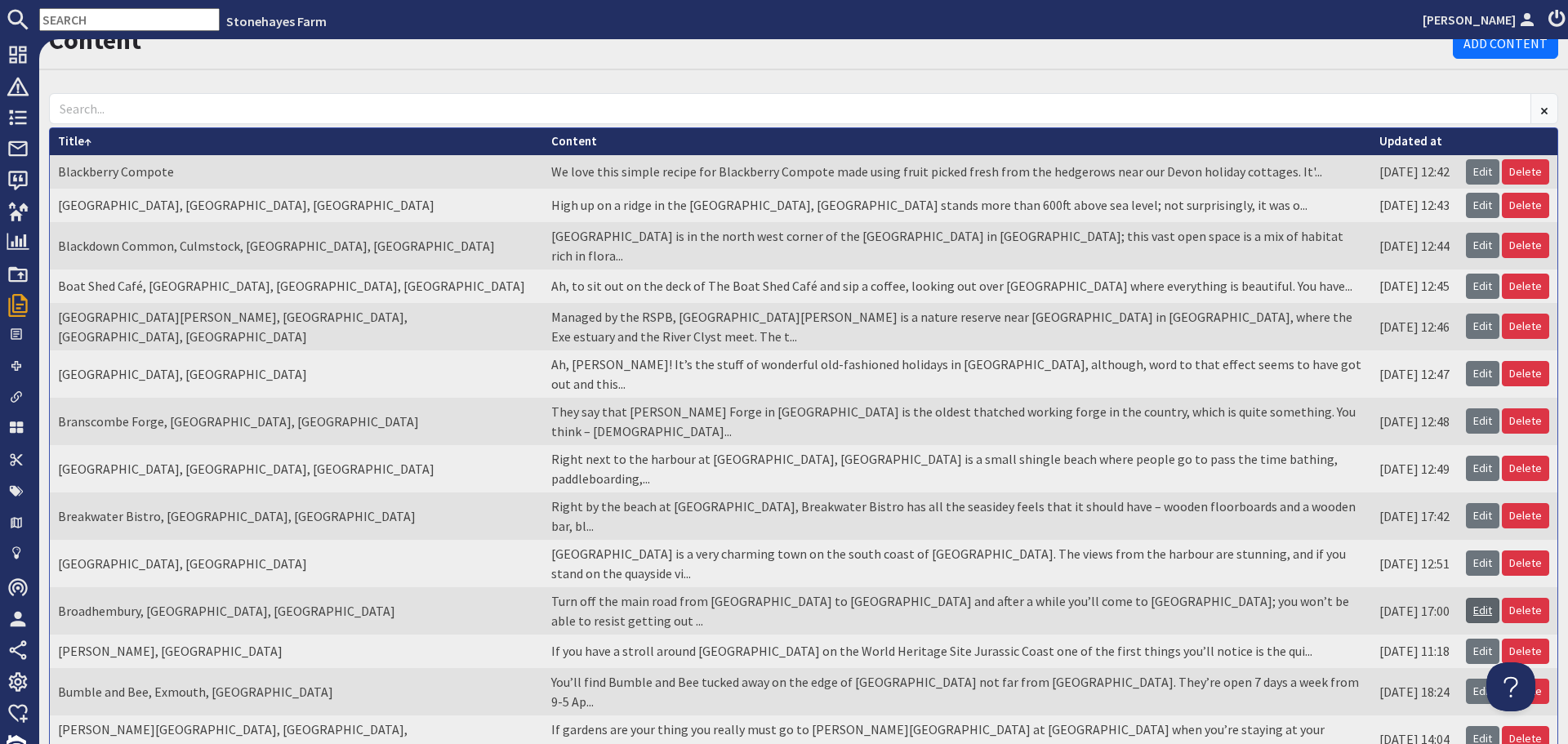
click at [1469, 597] on link "Edit" at bounding box center [1482, 609] width 33 height 25
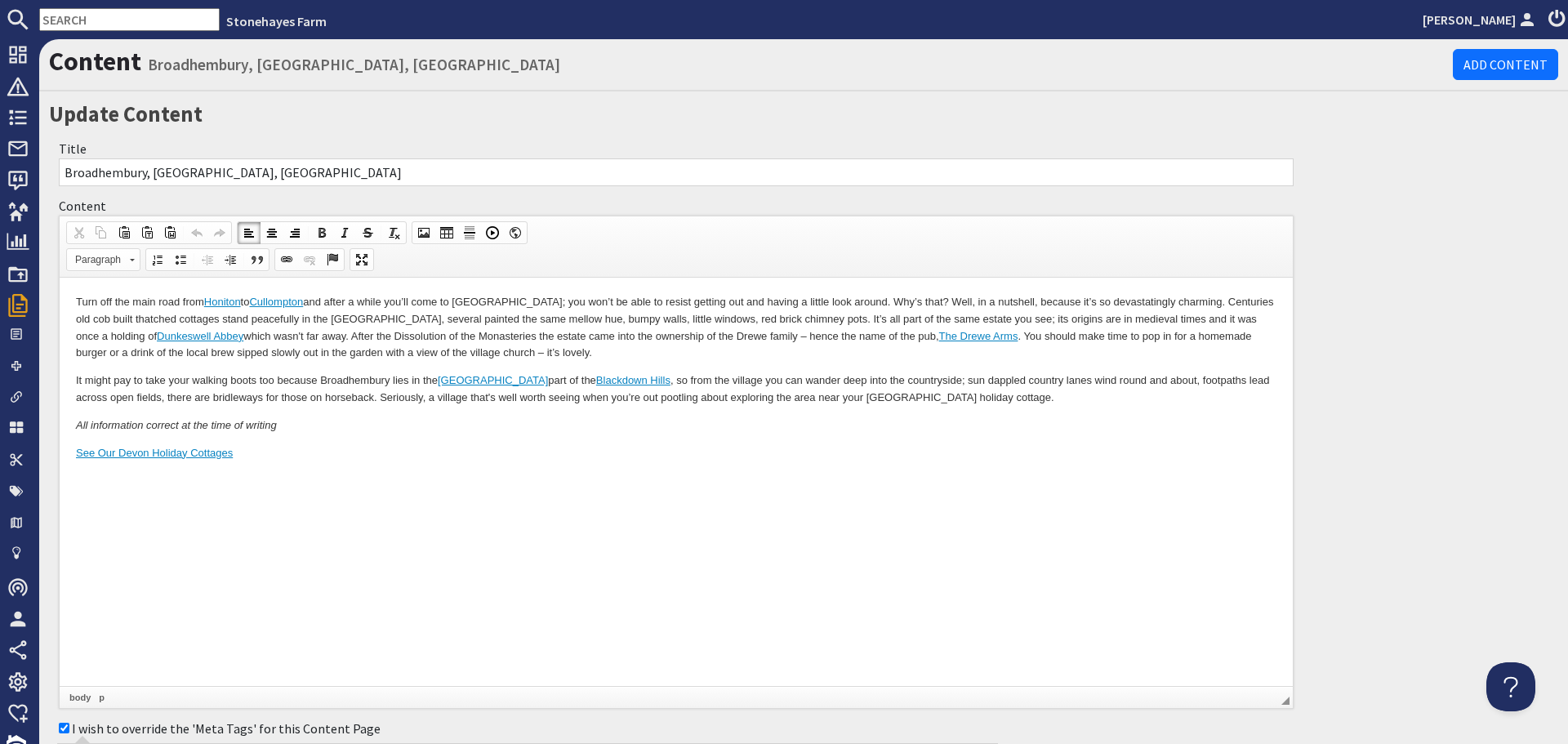
click at [554, 320] on p "Turn off the main road from [GEOGRAPHIC_DATA] to [GEOGRAPHIC_DATA] and after a …" at bounding box center [676, 328] width 1200 height 68
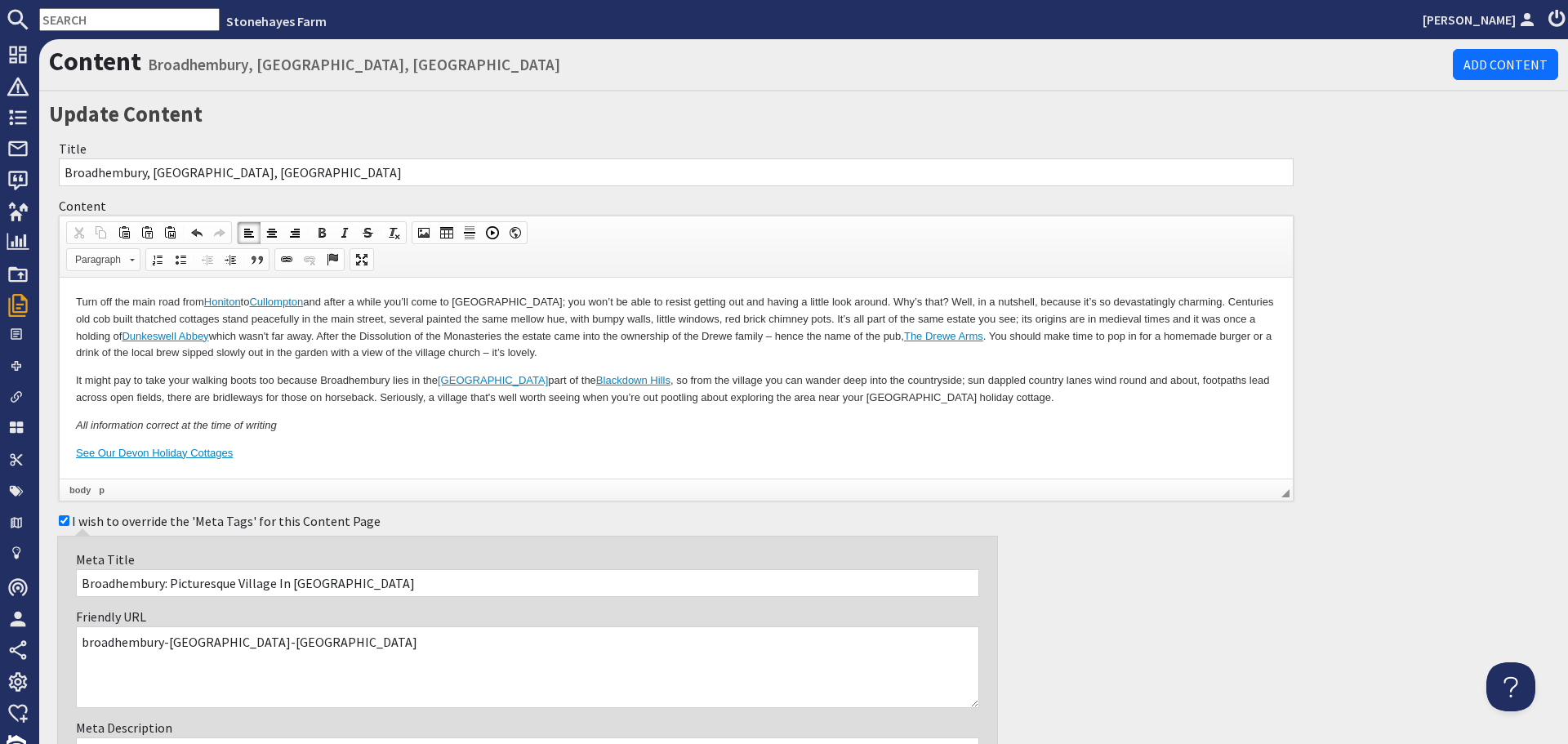
click at [710, 322] on p "Turn off the main road from [GEOGRAPHIC_DATA] to [GEOGRAPHIC_DATA] and after a …" at bounding box center [676, 328] width 1200 height 68
click at [705, 320] on p "Turn off the main road from [GEOGRAPHIC_DATA] to [GEOGRAPHIC_DATA] and after a …" at bounding box center [676, 328] width 1200 height 68
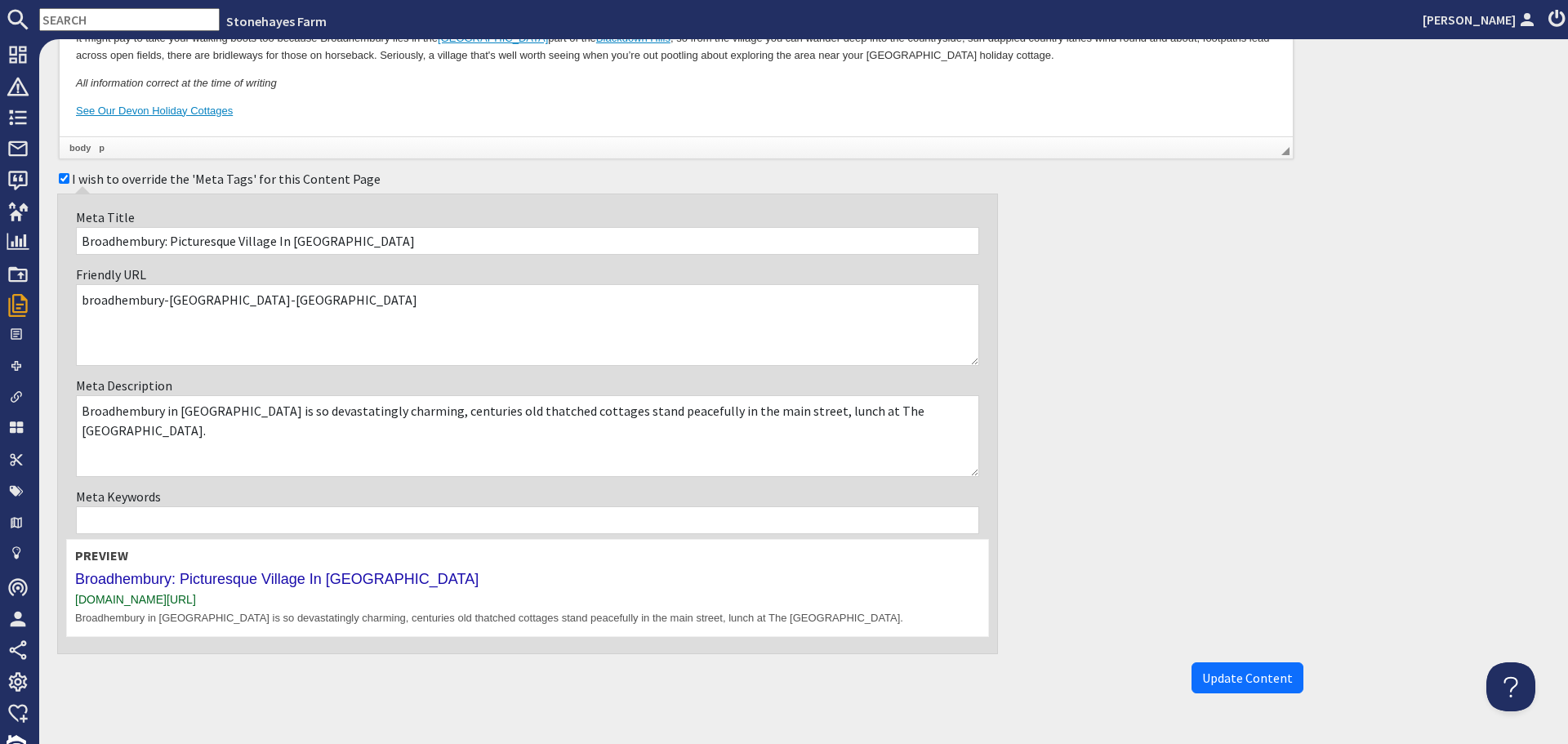
scroll to position [382, 0]
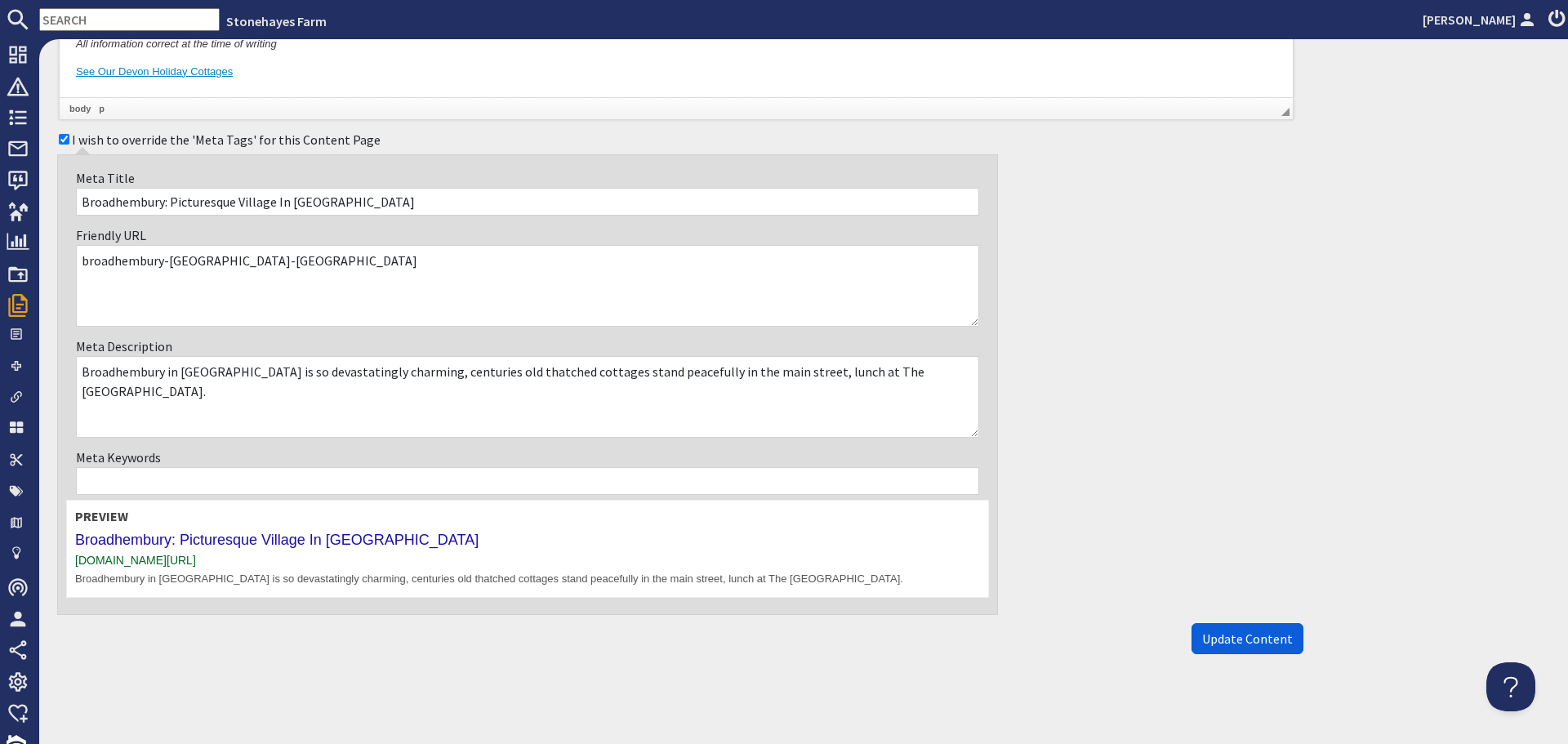
click at [1202, 633] on span "Update Content" at bounding box center [1247, 639] width 90 height 17
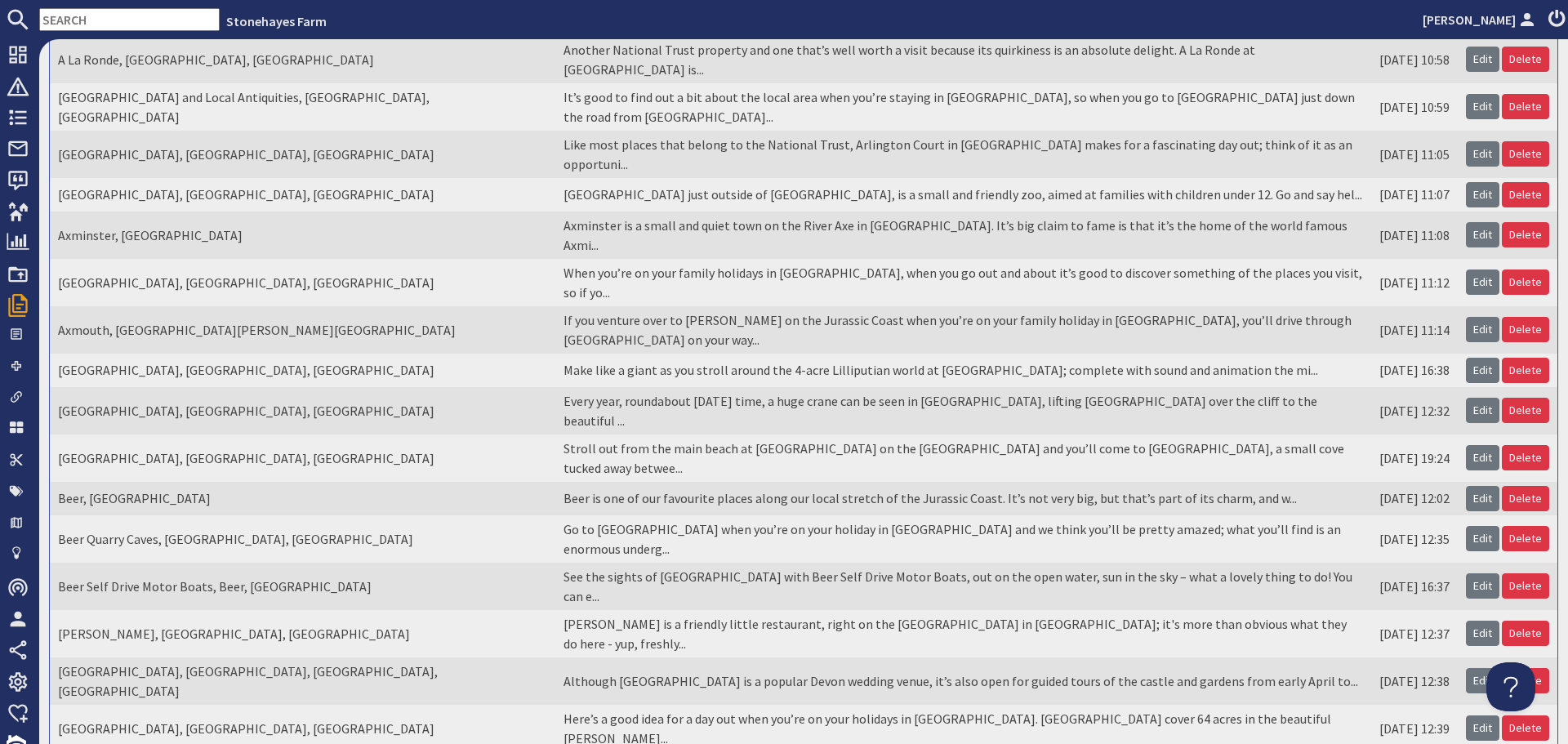
scroll to position [283, 0]
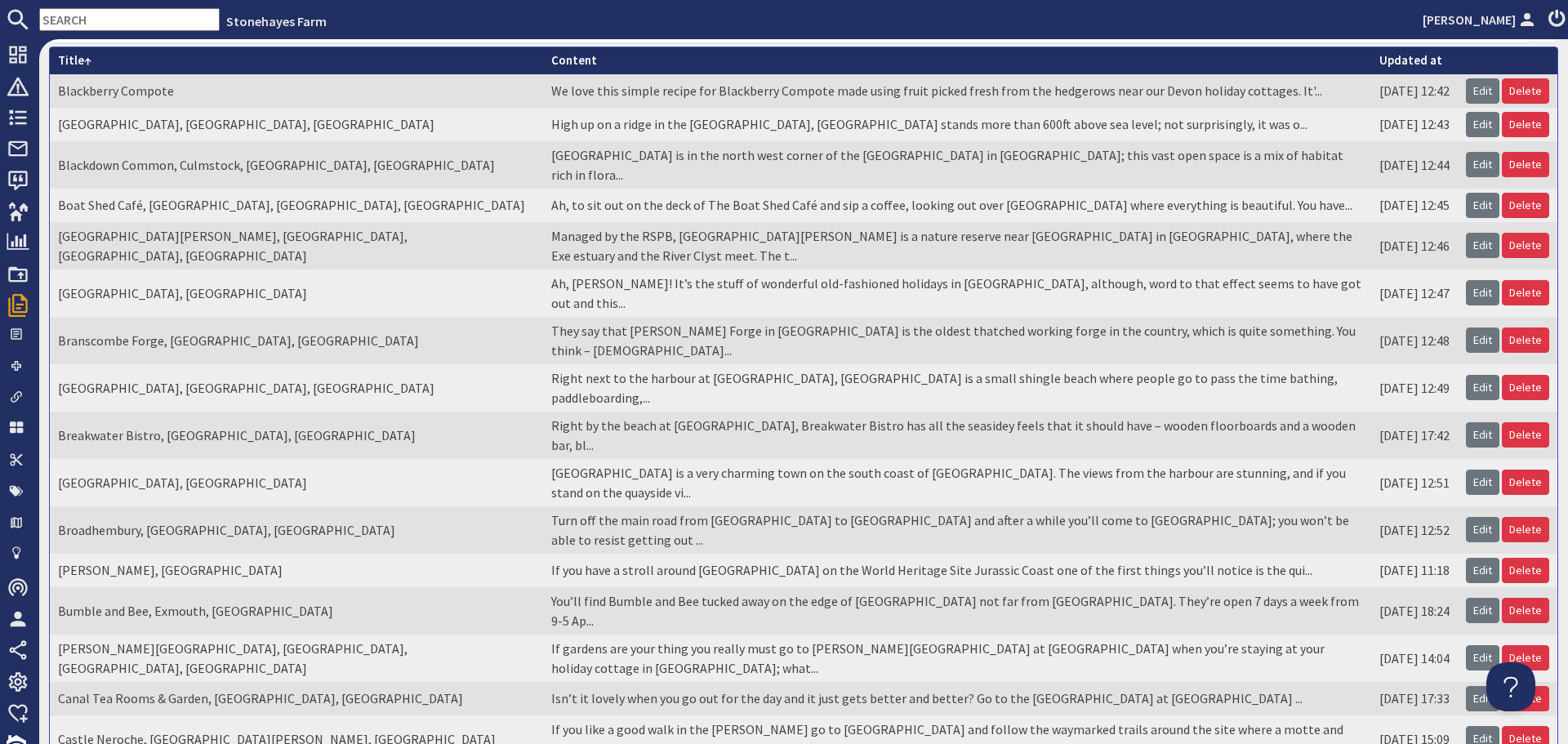
scroll to position [163, 0]
click at [1467, 557] on link "Edit" at bounding box center [1482, 569] width 33 height 25
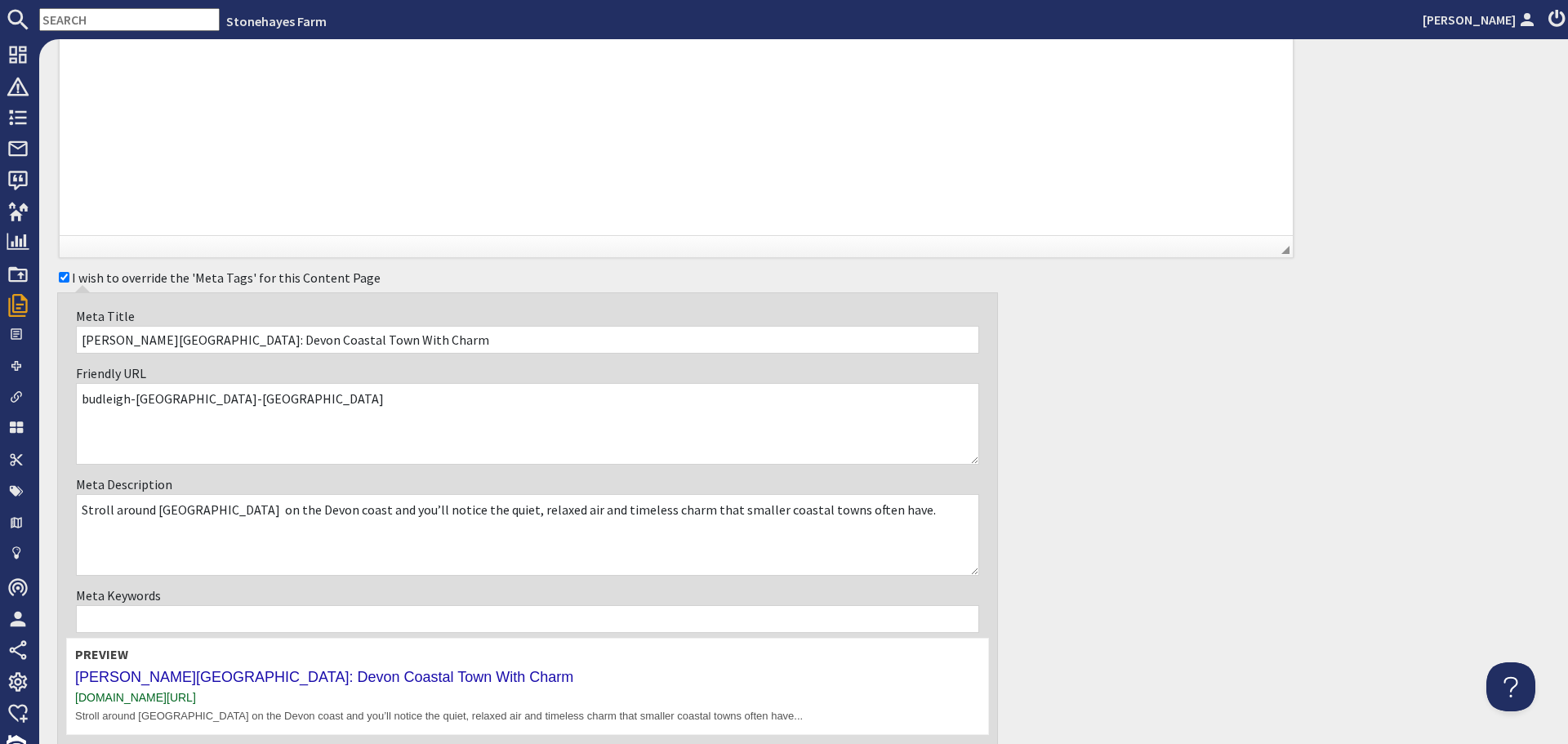
scroll to position [490, 0]
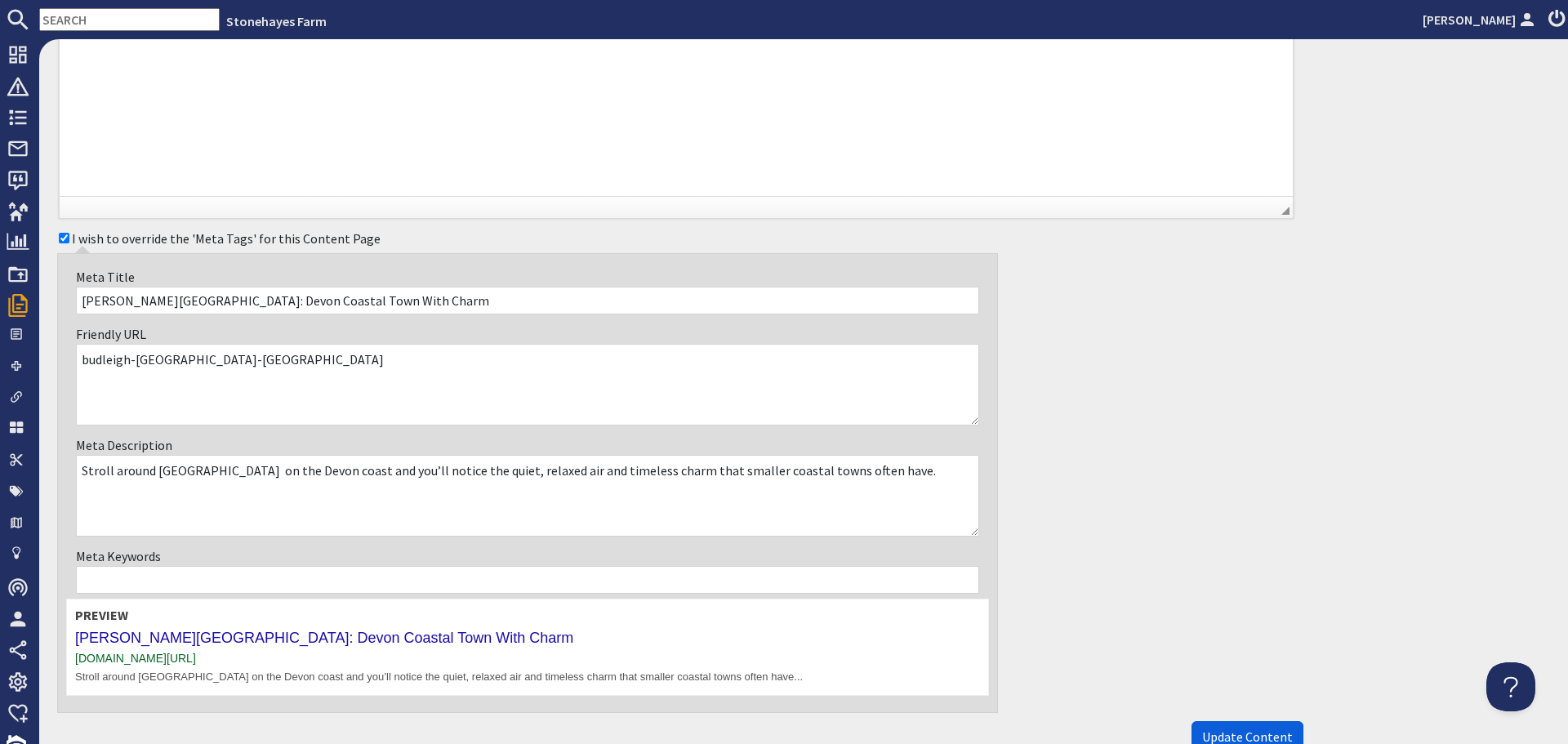
click at [1255, 725] on button "Update Content" at bounding box center [1246, 737] width 112 height 31
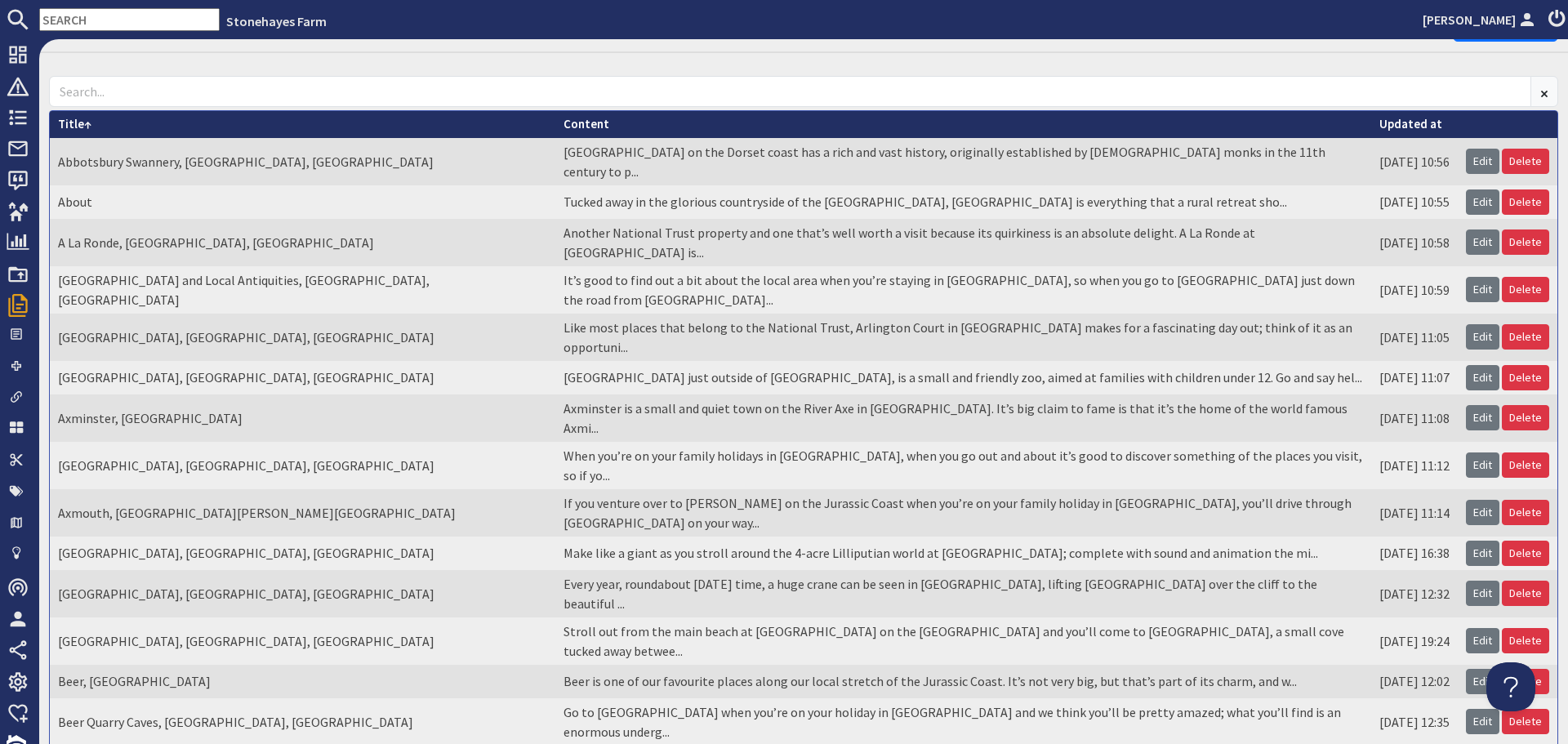
scroll to position [283, 0]
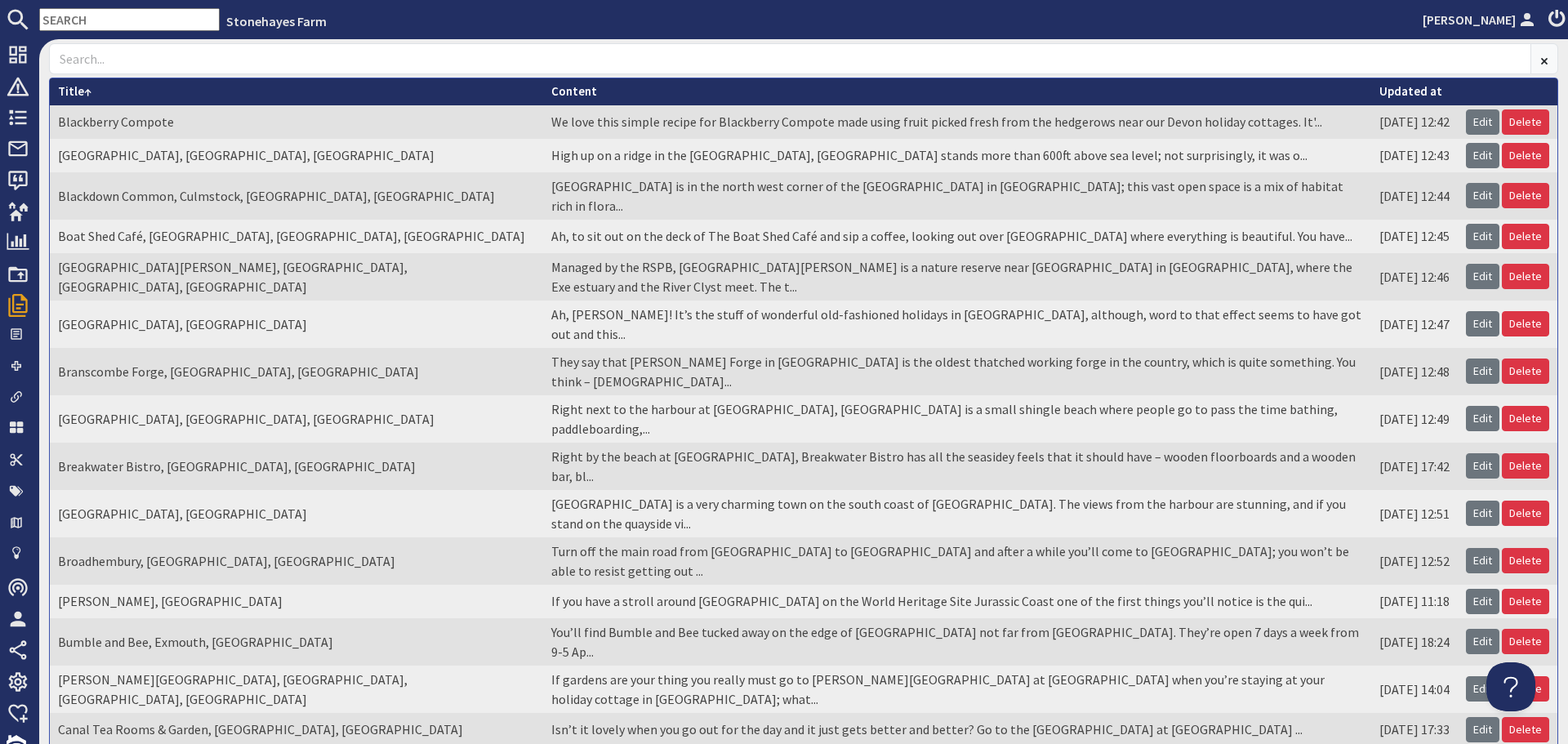
scroll to position [163, 0]
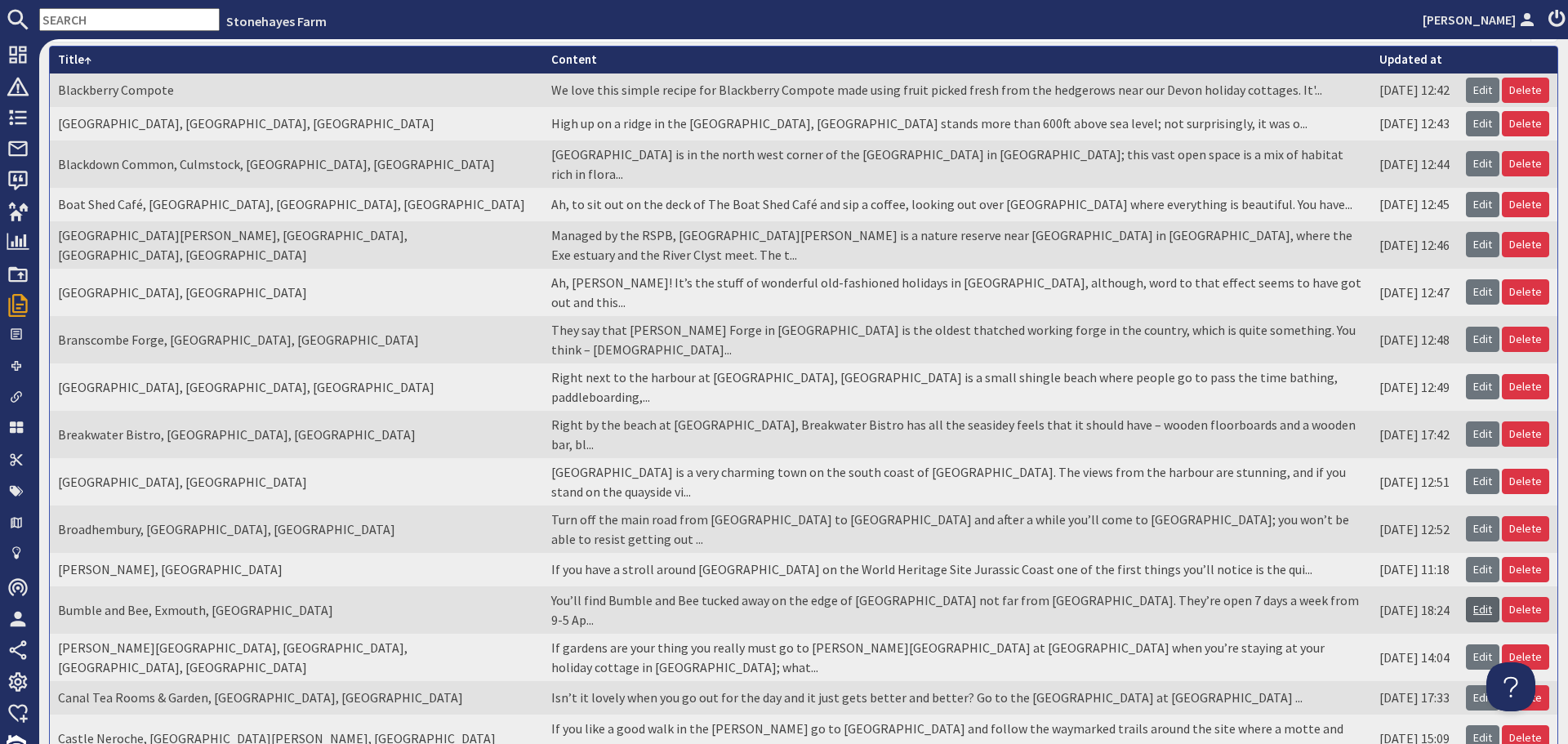
click at [1466, 597] on link "Edit" at bounding box center [1482, 609] width 33 height 25
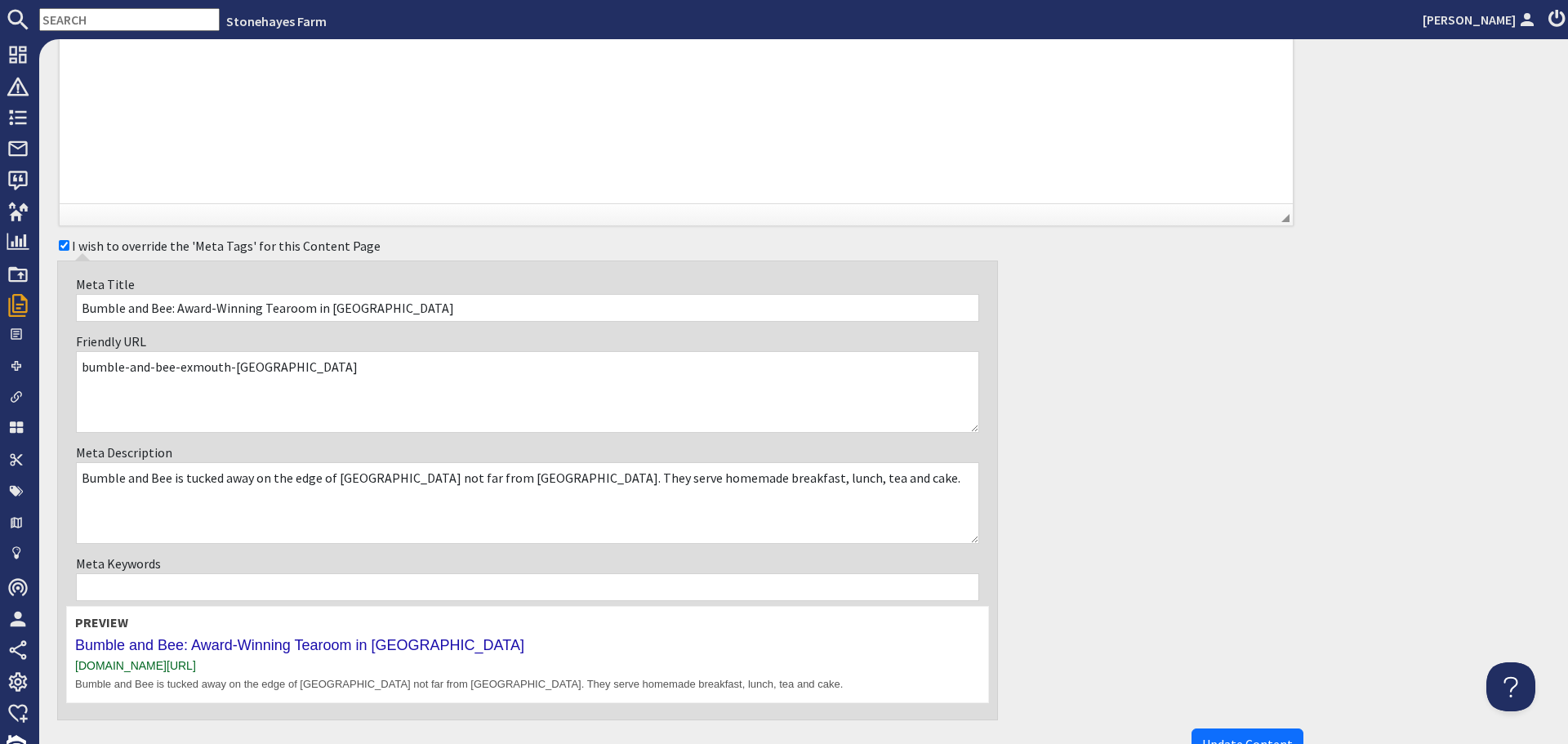
scroll to position [490, 0]
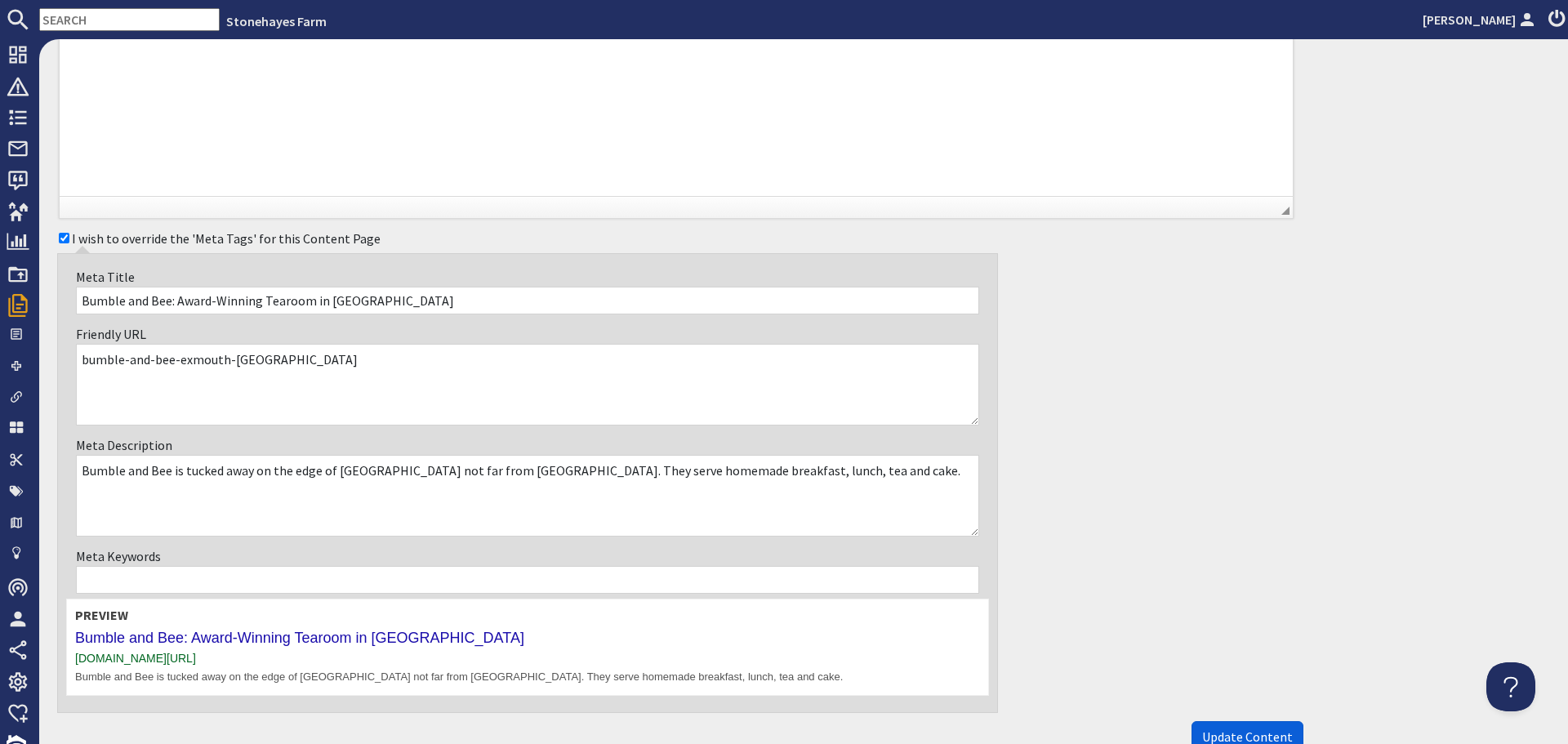
click at [1220, 733] on span "Update Content" at bounding box center [1247, 737] width 90 height 17
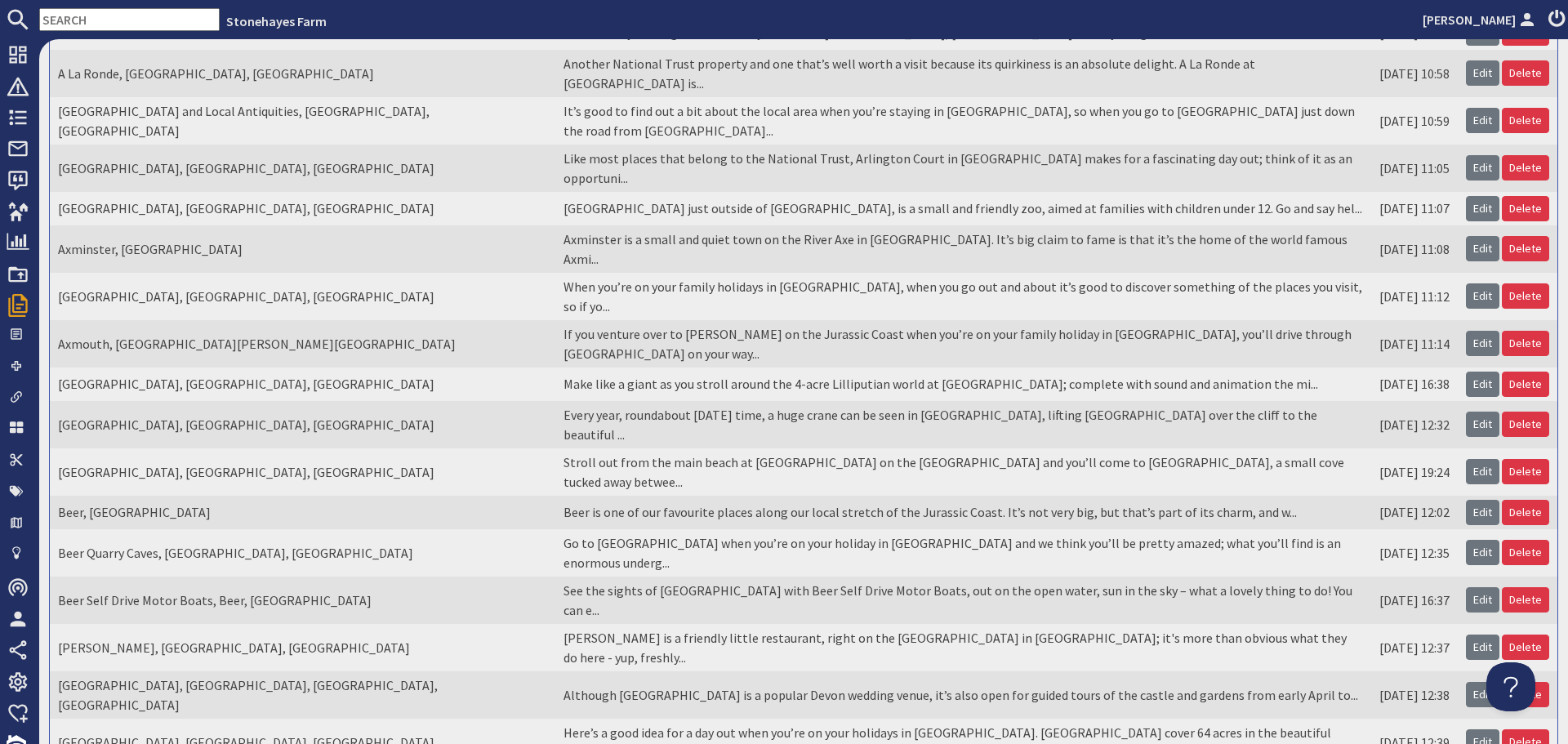
scroll to position [283, 0]
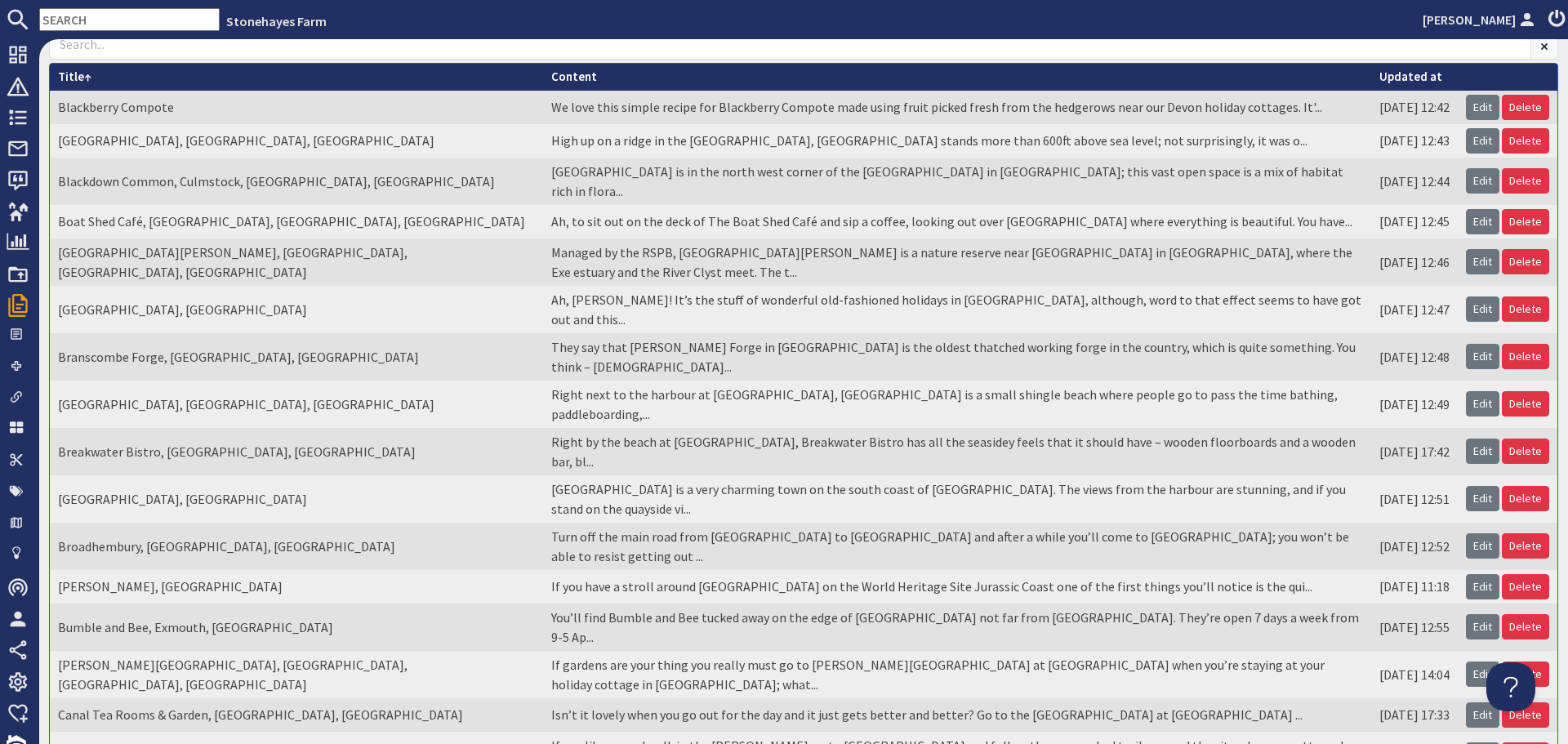
scroll to position [163, 0]
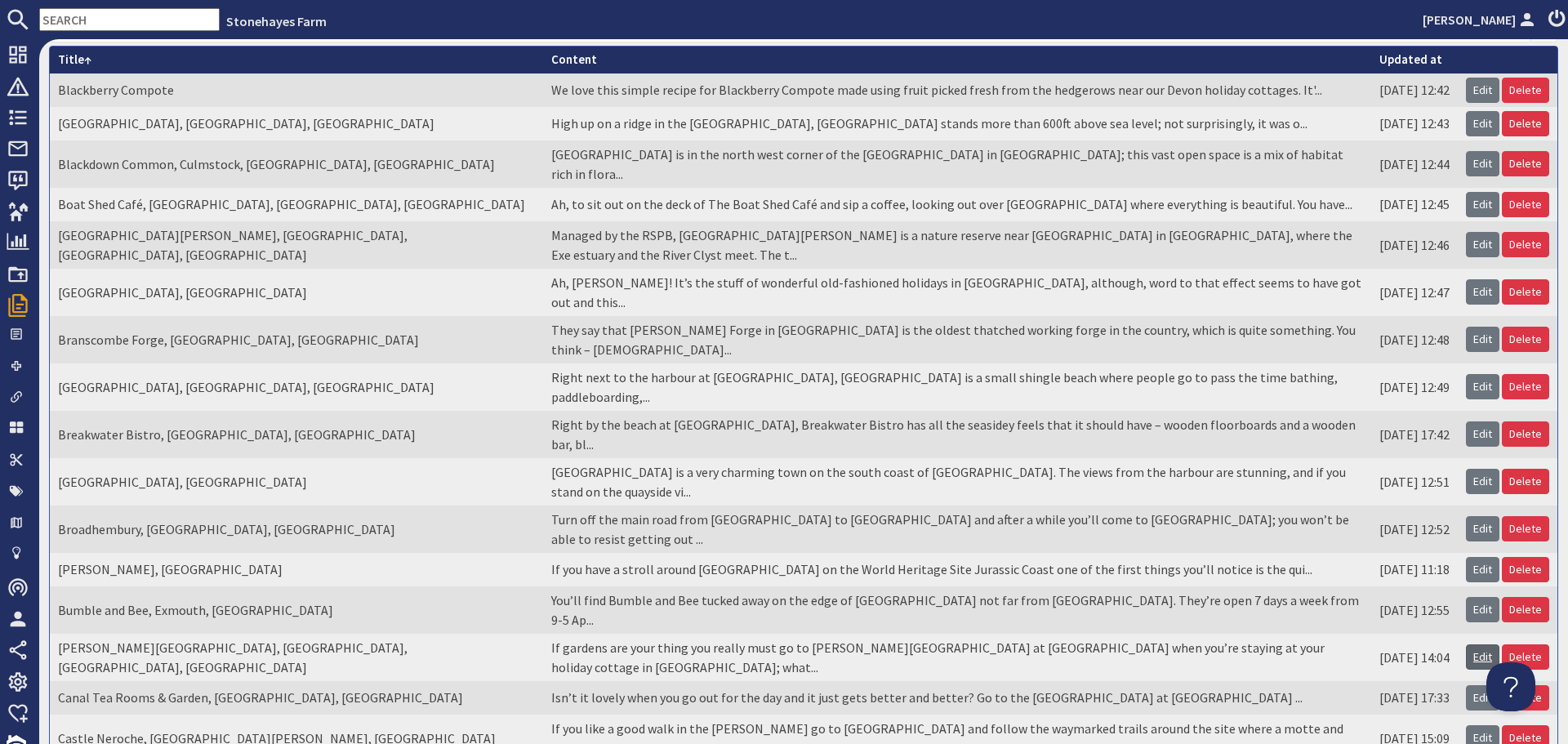
click at [1478, 644] on link "Edit" at bounding box center [1482, 656] width 33 height 25
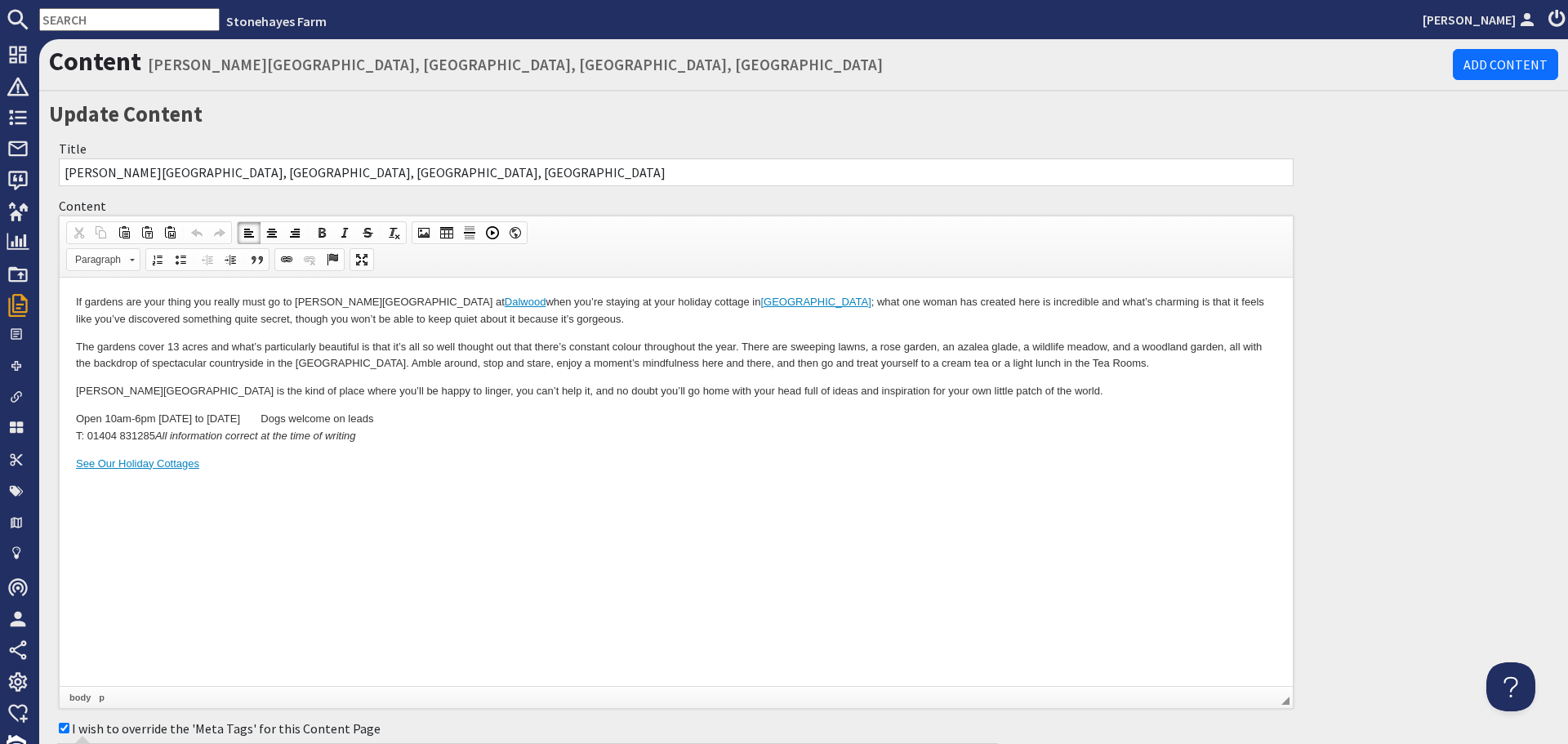
click at [720, 299] on p "If gardens are your thing you really must go to [PERSON_NAME][GEOGRAPHIC_DATA] …" at bounding box center [676, 311] width 1200 height 34
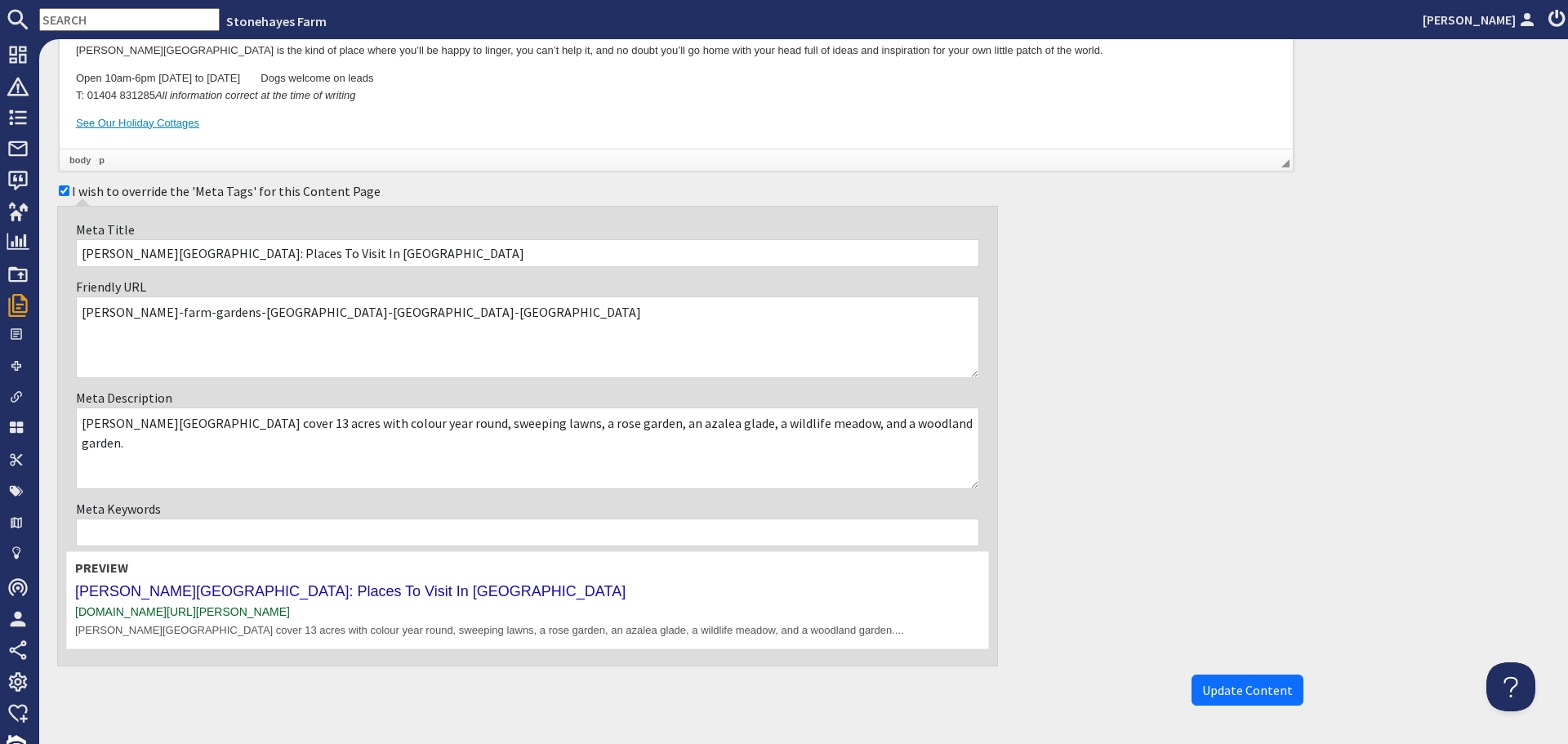
scroll to position [392, 0]
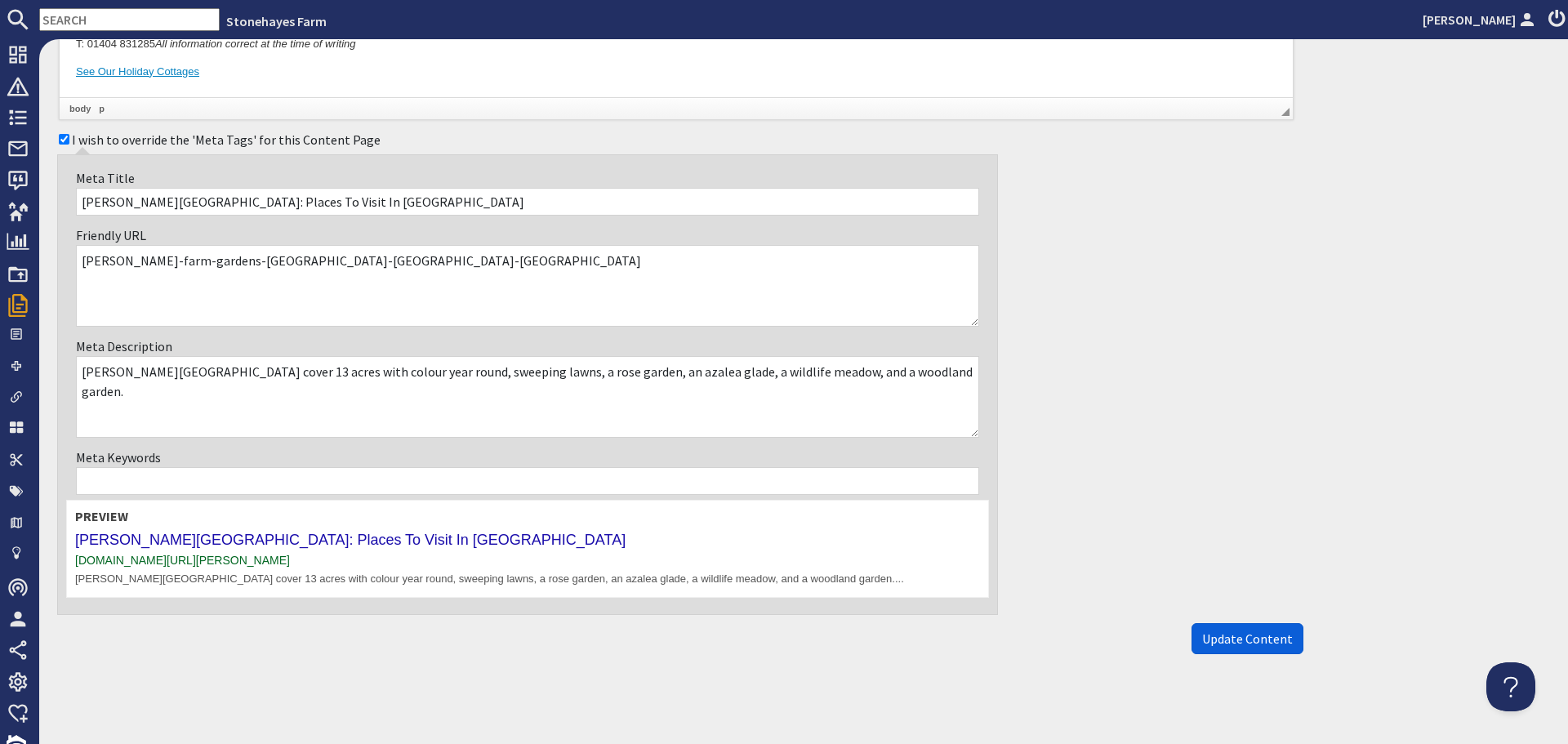
click at [1243, 641] on span "Update Content" at bounding box center [1247, 639] width 90 height 17
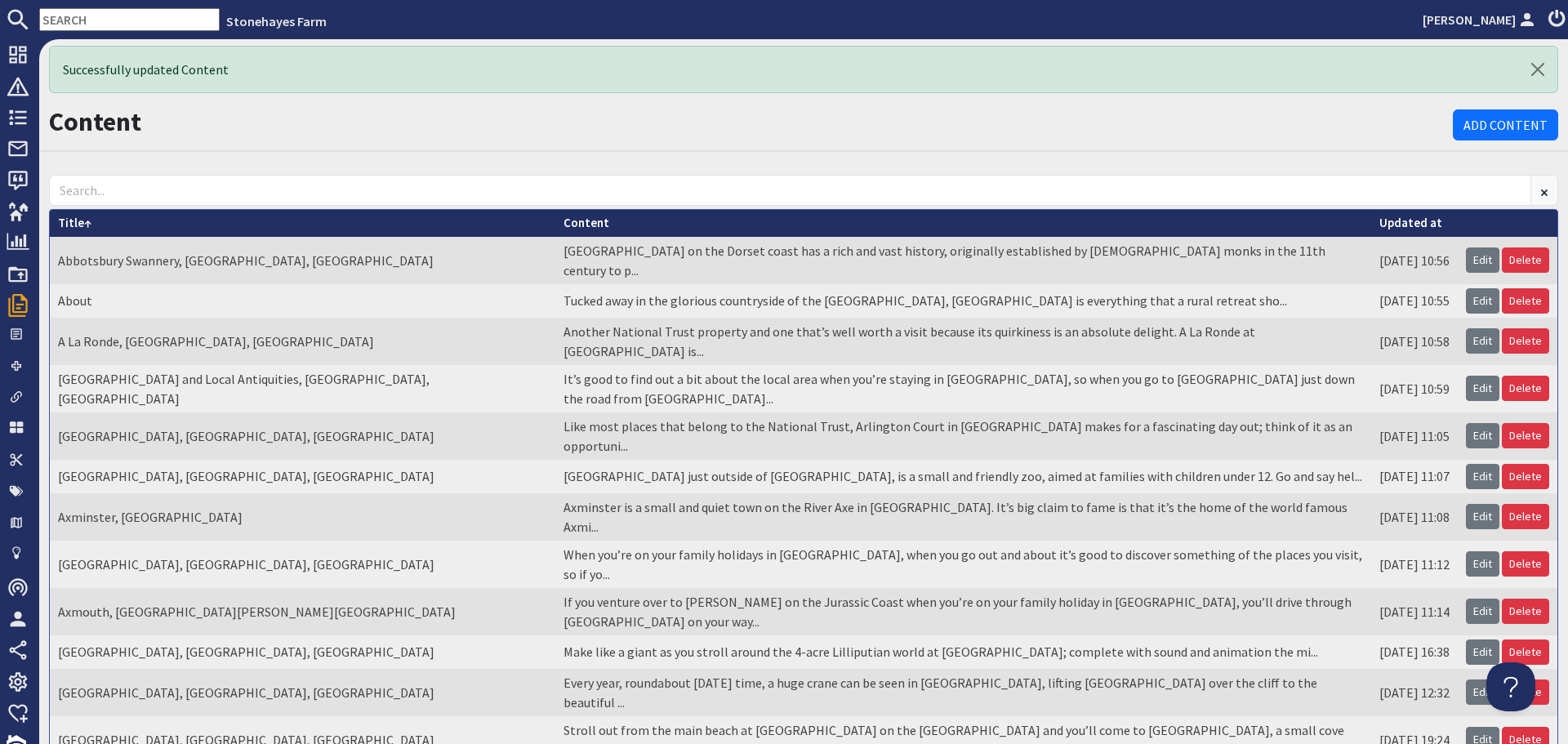
click at [1554, 19] on icon at bounding box center [1556, 19] width 23 height 19
